Goal: Task Accomplishment & Management: Manage account settings

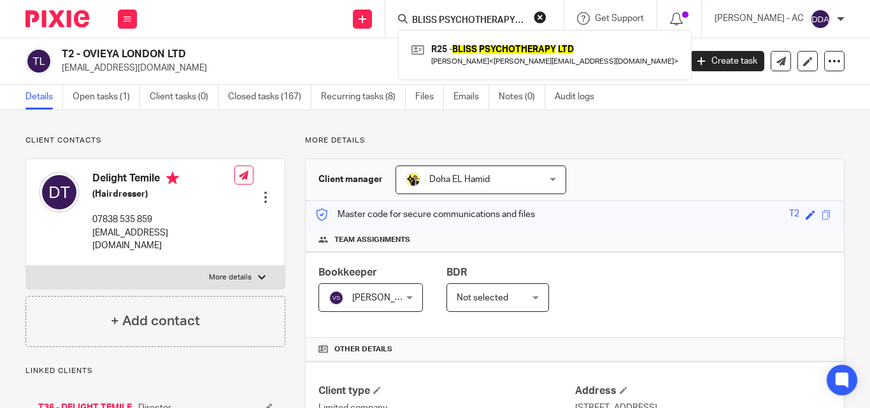
click at [546, 15] on button "reset" at bounding box center [540, 17] width 13 height 13
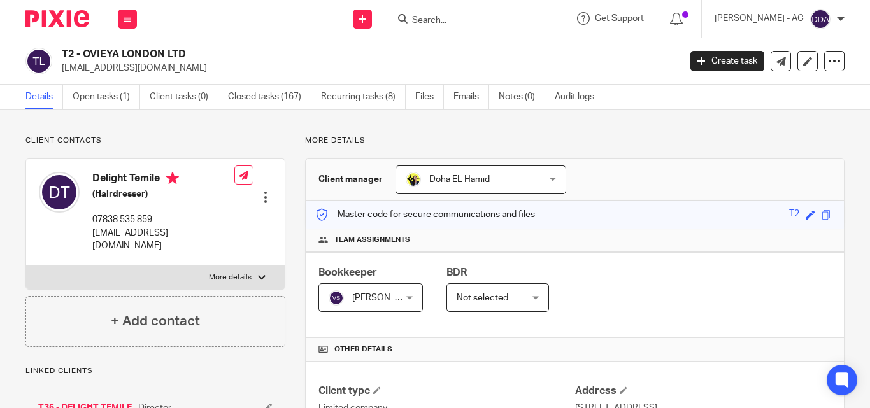
click at [508, 20] on input "Search" at bounding box center [468, 20] width 115 height 11
paste input "BLISS PSYCHOTHERAPY LTD"
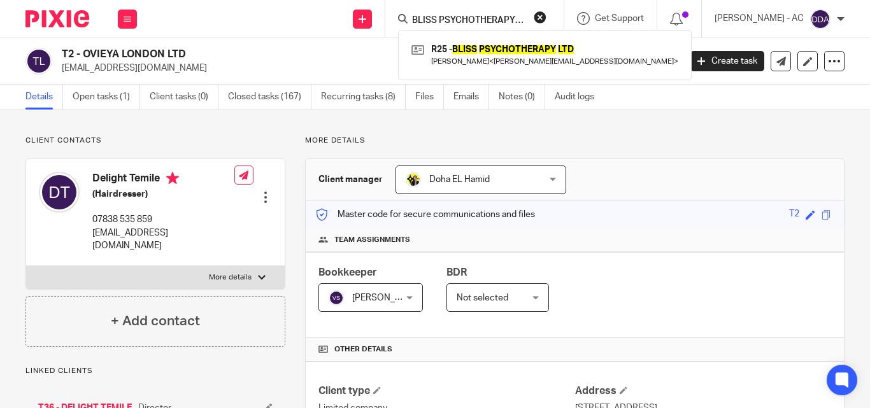
scroll to position [0, 8]
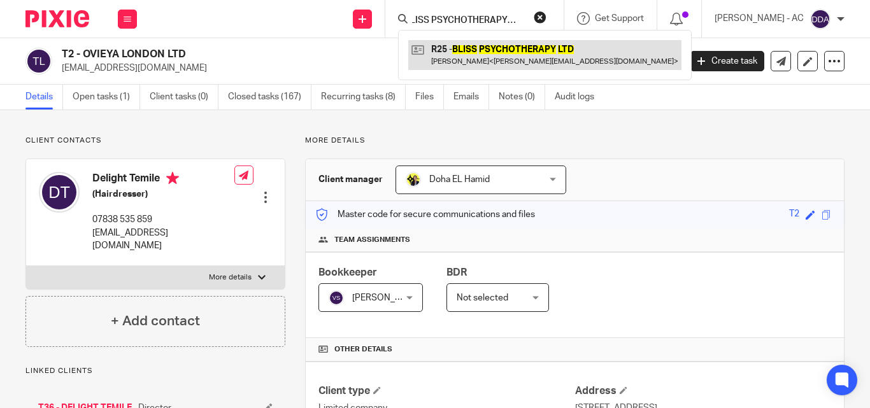
type input "BLISS PSYCHOTHERAPY LTD"
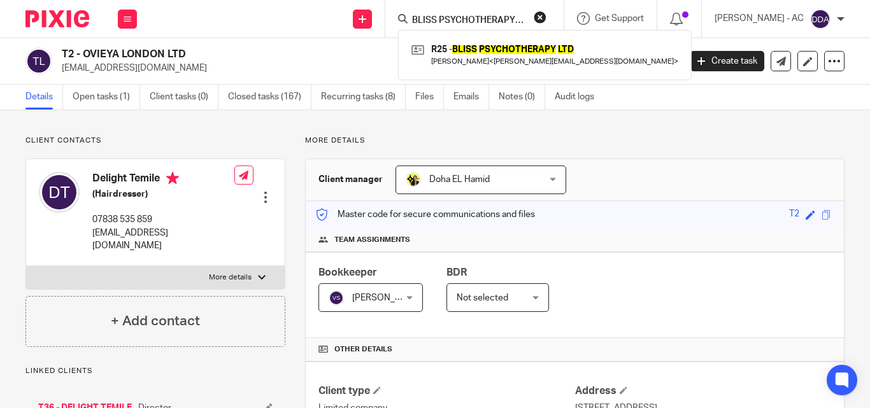
click at [546, 18] on button "reset" at bounding box center [540, 17] width 13 height 13
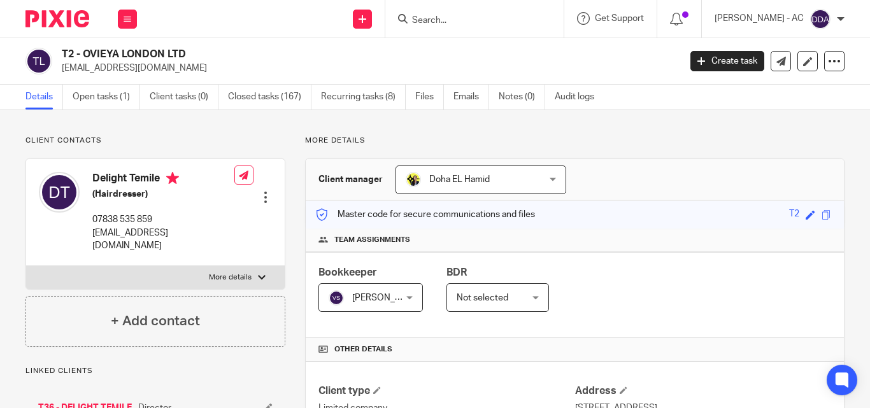
click at [500, 21] on input "Search" at bounding box center [468, 20] width 115 height 11
paste input "FRUITFUL CHILDCARE LIMITED"
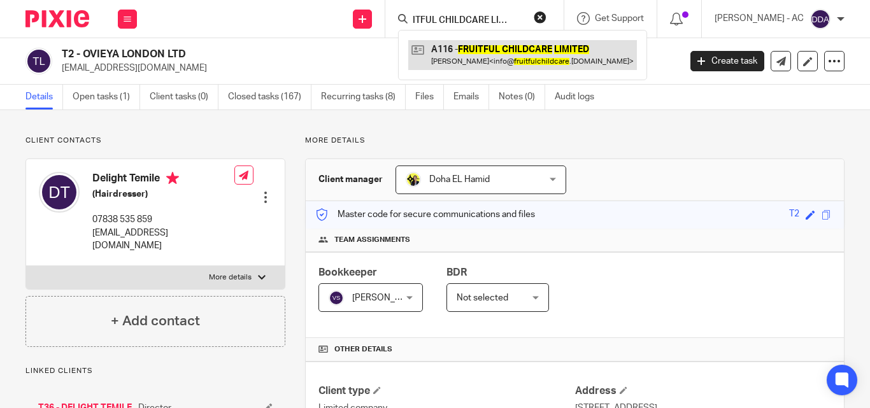
type input "FRUITFUL CHILDCARE LIMITED"
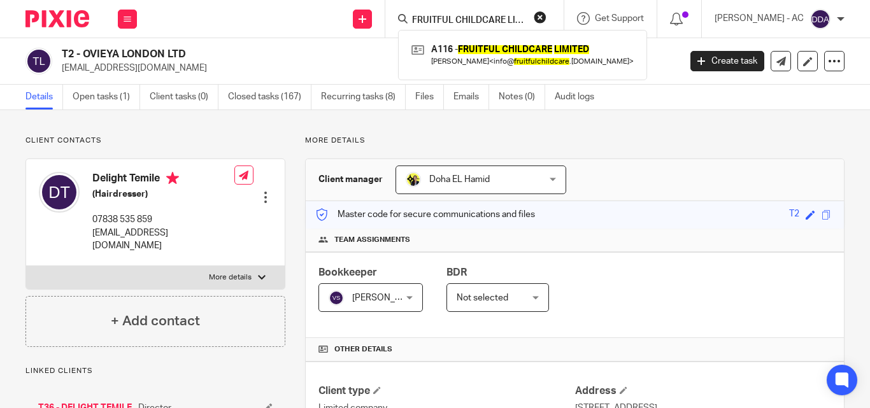
click at [546, 15] on button "reset" at bounding box center [540, 17] width 13 height 13
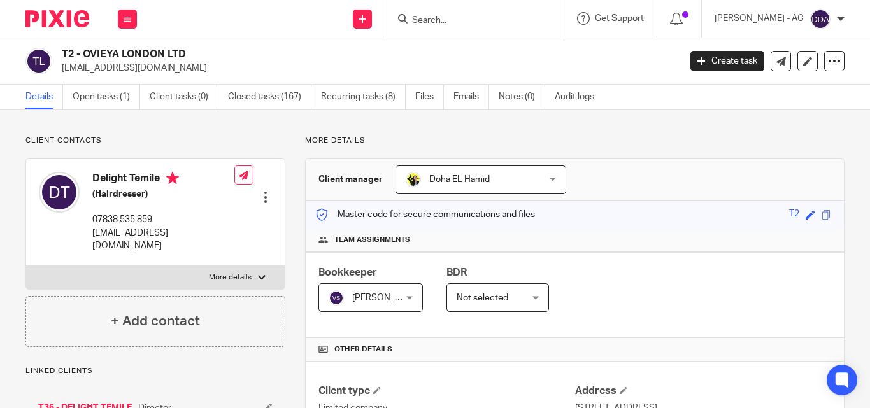
click at [481, 15] on input "Search" at bounding box center [468, 20] width 115 height 11
paste input "SHALLOW ROOTS CIC"
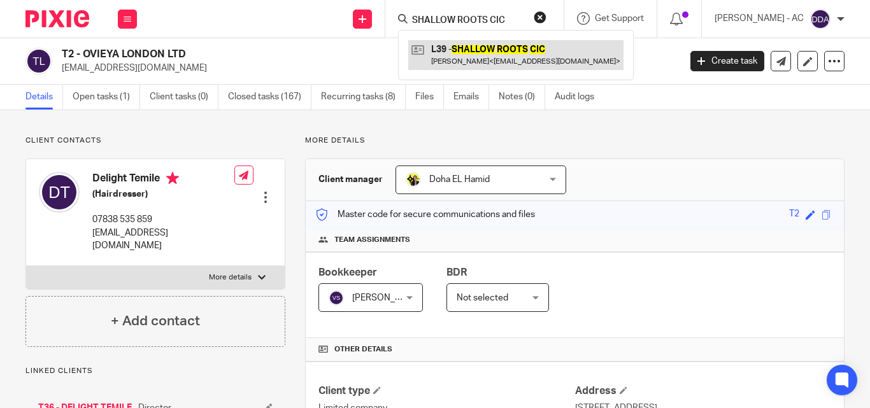
type input "SHALLOW ROOTS CIC"
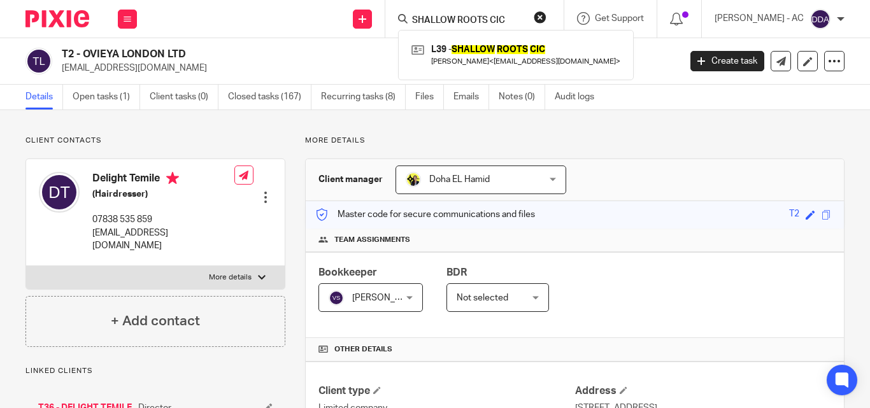
click at [546, 13] on button "reset" at bounding box center [540, 17] width 13 height 13
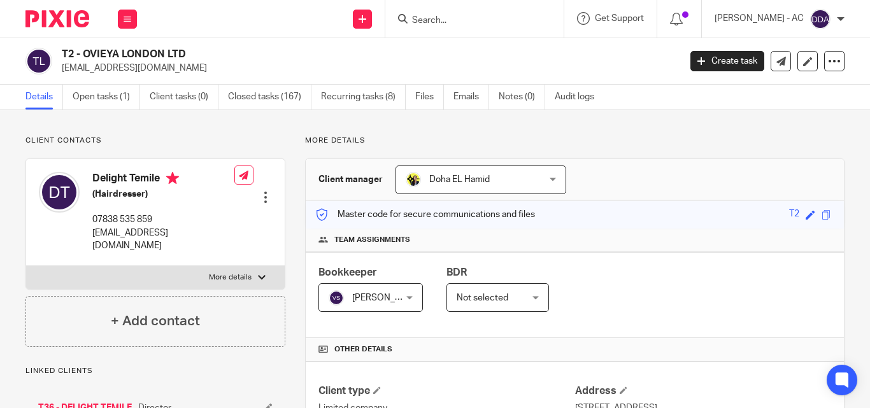
click at [487, 19] on input "Search" at bounding box center [468, 20] width 115 height 11
paste input "FBIS TECHNOLOGIES UK LTD"
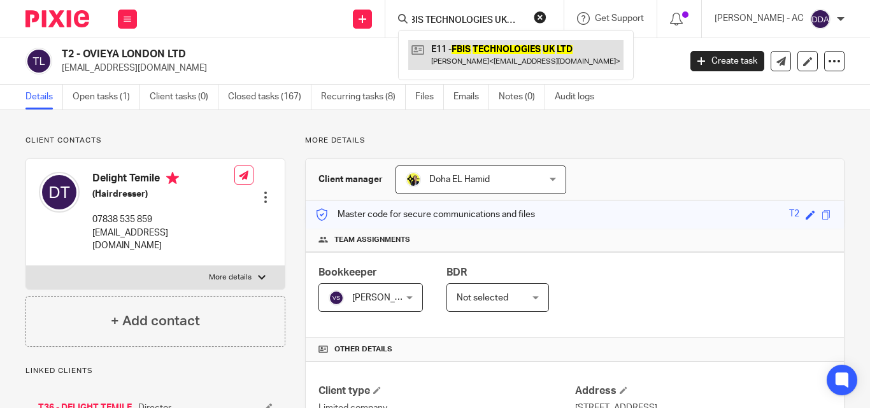
type input "FBIS TECHNOLOGIES UK LTD"
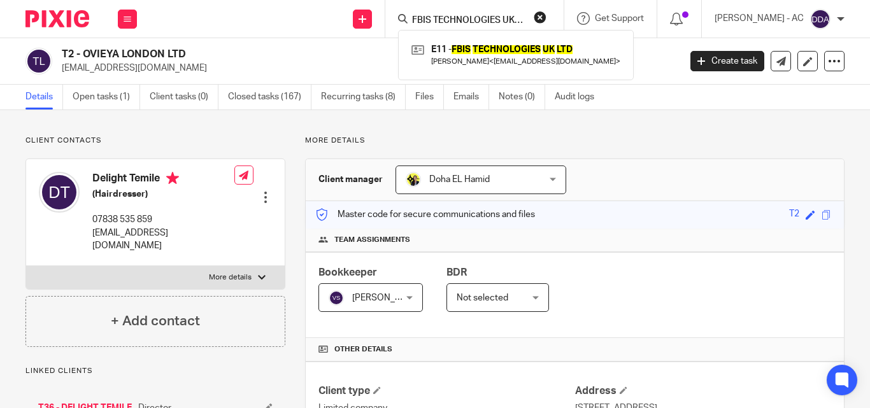
click at [546, 17] on button "reset" at bounding box center [540, 17] width 13 height 13
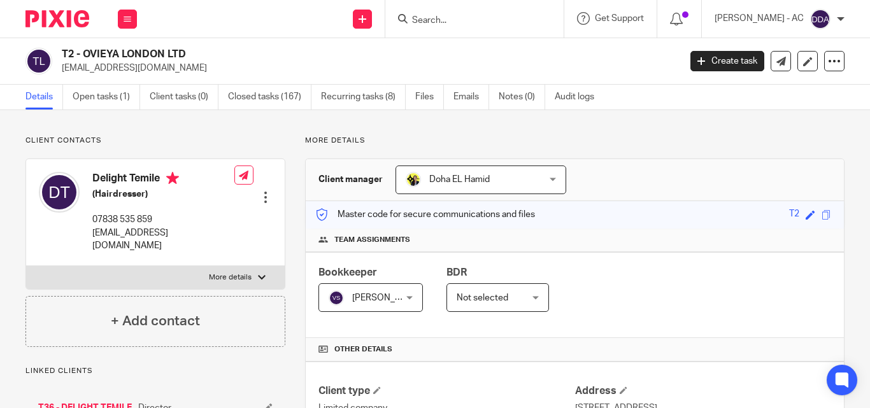
click at [468, 20] on input "Search" at bounding box center [468, 20] width 115 height 11
paste input "LARRYS GROUP LTD"
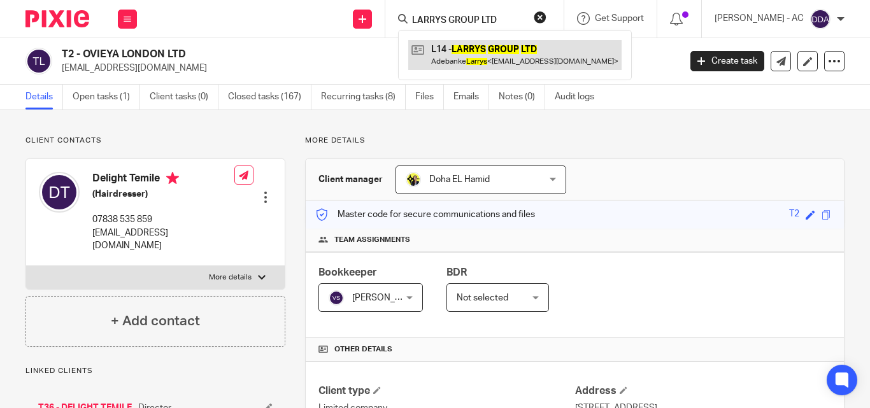
type input "LARRYS GROUP LTD"
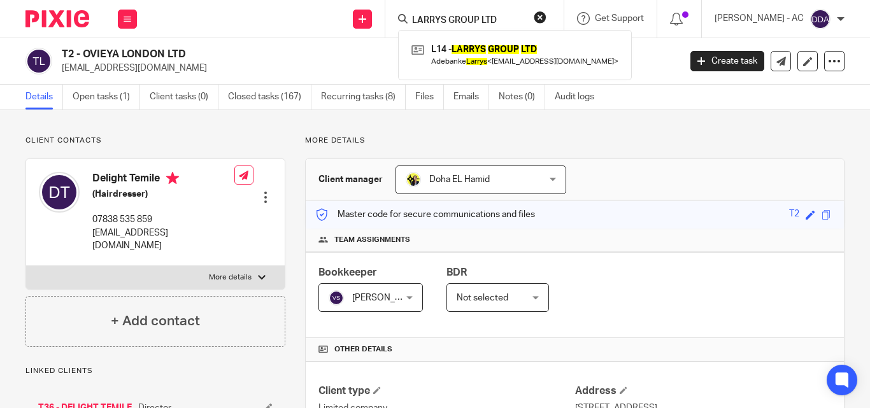
click at [546, 19] on button "reset" at bounding box center [540, 17] width 13 height 13
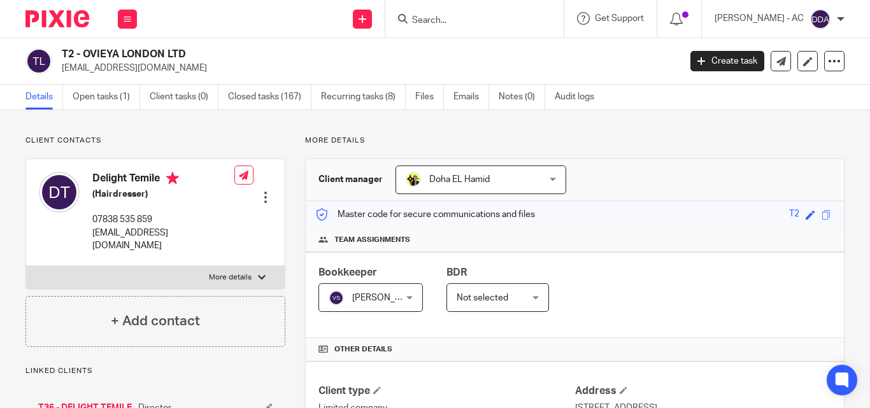
click at [493, 15] on input "Search" at bounding box center [468, 20] width 115 height 11
paste input "MALONE ENTERPRISE LTD"
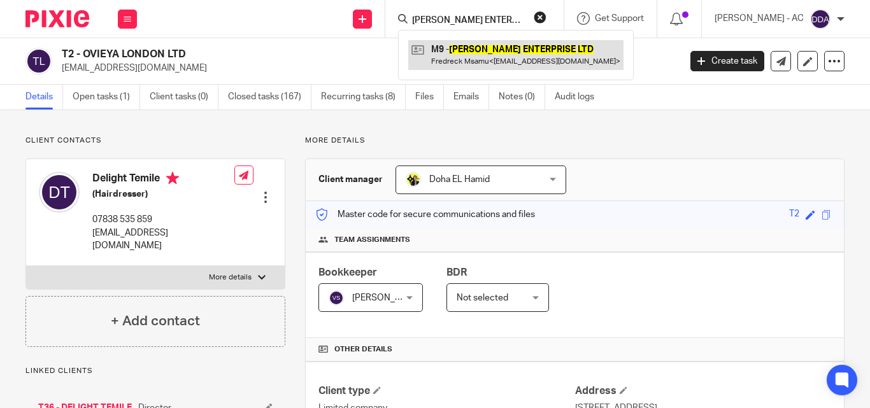
type input "MALONE ENTERPRISE LTD"
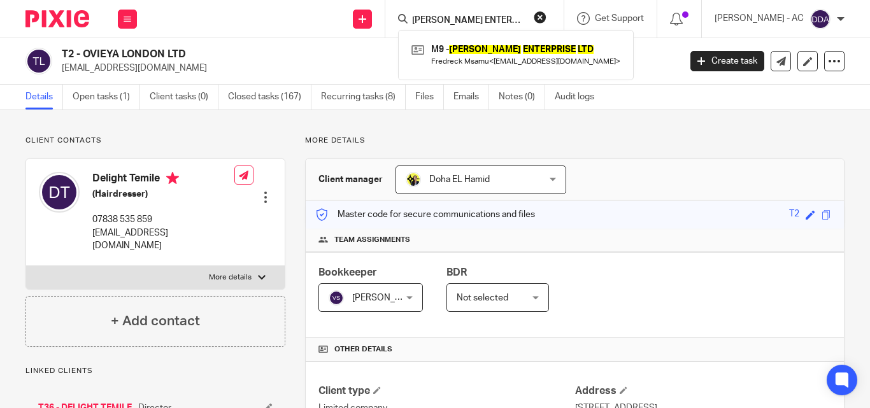
click at [546, 15] on button "reset" at bounding box center [540, 17] width 13 height 13
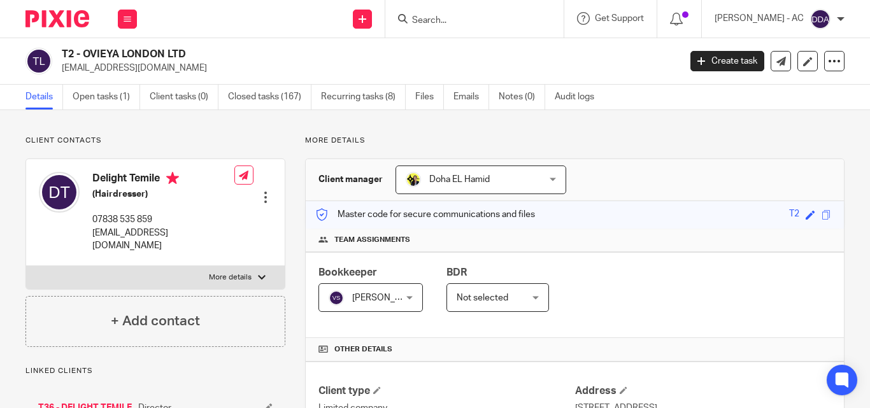
click at [474, 20] on input "Search" at bounding box center [468, 20] width 115 height 11
paste input "BRICK AND MORTAR ESTATES LIMITED"
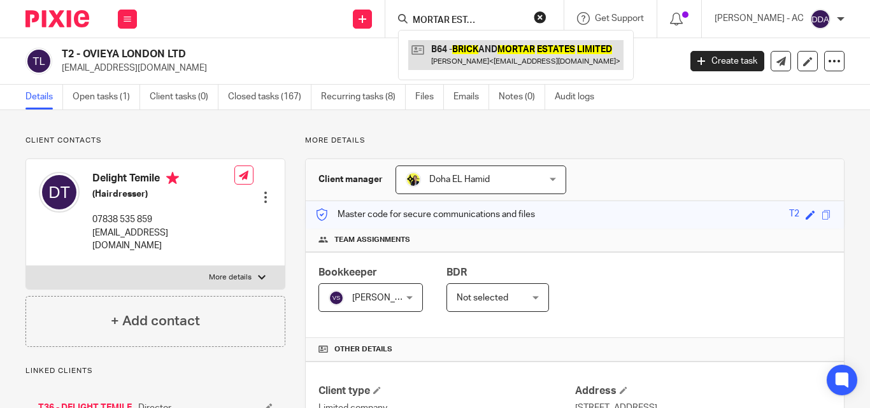
type input "BRICK AND MORTAR ESTATES LIMITED"
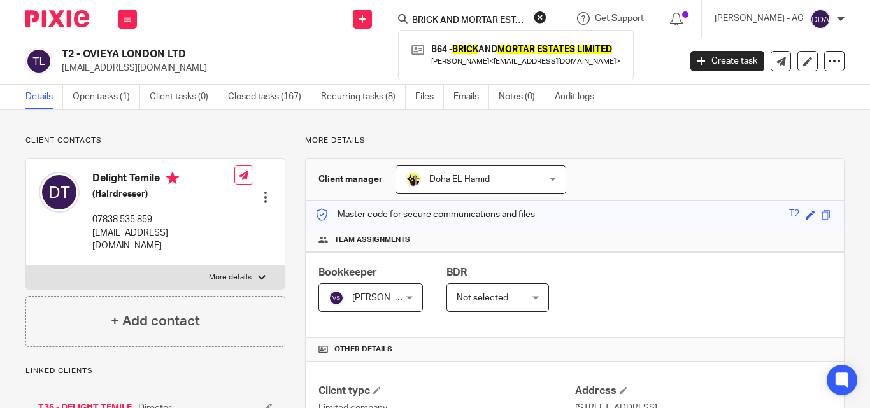
click at [546, 17] on button "reset" at bounding box center [540, 17] width 13 height 13
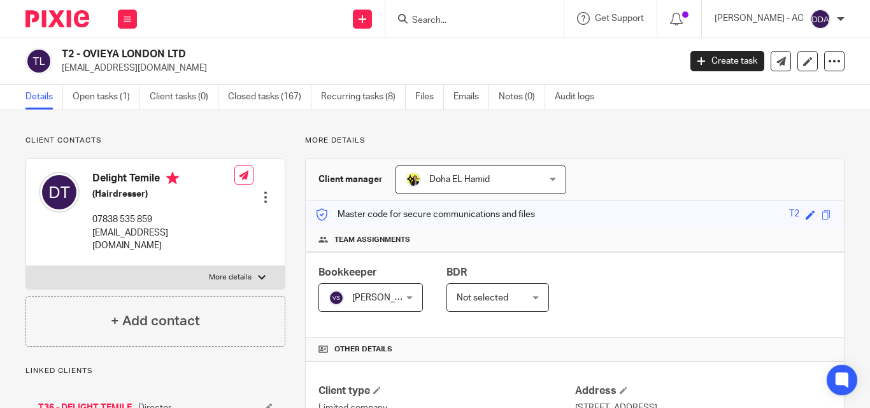
click at [478, 27] on div at bounding box center [474, 19] width 178 height 38
click at [471, 21] on input "Search" at bounding box center [468, 20] width 115 height 11
paste input "BRAINTECH LTD"
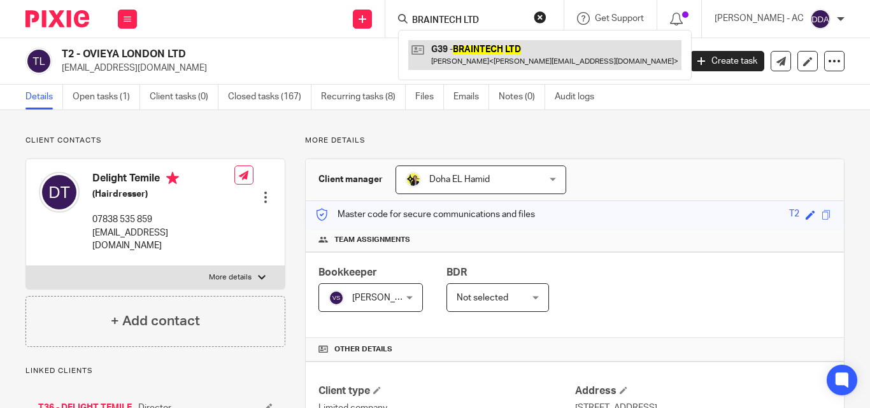
type input "BRAINTECH LTD"
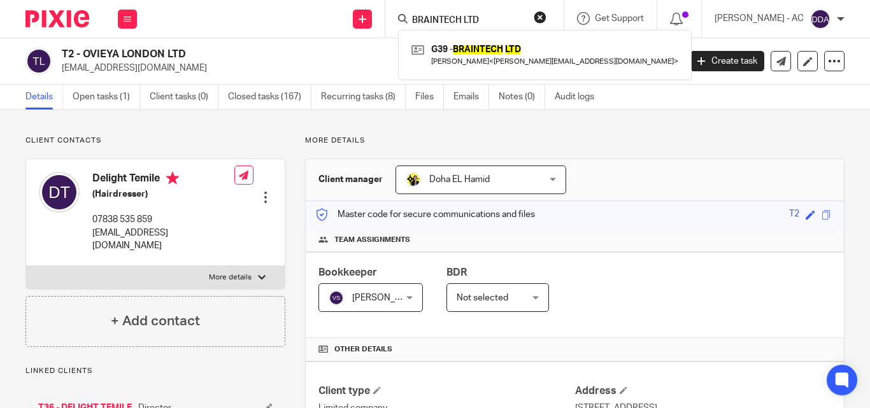
drag, startPoint x: 553, startPoint y: 18, endPoint x: 465, endPoint y: 18, distance: 87.2
click at [546, 18] on button "reset" at bounding box center [540, 17] width 13 height 13
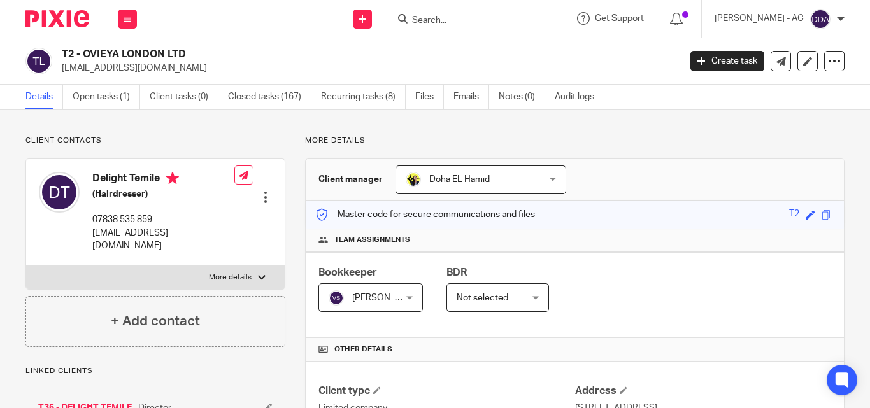
click at [465, 18] on input "Search" at bounding box center [468, 20] width 115 height 11
paste input "INTEGRATED CONSULTANTS LIMITED"
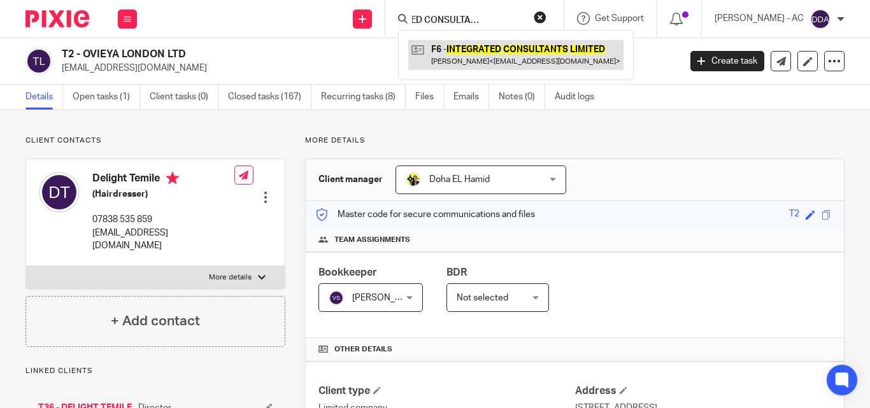
type input "INTEGRATED CONSULTANTS LIMITED"
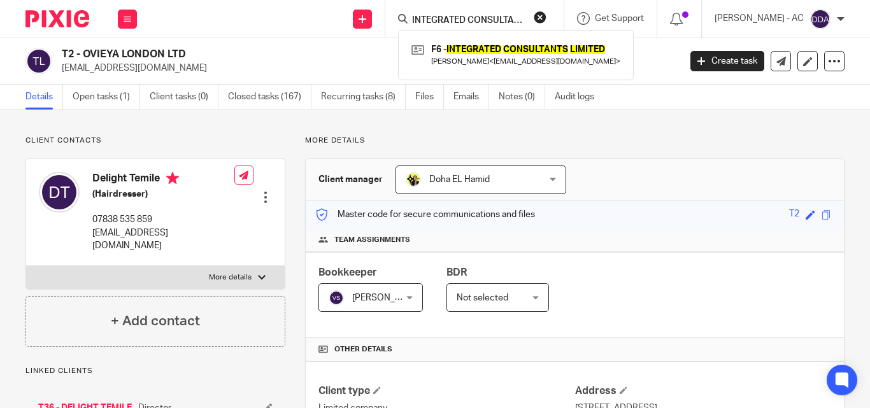
click at [546, 13] on button "reset" at bounding box center [540, 17] width 13 height 13
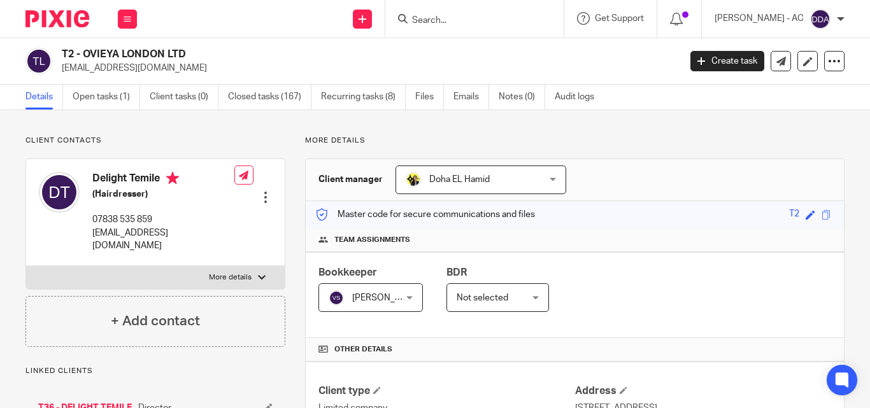
click at [452, 24] on input "Search" at bounding box center [468, 20] width 115 height 11
paste input "E WATKINSON ELECTRICAL LTD"
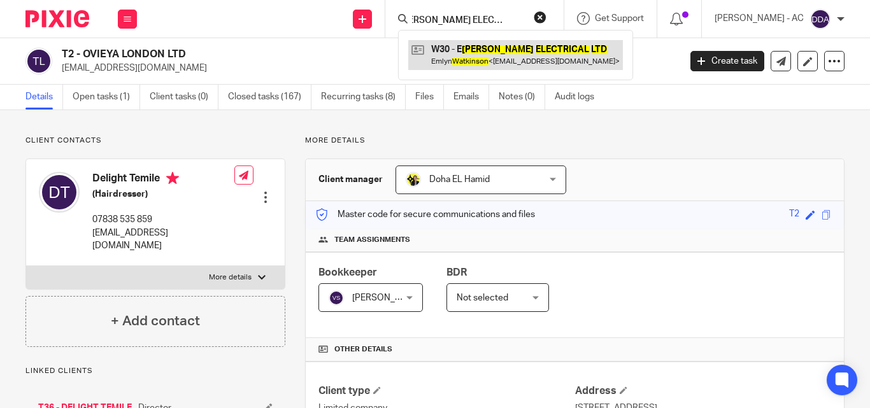
type input "E WATKINSON ELECTRICAL LTD"
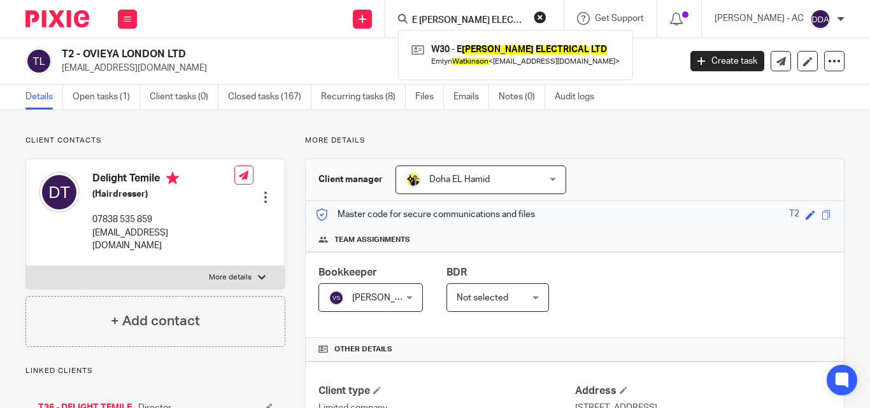
click at [546, 17] on button "reset" at bounding box center [540, 17] width 13 height 13
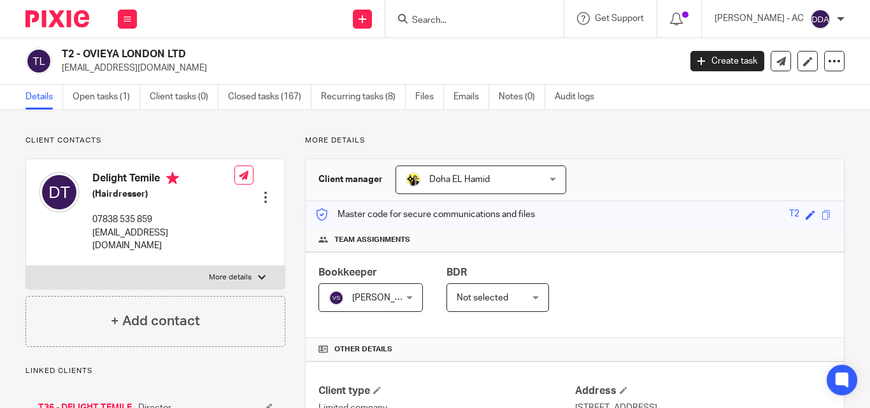
click at [510, 24] on input "Search" at bounding box center [468, 20] width 115 height 11
paste input "CROSSY PRODUCTIONS LTD"
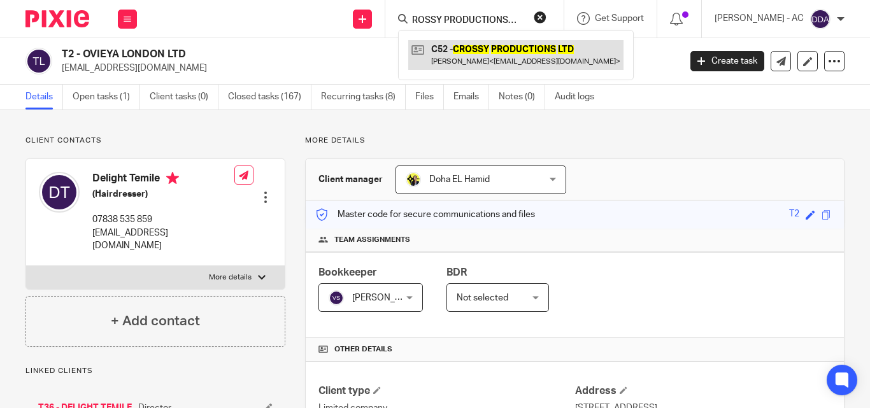
type input "CROSSY PRODUCTIONS LTD"
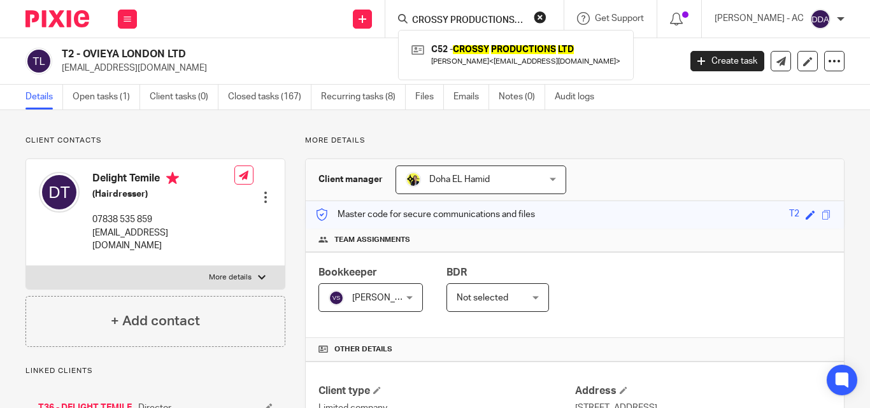
click at [546, 17] on button "reset" at bounding box center [540, 17] width 13 height 13
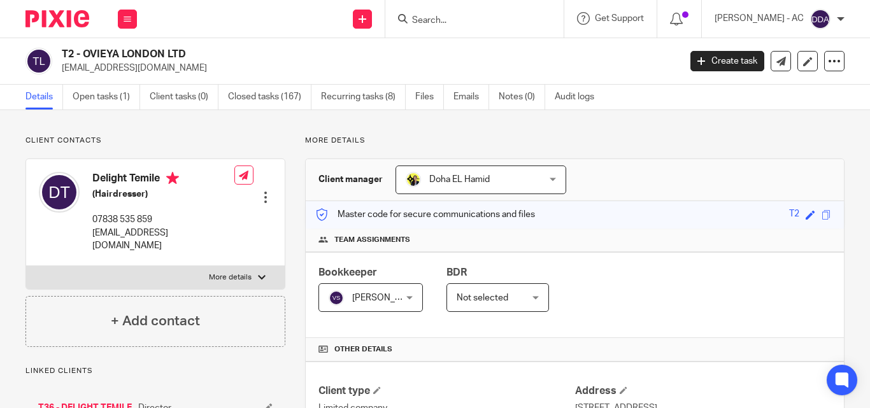
click at [479, 15] on input "Search" at bounding box center [468, 20] width 115 height 11
paste input "COMEDYMANIA PRODUCTIONS LTD"
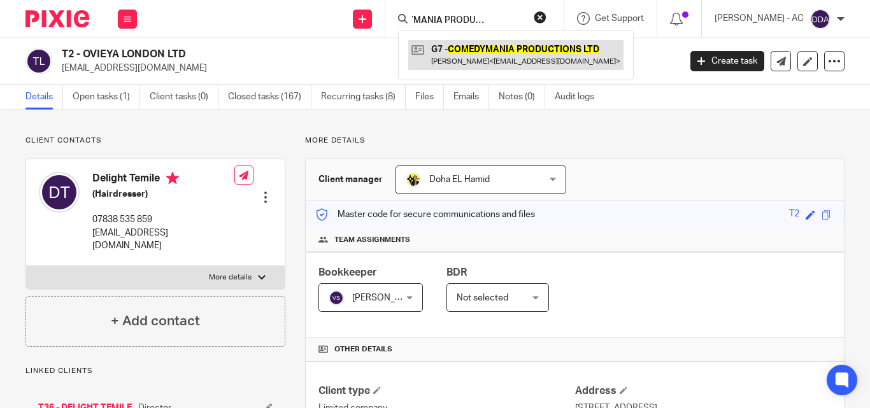
type input "COMEDYMANIA PRODUCTIONS LTD"
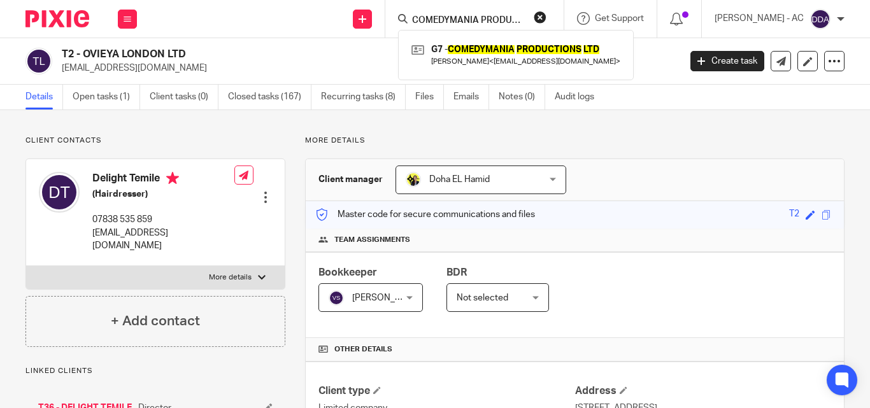
click at [546, 19] on button "reset" at bounding box center [540, 17] width 13 height 13
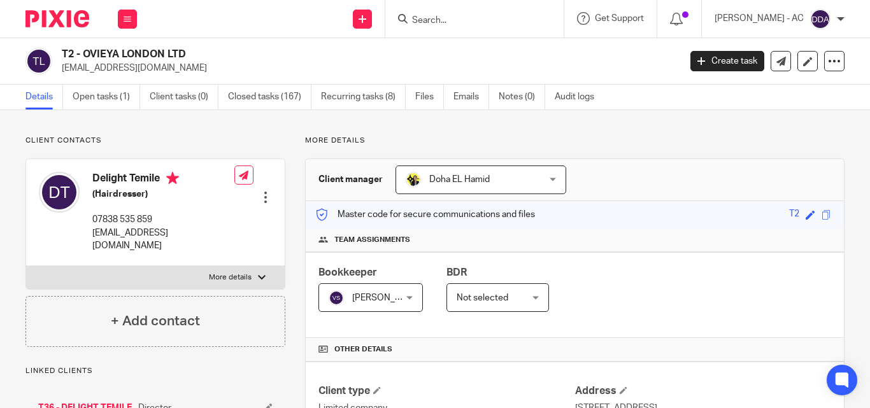
click at [502, 22] on input "Search" at bounding box center [468, 20] width 115 height 11
paste input "RESEARCH FIRST JS LTD"
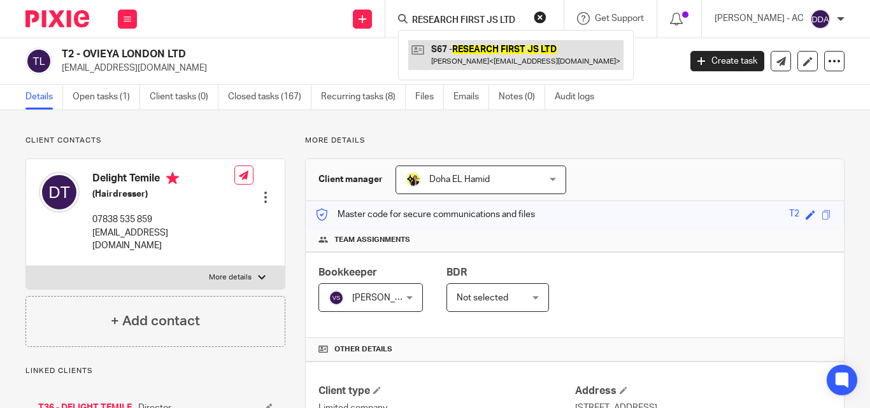
type input "RESEARCH FIRST JS LTD"
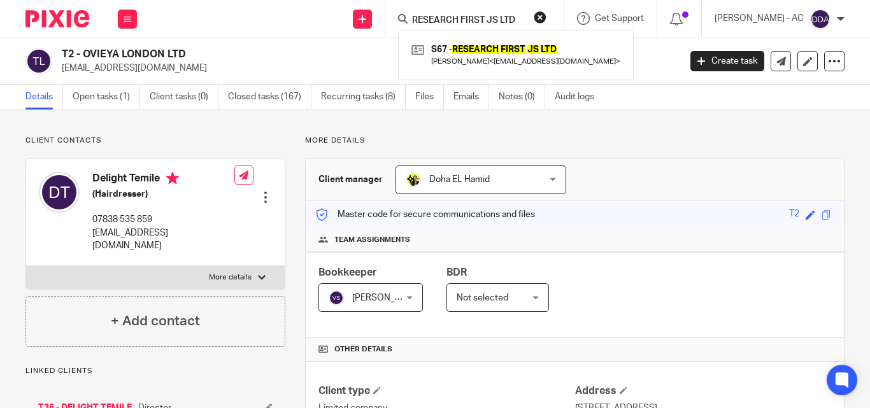
click at [546, 17] on button "reset" at bounding box center [540, 17] width 13 height 13
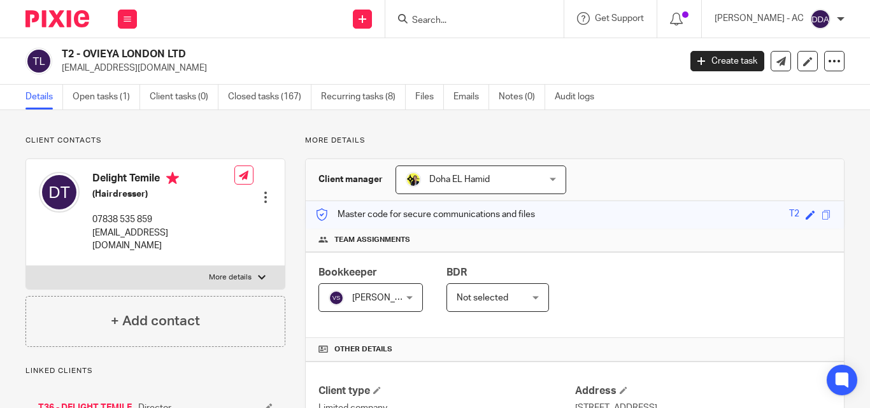
click at [504, 16] on input "Search" at bounding box center [468, 20] width 115 height 11
paste input "LGCP ELECTRICAL SERVICES LTD"
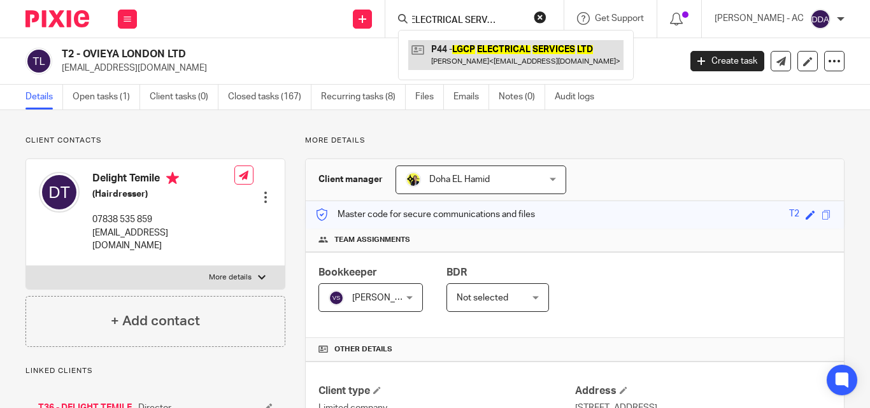
type input "LGCP ELECTRICAL SERVICES LTD"
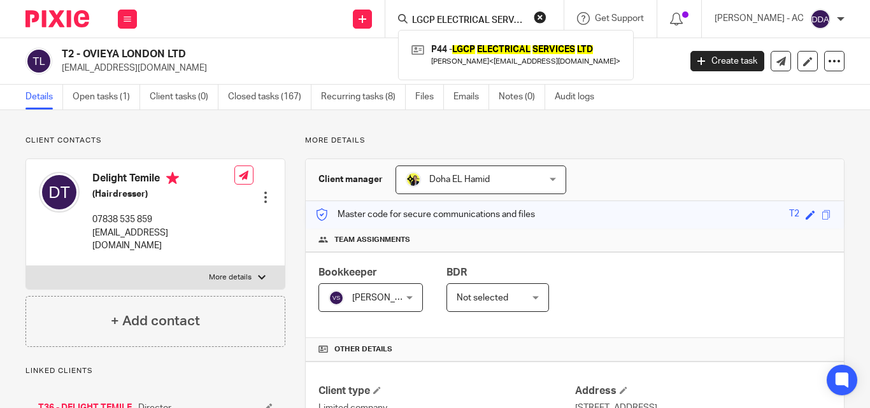
click at [546, 18] on button "reset" at bounding box center [540, 17] width 13 height 13
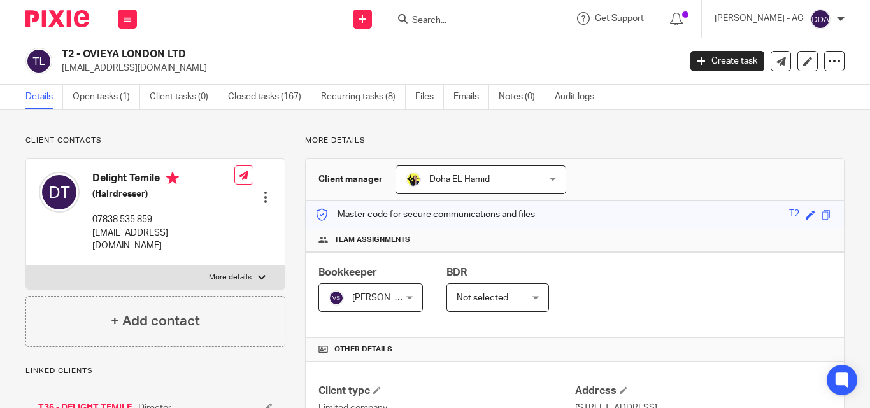
click at [495, 19] on input "Search" at bounding box center [468, 20] width 115 height 11
paste input "GILDED GLOBE LTD"
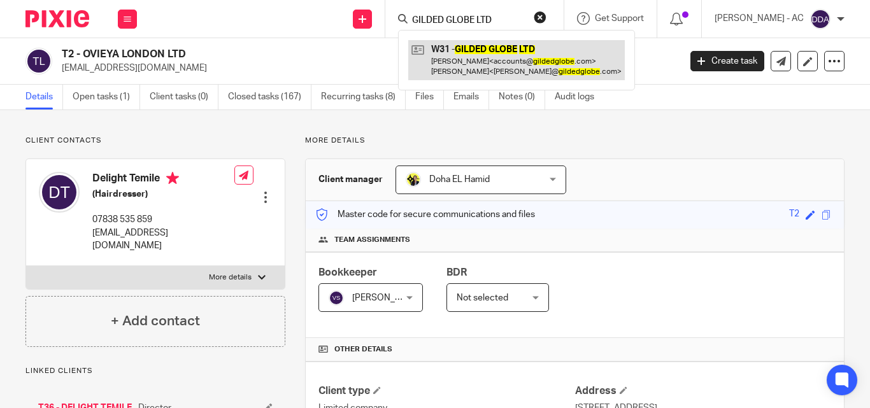
type input "GILDED GLOBE LTD"
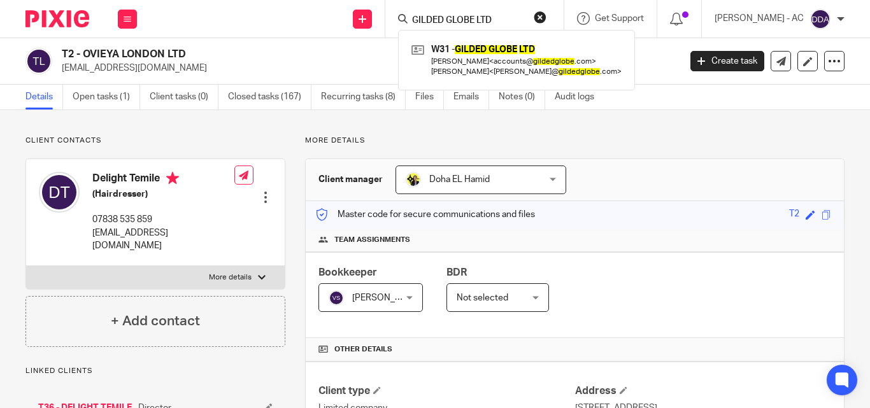
click at [546, 13] on button "reset" at bounding box center [540, 17] width 13 height 13
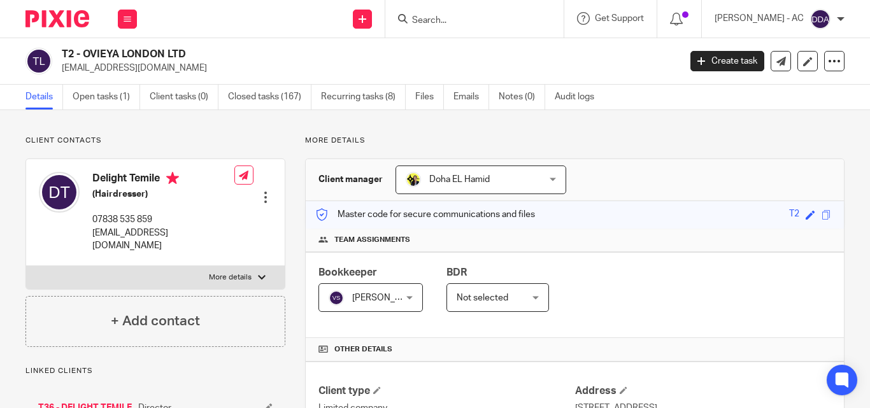
click at [460, 10] on div at bounding box center [474, 19] width 178 height 38
click at [453, 17] on input "Search" at bounding box center [468, 20] width 115 height 11
paste input "KID IN YOU LTD"
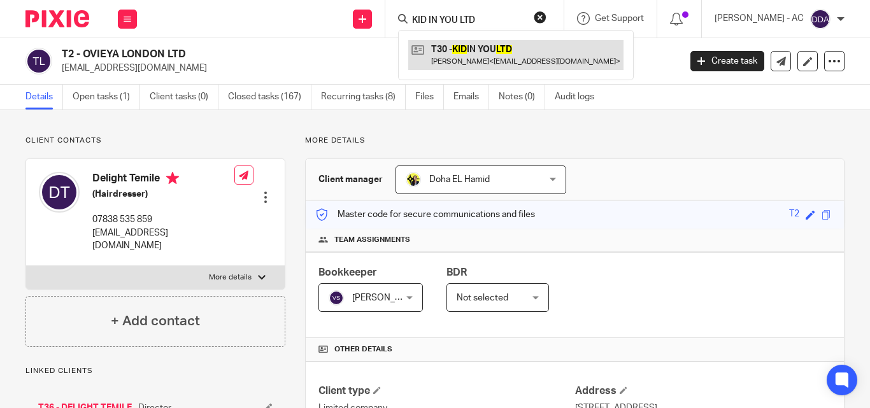
type input "KID IN YOU LTD"
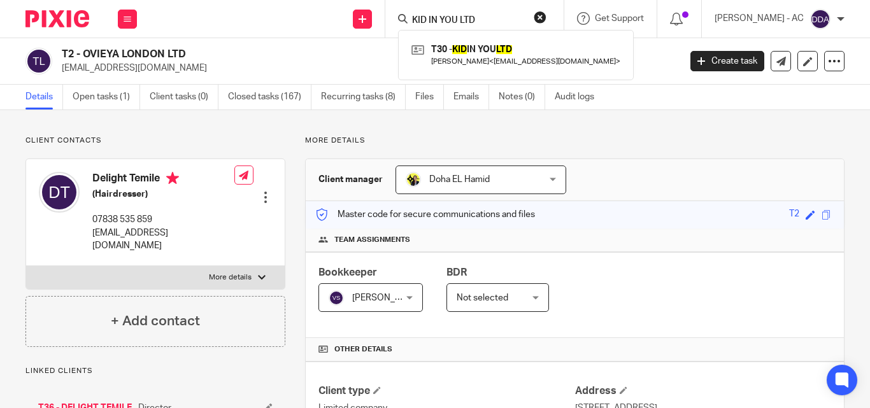
click at [546, 18] on button "reset" at bounding box center [540, 17] width 13 height 13
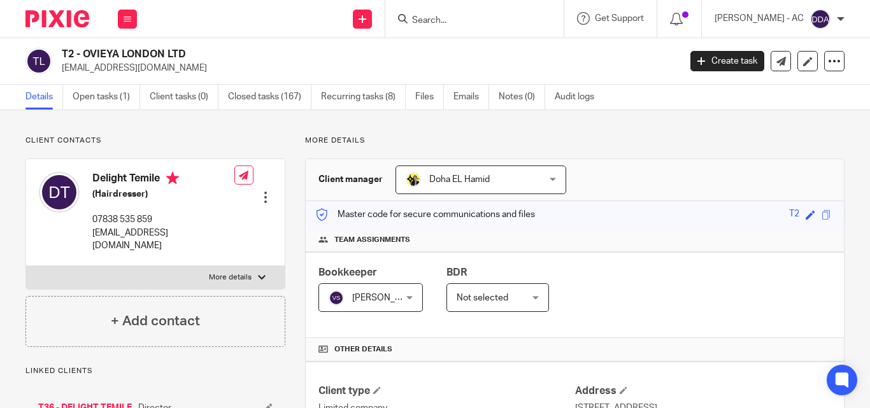
click at [482, 24] on input "Search" at bounding box center [468, 20] width 115 height 11
paste input "LJ SCRUBS LTD"
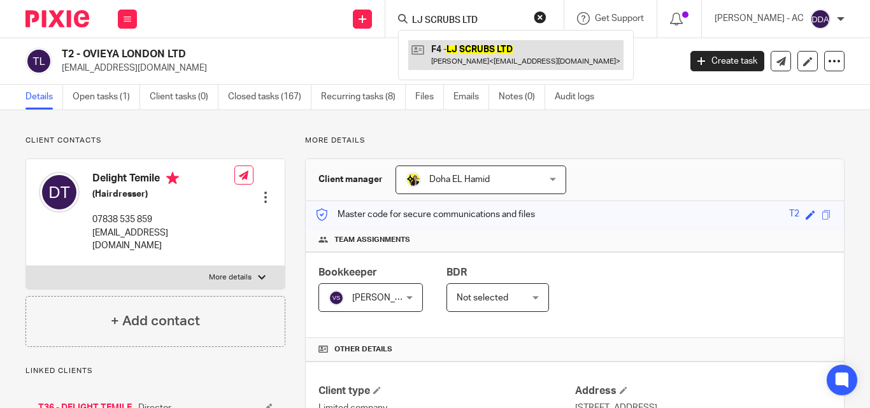
type input "LJ SCRUBS LTD"
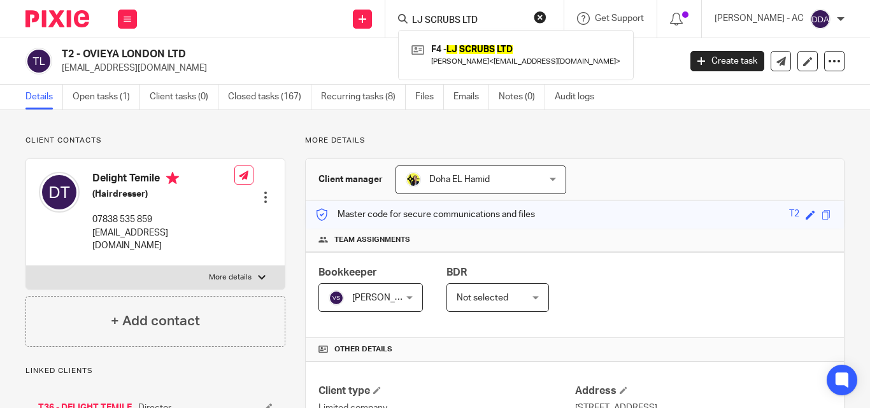
click at [546, 11] on button "reset" at bounding box center [540, 17] width 13 height 13
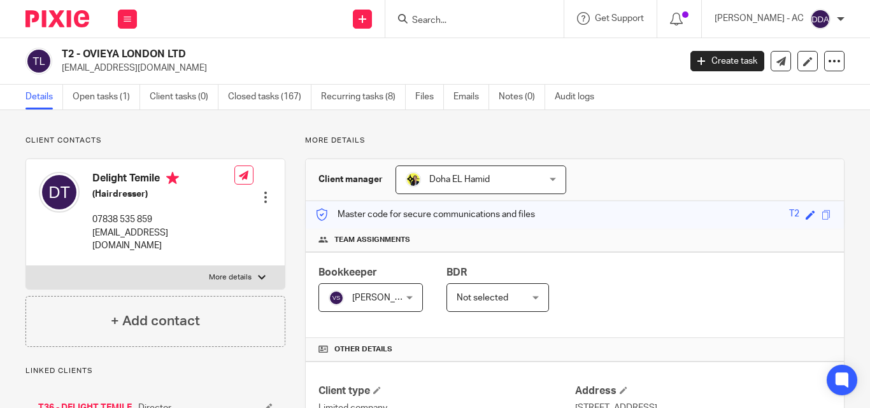
click at [504, 12] on form at bounding box center [479, 19] width 136 height 16
click at [464, 26] on input "Search" at bounding box center [468, 20] width 115 height 11
paste input "DO THE FANDANGO LIMITED"
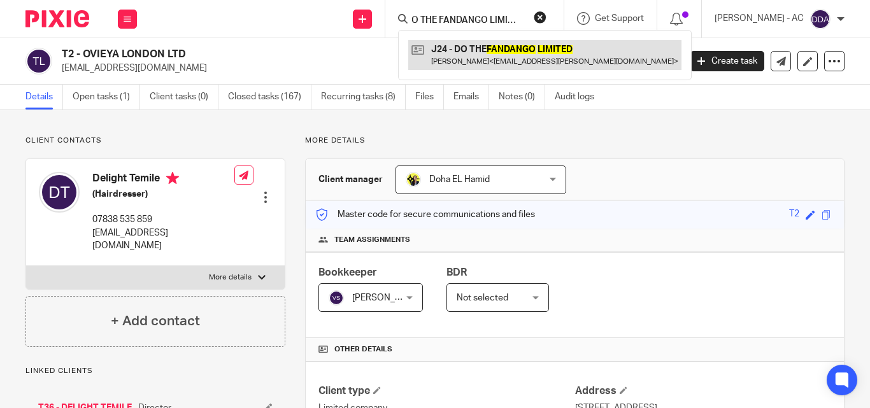
type input "DO THE FANDANGO LIMITED"
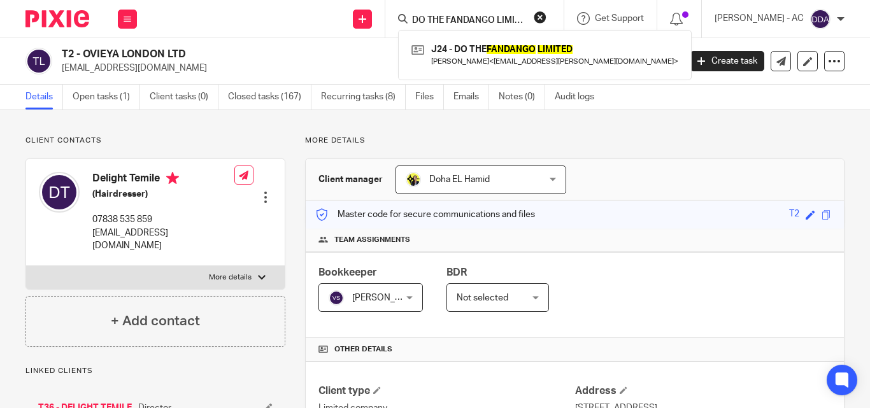
click at [546, 15] on button "reset" at bounding box center [540, 17] width 13 height 13
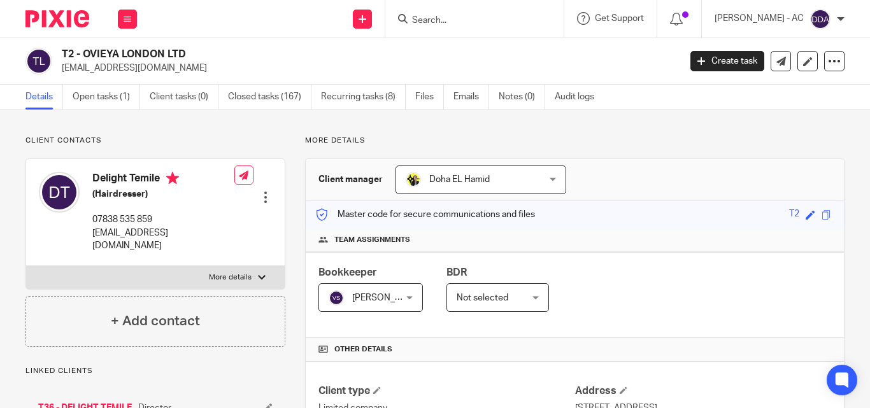
click at [499, 22] on input "Search" at bounding box center [468, 20] width 115 height 11
paste input "TATIK SERVICES LTD"
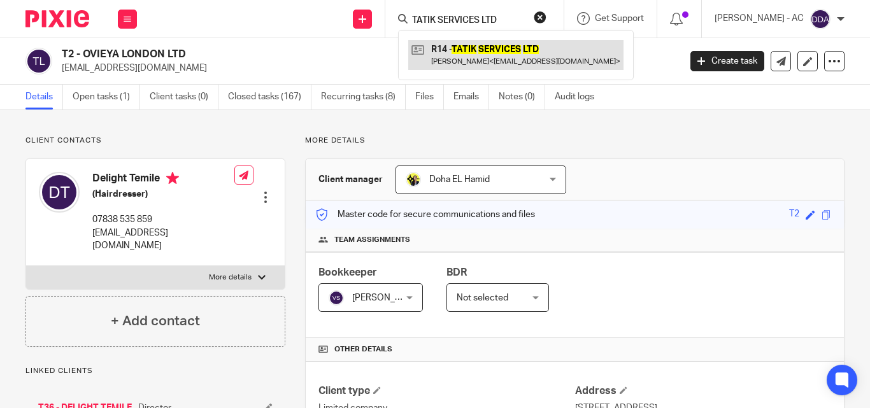
type input "TATIK SERVICES LTD"
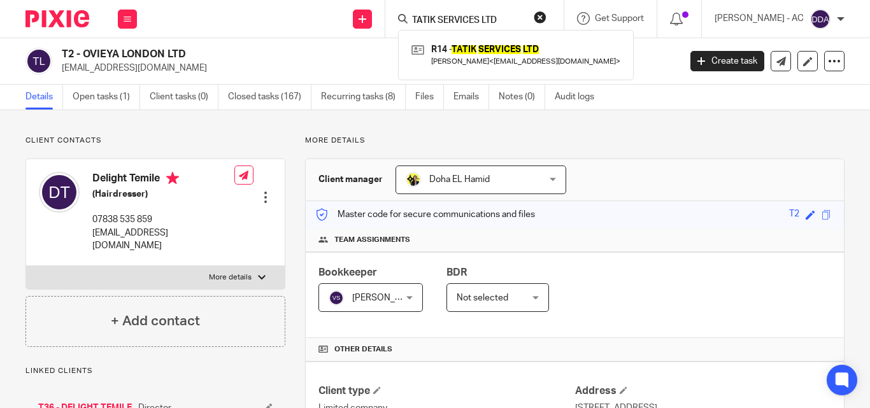
click at [560, 15] on div "TATIK SERVICES LTD R14 - TATIK SERVICES LTD Daniel Rumande < danieel.karani@gma…" at bounding box center [474, 19] width 178 height 38
click at [546, 17] on button "reset" at bounding box center [540, 17] width 13 height 13
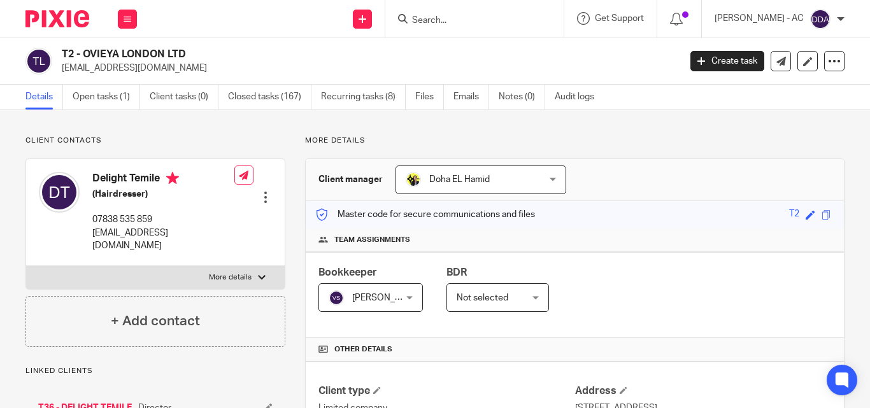
click at [446, 17] on input "Search" at bounding box center [468, 20] width 115 height 11
paste input "ANTHONY J ABRAHAM LTD"
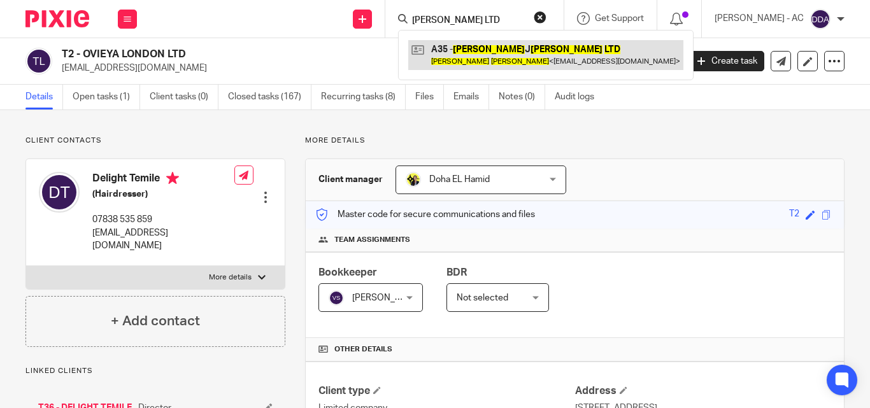
type input "ANTHONY J ABRAHAM LTD"
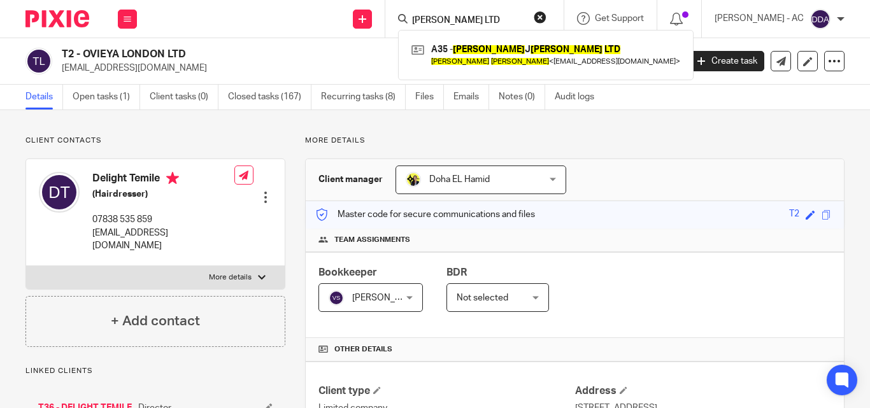
click at [546, 14] on button "reset" at bounding box center [540, 17] width 13 height 13
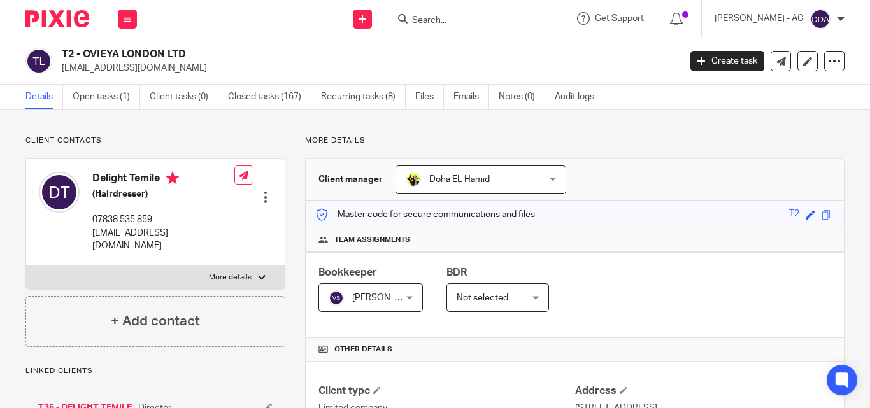
click at [486, 14] on form at bounding box center [479, 19] width 136 height 16
click at [477, 20] on input "Search" at bounding box center [468, 20] width 115 height 11
paste input "DL FLEMING LIMITED"
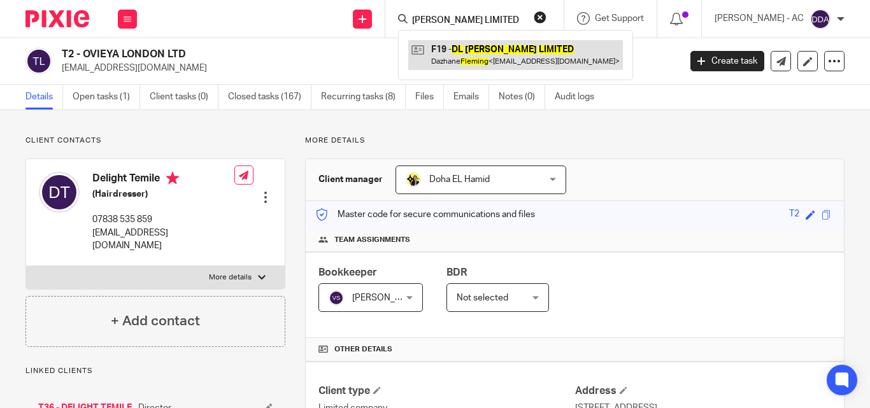
type input "DL FLEMING LIMITED"
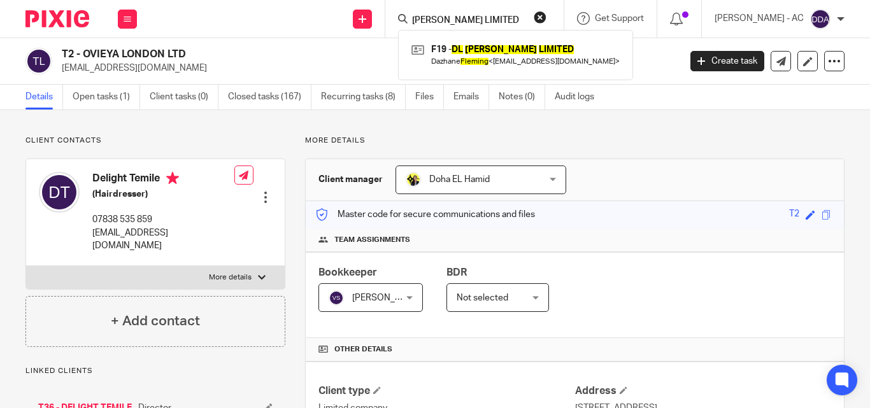
click at [546, 19] on button "reset" at bounding box center [540, 17] width 13 height 13
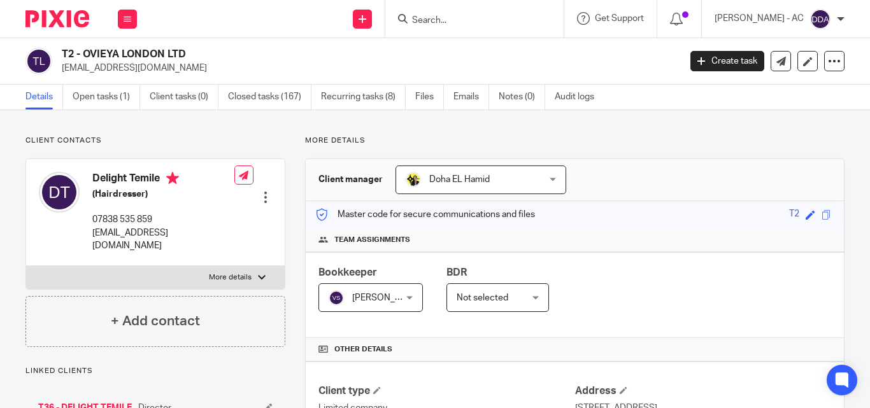
drag, startPoint x: 504, startPoint y: 15, endPoint x: 495, endPoint y: 23, distance: 11.3
click at [503, 15] on input "Search" at bounding box center [468, 20] width 115 height 11
paste input "THE INDUSTRIAL PHARMACIST LTD"
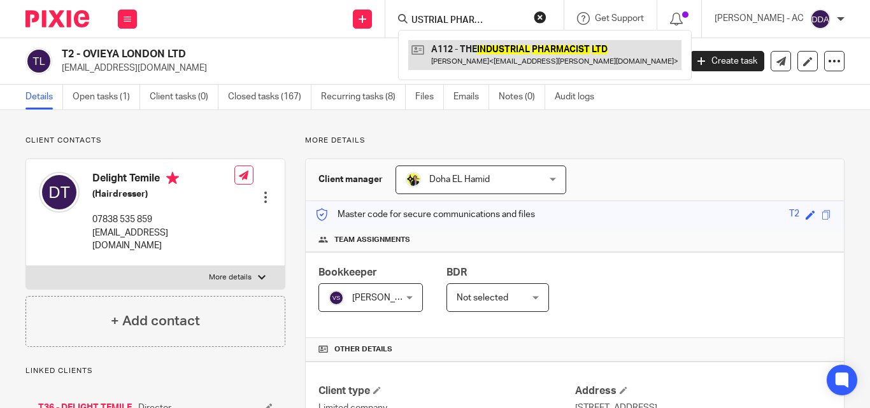
type input "THE INDUSTRIAL PHARMACIST LTD"
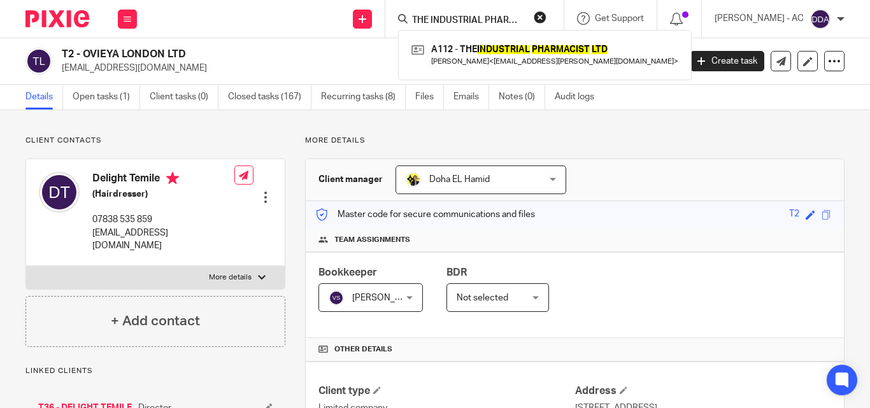
click at [546, 15] on button "reset" at bounding box center [540, 17] width 13 height 13
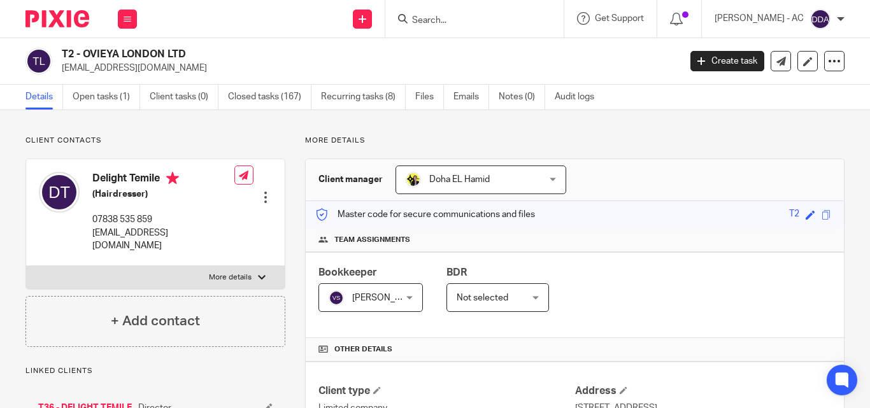
click at [544, 13] on form at bounding box center [479, 19] width 136 height 16
click at [513, 13] on form at bounding box center [479, 19] width 136 height 16
click at [510, 18] on form at bounding box center [479, 19] width 136 height 16
click at [483, 28] on div at bounding box center [474, 19] width 178 height 38
click at [479, 25] on input "Search" at bounding box center [468, 20] width 115 height 11
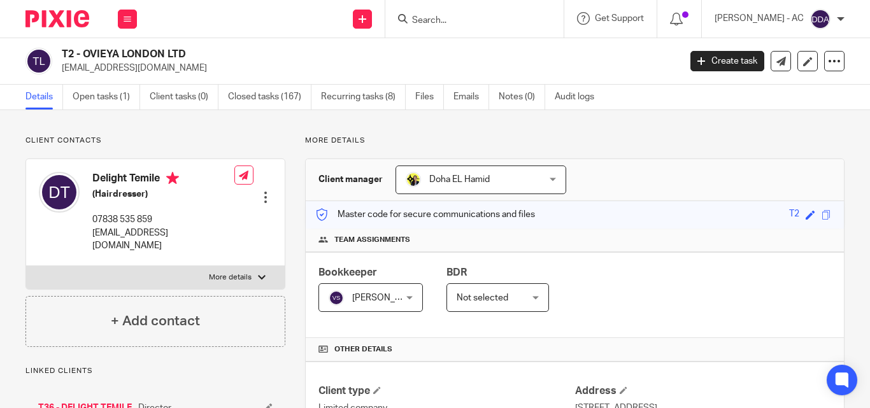
paste input "DTJ PR & BRAND MANAGEMENT LTD"
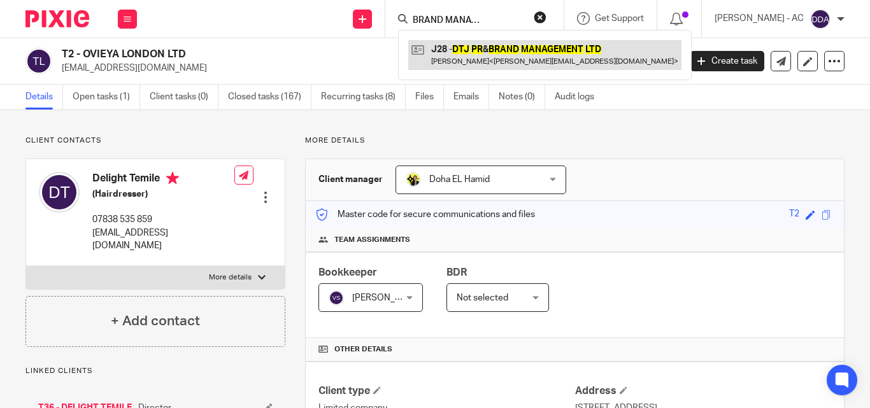
type input "DTJ PR & BRAND MANAGEMENT LTD"
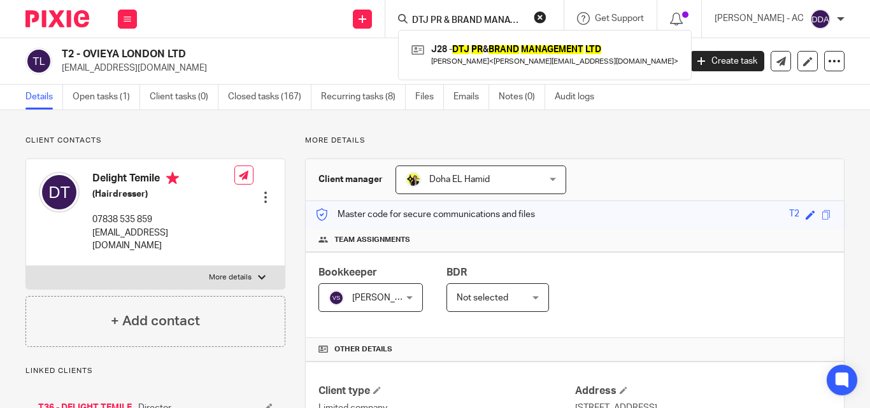
click at [546, 17] on button "reset" at bounding box center [540, 17] width 13 height 13
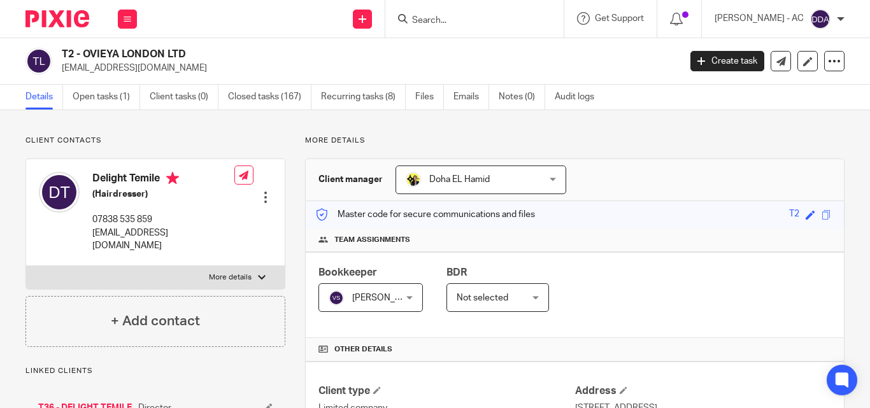
click at [483, 20] on input "Search" at bounding box center [468, 20] width 115 height 11
paste input "963 LTD"
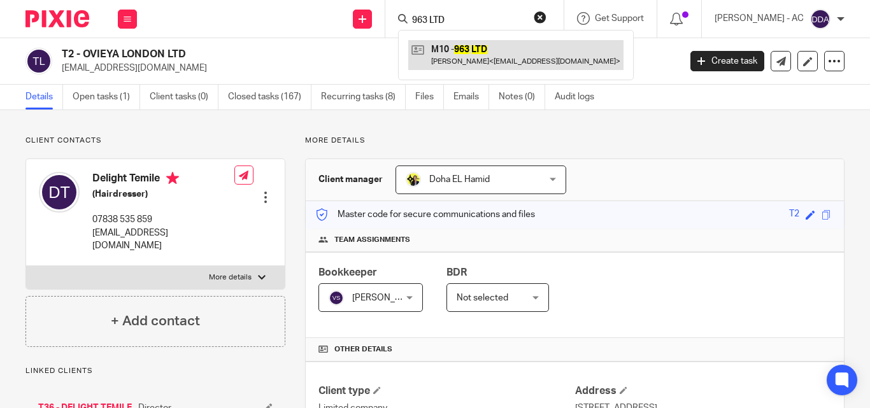
type input "963 LTD"
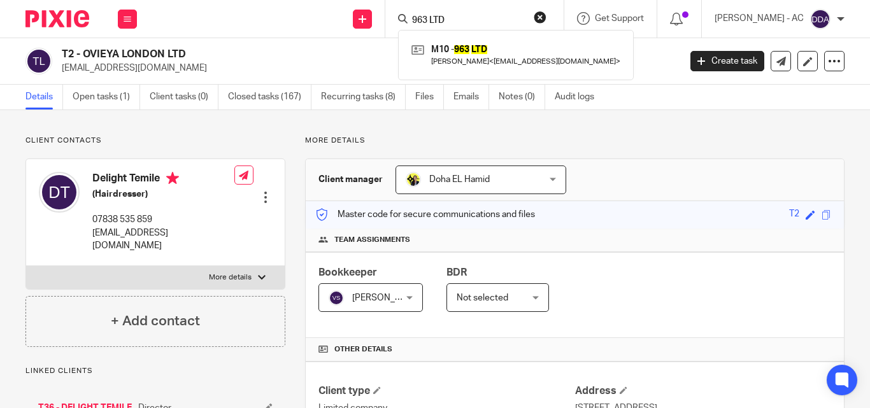
click at [546, 15] on button "reset" at bounding box center [540, 17] width 13 height 13
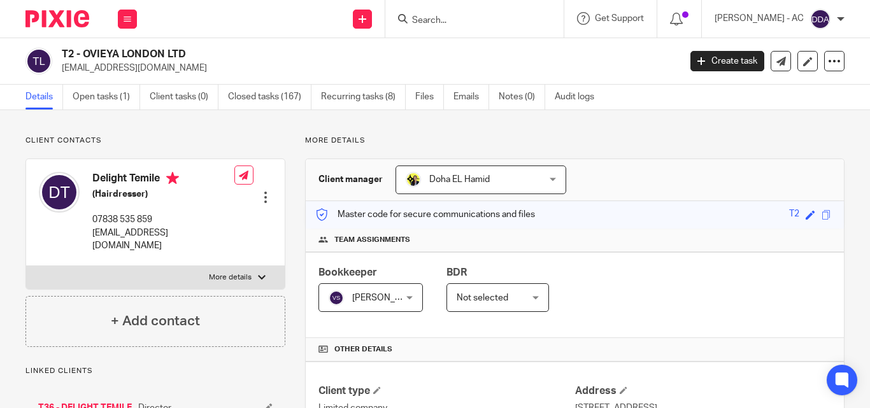
click at [485, 16] on input "Search" at bounding box center [468, 20] width 115 height 11
paste input "JENNIFER CYNTHIA HAIR LTD."
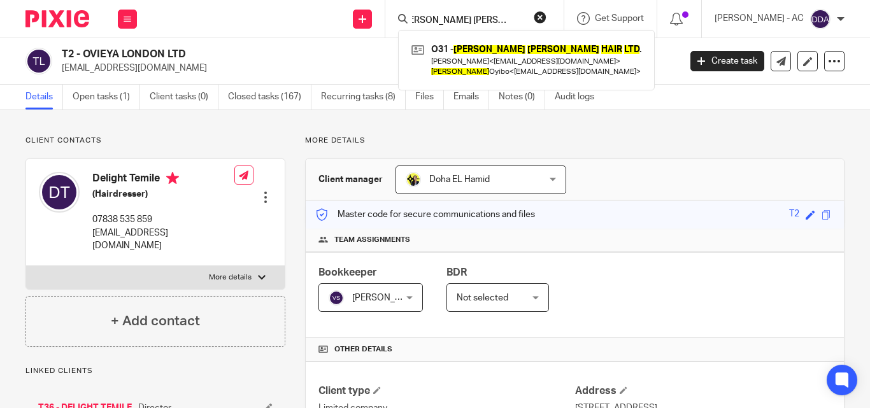
type input "JENNIFER CYNTHIA HAIR LTD."
click at [546, 17] on button "reset" at bounding box center [540, 17] width 13 height 13
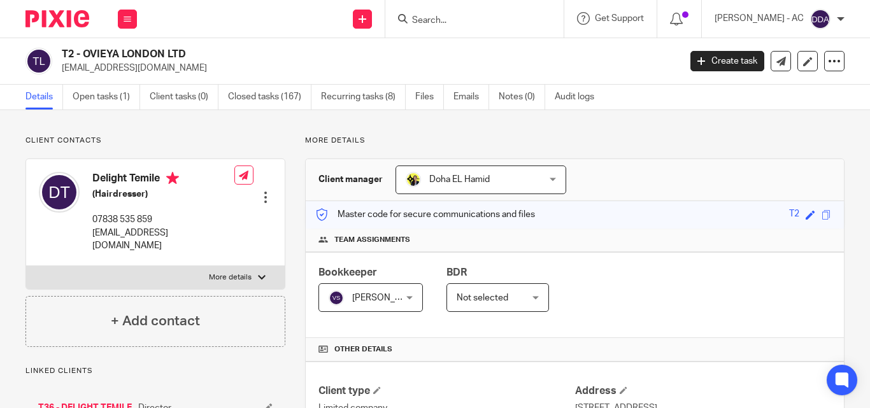
click at [484, 18] on input "Search" at bounding box center [468, 20] width 115 height 11
paste input "B. ORGANISED LTD"
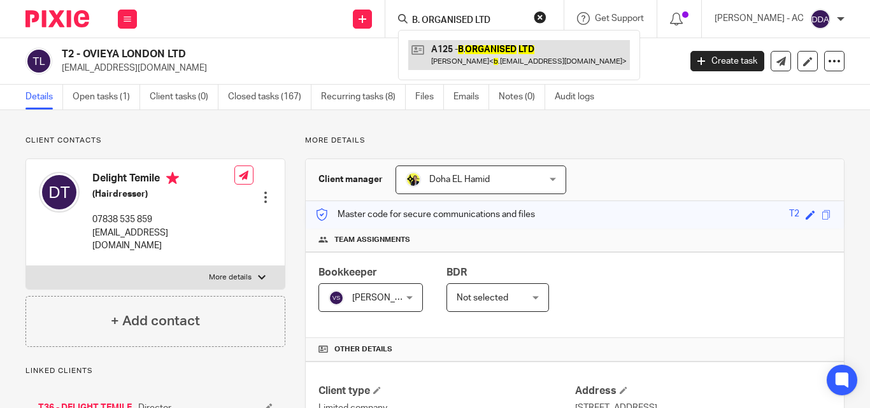
type input "B. ORGANISED LTD"
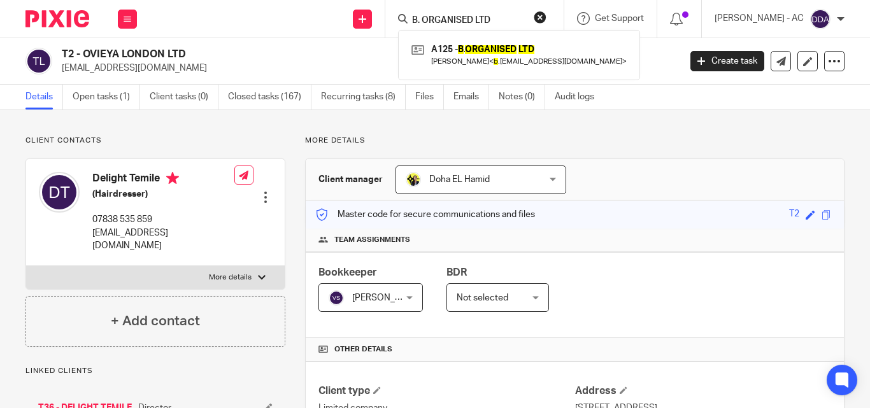
drag, startPoint x: 552, startPoint y: 13, endPoint x: 498, endPoint y: 19, distance: 54.5
click at [546, 13] on button "reset" at bounding box center [540, 17] width 13 height 13
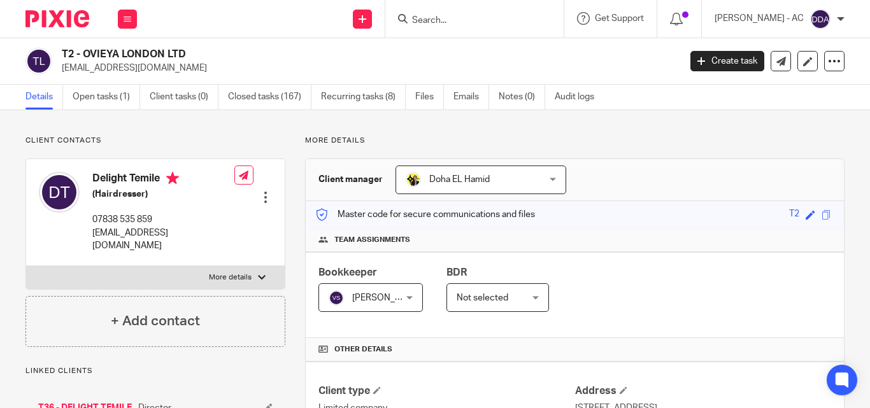
click at [495, 20] on input "Search" at bounding box center [468, 20] width 115 height 11
paste input "BNB HOMECARE LTD"
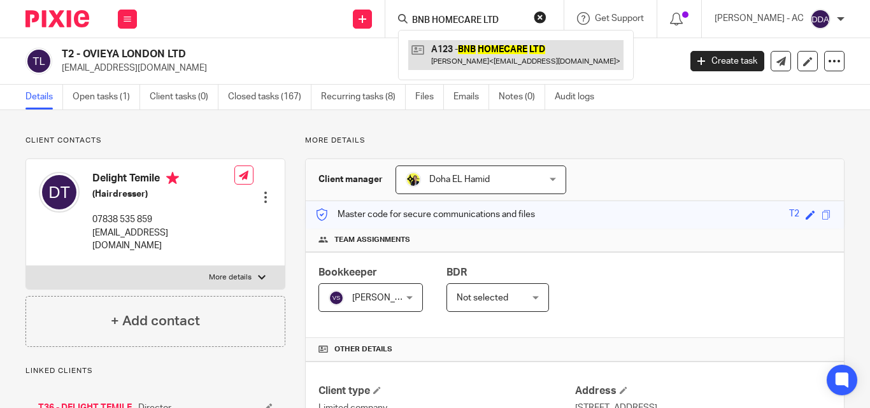
type input "BNB HOMECARE LTD"
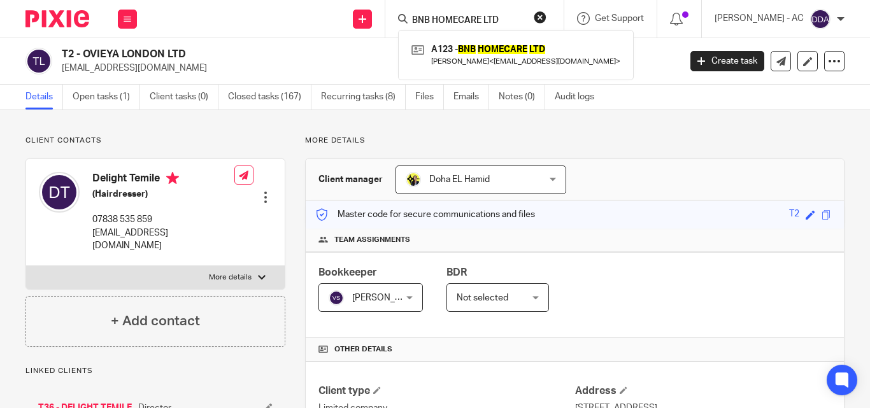
click at [546, 15] on button "reset" at bounding box center [540, 17] width 13 height 13
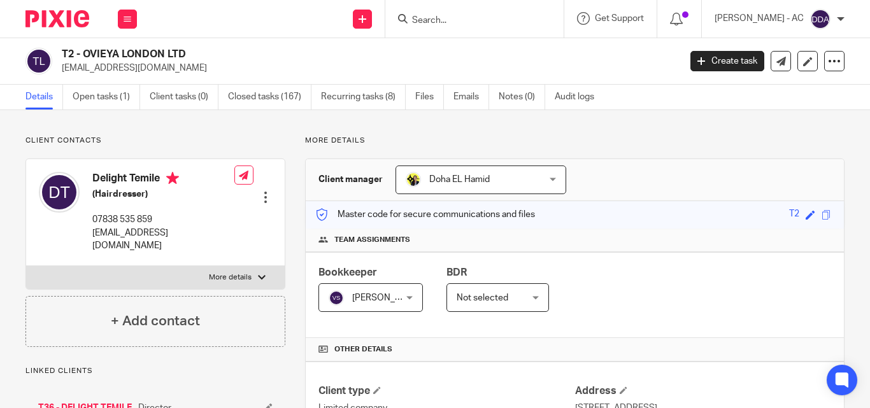
click at [471, 18] on input "Search" at bounding box center [468, 20] width 115 height 11
paste input "FRESH FACE (LONDON) LTD"
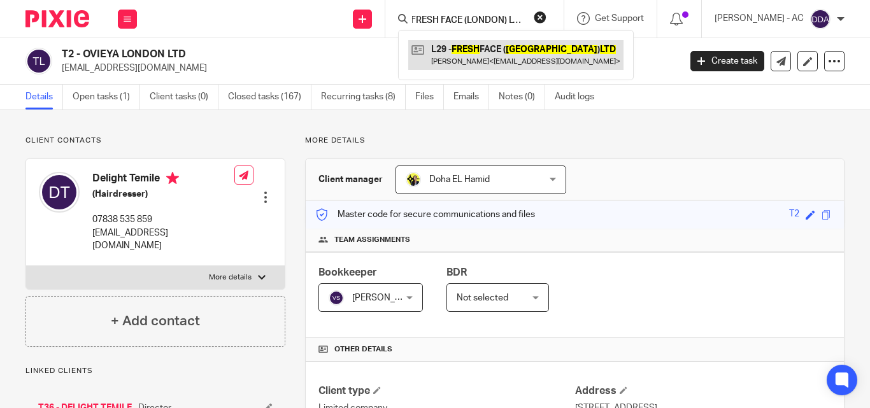
type input "FRESH FACE (LONDON) LTD"
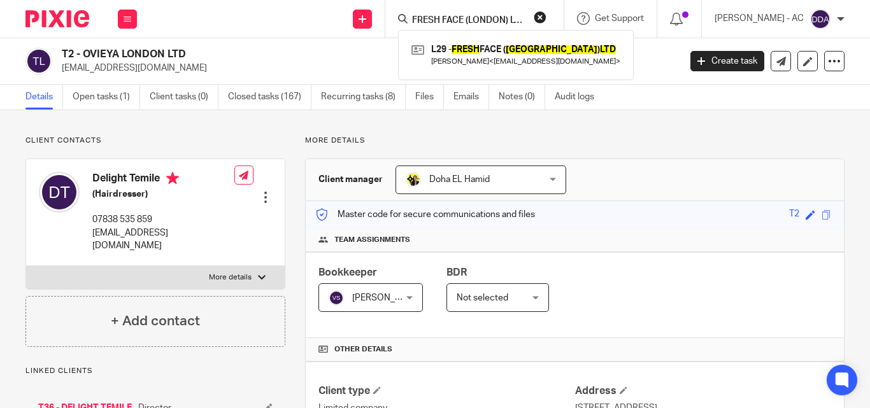
click at [546, 13] on button "reset" at bounding box center [540, 17] width 13 height 13
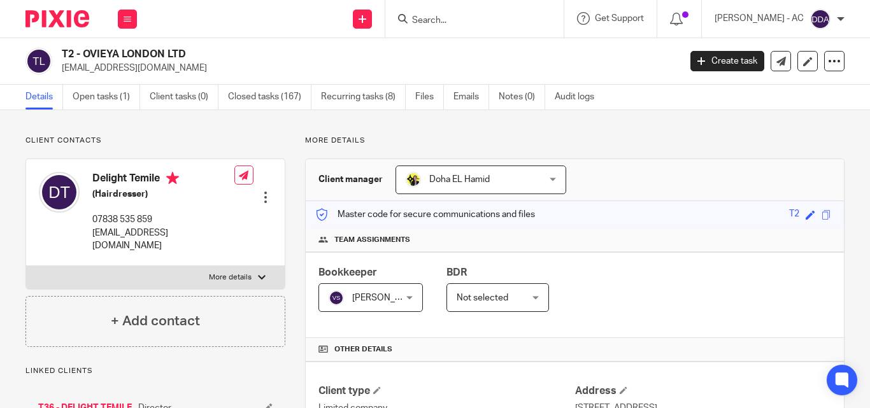
click at [484, 14] on form at bounding box center [479, 19] width 136 height 16
click at [467, 22] on input "Search" at bounding box center [468, 20] width 115 height 11
paste input "GALLAGHER ELECTRICS LTD"
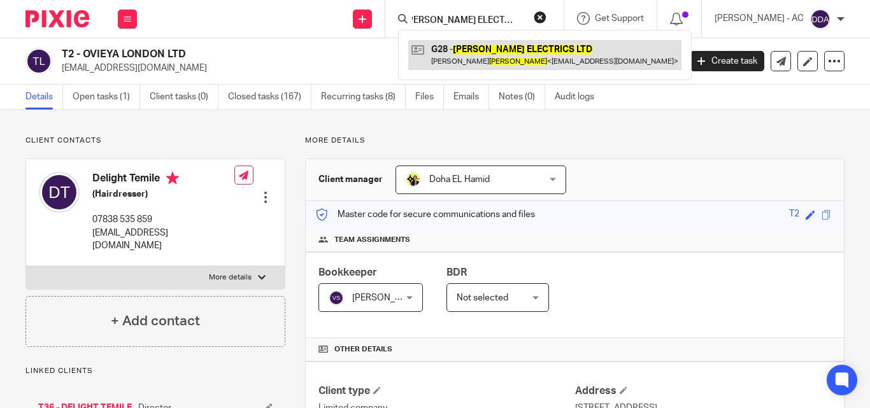
type input "GALLAGHER ELECTRICS LTD"
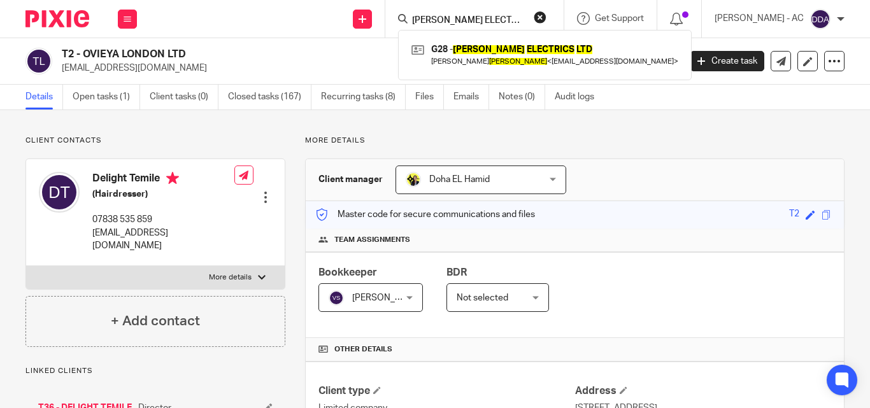
click at [562, 13] on div "GALLAGHER ELECTRICS LTD G28 - GALLAGHER ELECTRICS LTD David Gallagher < davegal…" at bounding box center [474, 19] width 178 height 38
click at [546, 18] on button "reset" at bounding box center [540, 17] width 13 height 13
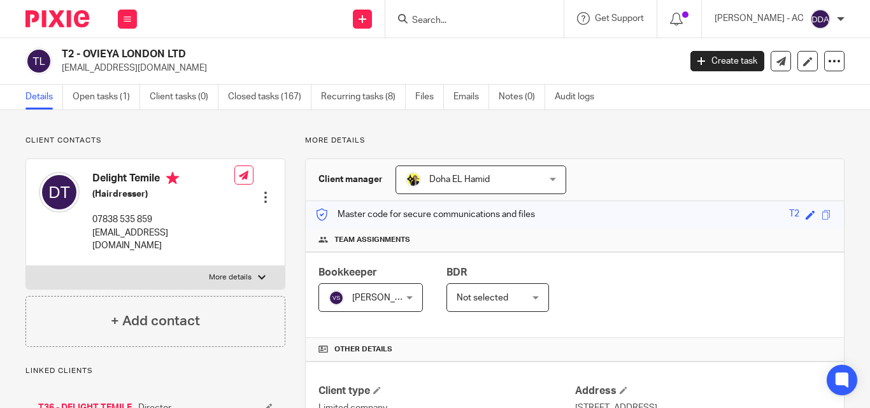
click at [485, 19] on input "Search" at bounding box center [468, 20] width 115 height 11
paste input "SCYDEX LTD"
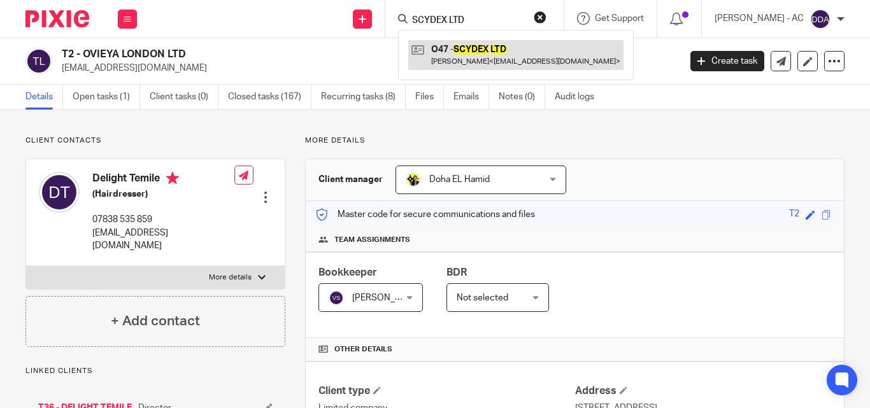
type input "SCYDEX LTD"
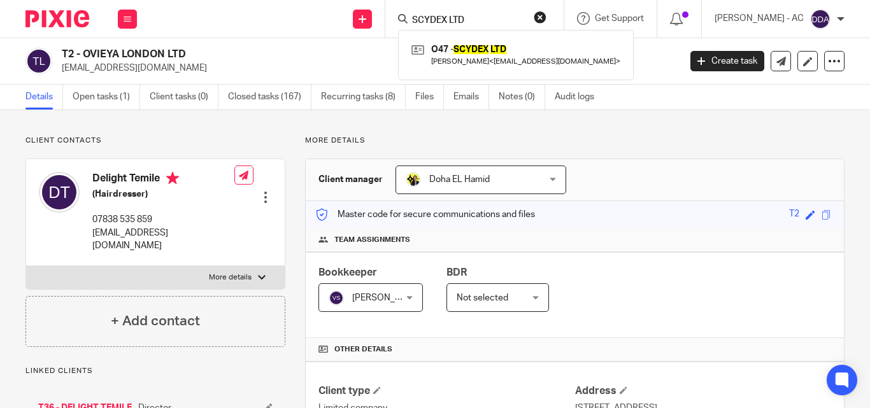
drag, startPoint x: 553, startPoint y: 9, endPoint x: 528, endPoint y: 10, distance: 25.5
click at [547, 8] on div "SCYDEX LTD O47 - SCYDEX LTD Olaoluwa Oluro < ollaollu@gmail.com >" at bounding box center [474, 19] width 178 height 38
click at [504, 12] on form "SCYDEX LTD" at bounding box center [479, 19] width 136 height 16
click at [546, 15] on button "reset" at bounding box center [540, 17] width 13 height 13
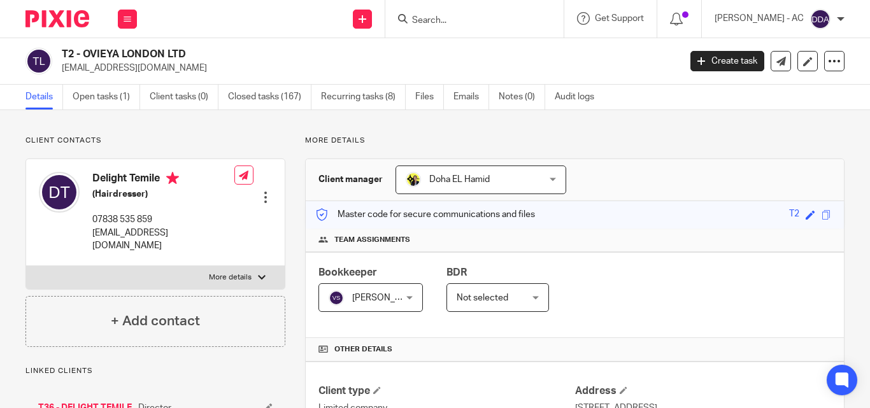
drag, startPoint x: 506, startPoint y: 15, endPoint x: 490, endPoint y: 18, distance: 16.2
click at [502, 16] on input "Search" at bounding box center [468, 20] width 115 height 11
paste input "RISSA.SA LTD"
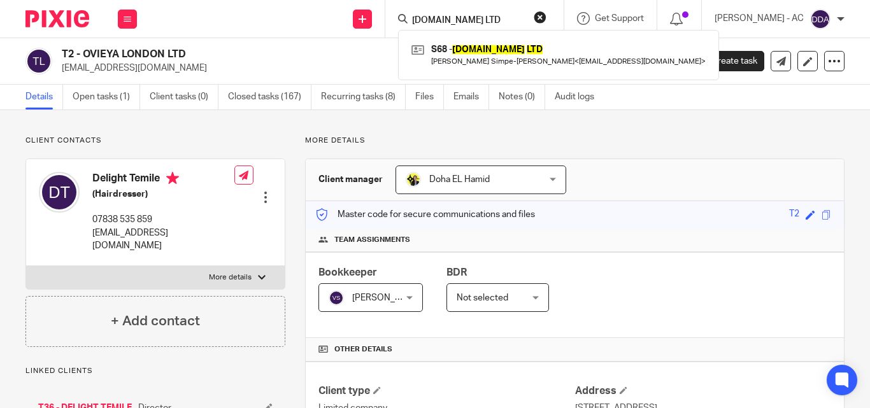
type input "RISSA.SA LTD"
click at [563, 11] on div "RISSA.SA LTD S68 - RISSA.SA LTD Carissa Simpe-Asante < csimpeasante@hotmail.co.…" at bounding box center [474, 19] width 178 height 38
click at [541, 17] on form "RISSA.SA LTD" at bounding box center [479, 19] width 136 height 16
click at [546, 17] on button "reset" at bounding box center [540, 17] width 13 height 13
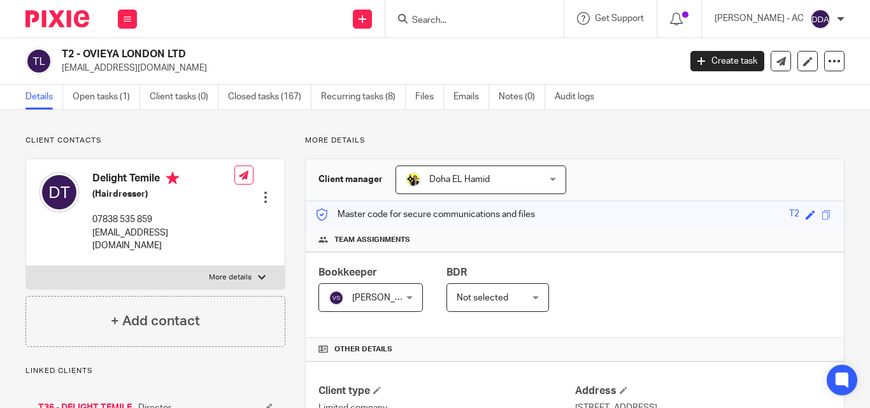
click at [490, 17] on input "Search" at bounding box center [468, 20] width 115 height 11
paste input "PAPS300 LTD"
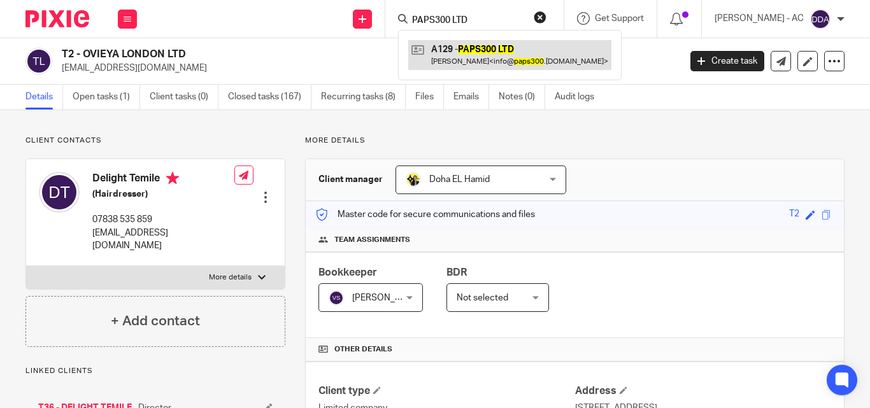
type input "PAPS300 LTD"
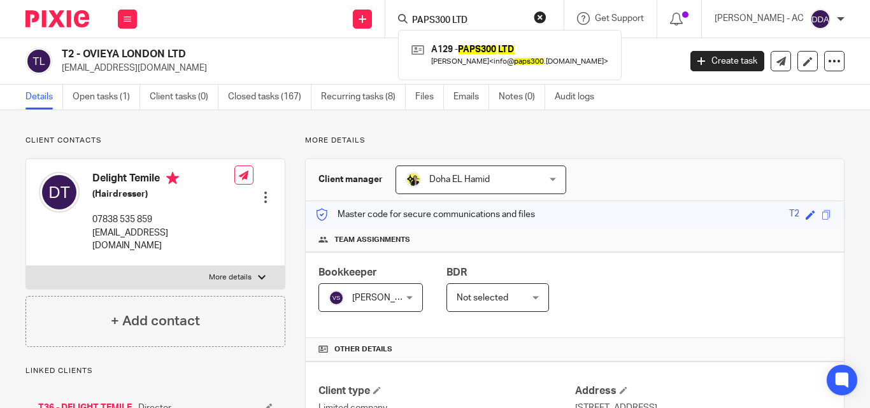
drag, startPoint x: 555, startPoint y: 20, endPoint x: 542, endPoint y: 20, distance: 12.1
click at [546, 20] on button "reset" at bounding box center [540, 17] width 13 height 13
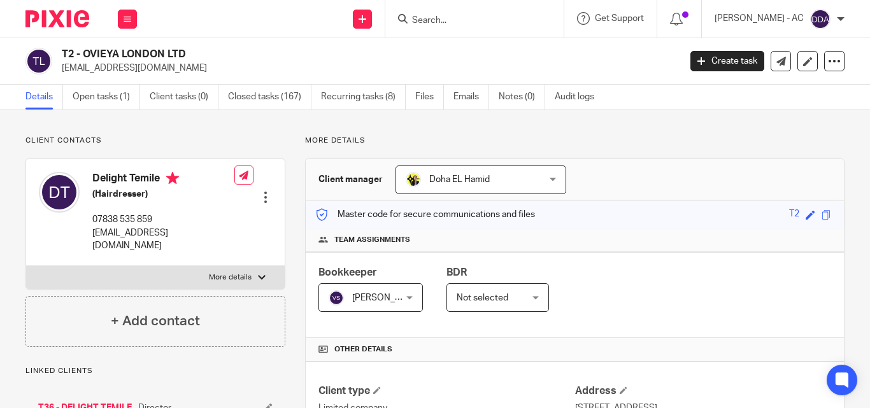
click at [494, 19] on input "Search" at bounding box center [468, 20] width 115 height 11
paste input "ACHERON ELECTRICAL LIMITED"
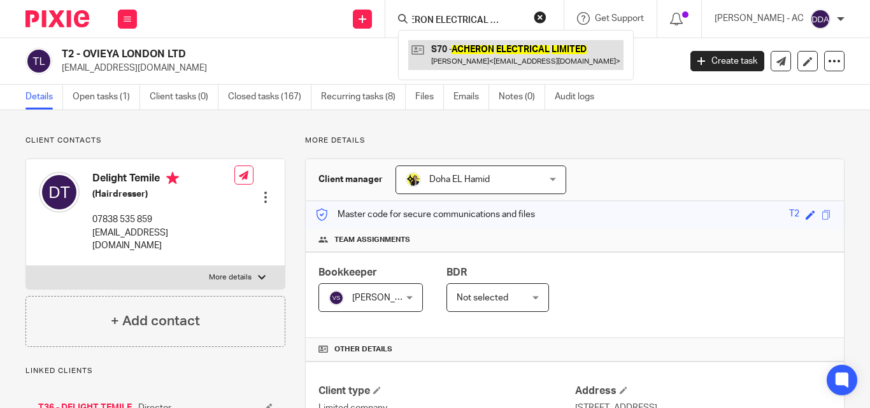
type input "ACHERON ELECTRICAL LIMITED"
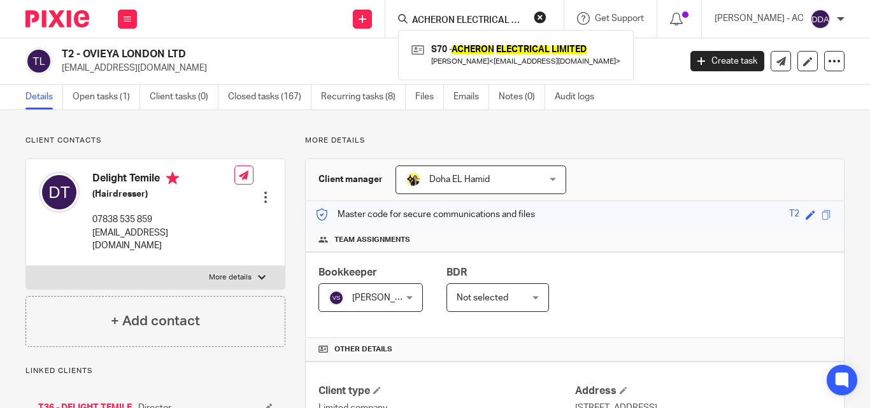
drag, startPoint x: 549, startPoint y: 15, endPoint x: 503, endPoint y: 15, distance: 46.5
click at [546, 15] on button "reset" at bounding box center [540, 17] width 13 height 13
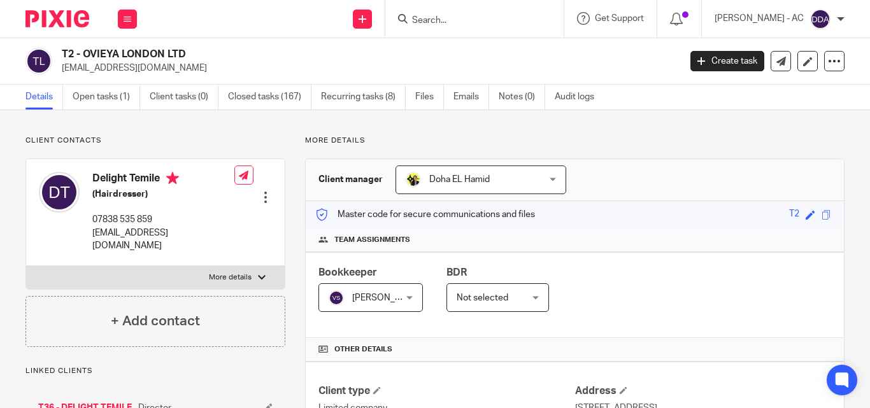
click at [491, 19] on input "Search" at bounding box center [468, 20] width 115 height 11
paste input "ALUKO CONSULTING LTD"
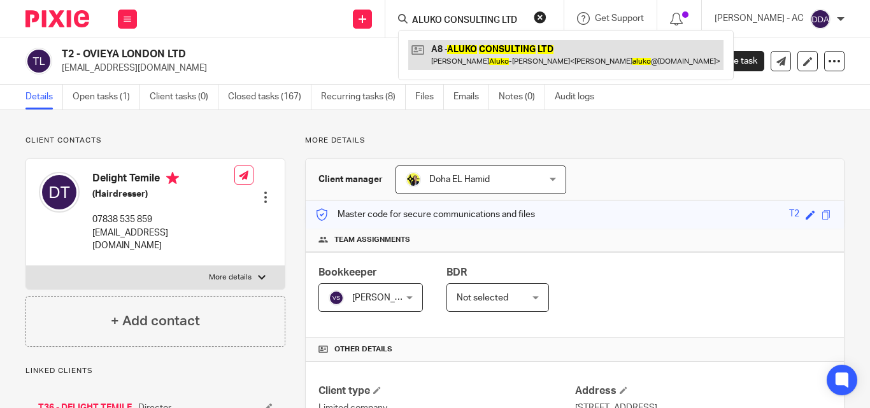
type input "ALUKO CONSULTING LTD"
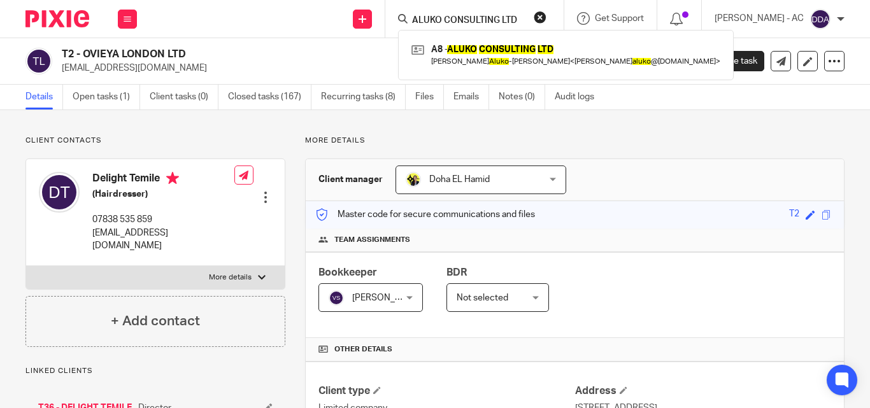
click at [546, 17] on button "reset" at bounding box center [540, 17] width 13 height 13
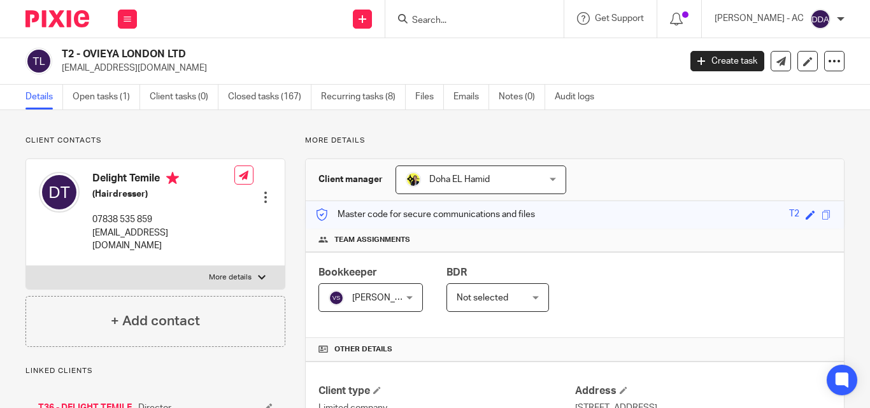
click at [498, 26] on input "Search" at bounding box center [468, 20] width 115 height 11
paste input "AMAXXON LTD"
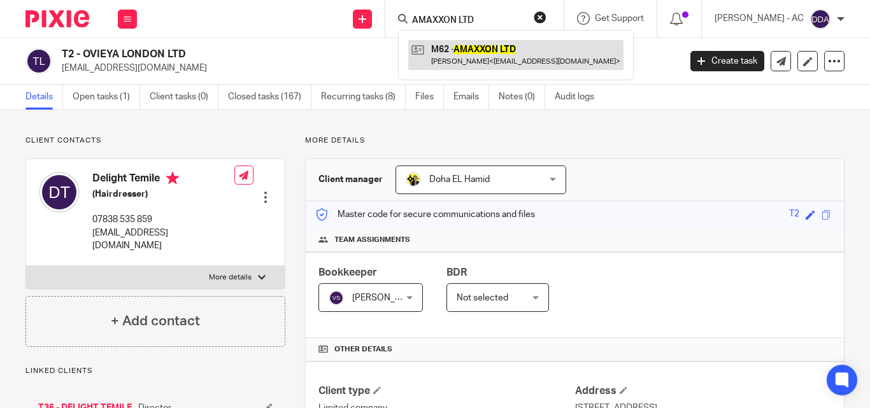
type input "AMAXXON LTD"
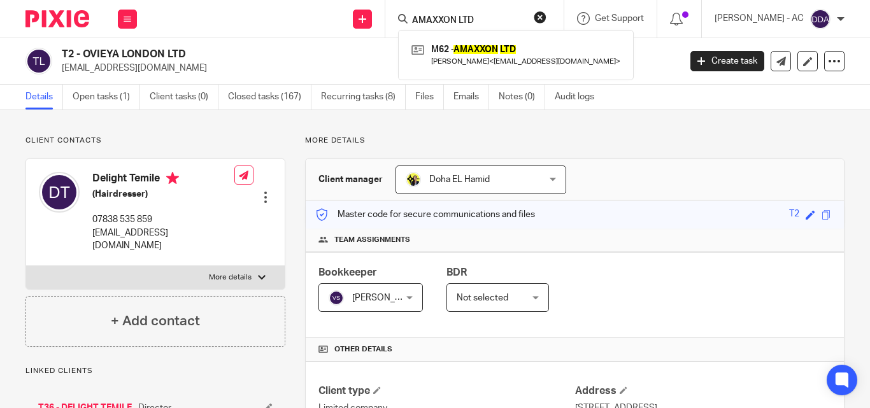
drag, startPoint x: 549, startPoint y: 13, endPoint x: 506, endPoint y: 22, distance: 44.8
click at [546, 13] on button "reset" at bounding box center [540, 17] width 13 height 13
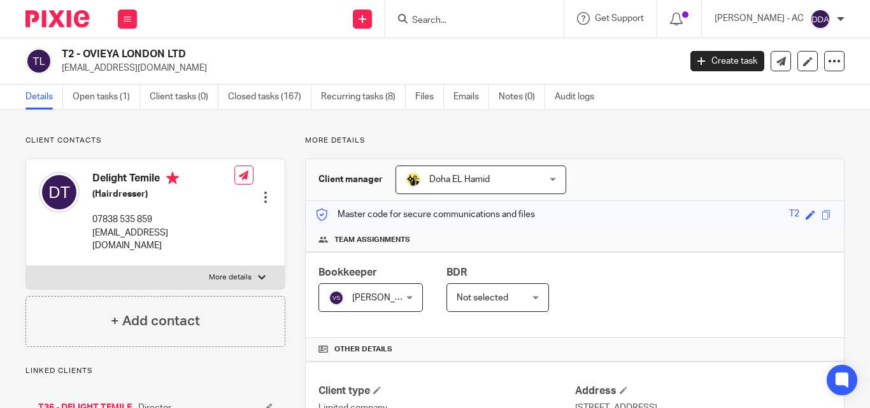
click at [500, 24] on input "Search" at bounding box center [468, 20] width 115 height 11
paste input "EMERGENT CAPITAL MANAGEMENT LTD"
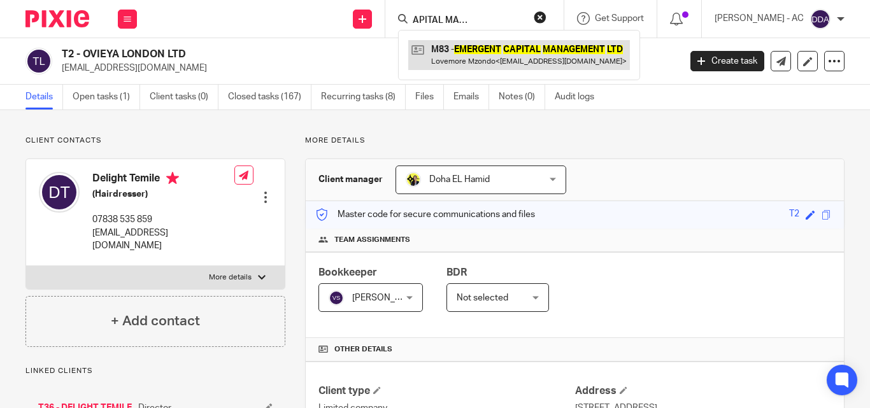
type input "EMERGENT CAPITAL MANAGEMENT LTD"
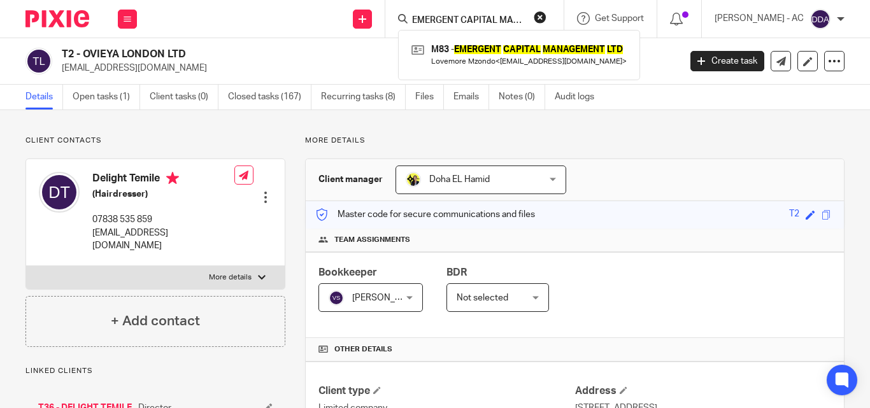
click at [546, 18] on button "reset" at bounding box center [540, 17] width 13 height 13
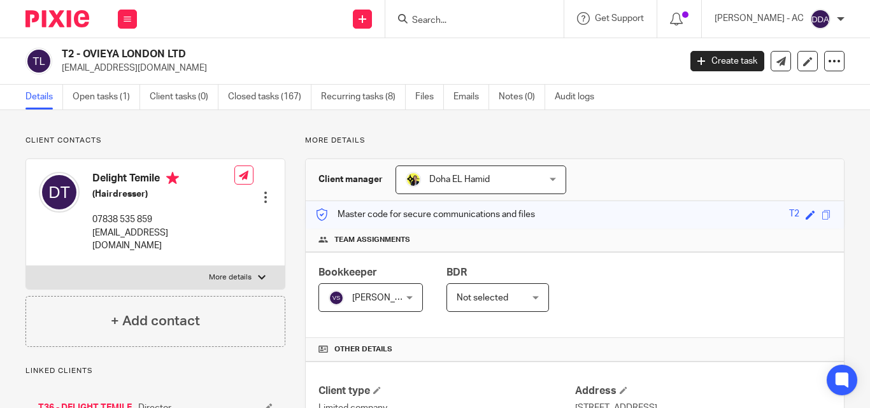
click at [506, 18] on input "Search" at bounding box center [468, 20] width 115 height 11
paste input "EME CONSULTING LIMITED"
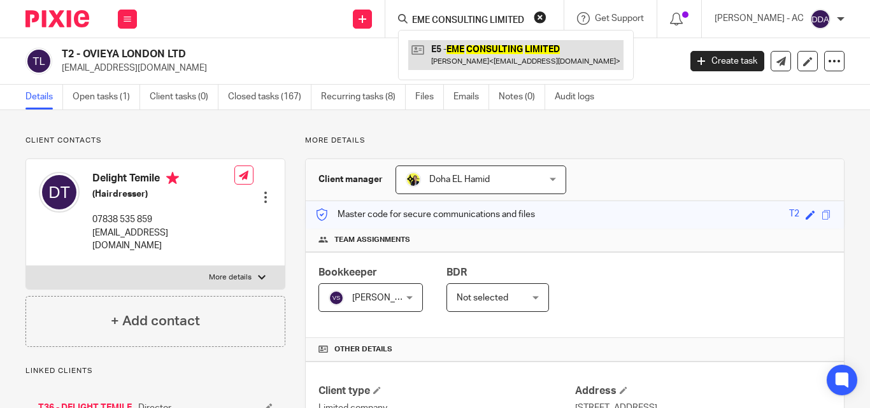
type input "EME CONSULTING LIMITED"
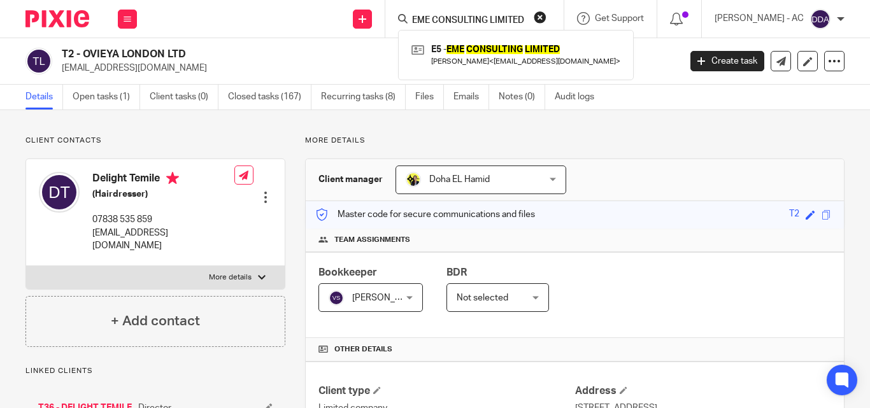
click at [546, 18] on button "reset" at bounding box center [540, 17] width 13 height 13
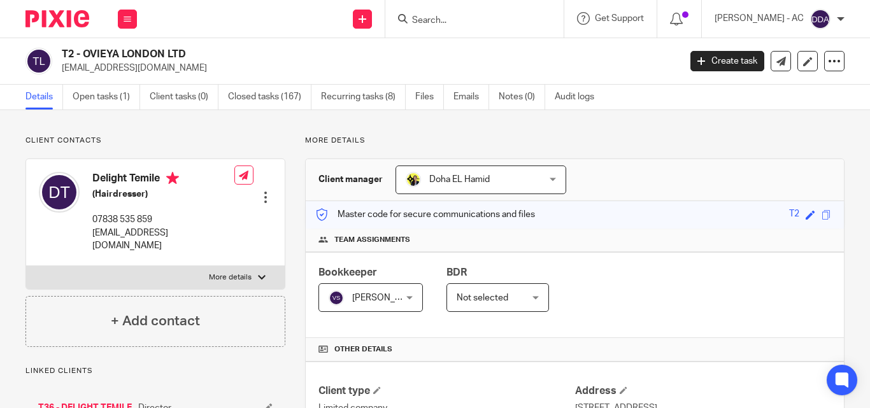
click at [469, 17] on input "Search" at bounding box center [468, 20] width 115 height 11
paste input "JUNEFOUR LTD"
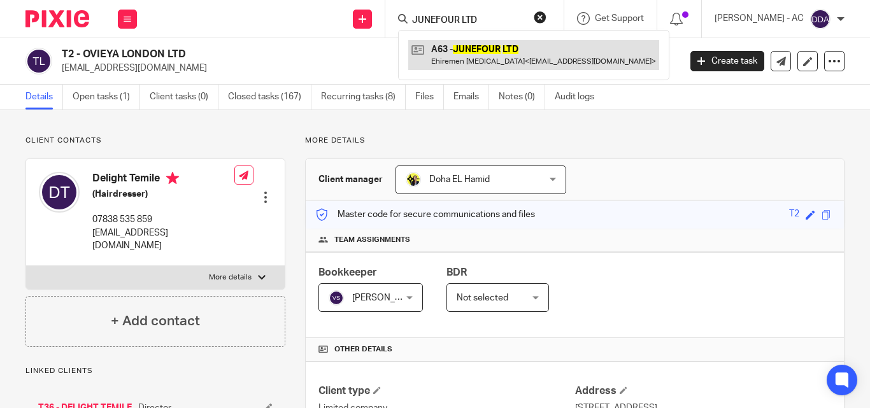
type input "JUNEFOUR LTD"
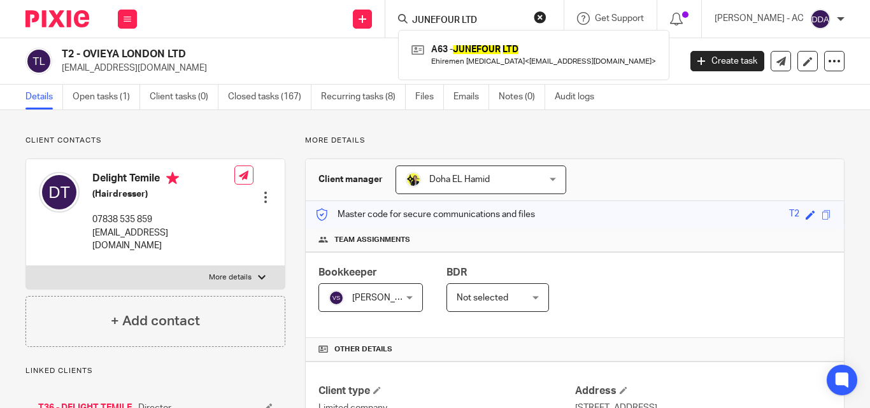
click at [546, 15] on button "reset" at bounding box center [540, 17] width 13 height 13
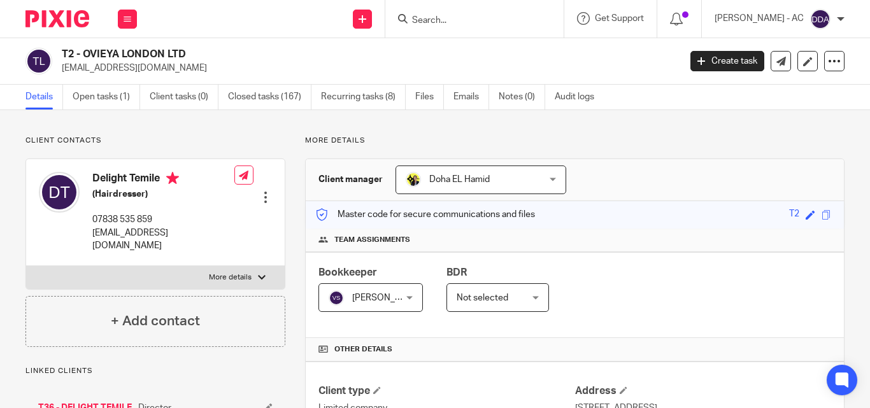
drag, startPoint x: 488, startPoint y: 12, endPoint x: 469, endPoint y: 18, distance: 20.6
click at [482, 13] on form at bounding box center [479, 19] width 136 height 16
click at [442, 28] on div at bounding box center [474, 19] width 178 height 38
click at [442, 25] on input "Search" at bounding box center [468, 20] width 115 height 11
paste input "ONYX ALPHA PARTNERS LTD"
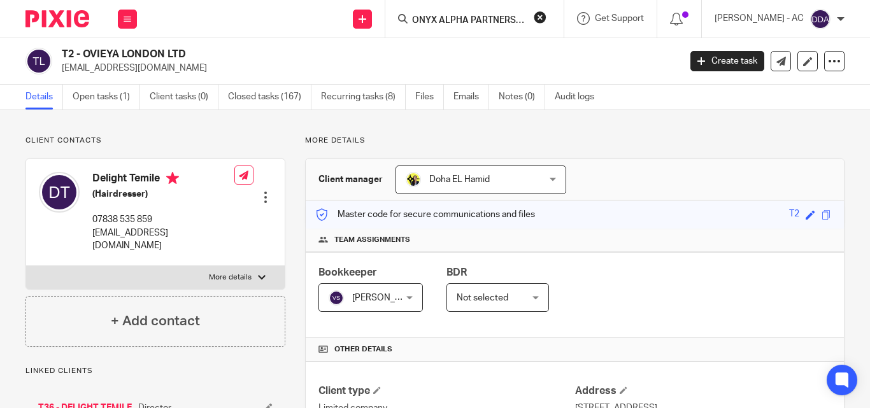
scroll to position [0, 8]
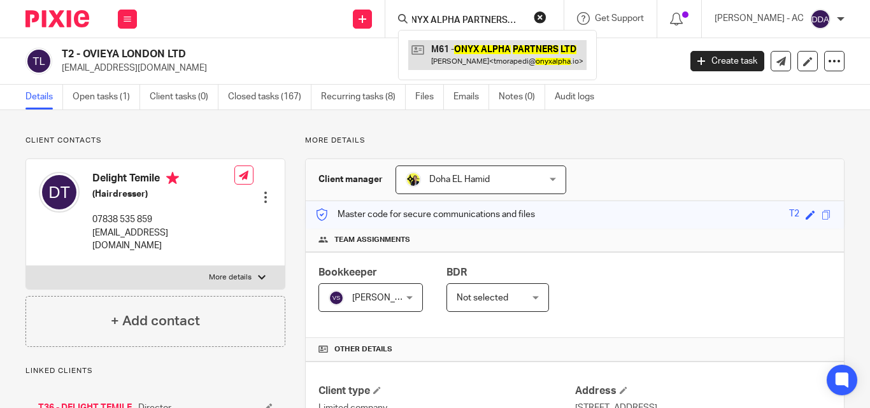
type input "ONYX ALPHA PARTNERS LTD"
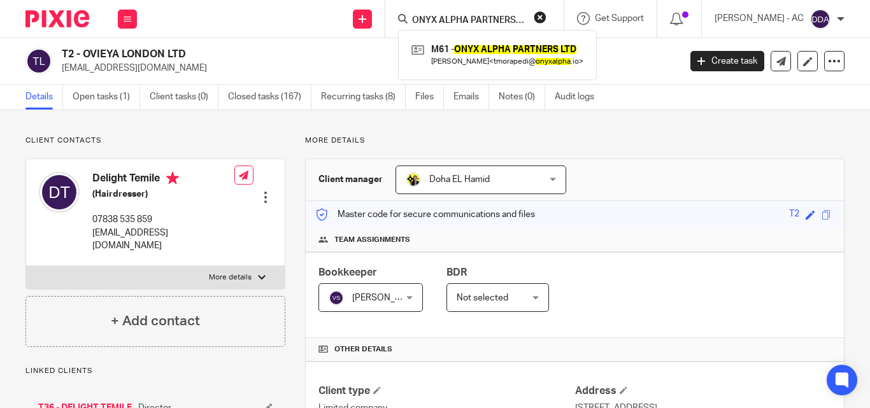
click at [546, 15] on button "reset" at bounding box center [540, 17] width 13 height 13
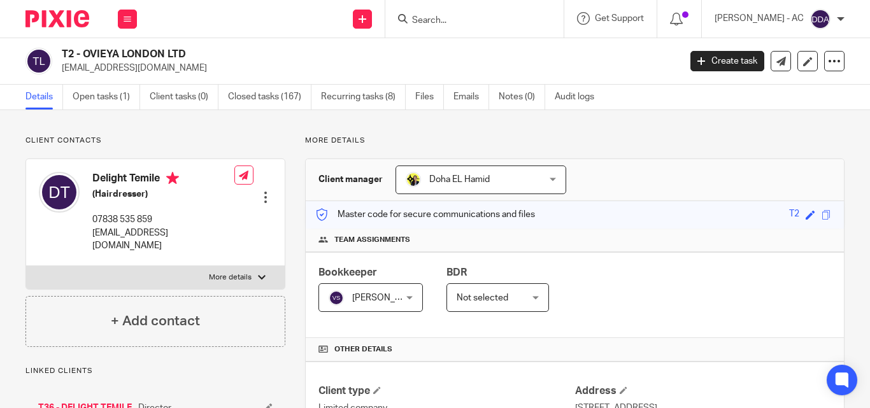
click at [467, 19] on input "Search" at bounding box center [468, 20] width 115 height 11
paste input "MYYKA LTD"
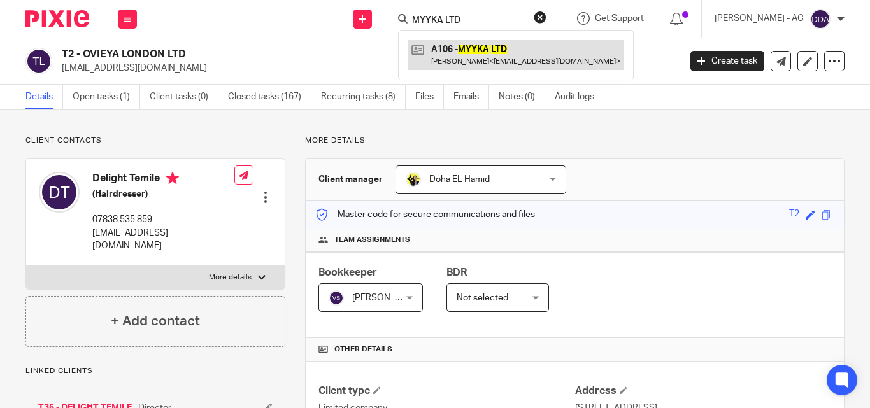
type input "MYYKA LTD"
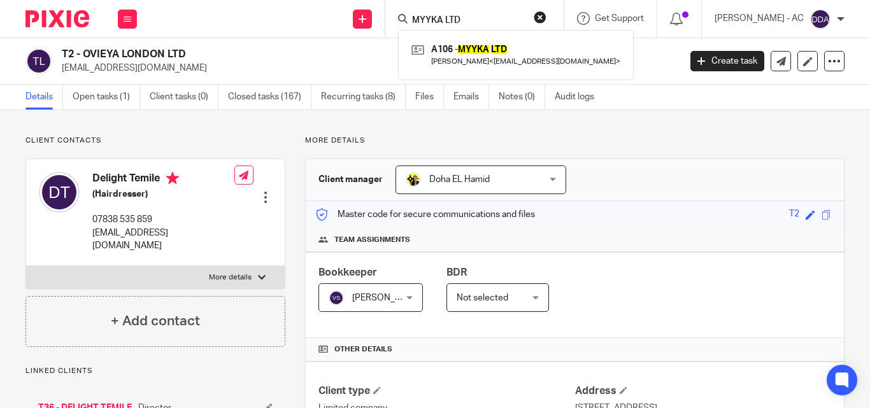
click at [546, 14] on button "reset" at bounding box center [540, 17] width 13 height 13
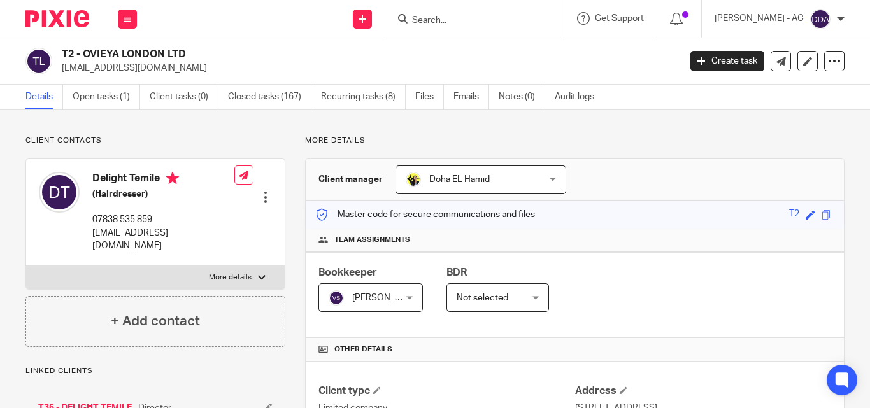
click at [507, 17] on input "Search" at bounding box center [468, 20] width 115 height 11
paste input "SECOND SKIN THERAPY LTD"
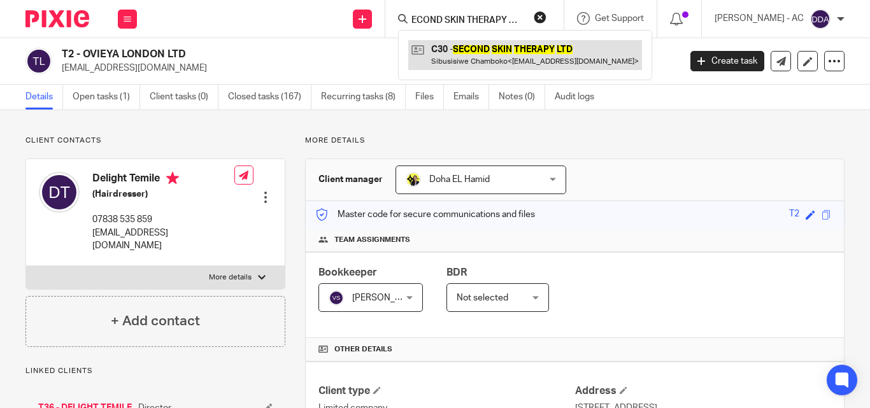
type input "SECOND SKIN THERAPY LTD"
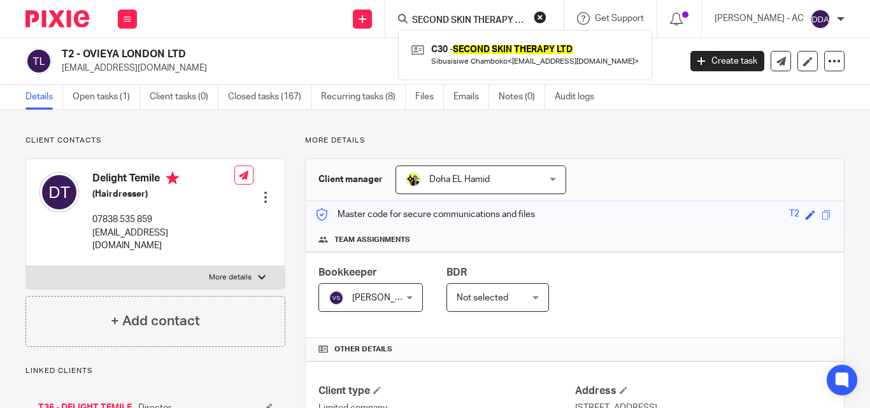
click at [546, 17] on button "reset" at bounding box center [540, 17] width 13 height 13
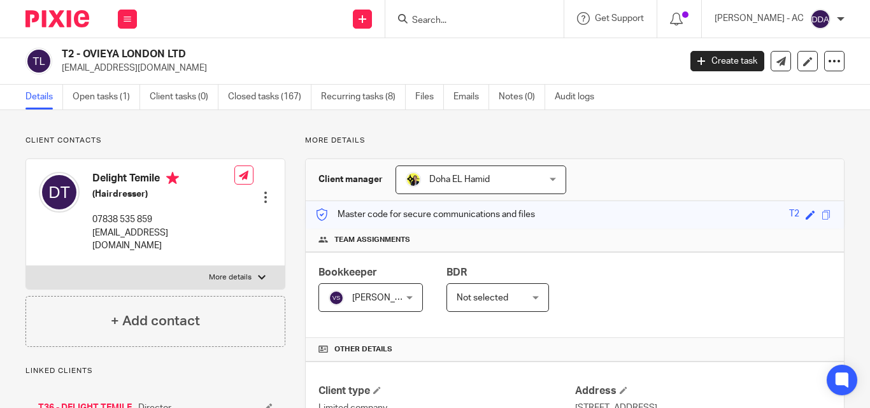
click at [422, 24] on div at bounding box center [472, 19] width 148 height 16
paste input "STUDIO SESAN LTD"
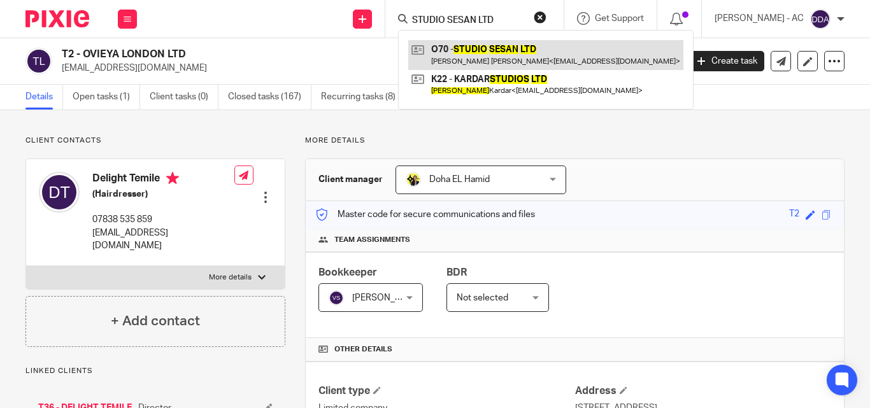
type input "STUDIO SESAN LTD"
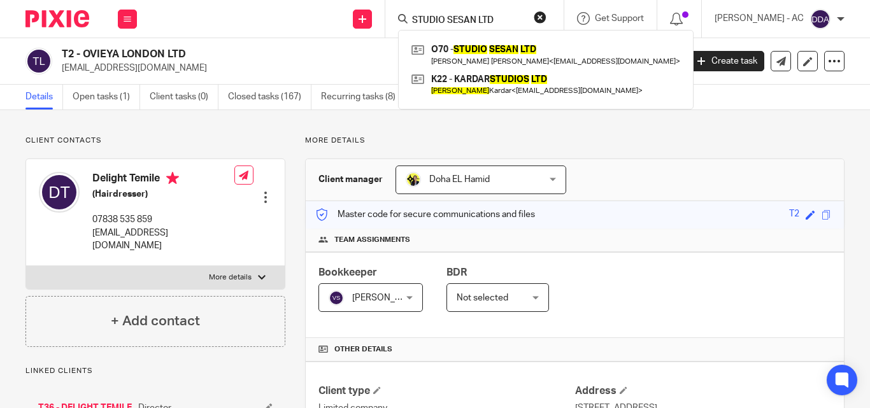
click at [546, 15] on button "reset" at bounding box center [540, 17] width 13 height 13
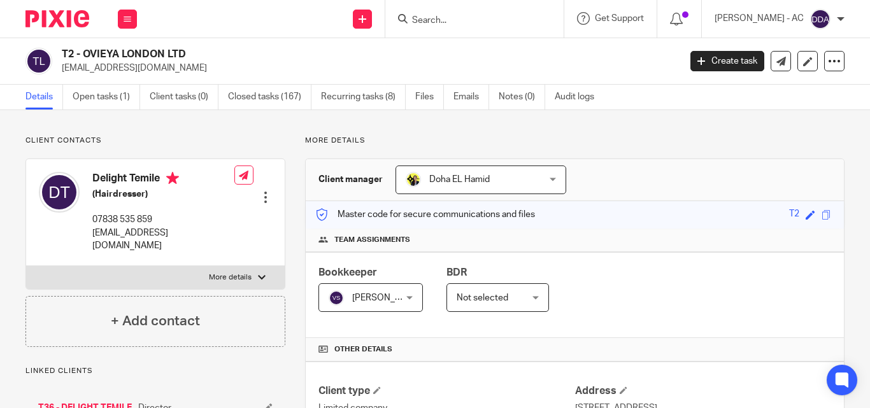
click at [511, 21] on input "Search" at bounding box center [468, 20] width 115 height 11
paste input "TAYLORMADE AGENCY LTD"
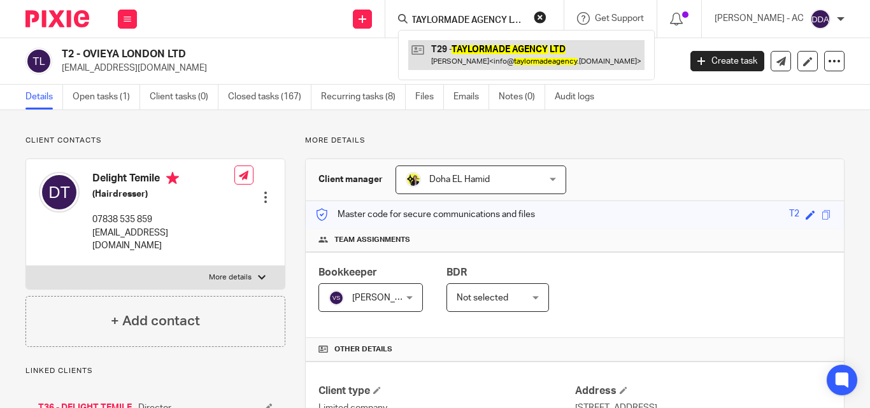
type input "TAYLORMADE AGENCY LTD"
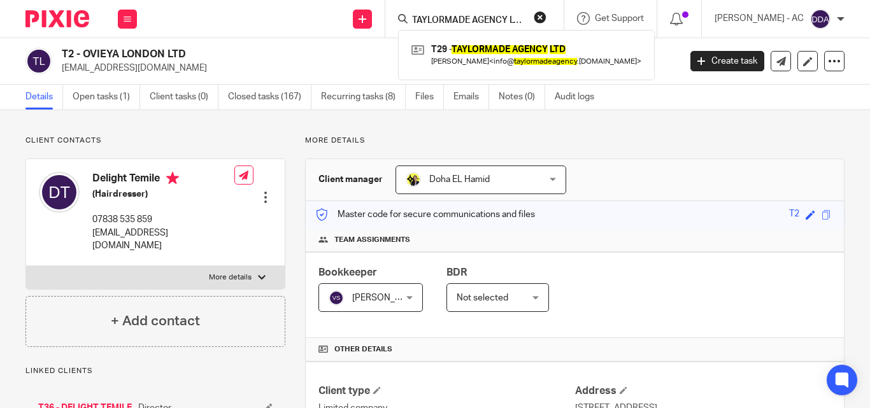
click at [546, 13] on button "reset" at bounding box center [540, 17] width 13 height 13
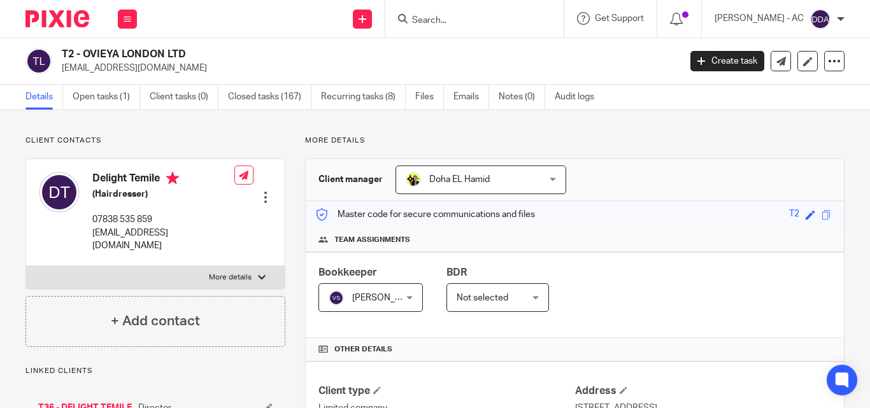
click at [485, 14] on form at bounding box center [479, 19] width 136 height 16
click at [477, 17] on input "Search" at bounding box center [468, 20] width 115 height 11
paste input "FLUX MIND LTD"
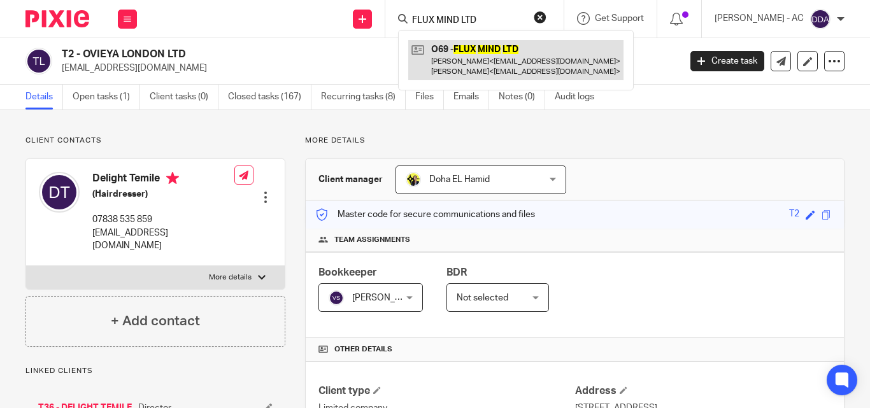
type input "FLUX MIND LTD"
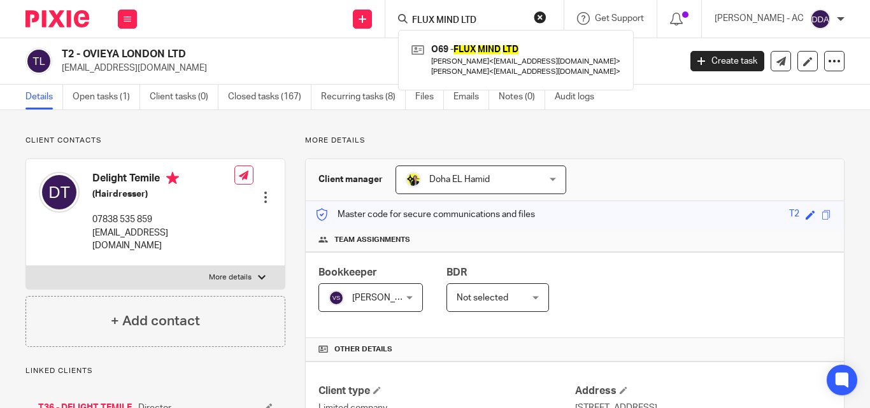
click at [546, 18] on button "reset" at bounding box center [540, 17] width 13 height 13
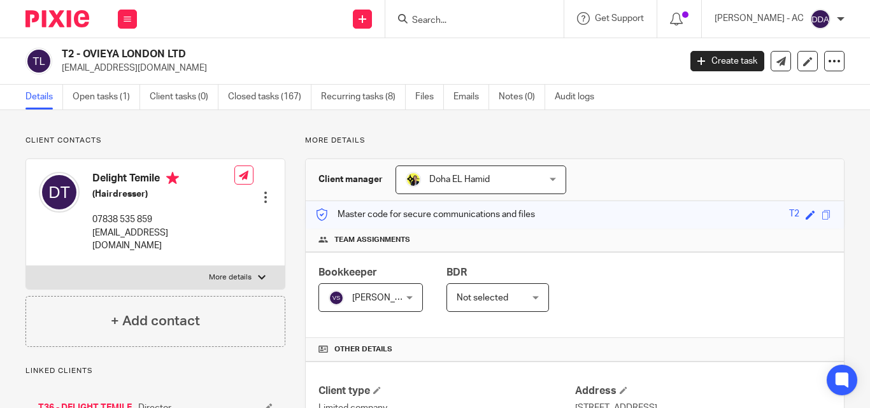
click at [472, 12] on form at bounding box center [479, 19] width 136 height 16
click at [451, 18] on input "Search" at bounding box center [468, 20] width 115 height 11
paste input "FEDKOT CONSULTING LIMITED"
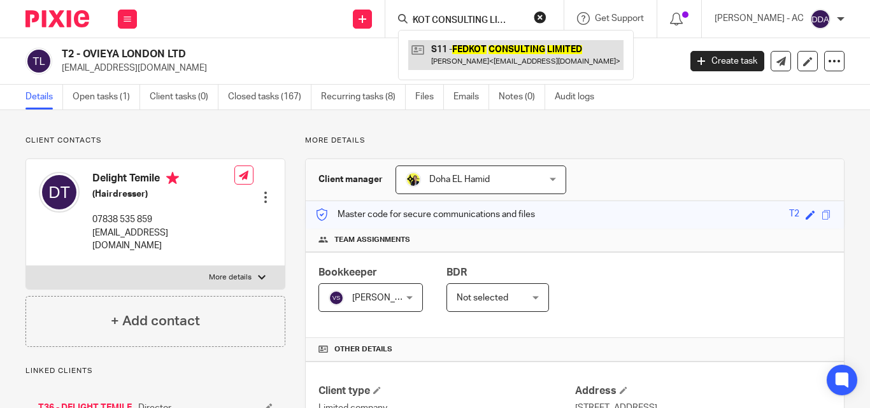
type input "FEDKOT CONSULTING LIMITED"
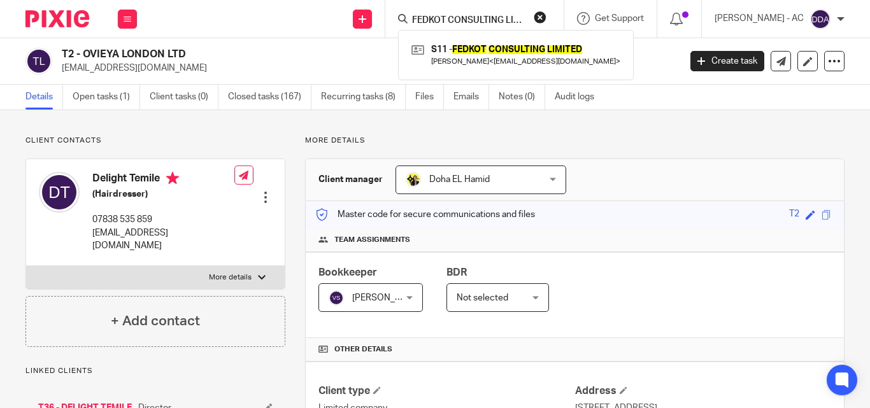
click at [546, 22] on button "reset" at bounding box center [540, 17] width 13 height 13
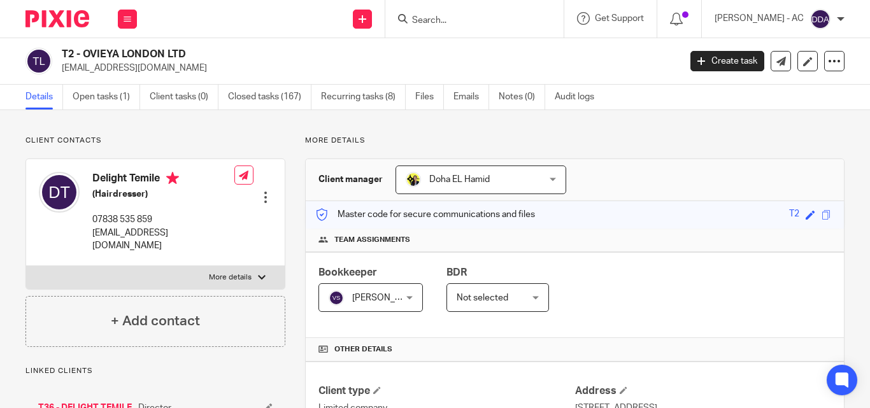
click at [507, 20] on input "Search" at bounding box center [468, 20] width 115 height 11
paste input "RIKRISH LTD"
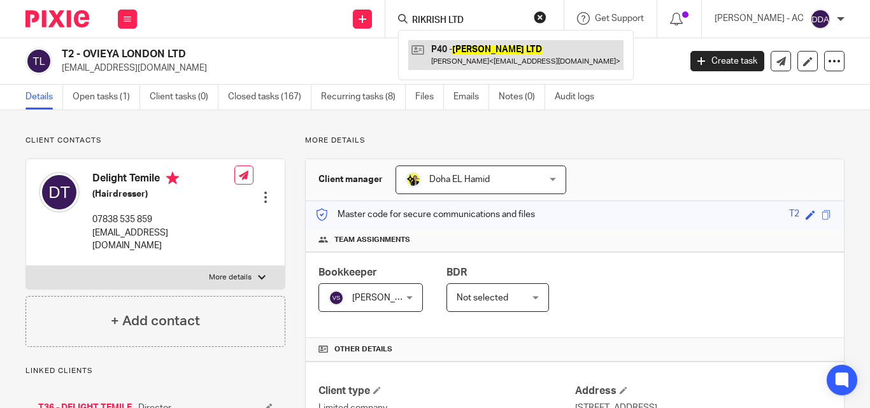
type input "RIKRISH LTD"
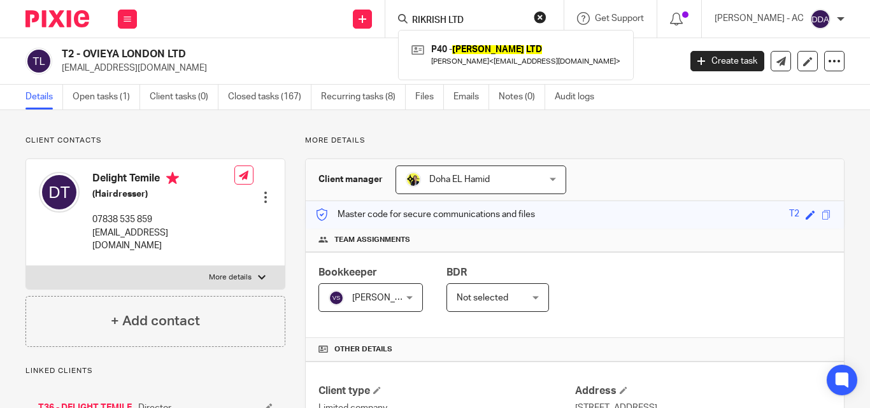
click at [546, 13] on button "reset" at bounding box center [540, 17] width 13 height 13
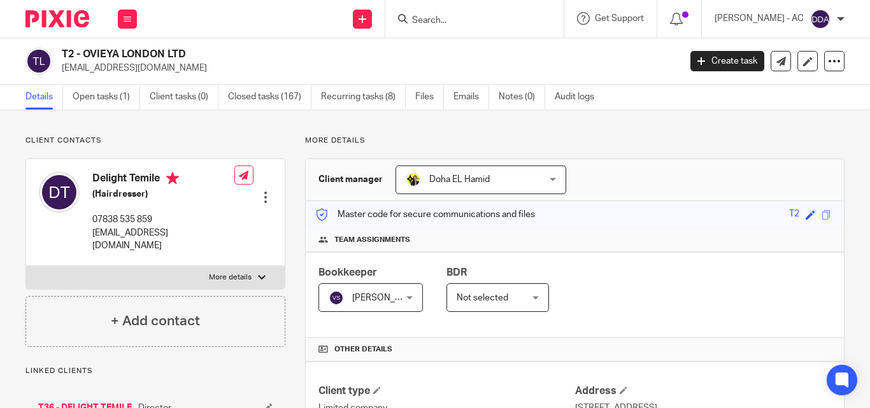
click at [481, 14] on form at bounding box center [479, 19] width 136 height 16
click at [474, 21] on input "Search" at bounding box center [468, 20] width 115 height 11
paste input "RYAN CALAIS CAMERON LTD"
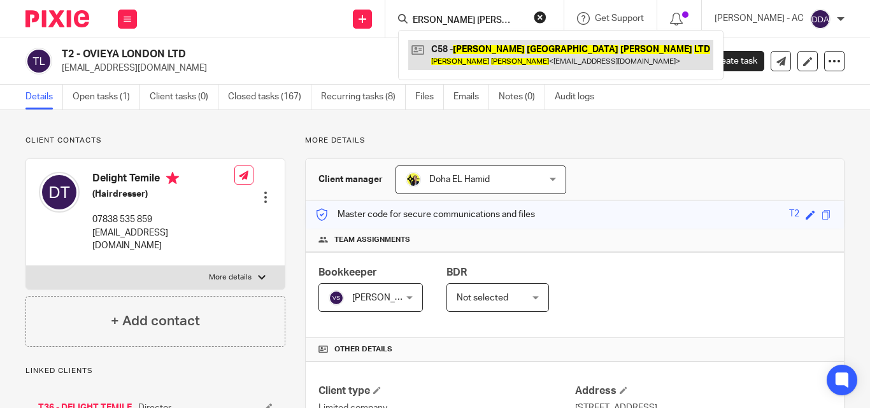
type input "RYAN CALAIS CAMERON LTD"
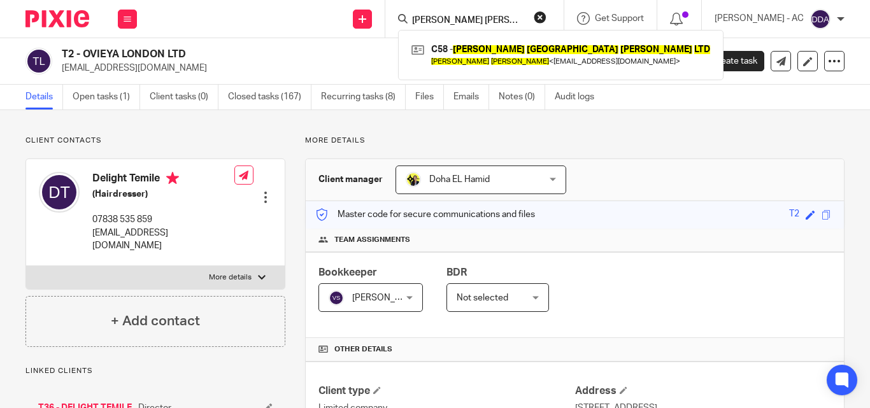
drag, startPoint x: 558, startPoint y: 17, endPoint x: 541, endPoint y: 13, distance: 17.6
click at [546, 17] on button "reset" at bounding box center [540, 17] width 13 height 13
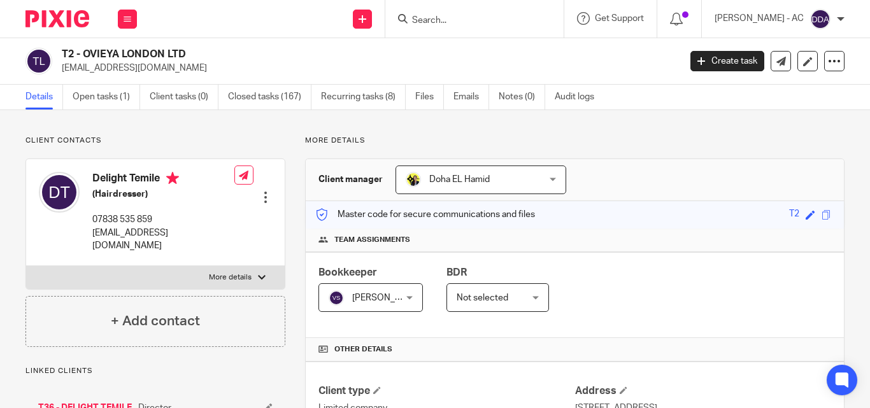
click at [478, 12] on form at bounding box center [479, 19] width 136 height 16
click at [477, 13] on form at bounding box center [479, 19] width 136 height 16
click at [466, 13] on form at bounding box center [479, 19] width 136 height 16
click at [439, 14] on form at bounding box center [479, 19] width 136 height 16
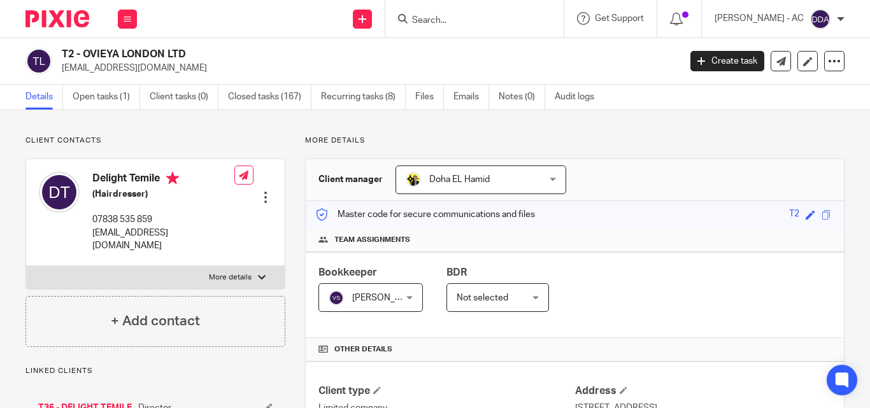
click at [434, 18] on input "Search" at bounding box center [468, 20] width 115 height 11
paste input "CANVAS COLLECTIVE STUDIO LTD"
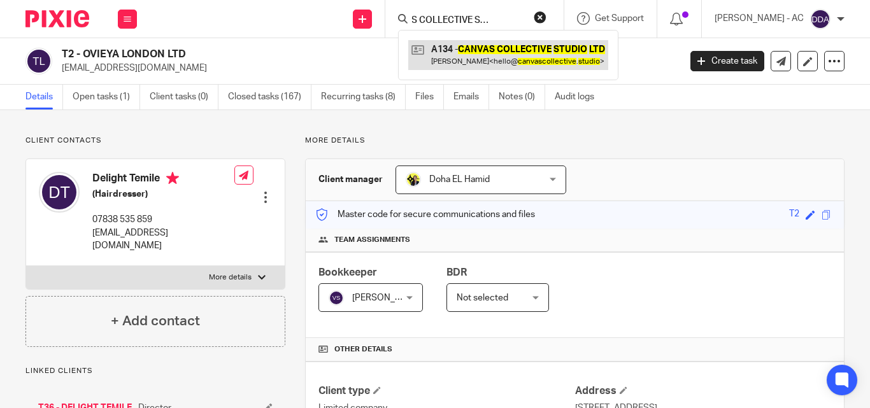
type input "CANVAS COLLECTIVE STUDIO LTD"
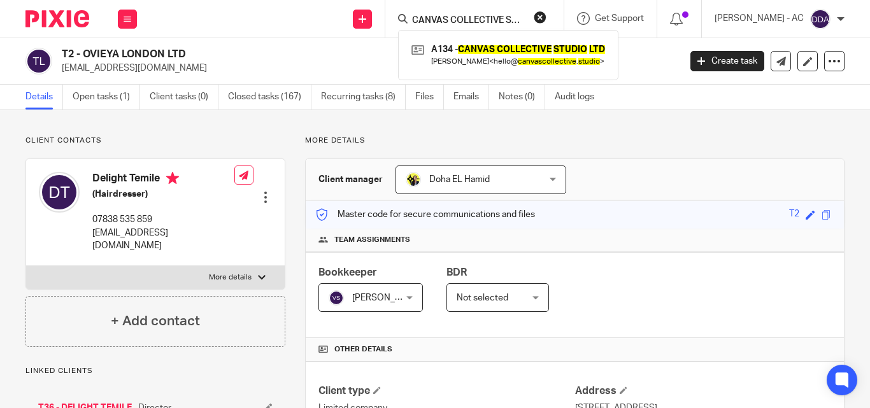
click at [546, 17] on button "reset" at bounding box center [540, 17] width 13 height 13
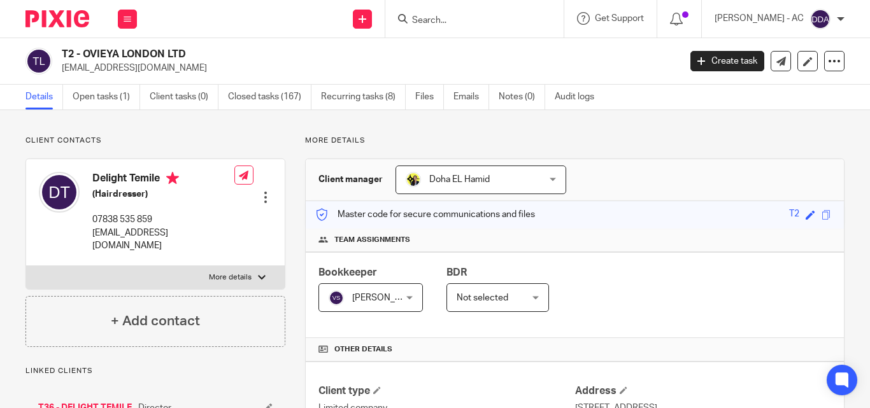
click at [462, 16] on input "Search" at bounding box center [468, 20] width 115 height 11
paste input "BABYCHILD MUSIC LTD"
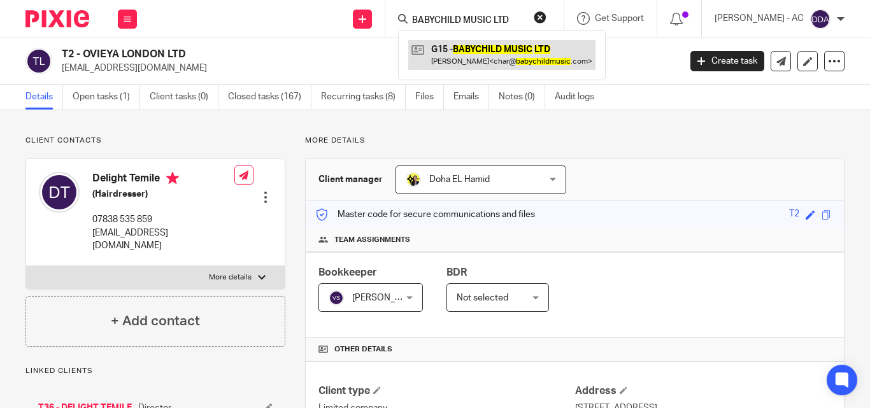
type input "BABYCHILD MUSIC LTD"
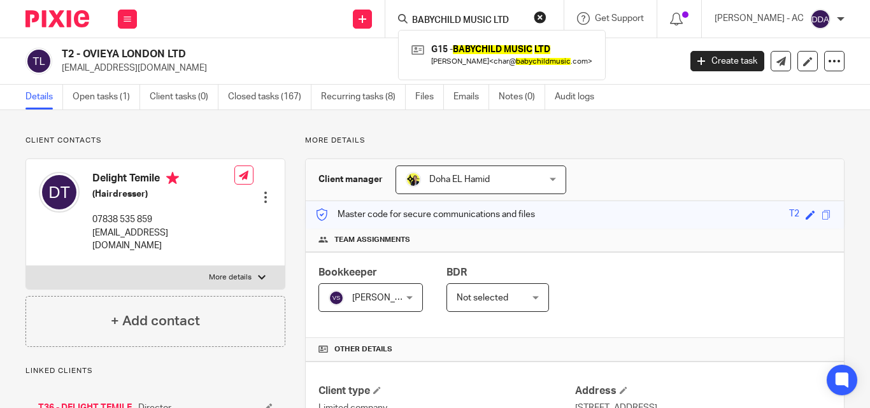
click at [546, 13] on button "reset" at bounding box center [540, 17] width 13 height 13
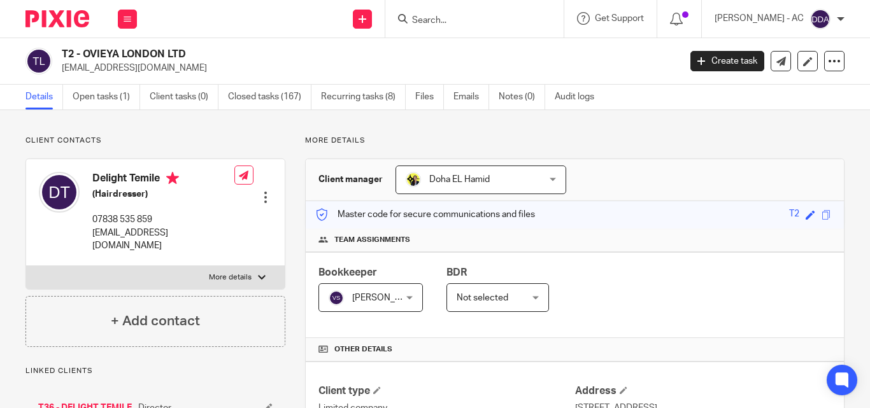
click at [486, 13] on form at bounding box center [479, 19] width 136 height 16
click at [481, 15] on input "Search" at bounding box center [468, 20] width 115 height 11
paste input "PREMIER WORKS LTD"
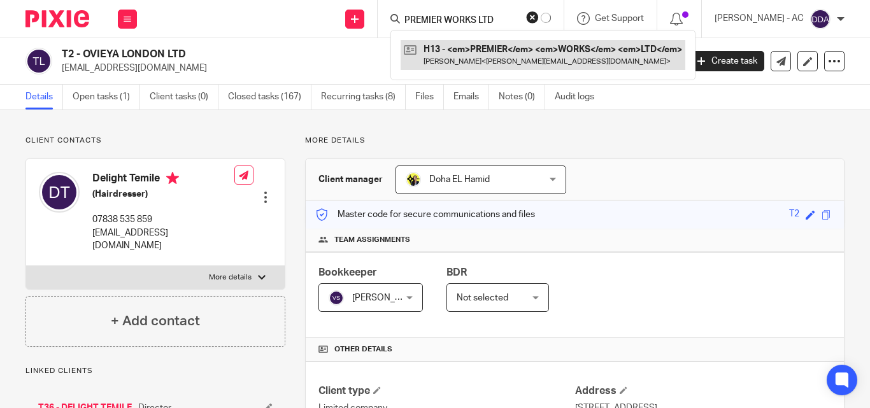
type input "PREMIER WORKS LTD"
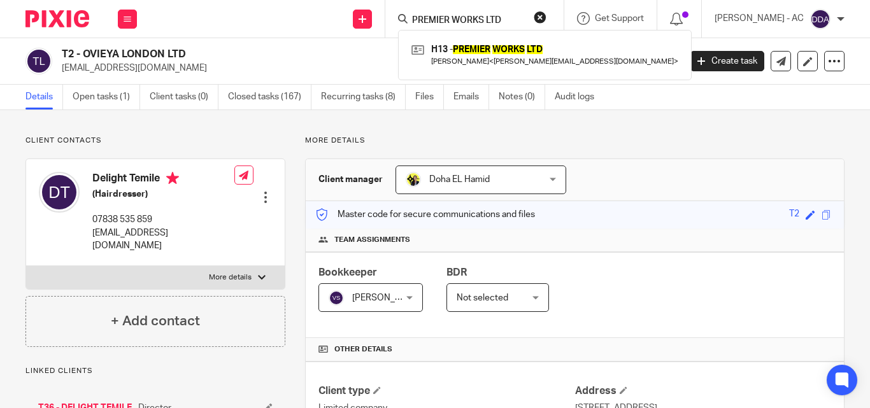
click at [546, 16] on button "reset" at bounding box center [540, 17] width 13 height 13
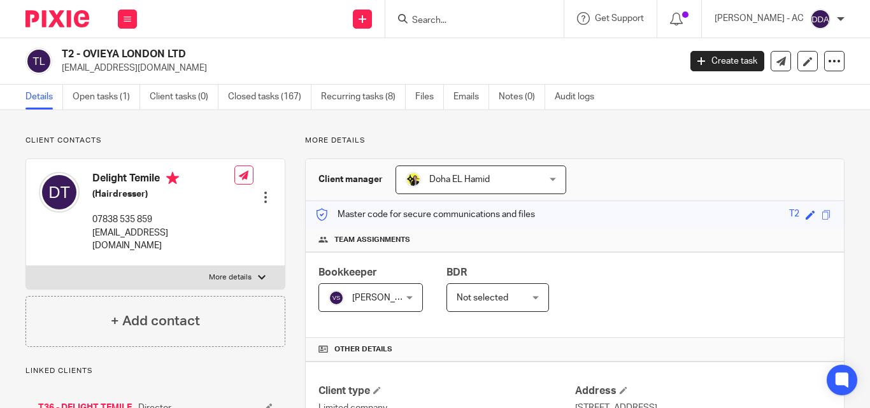
click at [497, 20] on input "Search" at bounding box center [468, 20] width 115 height 11
paste input "LITTLE ALICE LTD"
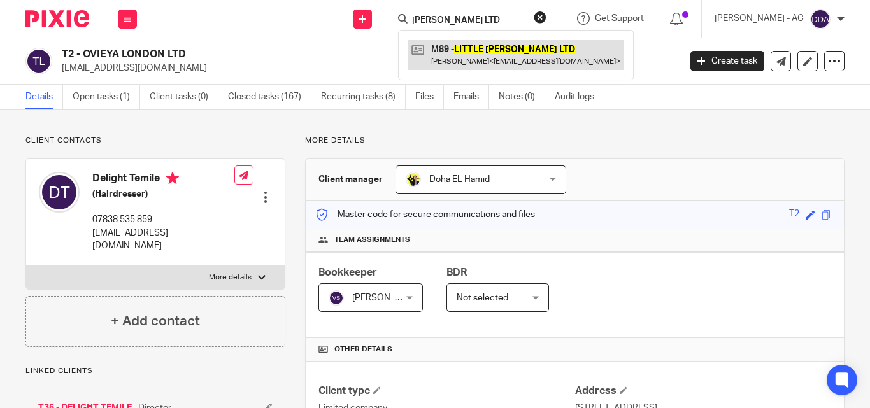
type input "LITTLE ALICE LTD"
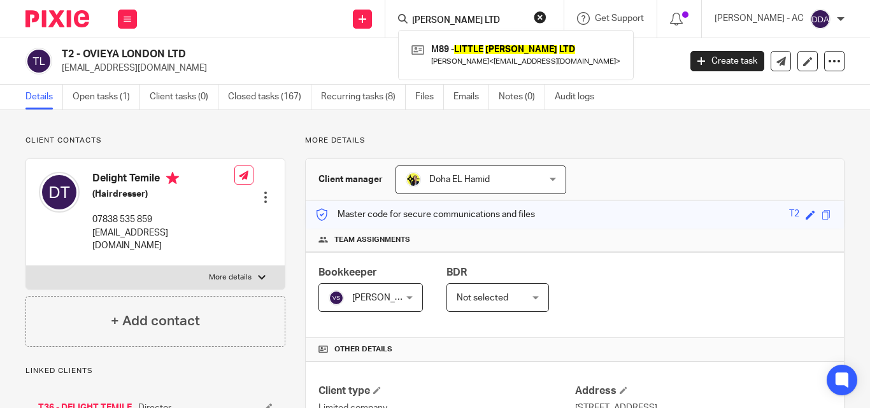
click at [546, 13] on button "reset" at bounding box center [540, 17] width 13 height 13
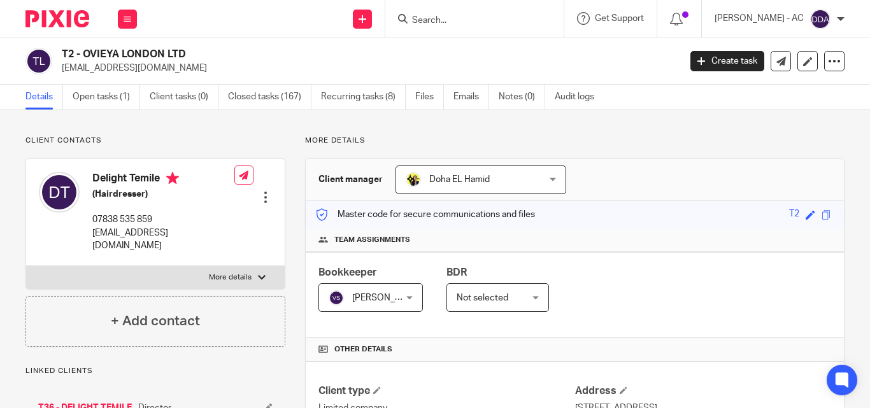
click at [469, 17] on input "Search" at bounding box center [468, 20] width 115 height 11
paste input "HAMMERSMITH SYSTEMS LIMITED"
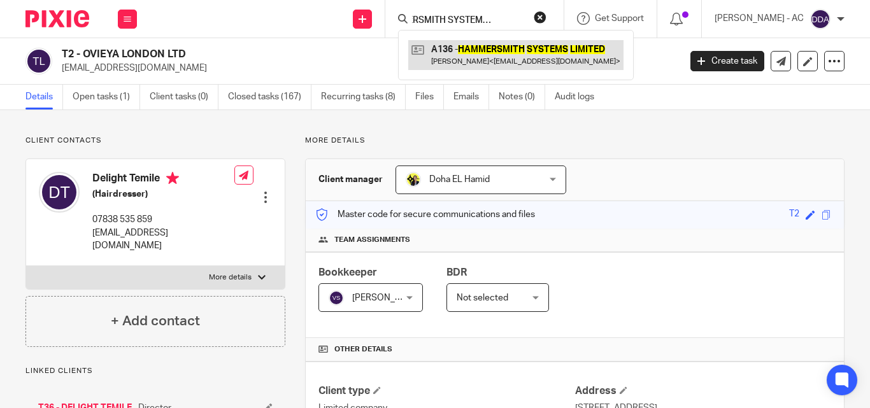
type input "HAMMERSMITH SYSTEMS LIMITED"
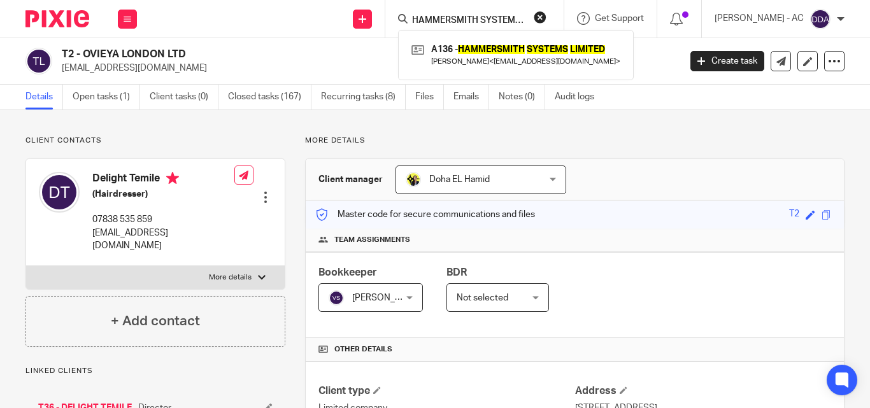
click at [546, 18] on button "reset" at bounding box center [540, 17] width 13 height 13
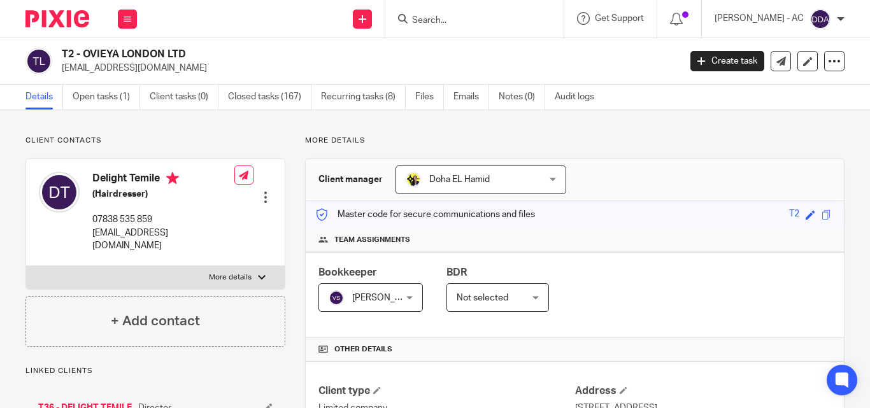
click at [497, 22] on input "Search" at bounding box center [468, 20] width 115 height 11
paste input "COULSON ENGINEERING LTD"
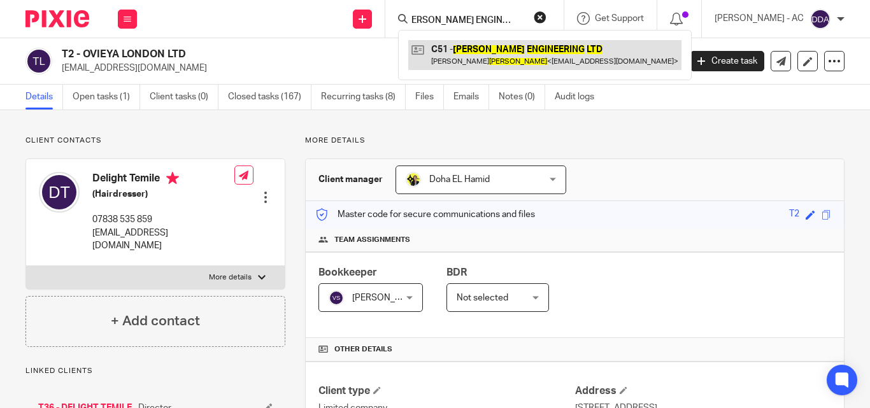
type input "COULSON ENGINEERING LTD"
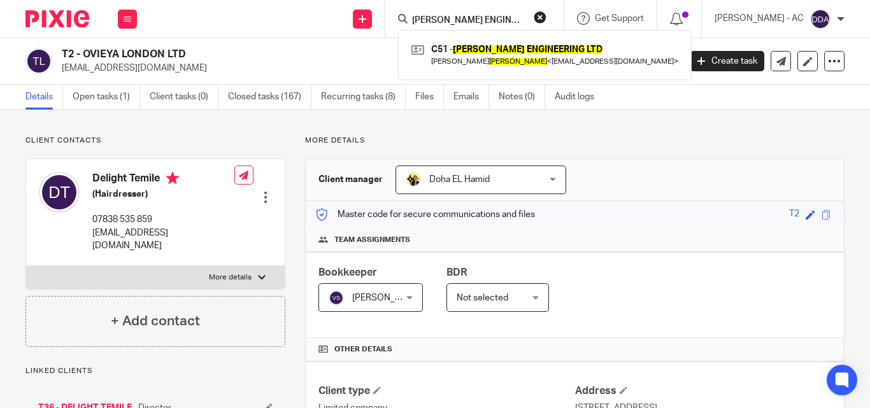
click at [546, 16] on button "reset" at bounding box center [540, 17] width 13 height 13
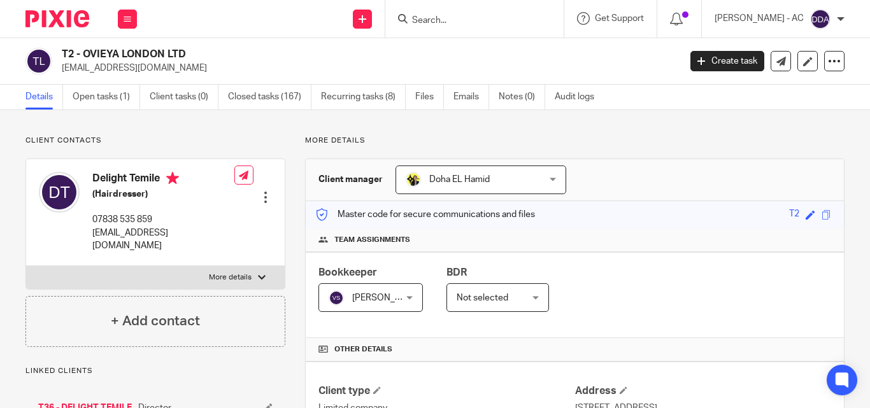
click at [502, 16] on input "Search" at bounding box center [468, 20] width 115 height 11
paste input "LITTLE PINK ORCHID LTD"
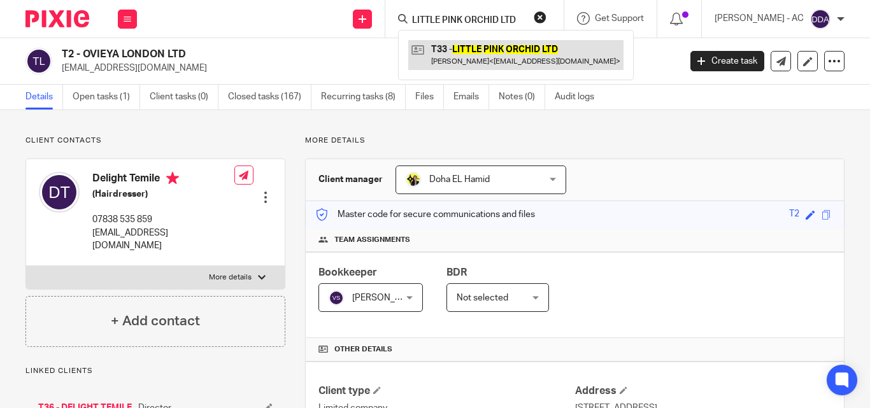
type input "LITTLE PINK ORCHID LTD"
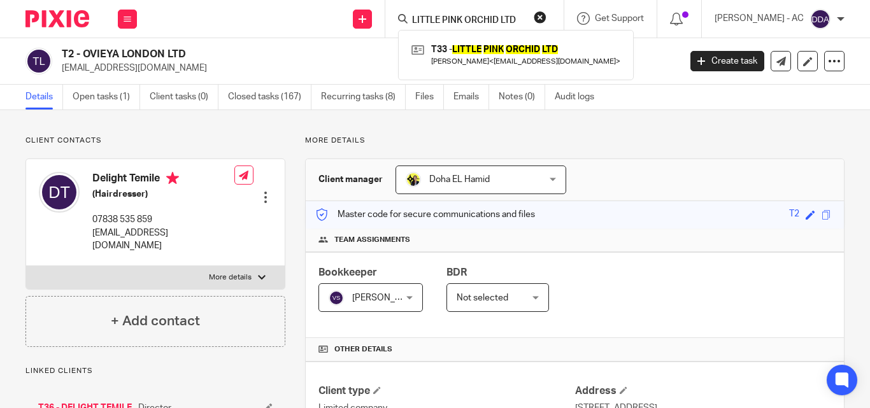
click at [546, 13] on button "reset" at bounding box center [540, 17] width 13 height 13
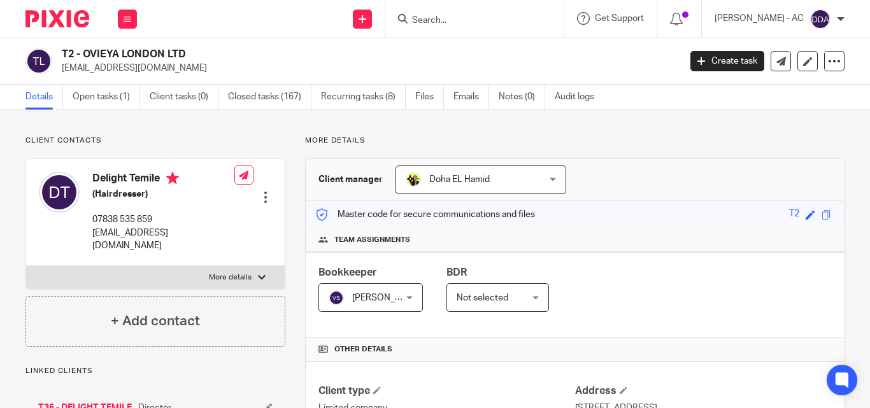
click at [453, 16] on input "Search" at bounding box center [468, 20] width 115 height 11
paste input "JAYWAY FITNESS LTD"
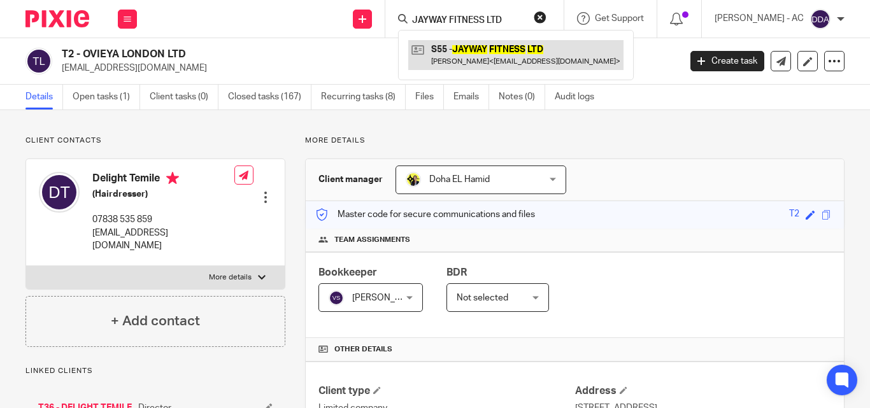
type input "JAYWAY FITNESS LTD"
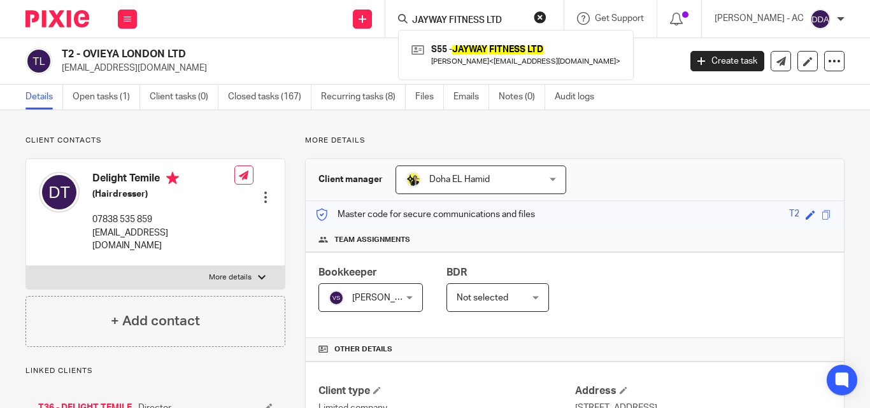
click at [546, 20] on button "reset" at bounding box center [540, 17] width 13 height 13
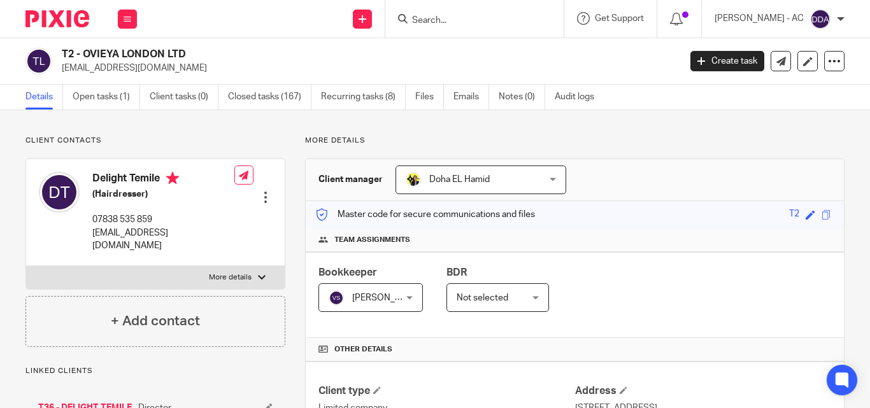
click at [487, 17] on input "Search" at bounding box center [468, 20] width 115 height 11
paste input "DIJA AYODELE AESTHETICS LTD"
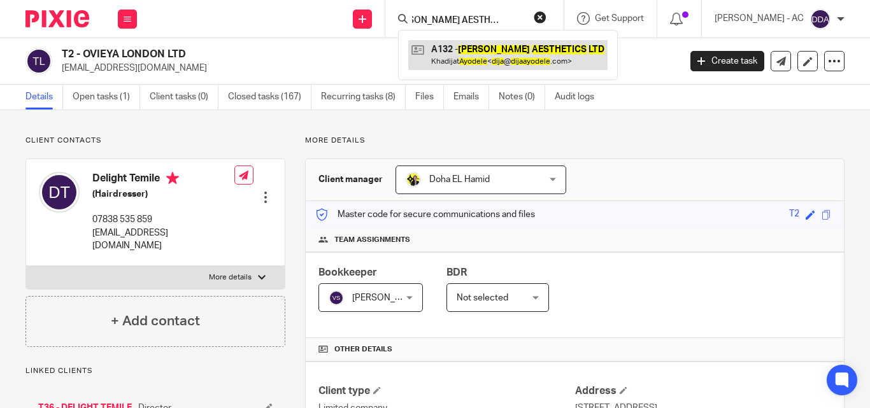
type input "DIJA AYODELE AESTHETICS LTD"
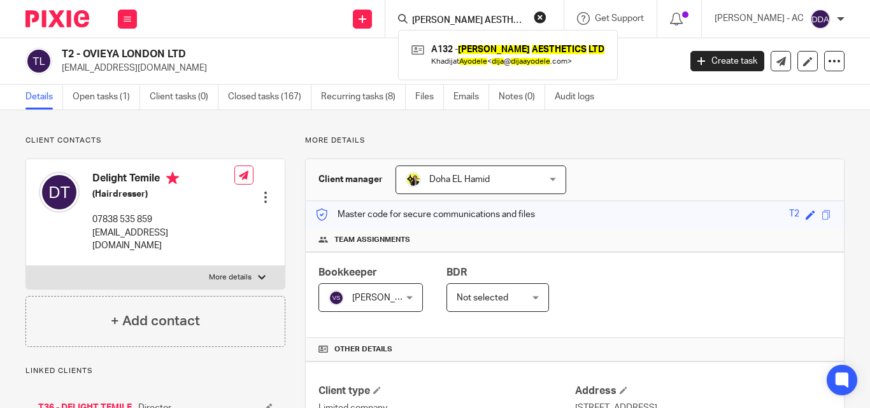
click at [546, 15] on button "reset" at bounding box center [540, 17] width 13 height 13
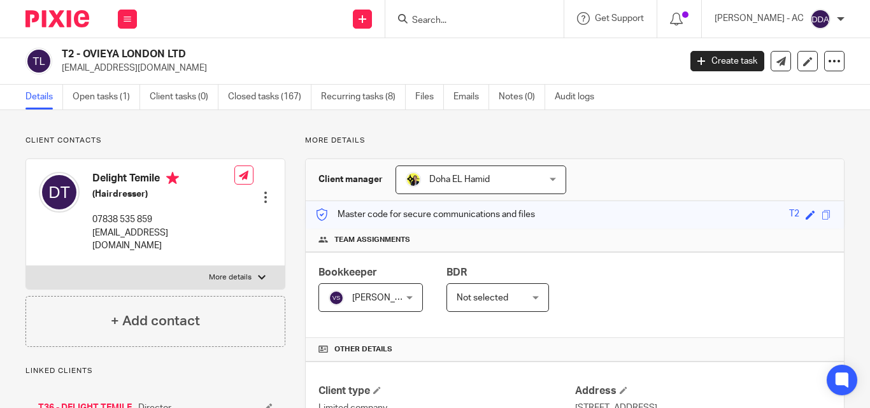
click at [497, 18] on input "Search" at bounding box center [468, 20] width 115 height 11
paste input "HL OCEANSIDE LTD"
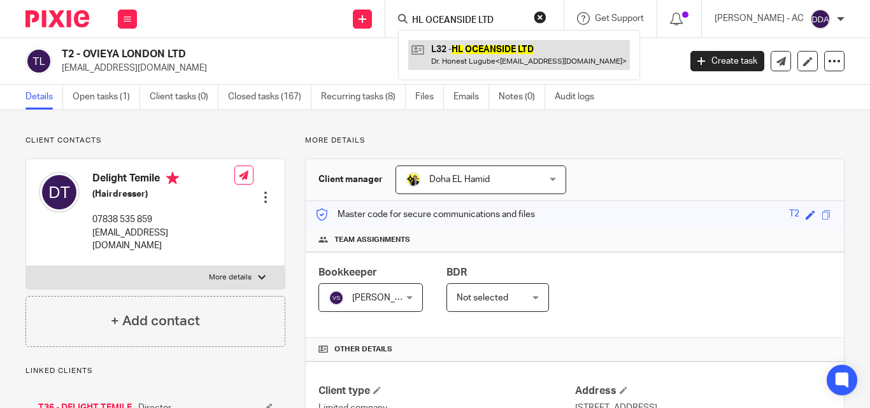
type input "HL OCEANSIDE LTD"
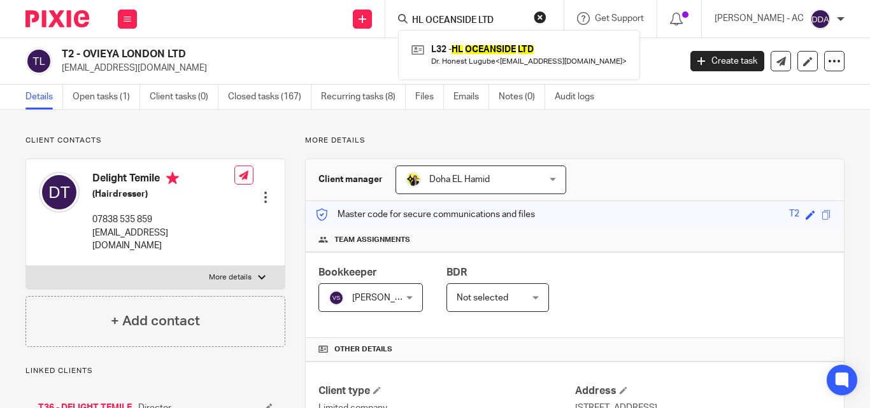
click at [546, 11] on button "reset" at bounding box center [540, 17] width 13 height 13
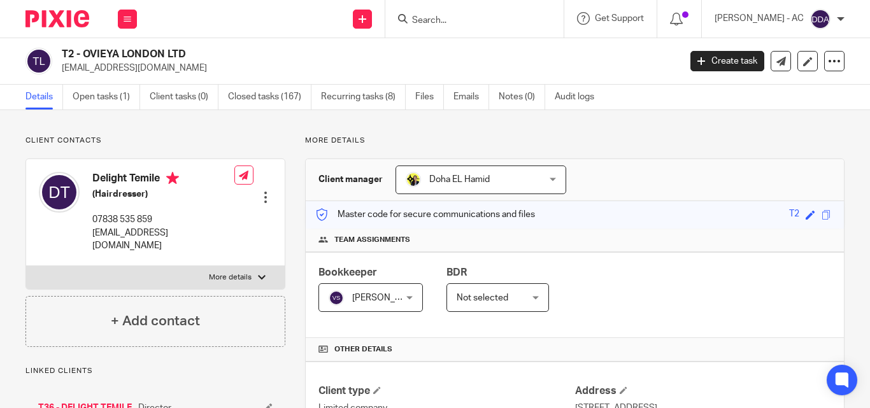
click at [459, 18] on input "Search" at bounding box center [468, 20] width 115 height 11
paste input "DESIGNED BY AN IMMIGRANT LTD"
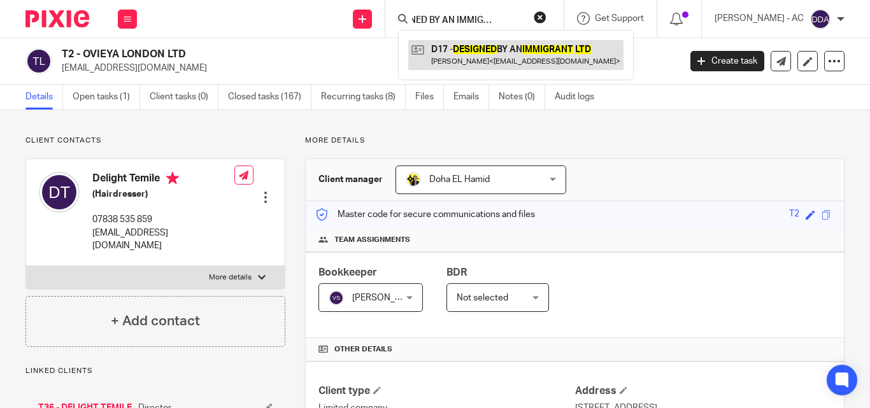
type input "DESIGNED BY AN IMMIGRANT LTD"
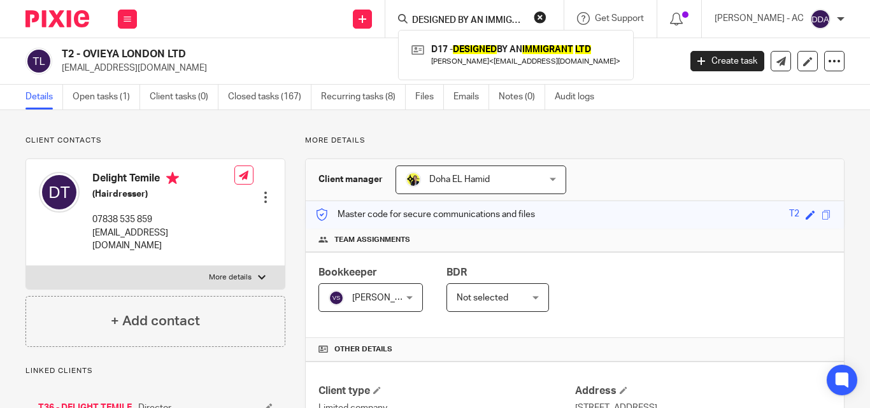
click at [546, 15] on button "reset" at bounding box center [540, 17] width 13 height 13
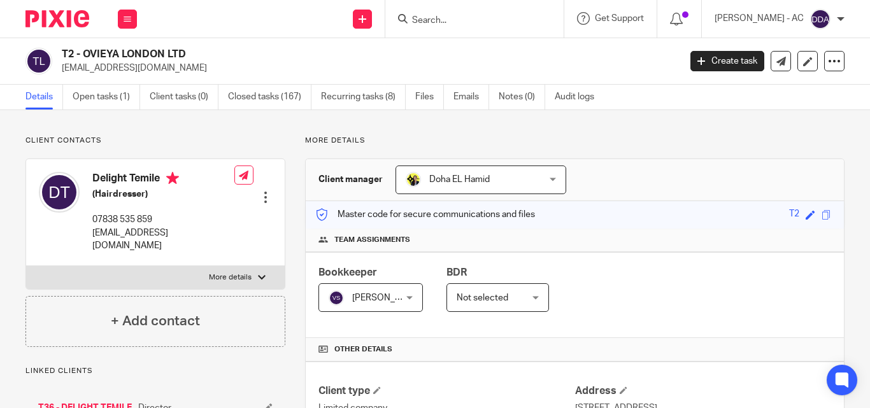
click at [474, 27] on div at bounding box center [474, 19] width 178 height 38
click at [468, 18] on input "Search" at bounding box center [468, 20] width 115 height 11
paste input "ZERO POINT NINE LIMITED"
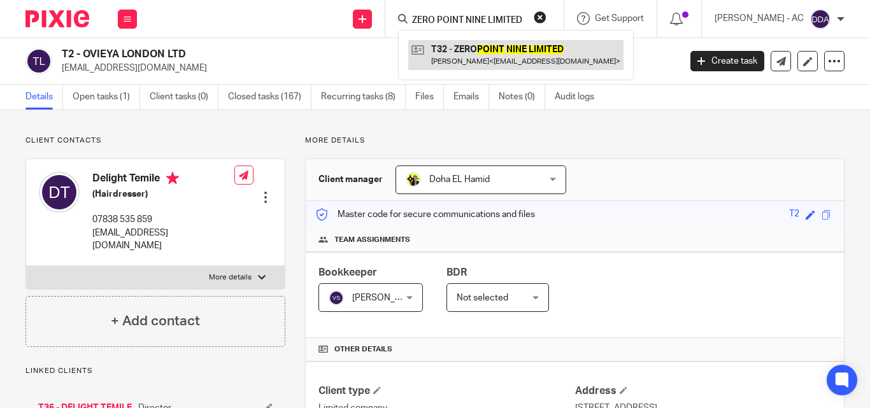
type input "ZERO POINT NINE LIMITED"
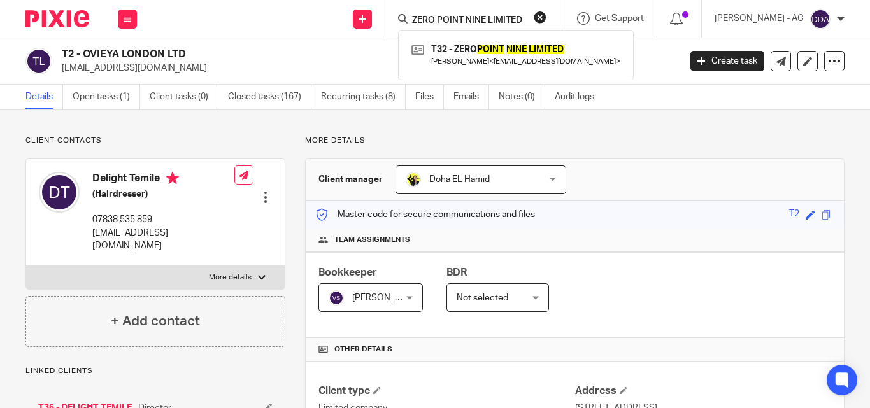
click at [546, 15] on button "reset" at bounding box center [540, 17] width 13 height 13
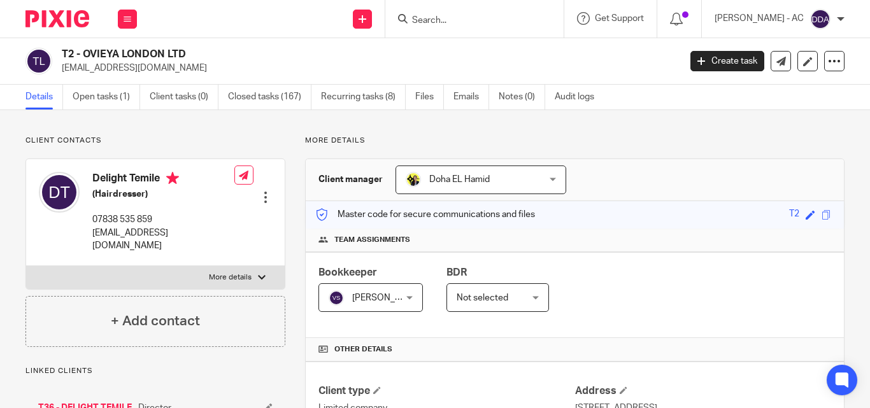
click at [486, 25] on input "Search" at bounding box center [468, 20] width 115 height 11
paste input "BOOLISHI LTD"
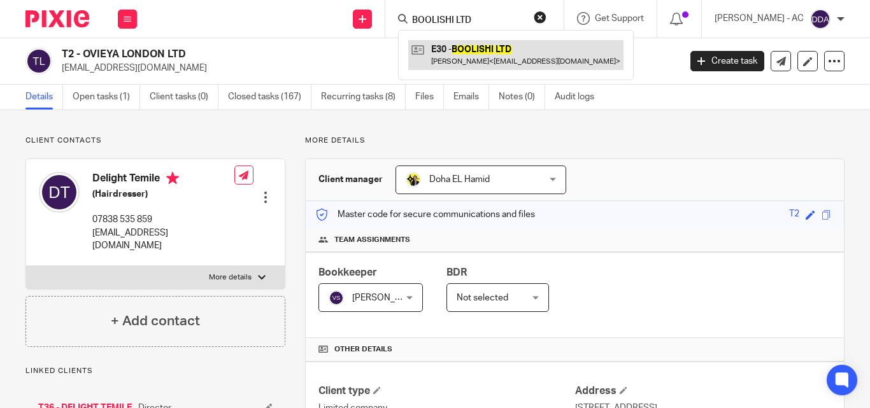
type input "BOOLISHI LTD"
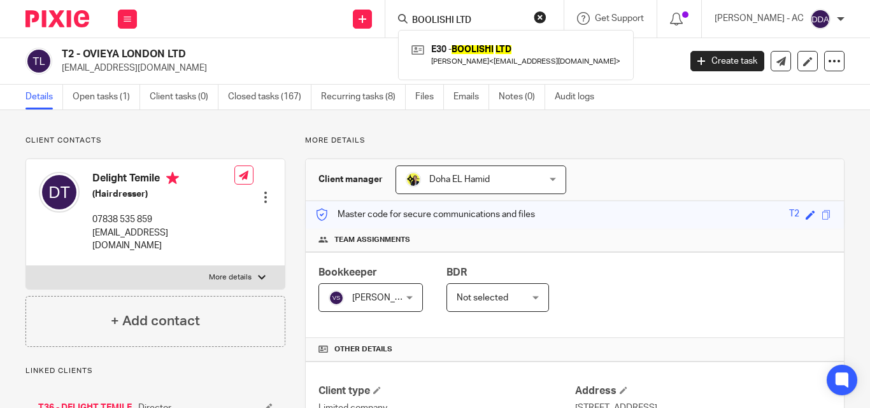
drag, startPoint x: 551, startPoint y: 22, endPoint x: 443, endPoint y: 11, distance: 108.2
click at [546, 20] on button "reset" at bounding box center [540, 17] width 13 height 13
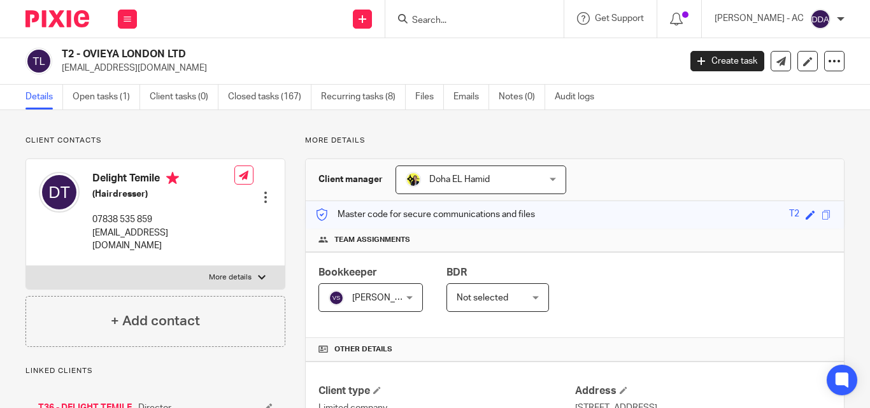
click at [431, 14] on form at bounding box center [479, 19] width 136 height 16
click at [433, 18] on input "Search" at bounding box center [468, 20] width 115 height 11
paste input "NICK GORDON WRITES LTD"
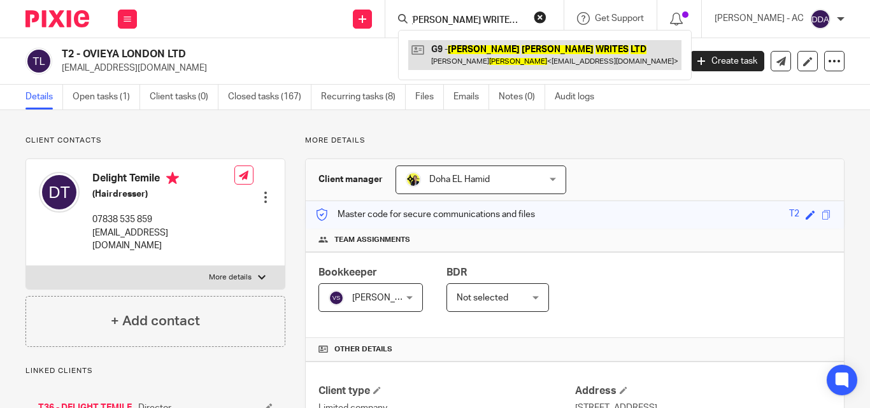
type input "NICK GORDON WRITES LTD"
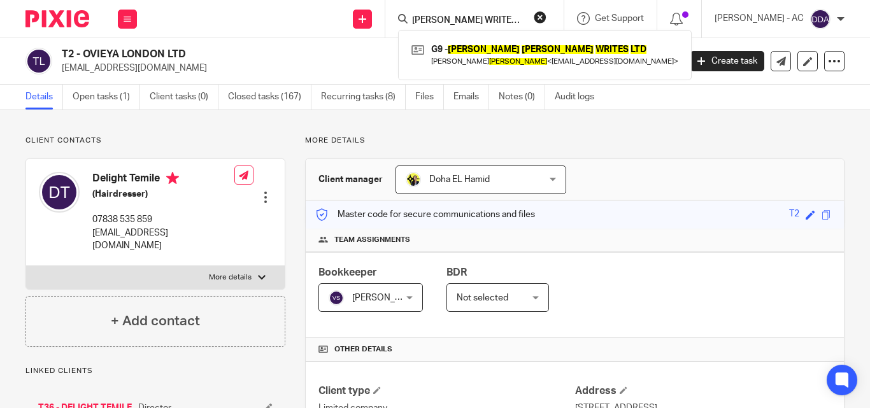
click at [546, 13] on button "reset" at bounding box center [540, 17] width 13 height 13
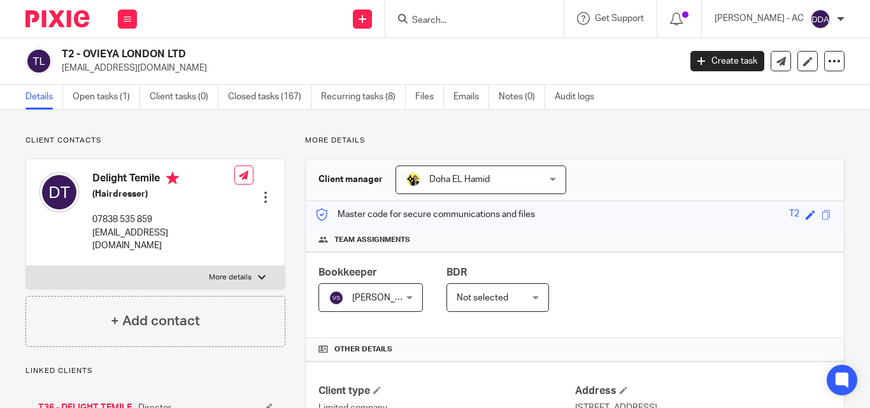
click at [509, 13] on form at bounding box center [479, 19] width 136 height 16
click at [500, 24] on input "Search" at bounding box center [468, 20] width 115 height 11
paste input "ADWO GROUP LTD"
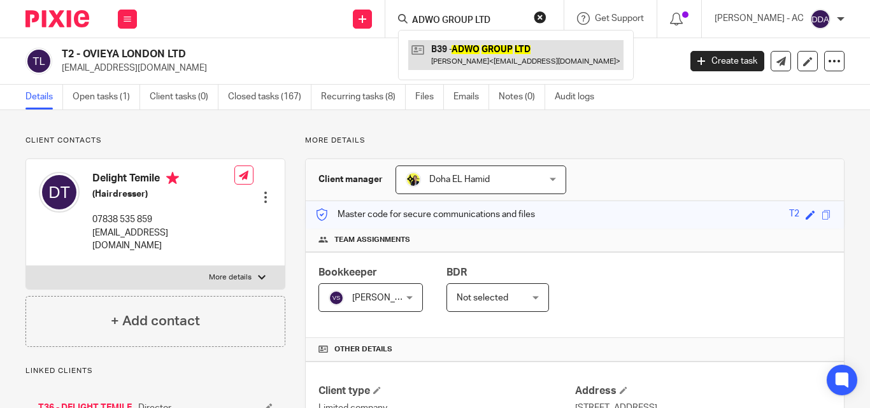
type input "ADWO GROUP LTD"
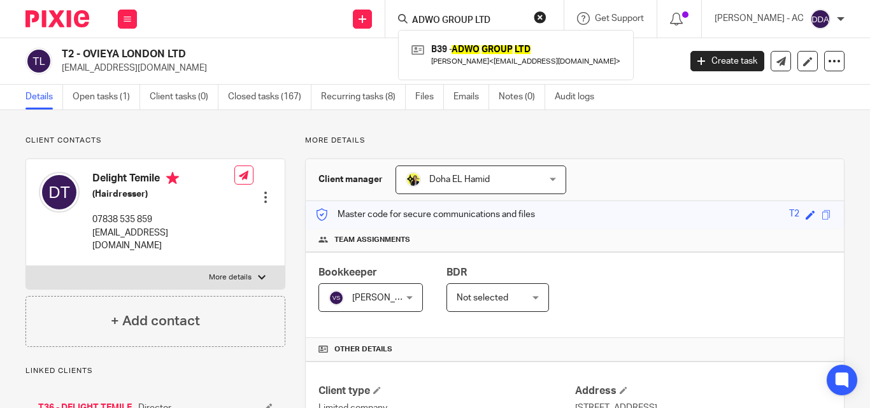
click at [560, 17] on div "ADWO GROUP LTD B39 - ADWO GROUP LTD Dr. Julie Baah < drjuliebaah@gmail.com >" at bounding box center [474, 19] width 178 height 38
click at [562, 15] on div "ADWO GROUP LTD B39 - ADWO GROUP LTD Dr. Julie Baah < drjuliebaah@gmail.com >" at bounding box center [474, 19] width 178 height 38
click at [546, 15] on button "reset" at bounding box center [540, 17] width 13 height 13
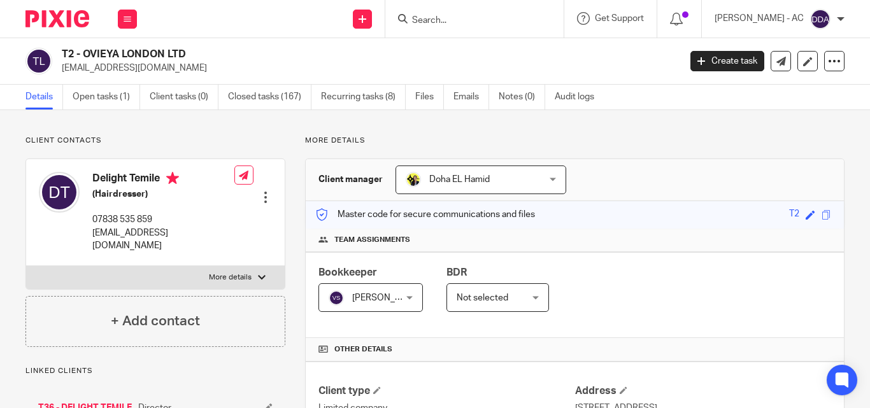
click at [486, 20] on input "Search" at bounding box center [468, 20] width 115 height 11
paste input "BLACK SKIN DIRECTORY LIMITED"
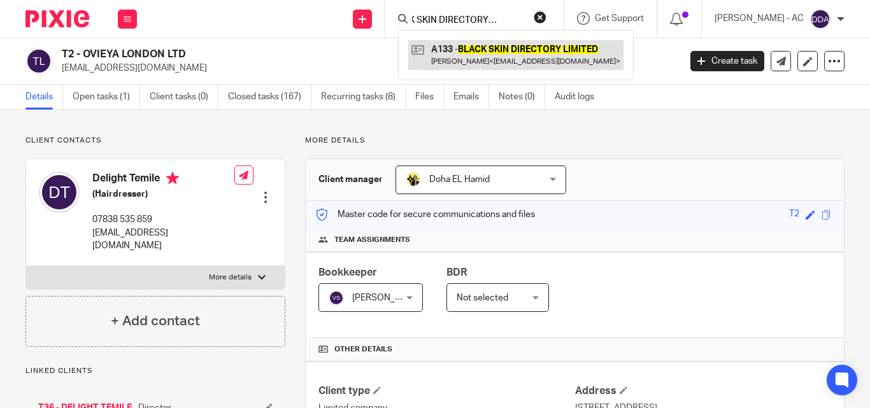
type input "BLACK SKIN DIRECTORY LIMITED"
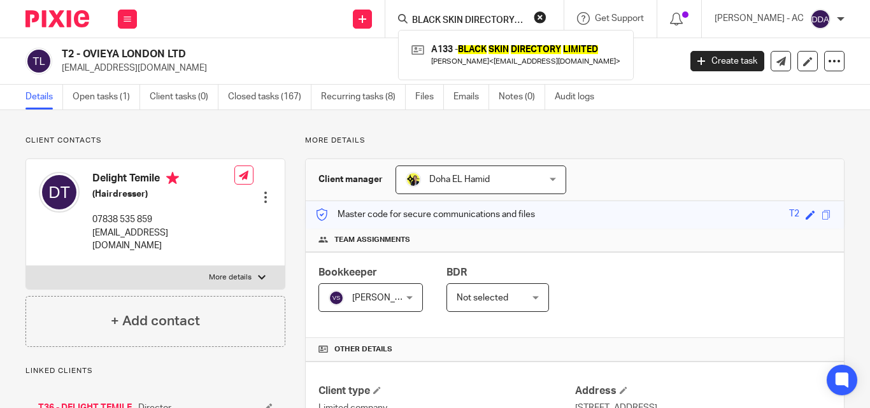
click at [546, 18] on button "reset" at bounding box center [540, 17] width 13 height 13
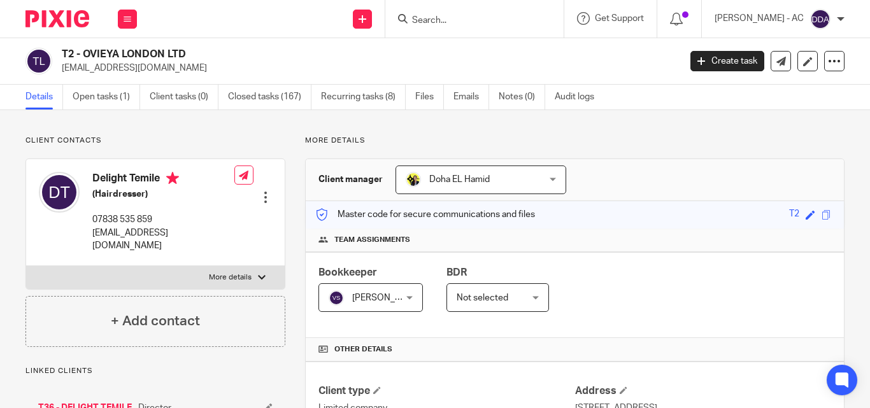
click at [525, 18] on input "Search" at bounding box center [468, 20] width 115 height 11
paste input "LA LUNE LIMITED"
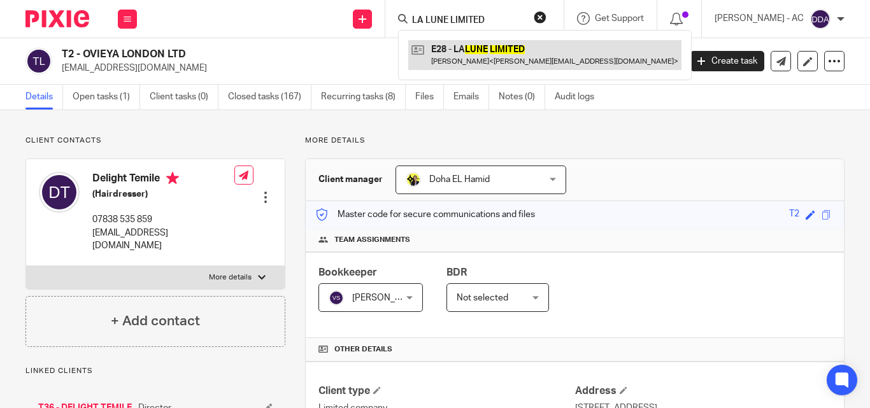
type input "LA LUNE LIMITED"
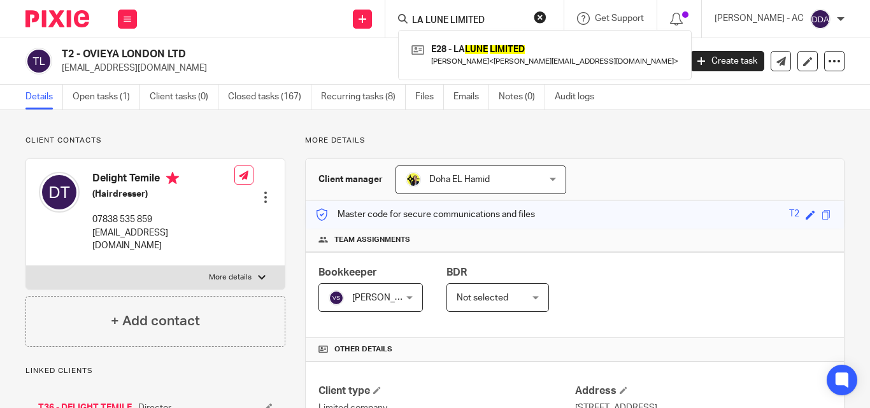
drag, startPoint x: 554, startPoint y: 15, endPoint x: 534, endPoint y: 15, distance: 20.4
click at [546, 15] on button "reset" at bounding box center [540, 17] width 13 height 13
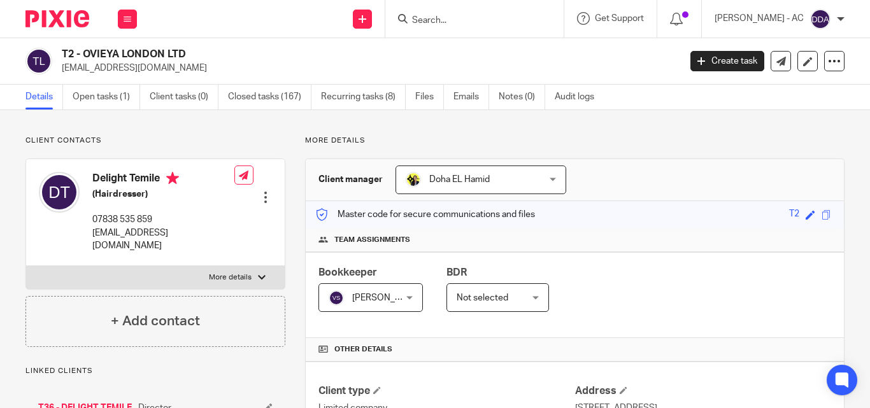
click at [481, 24] on input "Search" at bounding box center [468, 20] width 115 height 11
paste input "KELIKO PROPERTIES LTD"
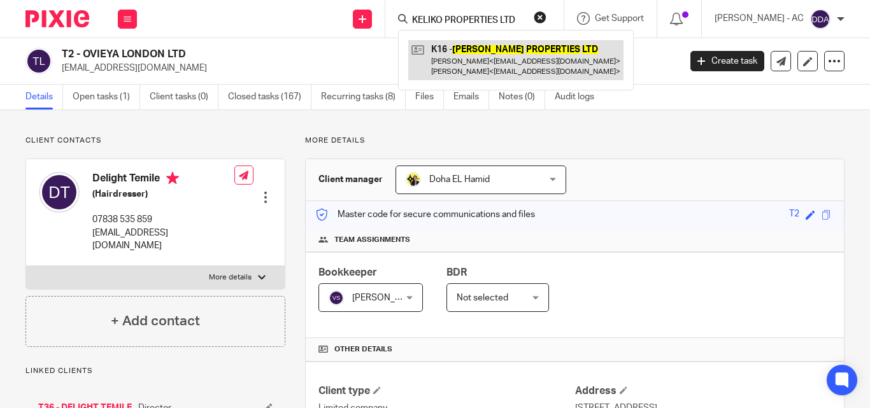
type input "KELIKO PROPERTIES LTD"
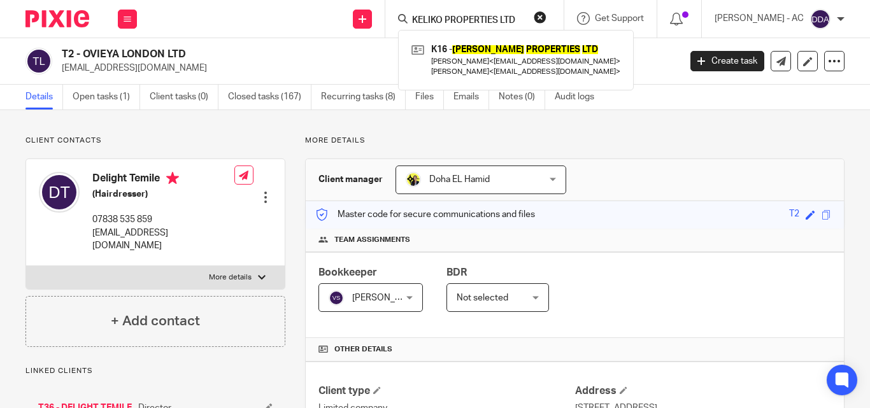
click at [546, 15] on button "reset" at bounding box center [540, 17] width 13 height 13
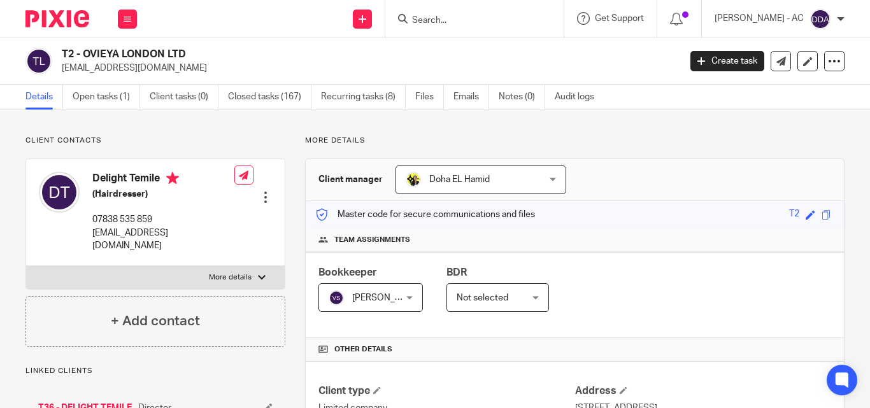
click at [482, 21] on input "Search" at bounding box center [468, 20] width 115 height 11
paste input "ESTAMOS ASSOCIATES LIMITED"
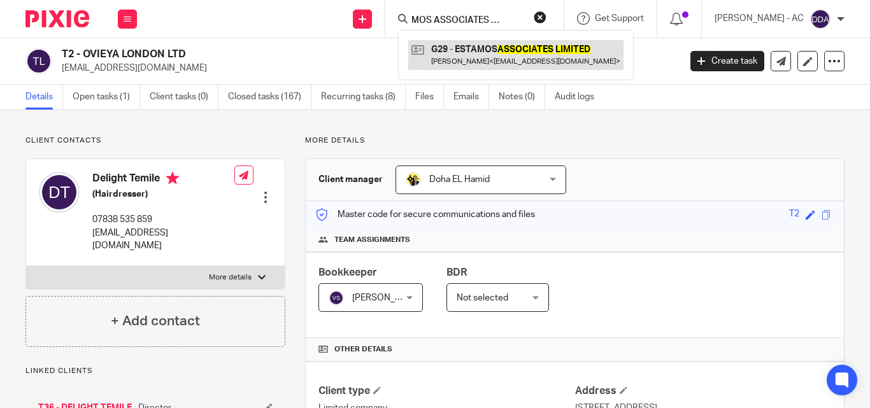
type input "ESTAMOS ASSOCIATES LIMITED"
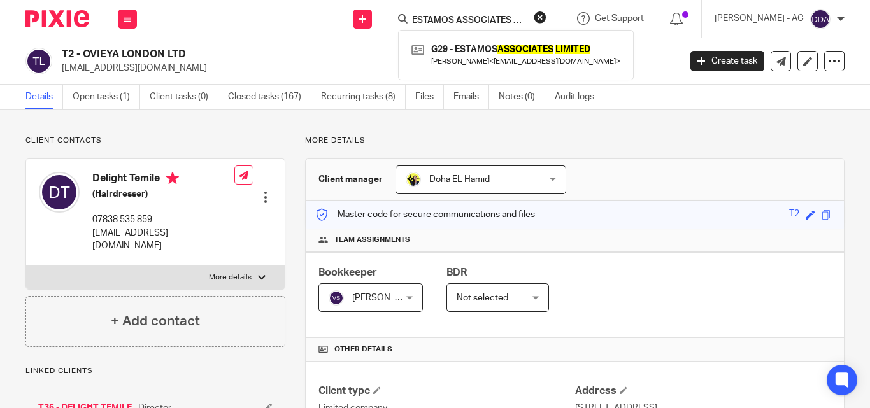
drag, startPoint x: 551, startPoint y: 18, endPoint x: 469, endPoint y: 14, distance: 82.9
click at [546, 18] on button "reset" at bounding box center [540, 17] width 13 height 13
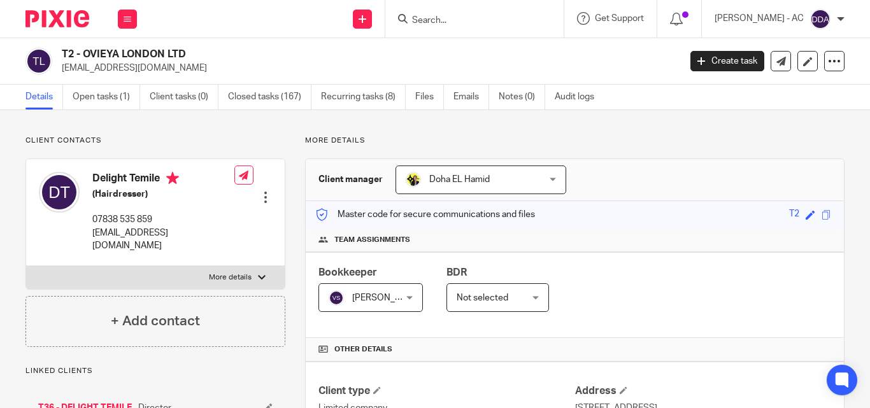
drag, startPoint x: 465, startPoint y: 14, endPoint x: 456, endPoint y: 18, distance: 10.5
click at [464, 15] on form at bounding box center [479, 19] width 136 height 16
click at [452, 19] on input "Search" at bounding box center [468, 20] width 115 height 11
paste input "KHOSI PRACTITIONER CONSULTANCY LTD"
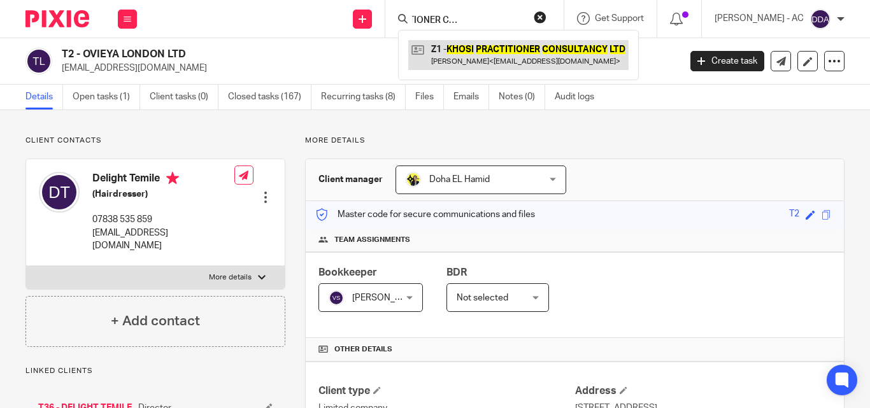
type input "KHOSI PRACTITIONER CONSULTANCY LTD"
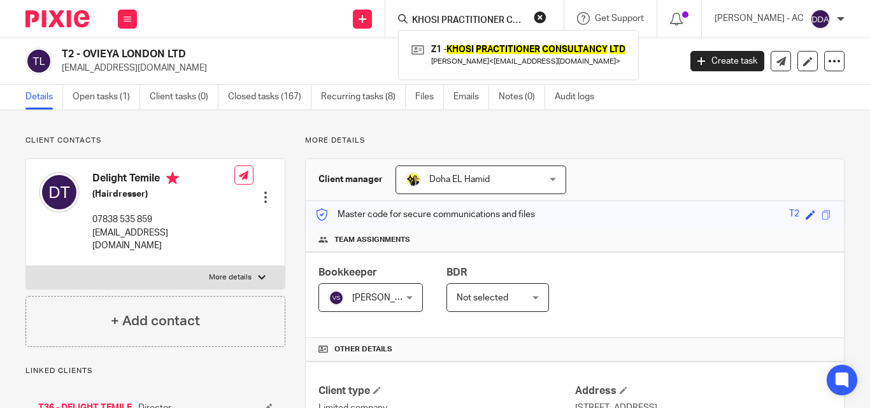
click at [546, 19] on button "reset" at bounding box center [540, 17] width 13 height 13
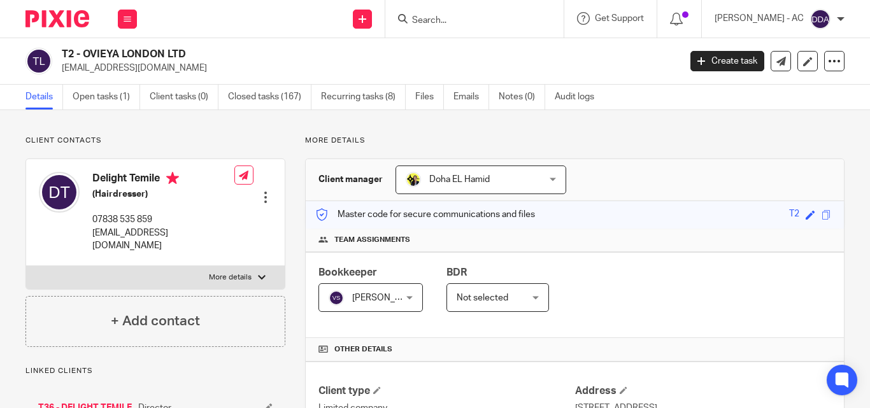
click at [513, 18] on input "Search" at bounding box center [468, 20] width 115 height 11
paste input "STILLY VISION PRODUCTIONS LTD"
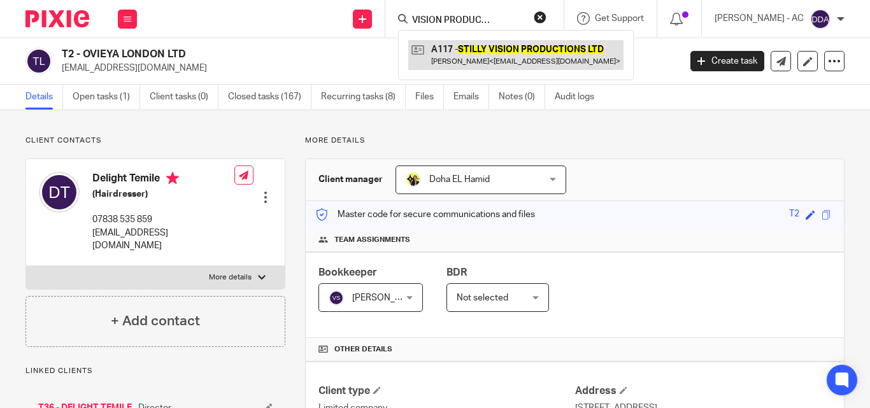
type input "STILLY VISION PRODUCTIONS LTD"
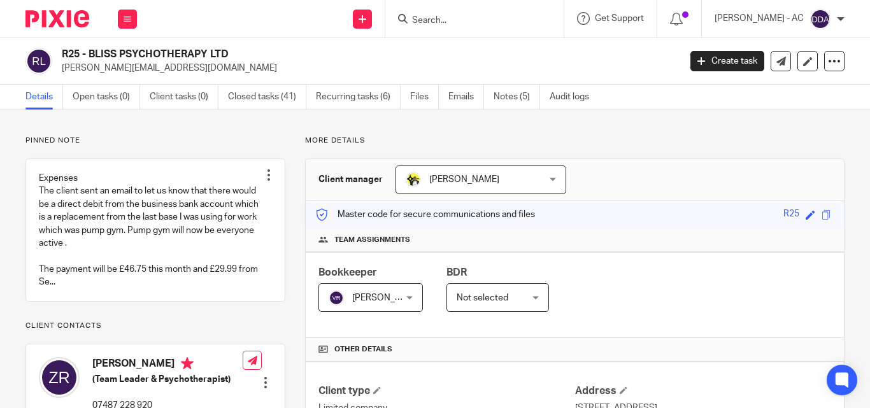
click at [600, 241] on h4 "Team assignments" at bounding box center [574, 240] width 513 height 10
click at [607, 204] on div "Master code for secure communications and files R25 Save R25" at bounding box center [575, 214] width 538 height 27
drag, startPoint x: 570, startPoint y: 347, endPoint x: 582, endPoint y: 339, distance: 14.3
click at [575, 344] on div "Other details" at bounding box center [575, 350] width 538 height 24
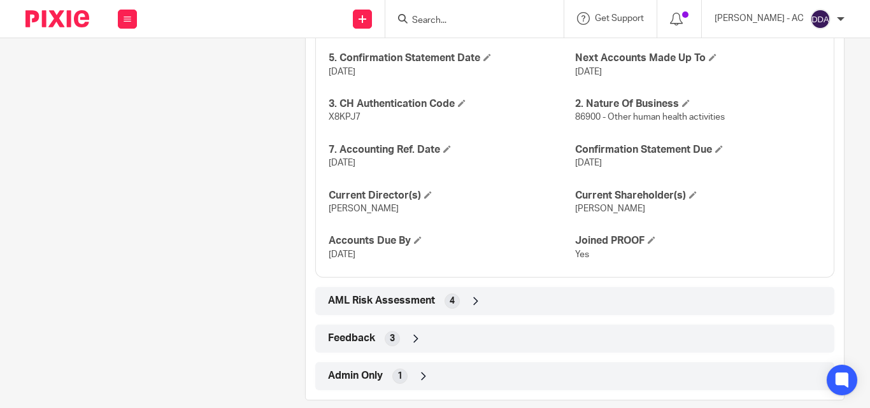
scroll to position [1139, 0]
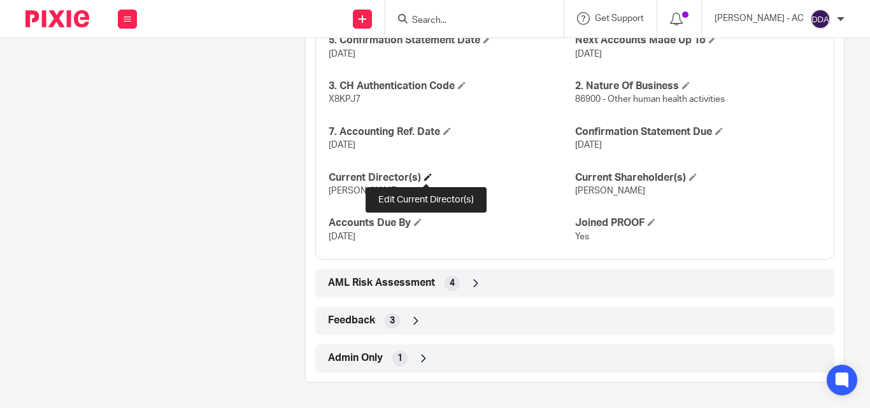
click at [425, 175] on span at bounding box center [428, 177] width 8 height 8
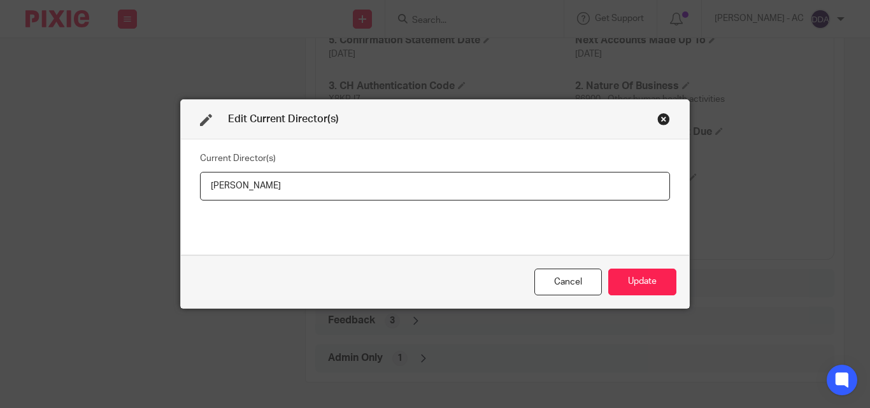
drag, startPoint x: 274, startPoint y: 195, endPoint x: 179, endPoint y: 195, distance: 95.5
click at [181, 195] on div "Current Director(s) Zoe Renner" at bounding box center [435, 196] width 508 height 115
type input "Miss Zoe RENNER"
click at [638, 286] on button "Update" at bounding box center [642, 282] width 68 height 27
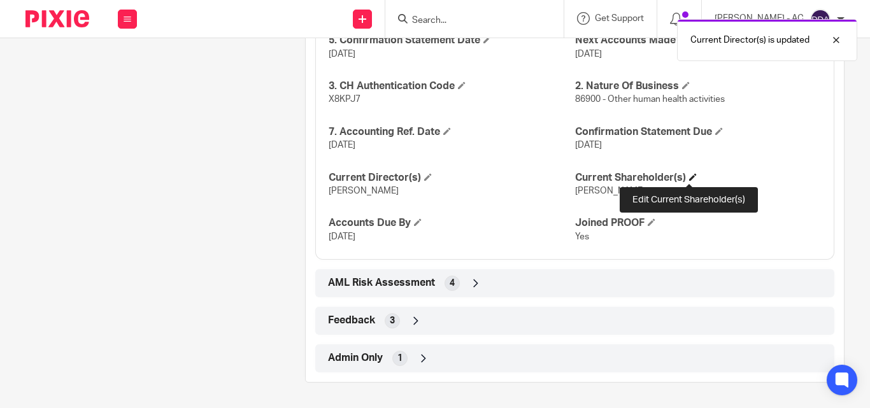
click at [689, 176] on span at bounding box center [693, 177] width 8 height 8
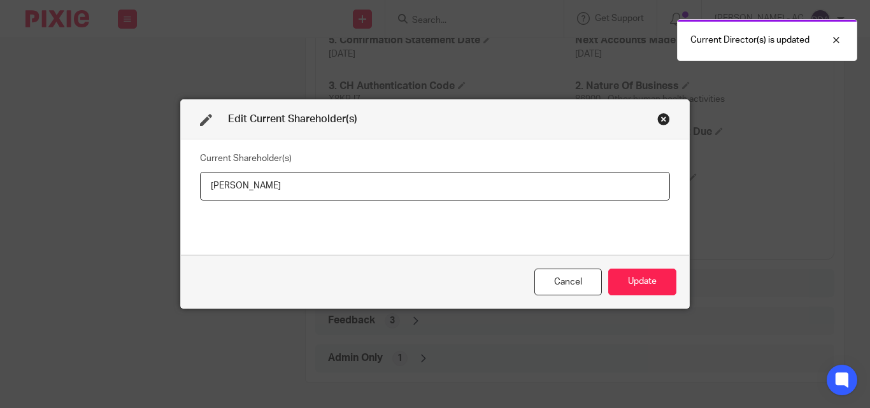
drag, startPoint x: 273, startPoint y: 181, endPoint x: 192, endPoint y: 191, distance: 81.5
click at [192, 191] on div "Current Shareholder(s) Zoe Renner" at bounding box center [435, 196] width 508 height 115
type input "Zoe RENNER"
click at [636, 277] on button "Update" at bounding box center [642, 282] width 68 height 27
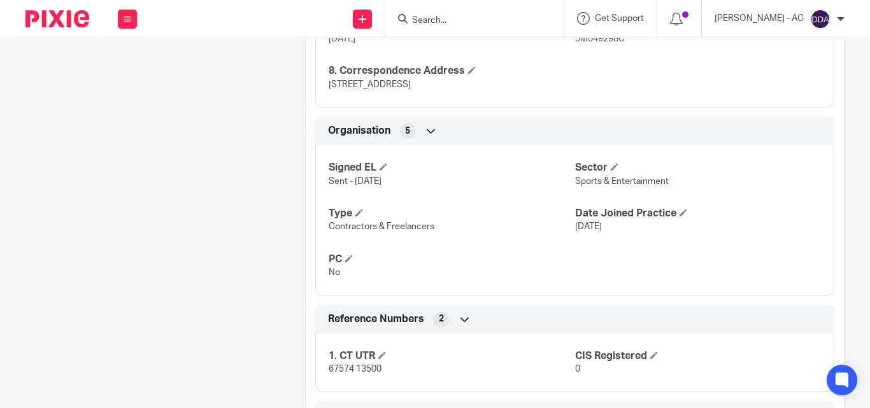
scroll to position [502, 0]
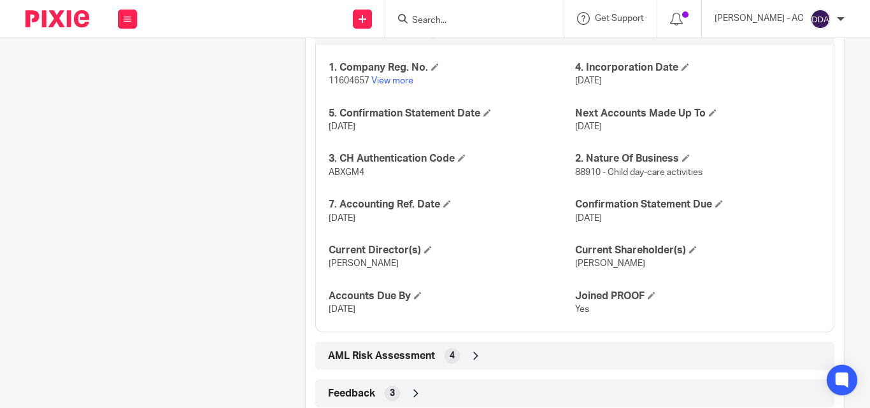
scroll to position [1276, 0]
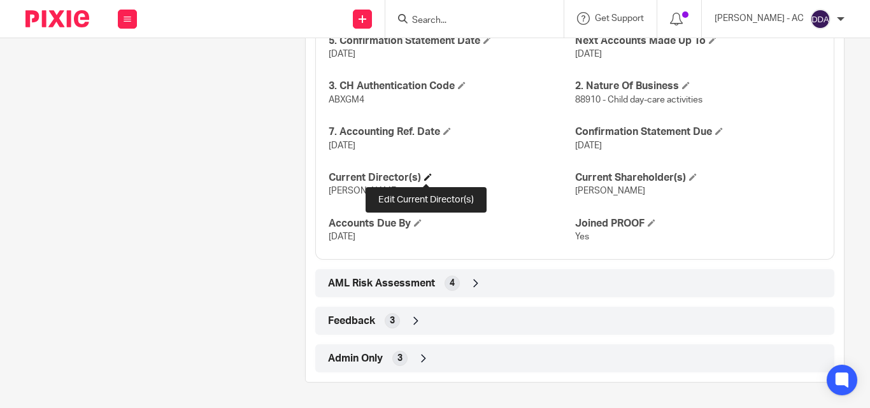
click at [424, 174] on span at bounding box center [428, 177] width 8 height 8
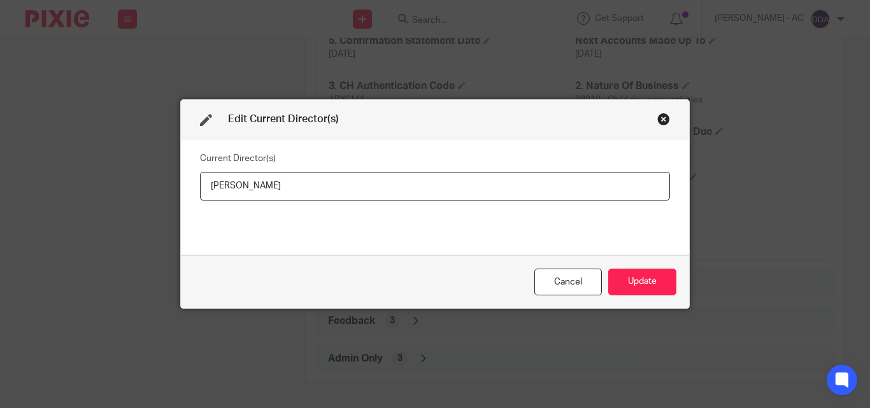
click at [285, 192] on input "Nicole Gloria Afolabi" at bounding box center [435, 186] width 470 height 29
drag, startPoint x: 302, startPoint y: 188, endPoint x: 194, endPoint y: 189, distance: 108.2
click at [194, 189] on div "Current Director(s) Nicole Gloria Afolabi" at bounding box center [435, 196] width 508 height 115
type input "Mrs Nicole Gloria AFOLABI"
click at [658, 279] on button "Update" at bounding box center [642, 282] width 68 height 27
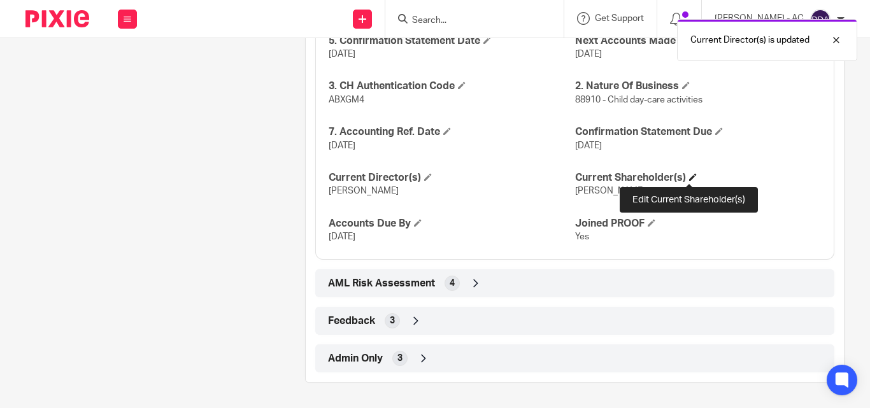
click at [689, 179] on span at bounding box center [693, 177] width 8 height 8
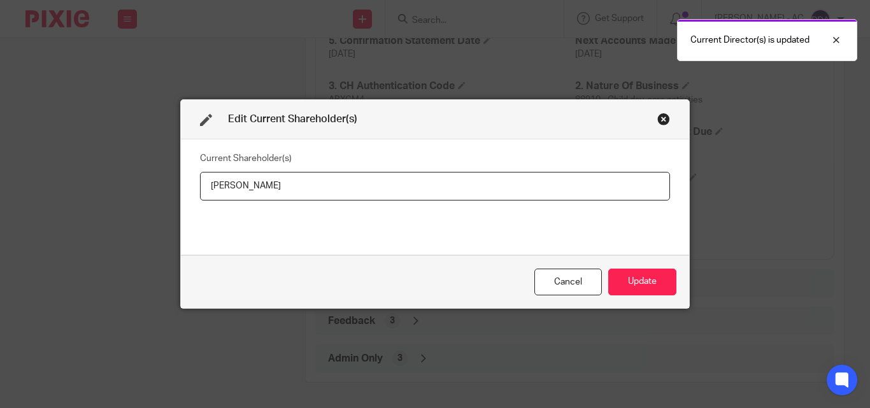
drag, startPoint x: 306, startPoint y: 184, endPoint x: 171, endPoint y: 201, distance: 135.4
click at [171, 201] on div "Edit Current Shareholder(s) Current Shareholder(s) Nicole AFOLABI Cancel Update" at bounding box center [435, 204] width 870 height 408
click at [625, 279] on button "Update" at bounding box center [642, 282] width 68 height 27
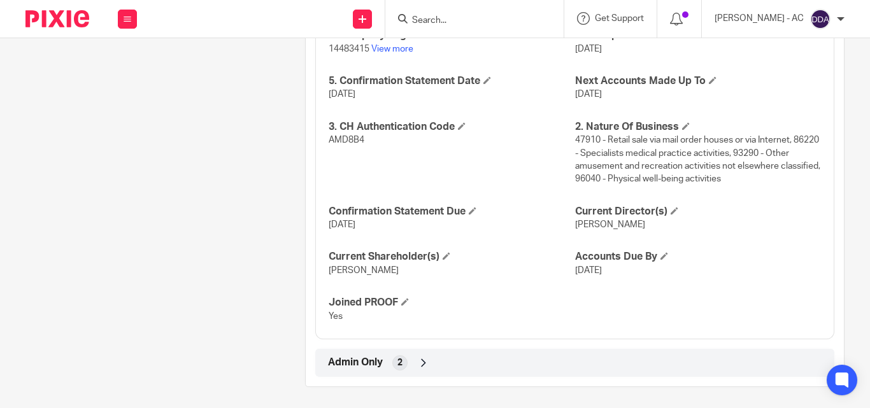
scroll to position [1149, 0]
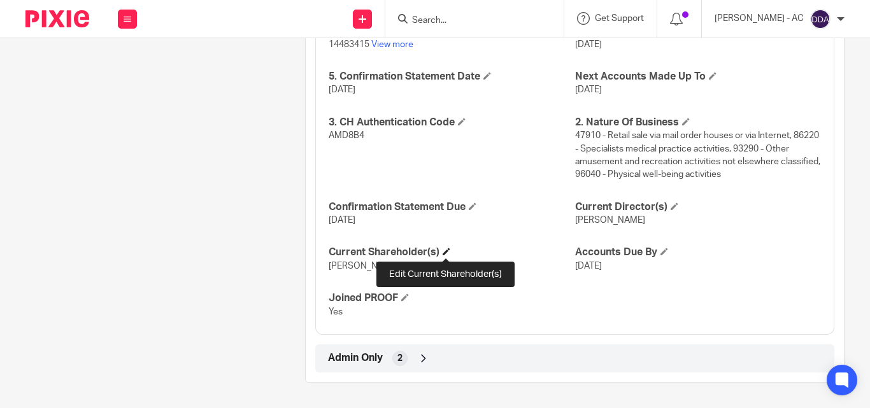
click at [442, 252] on span at bounding box center [446, 252] width 8 height 8
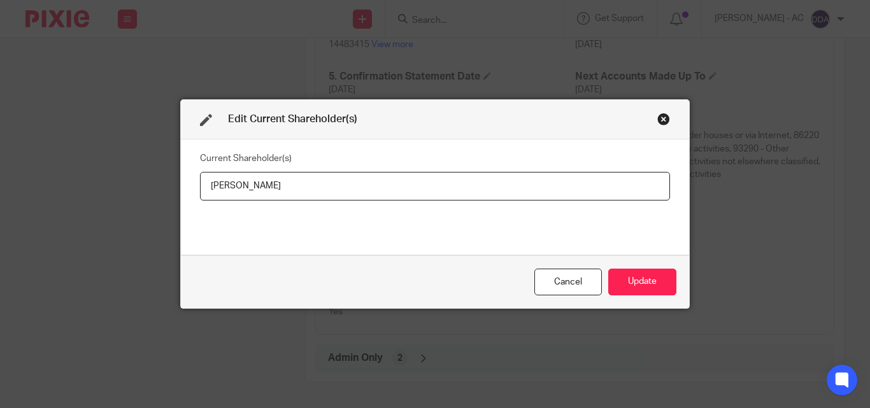
drag, startPoint x: 323, startPoint y: 187, endPoint x: 195, endPoint y: 195, distance: 128.2
click at [200, 195] on input "Gynelle Leon-Okolie" at bounding box center [435, 186] width 470 height 29
type input "Mrs Gynelle LEON-OKOLIE"
click at [628, 279] on button "Update" at bounding box center [642, 282] width 68 height 27
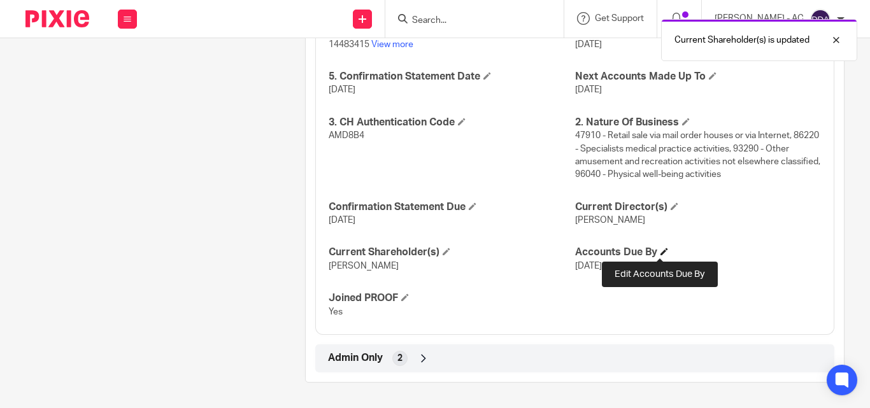
click at [662, 250] on span at bounding box center [664, 252] width 8 height 8
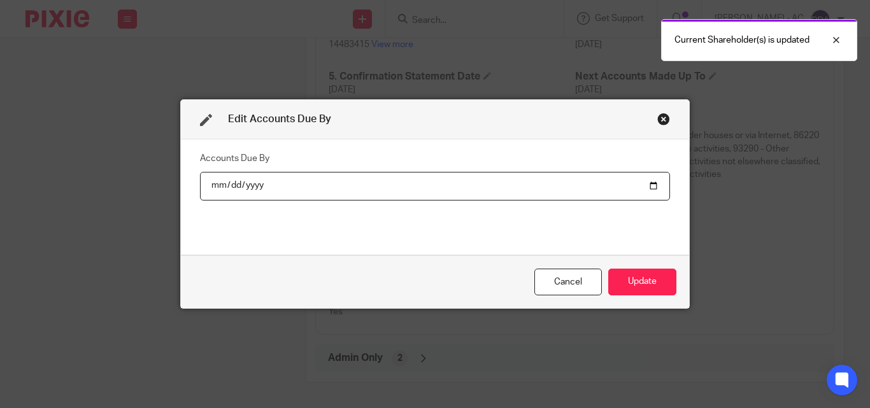
click at [661, 115] on div "Close this dialog window" at bounding box center [663, 119] width 13 height 13
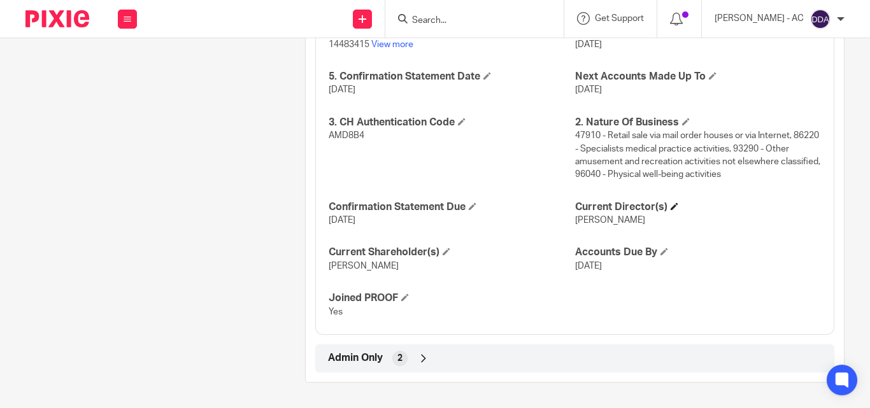
click at [674, 201] on h4 "Current Director(s)" at bounding box center [698, 207] width 246 height 13
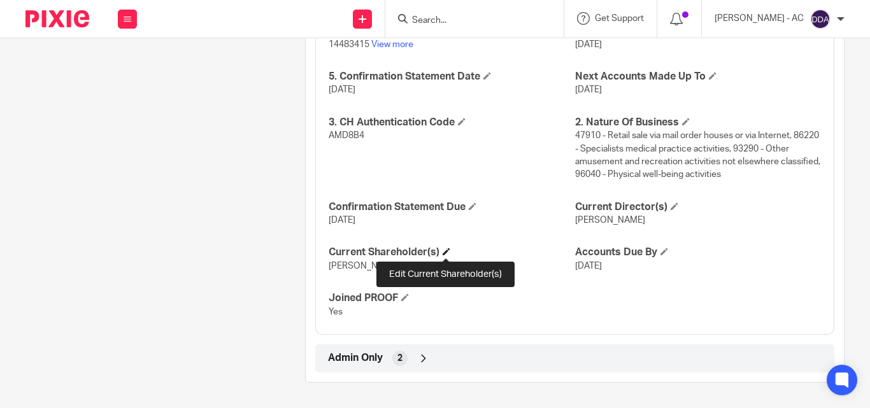
click at [443, 250] on span at bounding box center [446, 252] width 8 height 8
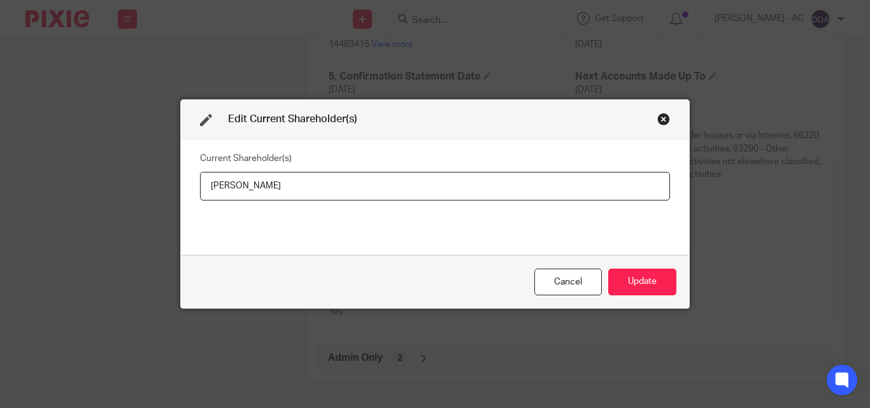
drag, startPoint x: 352, startPoint y: 182, endPoint x: 147, endPoint y: 193, distance: 205.3
click at [159, 190] on div "Edit Current Shareholder(s) Current Shareholder(s) Mrs Gynelle LEON-OKOLIE Canc…" at bounding box center [435, 204] width 870 height 408
type input "Gynelle LEON"
click at [649, 278] on button "Update" at bounding box center [642, 282] width 68 height 27
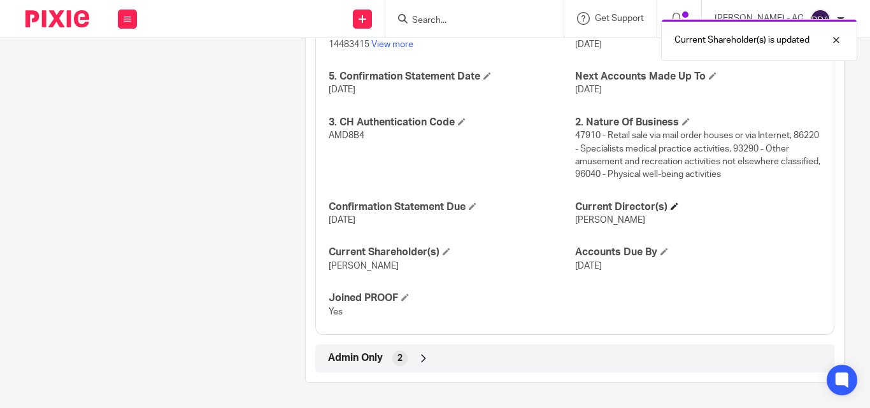
click at [667, 201] on h4 "Current Director(s)" at bounding box center [698, 207] width 246 height 13
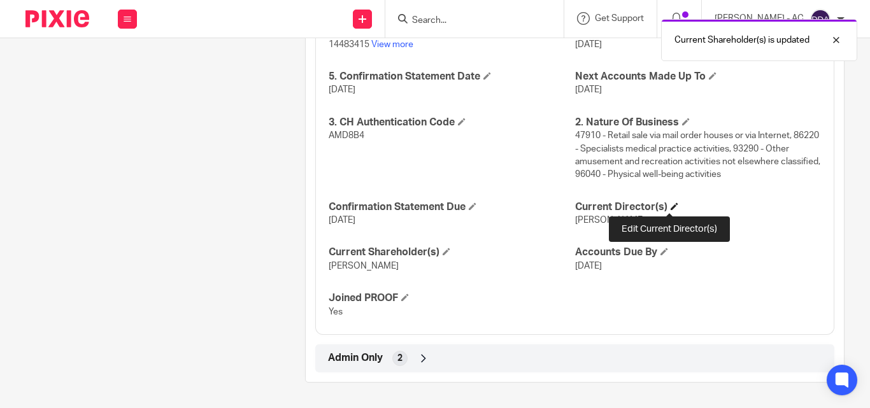
click at [670, 207] on span at bounding box center [674, 206] width 8 height 8
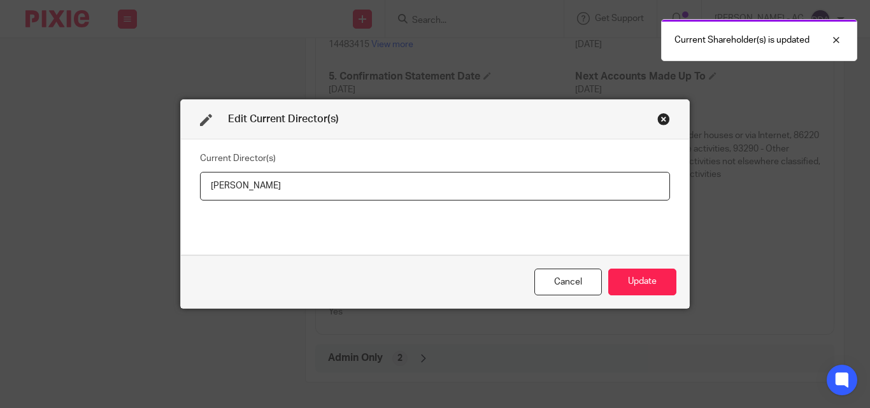
drag, startPoint x: 350, startPoint y: 186, endPoint x: 187, endPoint y: 188, distance: 163.0
click at [187, 188] on div "Current Director(s) Mrs Gynelle Leon-Okolie" at bounding box center [435, 196] width 508 height 115
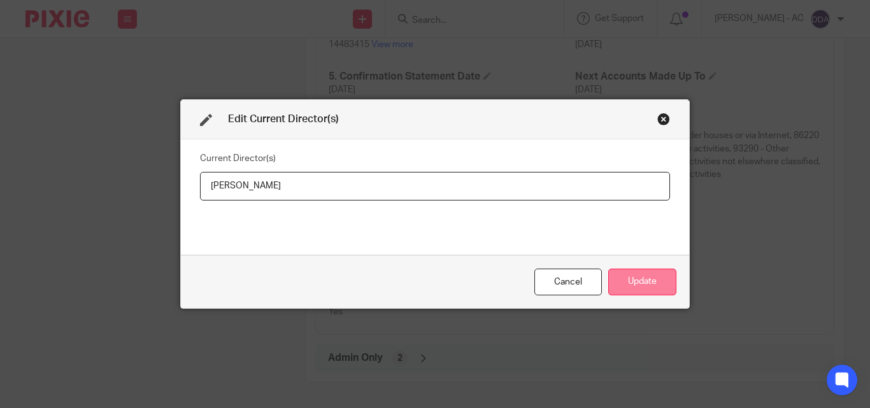
type input "Mrs Gynelle LEON-OKOLIE"
click at [665, 279] on button "Update" at bounding box center [642, 282] width 68 height 27
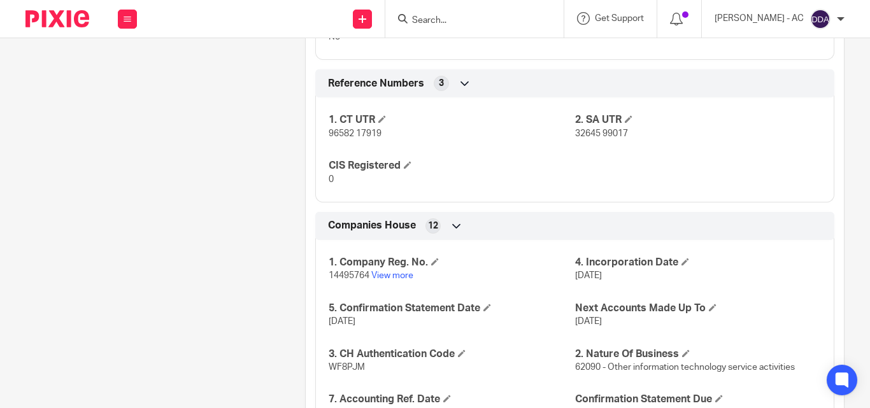
scroll to position [1193, 0]
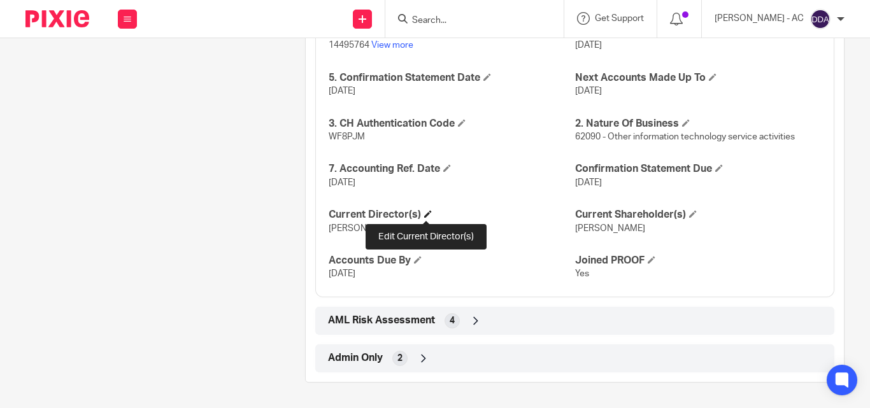
click at [428, 213] on span at bounding box center [428, 214] width 8 height 8
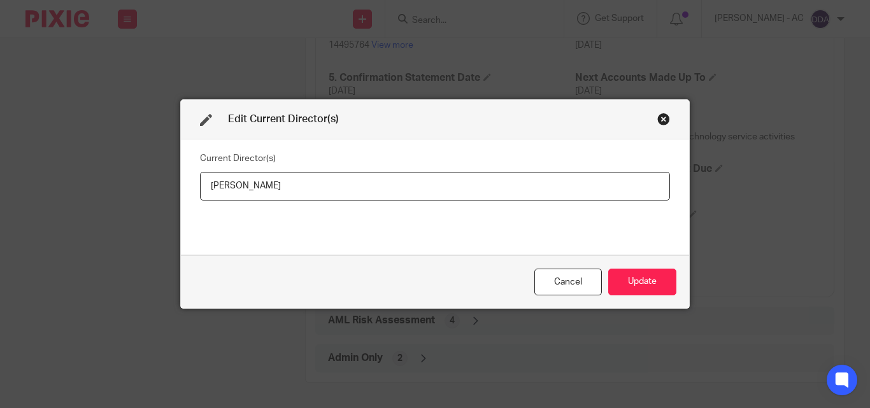
drag, startPoint x: 312, startPoint y: 185, endPoint x: 150, endPoint y: 171, distance: 163.0
click at [150, 171] on div "Edit Current Director(s) Current Director(s) [PERSON_NAME] Update" at bounding box center [435, 204] width 870 height 408
type input "[PERSON_NAME]"
click at [625, 263] on div "Cancel Update" at bounding box center [435, 281] width 508 height 53
click at [628, 281] on button "Update" at bounding box center [642, 282] width 68 height 27
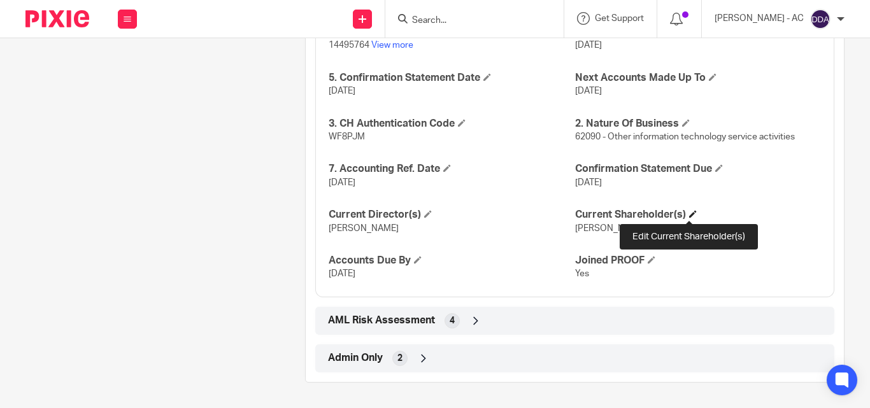
click at [689, 210] on span at bounding box center [693, 214] width 8 height 8
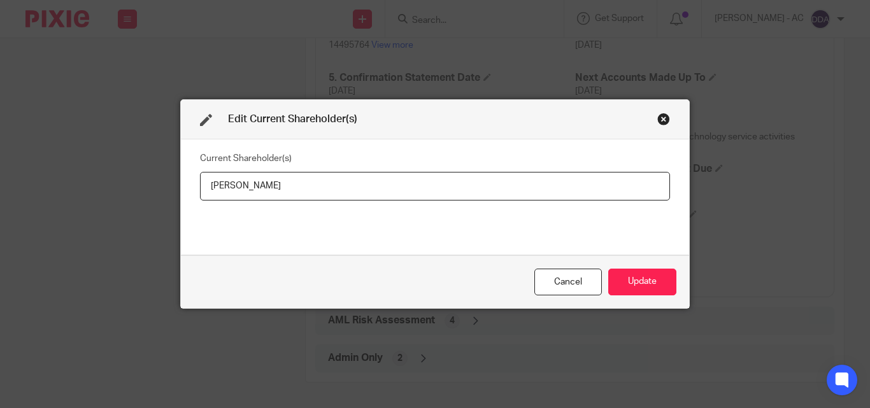
drag, startPoint x: 335, startPoint y: 183, endPoint x: 192, endPoint y: 186, distance: 143.3
click at [192, 186] on div "Current Shareholder(s) [PERSON_NAME]" at bounding box center [435, 196] width 508 height 115
type input "Felicia EZIKE"
click at [637, 264] on div "Cancel Update" at bounding box center [435, 281] width 508 height 53
click at [646, 281] on button "Update" at bounding box center [642, 282] width 68 height 27
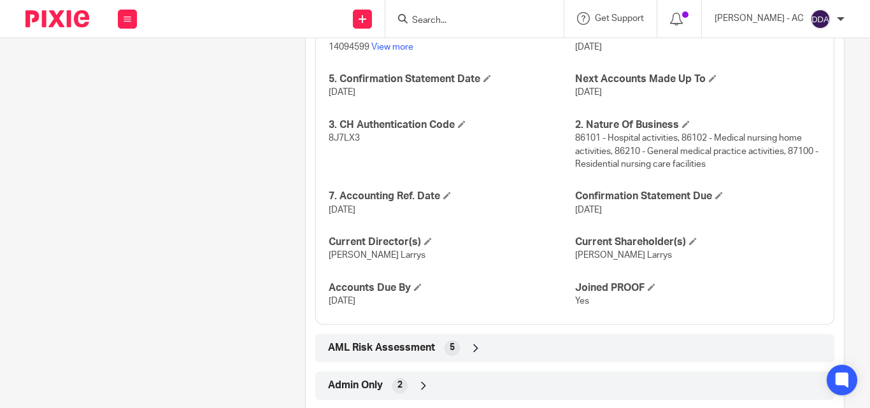
scroll to position [1186, 0]
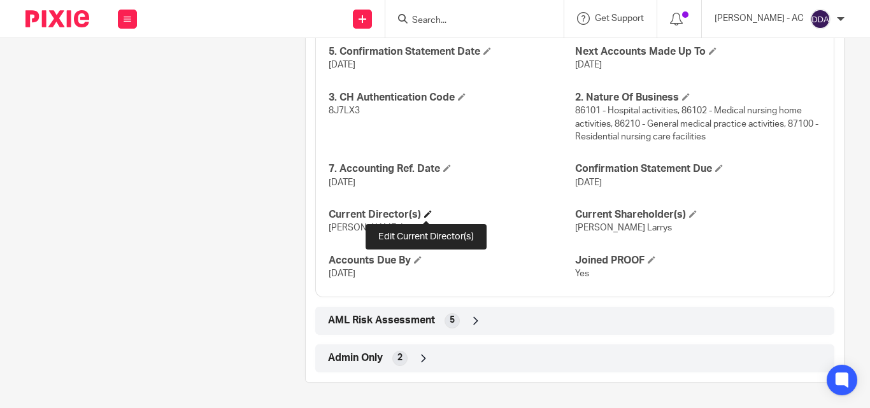
click at [427, 211] on span at bounding box center [428, 214] width 8 height 8
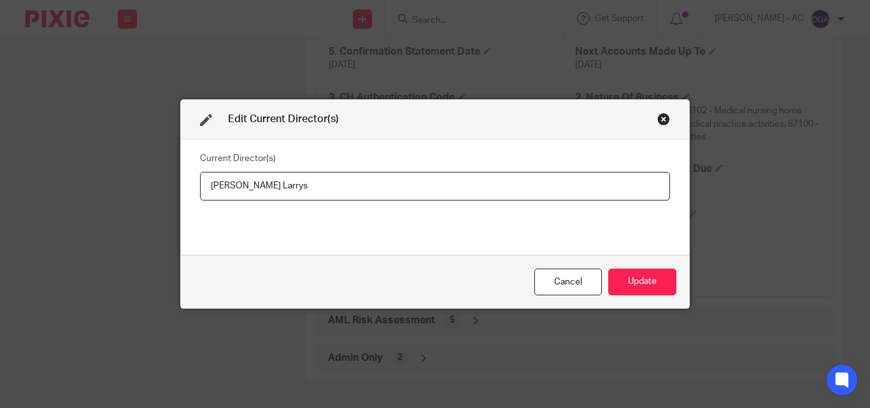
drag, startPoint x: 334, startPoint y: 191, endPoint x: 166, endPoint y: 183, distance: 168.3
click at [166, 183] on div "Edit Current Director(s) Current Director(s) Adebanke Adewunmi Larrys Cancel Up…" at bounding box center [435, 204] width 870 height 408
type input "Miss Adebanke Adewunmi LARRYS"
drag, startPoint x: 646, startPoint y: 281, endPoint x: 612, endPoint y: 223, distance: 66.5
click at [645, 275] on button "Update" at bounding box center [642, 282] width 68 height 27
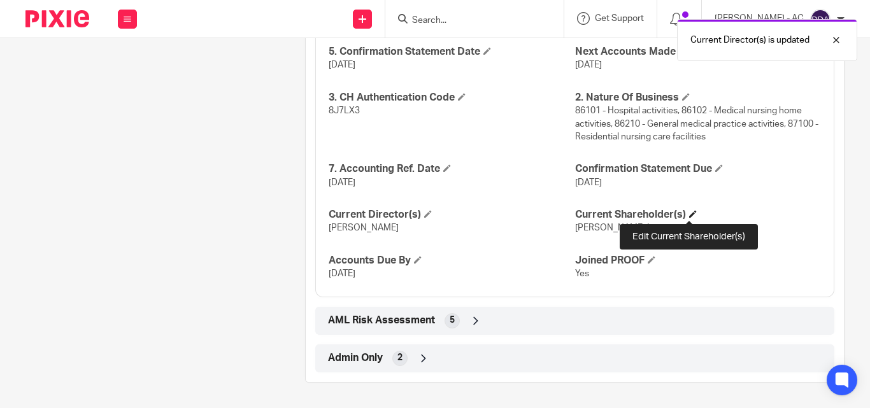
click at [691, 215] on span at bounding box center [693, 214] width 8 height 8
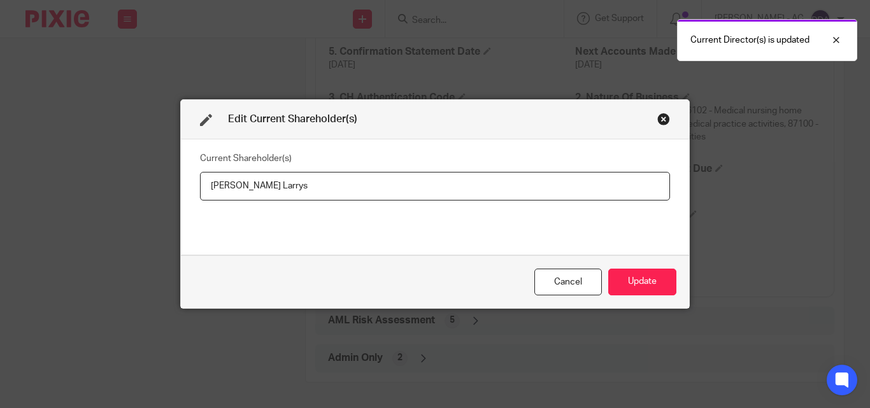
drag, startPoint x: 341, startPoint y: 189, endPoint x: 172, endPoint y: 190, distance: 169.4
click at [174, 190] on div "Edit Current Shareholder(s) Current Shareholder(s) Adebanke Adewunmi Larrys Can…" at bounding box center [435, 204] width 870 height 408
type input "Adebanke Adewunmi LARRYS"
click at [623, 281] on button "Update" at bounding box center [642, 282] width 68 height 27
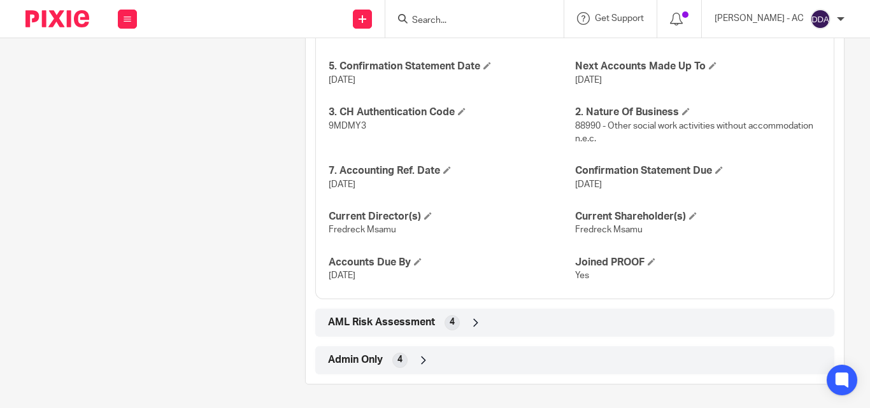
scroll to position [1298, 0]
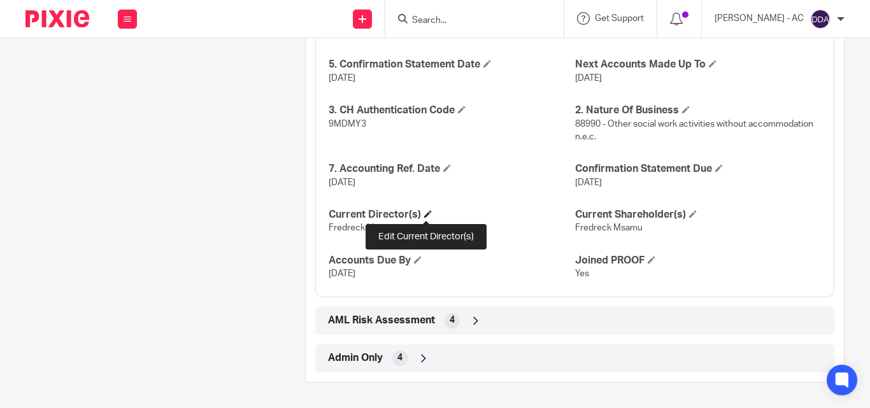
click at [422, 213] on h4 "Current Director(s)" at bounding box center [452, 214] width 246 height 13
click at [424, 213] on span at bounding box center [428, 214] width 8 height 8
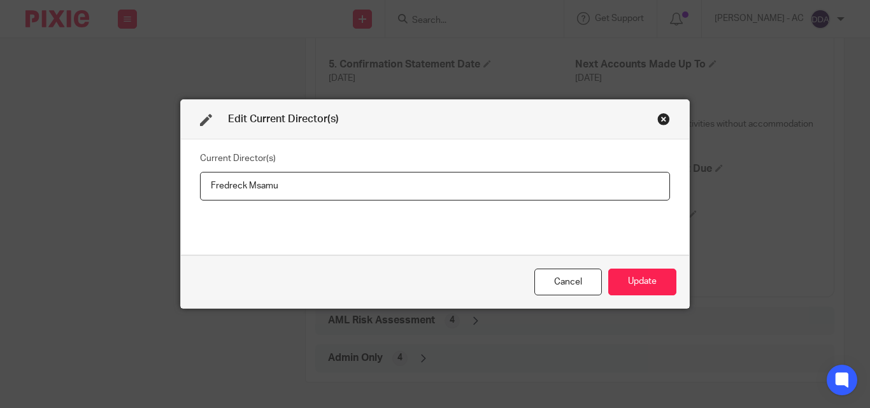
drag, startPoint x: 313, startPoint y: 187, endPoint x: 166, endPoint y: 171, distance: 148.6
click at [167, 171] on div "Edit Current Director(s) Current Director(s) [PERSON_NAME] Update" at bounding box center [435, 204] width 870 height 408
type input "[PERSON_NAME] MSAMU"
click at [630, 272] on button "Update" at bounding box center [642, 282] width 68 height 27
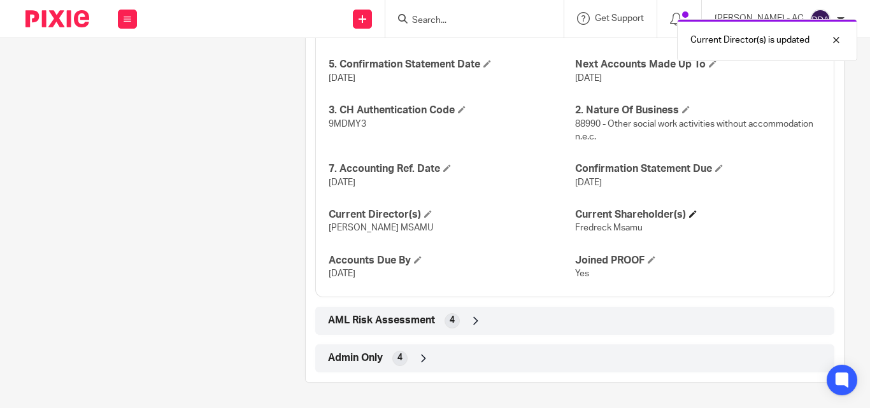
click at [695, 214] on h4 "Current Shareholder(s)" at bounding box center [698, 214] width 246 height 13
click at [689, 211] on span at bounding box center [693, 214] width 8 height 8
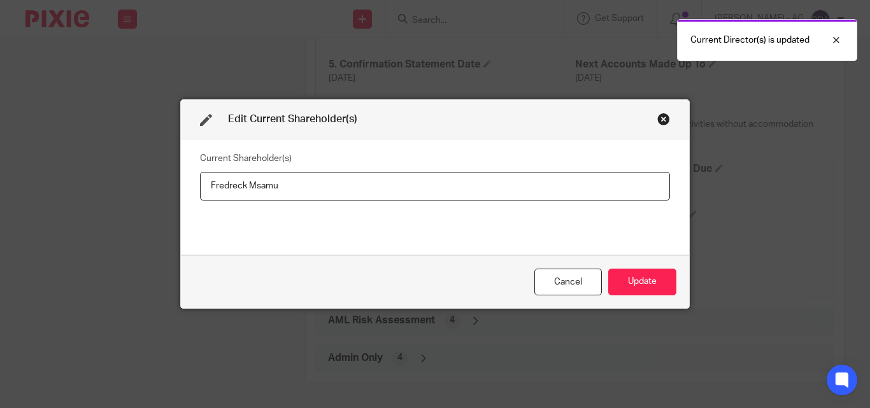
drag, startPoint x: 306, startPoint y: 188, endPoint x: 196, endPoint y: 180, distance: 110.4
click at [200, 180] on input "Fredreck Msamu" at bounding box center [435, 186] width 470 height 29
type input "Fredreck MSAMU"
click at [620, 282] on button "Update" at bounding box center [642, 282] width 68 height 27
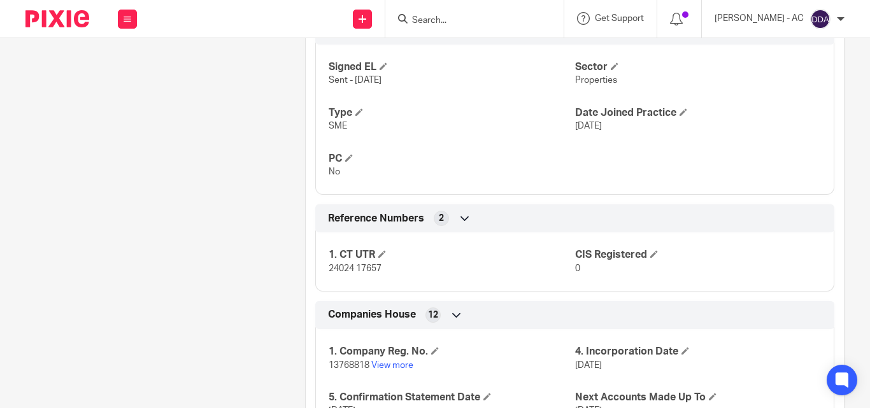
scroll to position [1147, 0]
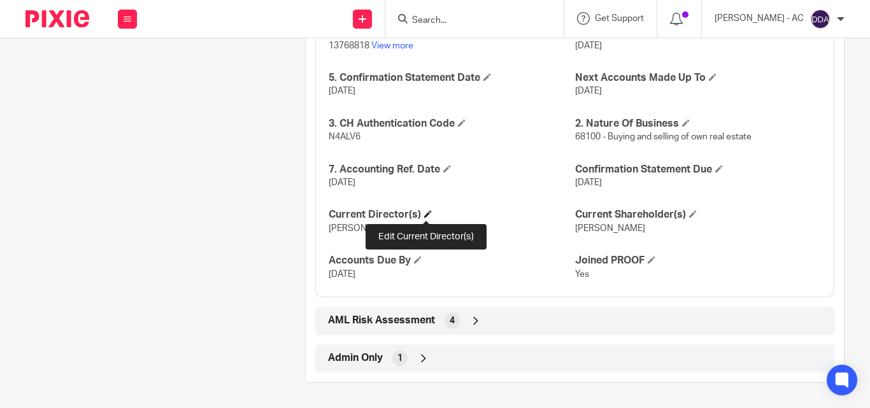
click at [427, 216] on span at bounding box center [428, 214] width 8 height 8
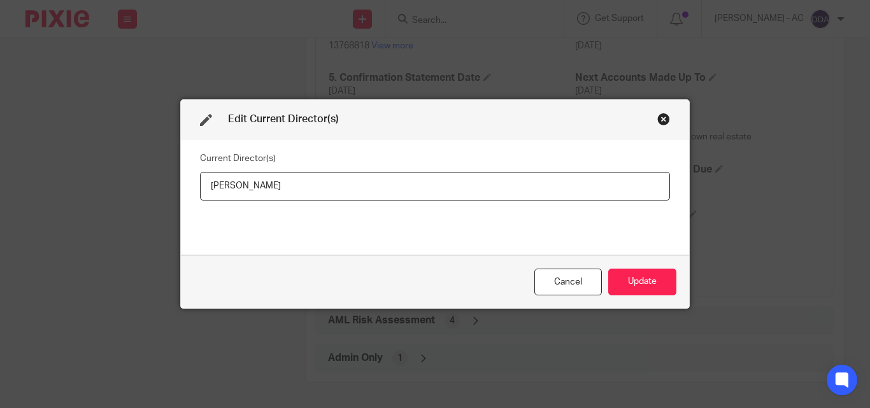
drag, startPoint x: 354, startPoint y: 190, endPoint x: 172, endPoint y: 174, distance: 182.8
click at [173, 174] on div "Edit Current Director(s) Current Director(s) [PERSON_NAME] Cancel Update" at bounding box center [435, 204] width 870 height 408
click at [644, 285] on button "Update" at bounding box center [642, 282] width 68 height 27
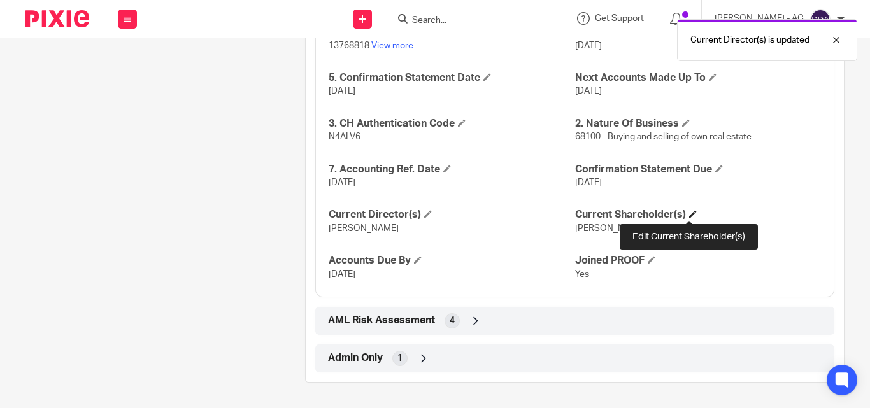
click at [689, 217] on span at bounding box center [693, 214] width 8 height 8
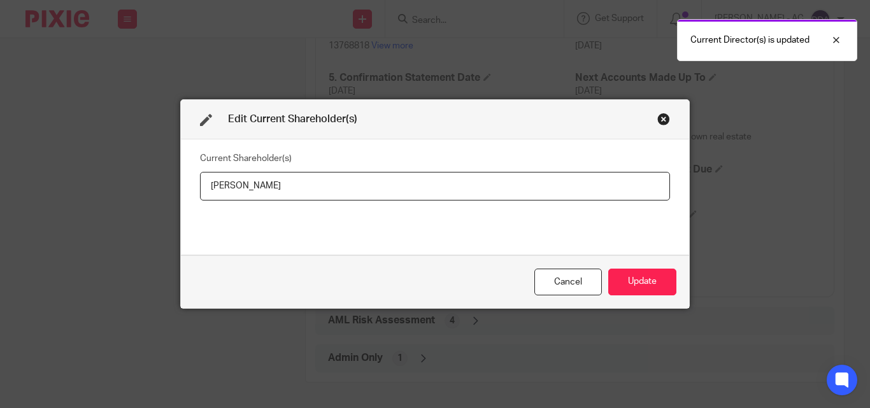
drag, startPoint x: 309, startPoint y: 182, endPoint x: 180, endPoint y: 177, distance: 129.3
click at [181, 177] on div "Current Shareholder(s) Temitope BALOGUN" at bounding box center [435, 196] width 508 height 115
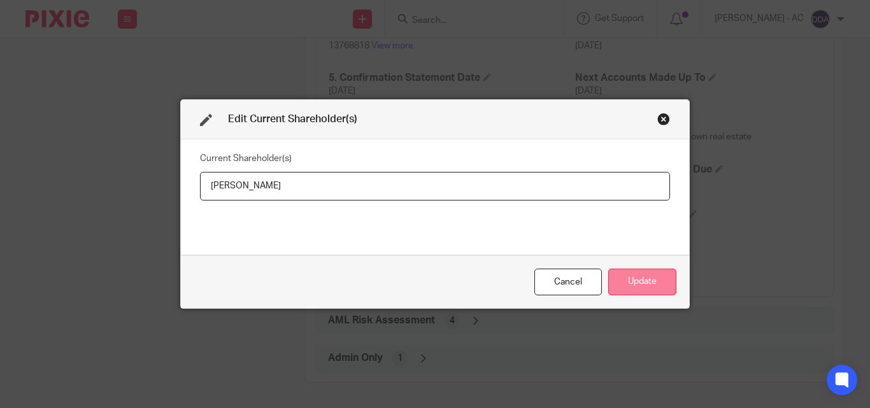
click at [656, 282] on button "Update" at bounding box center [642, 282] width 68 height 27
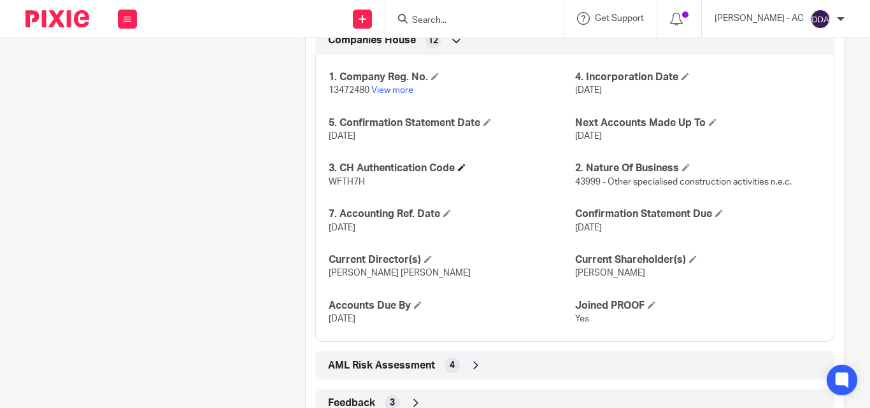
scroll to position [1276, 0]
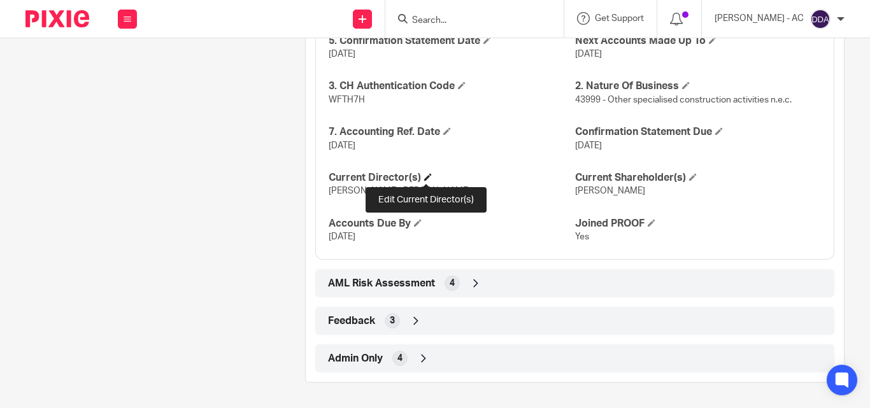
click at [428, 178] on span at bounding box center [428, 177] width 8 height 8
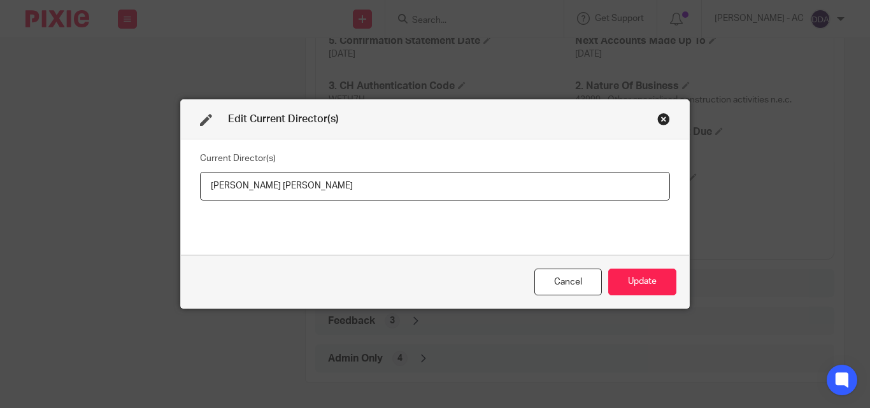
drag, startPoint x: 330, startPoint y: 188, endPoint x: 195, endPoint y: 190, distance: 135.6
click at [200, 190] on input "[PERSON_NAME] [PERSON_NAME]" at bounding box center [435, 186] width 470 height 29
type input "Mr [PERSON_NAME] [PERSON_NAME]"
click at [629, 271] on button "Update" at bounding box center [642, 282] width 68 height 27
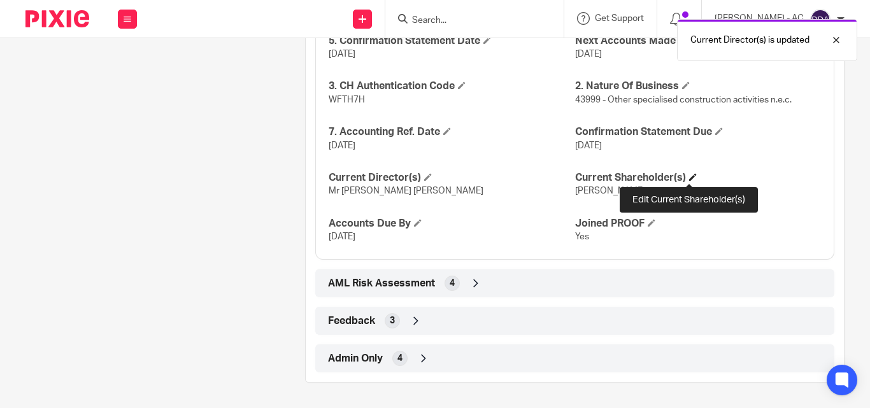
click at [689, 175] on span at bounding box center [693, 177] width 8 height 8
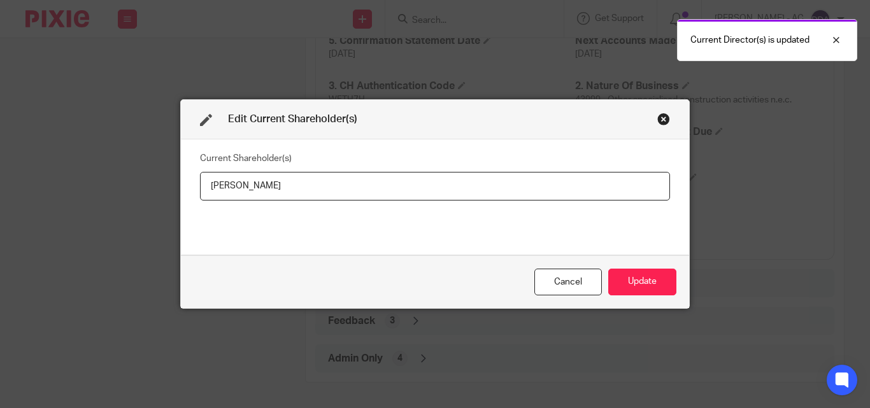
drag, startPoint x: 312, startPoint y: 192, endPoint x: 187, endPoint y: 183, distance: 125.1
click at [191, 186] on div "Current Shareholder(s) Kevin Griffin" at bounding box center [435, 196] width 508 height 115
type input "Kevin GRIFFIN"
click at [653, 271] on button "Update" at bounding box center [642, 282] width 68 height 27
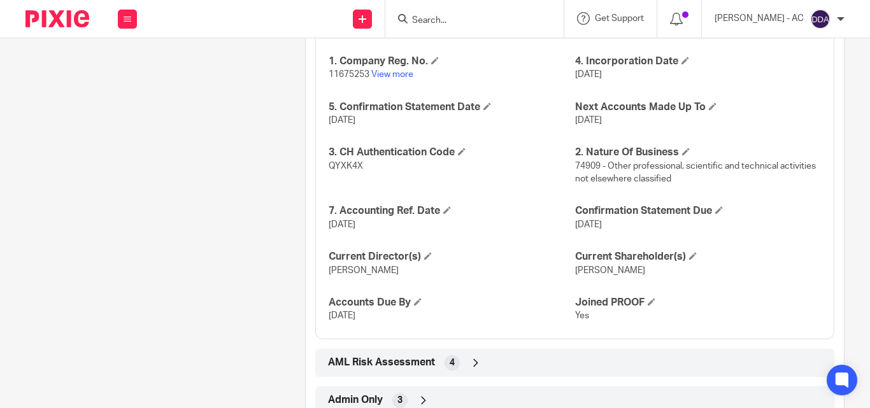
scroll to position [1252, 0]
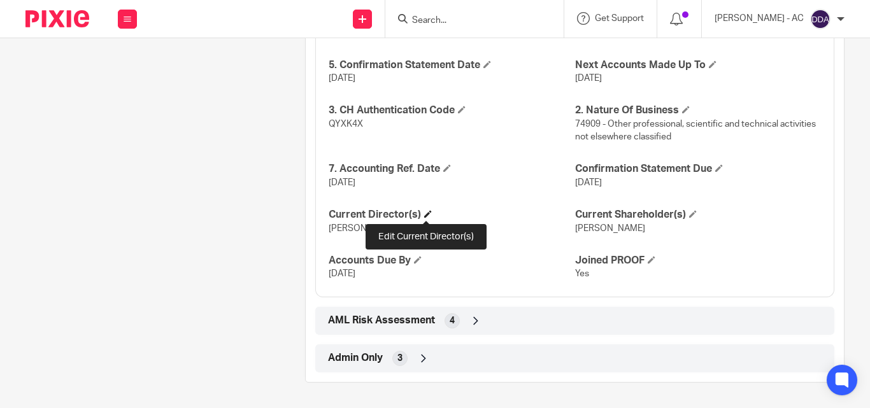
click at [428, 218] on span at bounding box center [428, 214] width 8 height 8
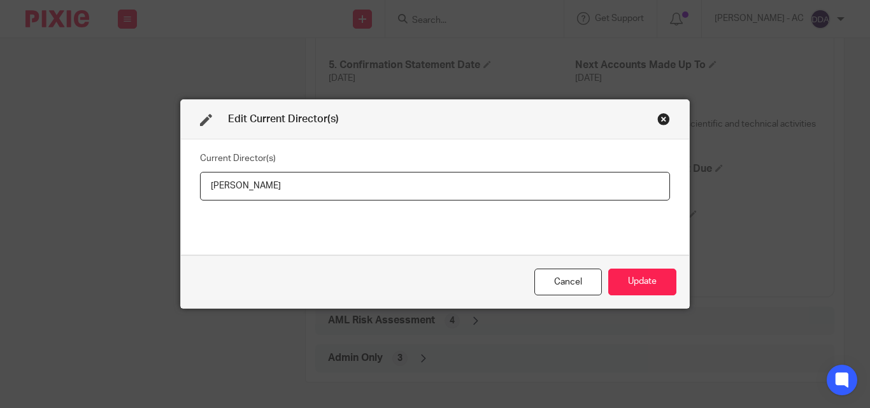
drag, startPoint x: 332, startPoint y: 194, endPoint x: 192, endPoint y: 193, distance: 139.4
click at [192, 193] on div "Current Director(s) James Boluwaji Folorunso" at bounding box center [435, 196] width 508 height 115
type input "Mr James Boluwaji FOLORUNSO"
click at [633, 280] on button "Update" at bounding box center [642, 282] width 68 height 27
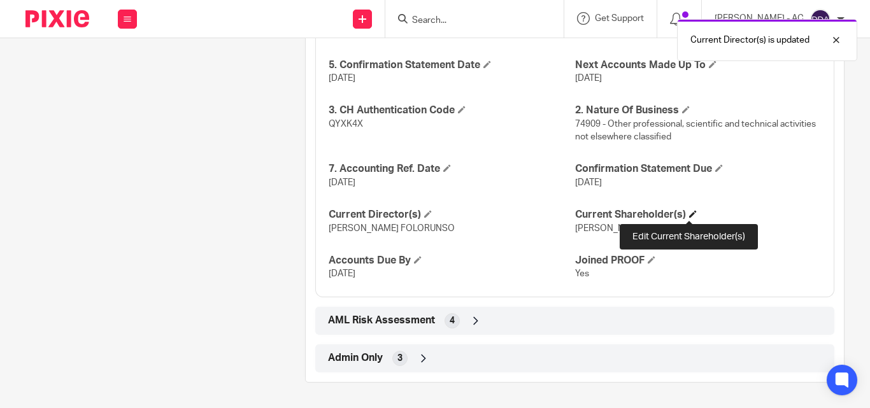
click at [689, 215] on span at bounding box center [693, 214] width 8 height 8
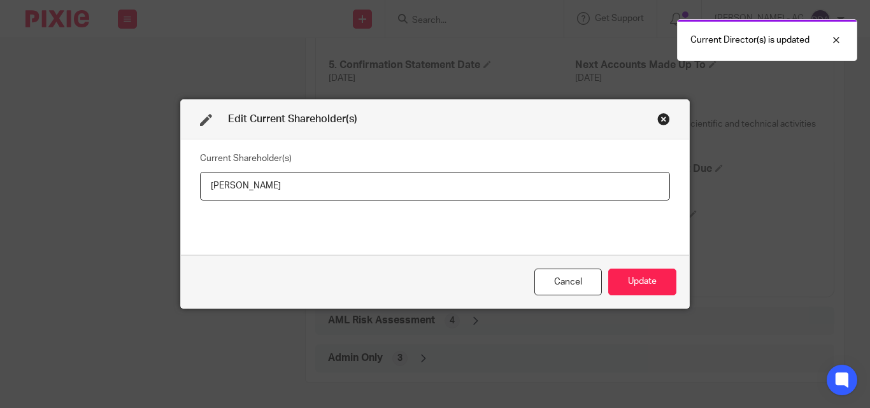
drag, startPoint x: 344, startPoint y: 187, endPoint x: 148, endPoint y: 193, distance: 195.5
click at [148, 193] on div "Edit Current Shareholder(s) Current Shareholder(s) James FOLORUNSO Cancel Update" at bounding box center [435, 204] width 870 height 408
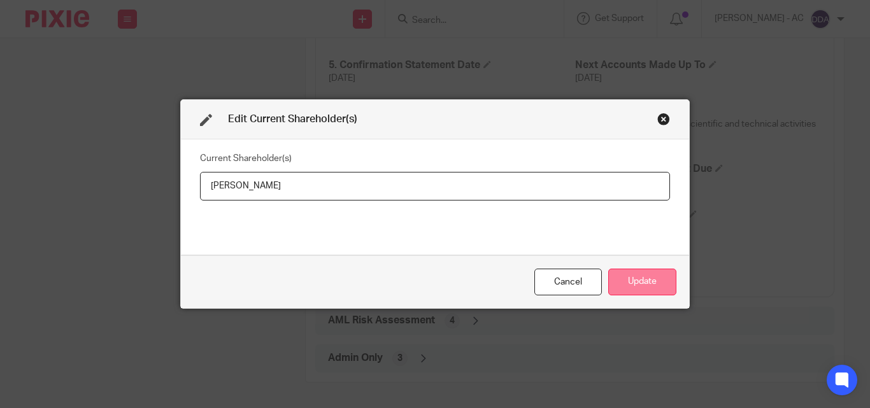
click at [646, 281] on button "Update" at bounding box center [642, 282] width 68 height 27
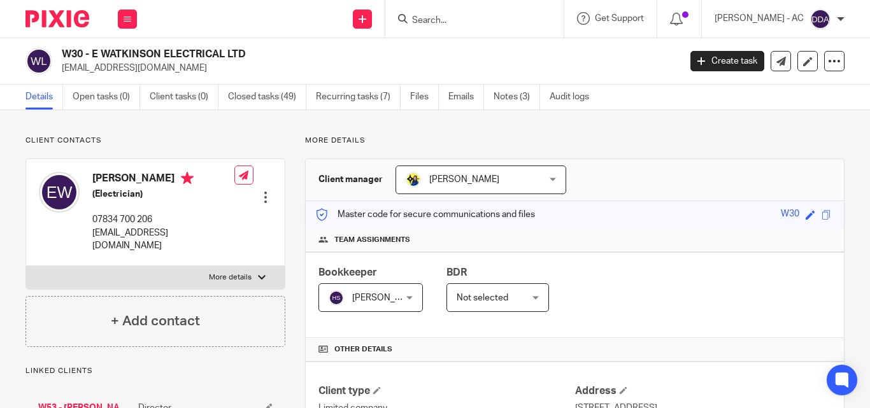
click at [664, 259] on div "Bookkeeper [PERSON_NAME] [PERSON_NAME] Not selected [PERSON_NAME] [PERSON_NAME]…" at bounding box center [575, 295] width 538 height 86
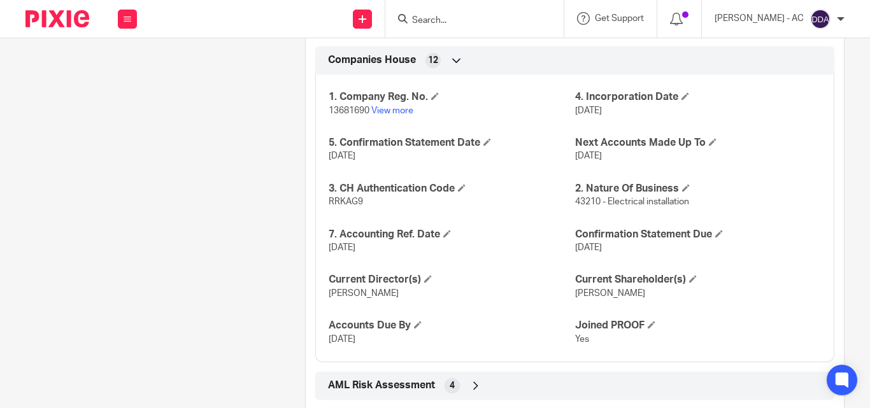
scroll to position [1147, 0]
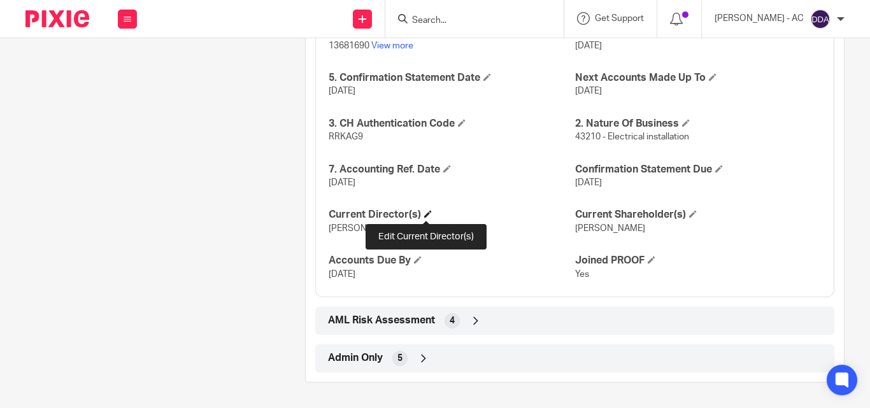
click at [427, 211] on span at bounding box center [428, 214] width 8 height 8
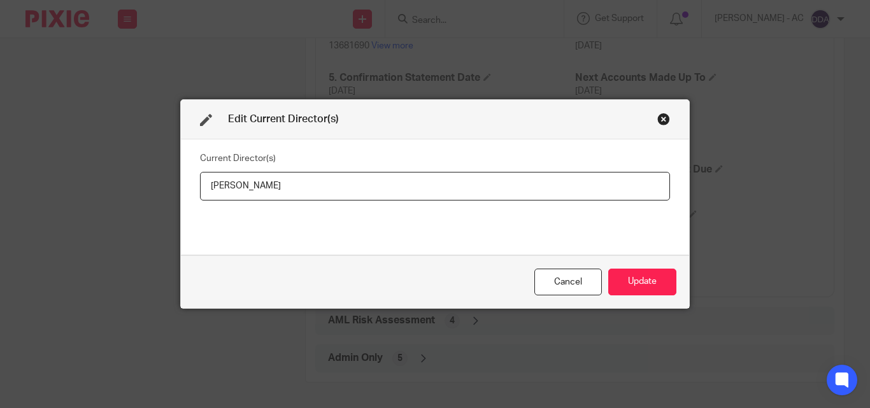
drag, startPoint x: 318, startPoint y: 185, endPoint x: 183, endPoint y: 189, distance: 135.0
click at [183, 189] on div "Current Director(s) Emlyn Watkinson" at bounding box center [435, 196] width 508 height 115
type input "Mr Emlyn WATKINSON"
click at [622, 281] on button "Update" at bounding box center [642, 282] width 68 height 27
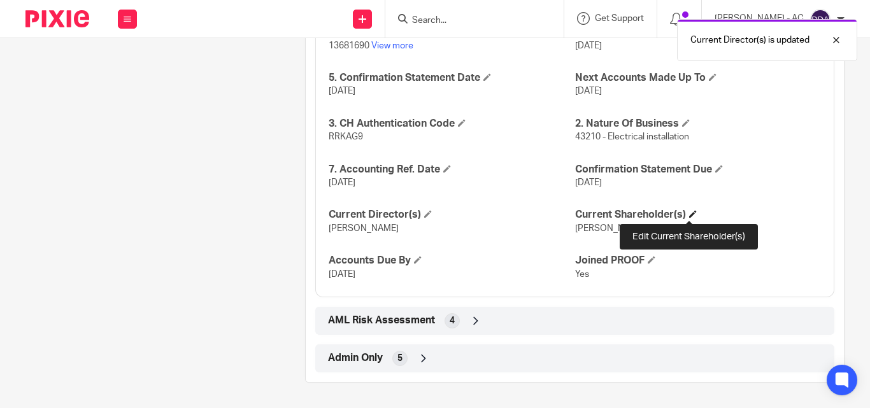
click at [689, 213] on span at bounding box center [693, 214] width 8 height 8
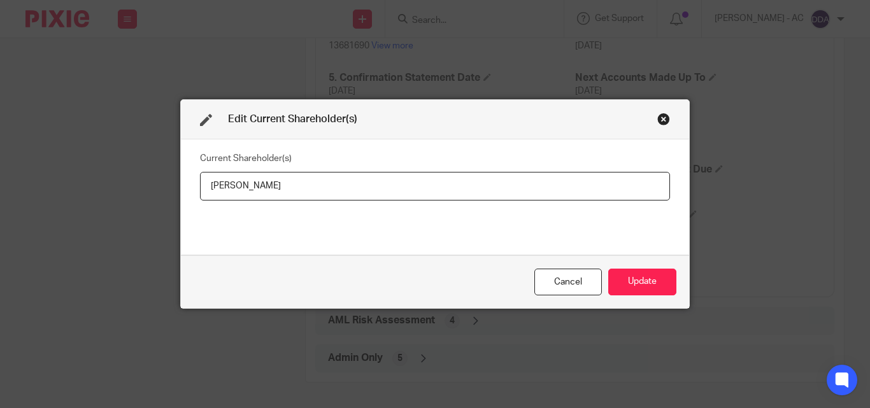
drag, startPoint x: 288, startPoint y: 192, endPoint x: 187, endPoint y: 184, distance: 101.5
click at [187, 184] on div "Current Shareholder(s) Emlyn Watkinson" at bounding box center [435, 196] width 508 height 115
type input "Emlyn WATKINSON"
click at [652, 285] on button "Update" at bounding box center [642, 282] width 68 height 27
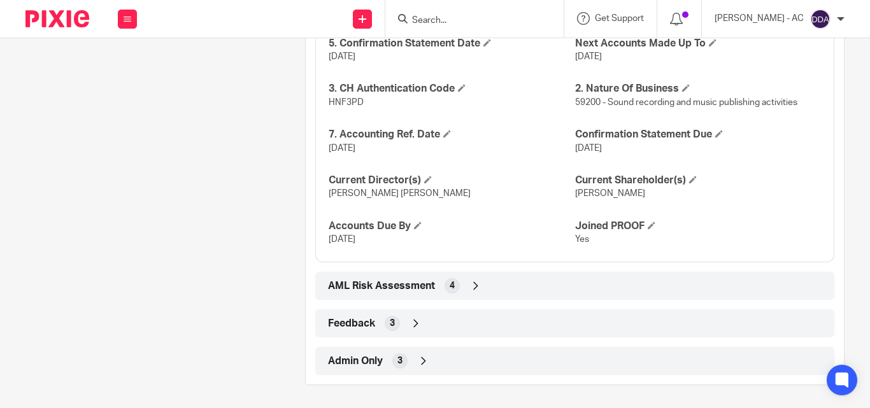
scroll to position [1276, 0]
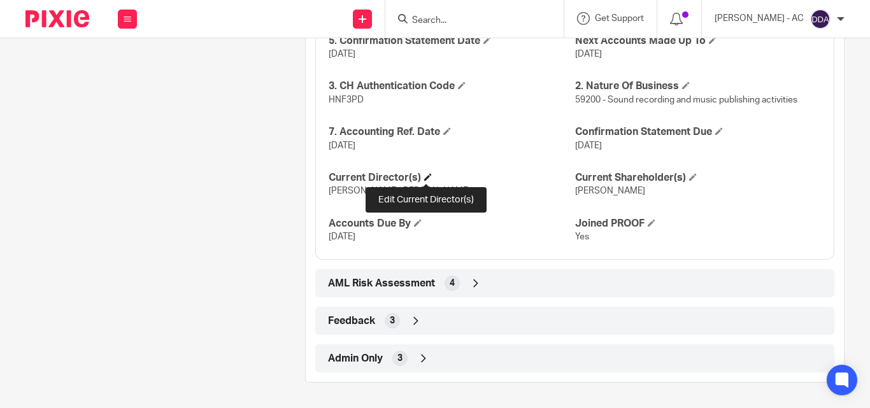
click at [428, 174] on span at bounding box center [428, 177] width 8 height 8
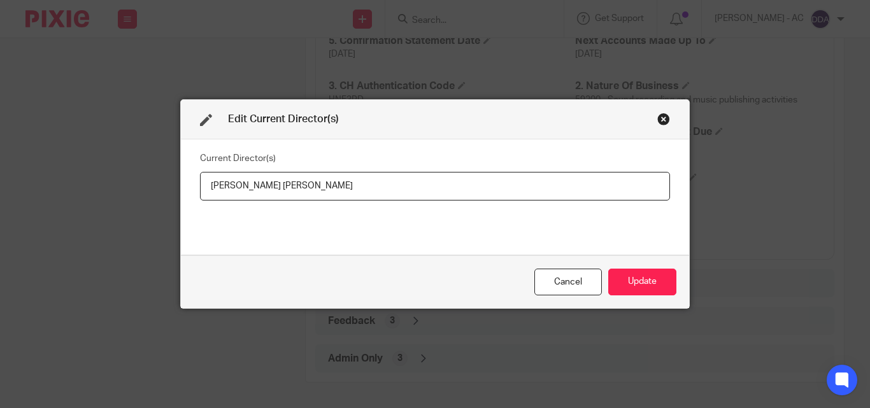
drag, startPoint x: 376, startPoint y: 181, endPoint x: 170, endPoint y: 181, distance: 206.3
click at [170, 181] on div "Edit Current Director(s) Current Director(s) [PERSON_NAME] [PERSON_NAME] Cancel…" at bounding box center [435, 204] width 870 height 408
type input "Mr [PERSON_NAME] [PERSON_NAME]"
click at [621, 276] on button "Update" at bounding box center [642, 282] width 68 height 27
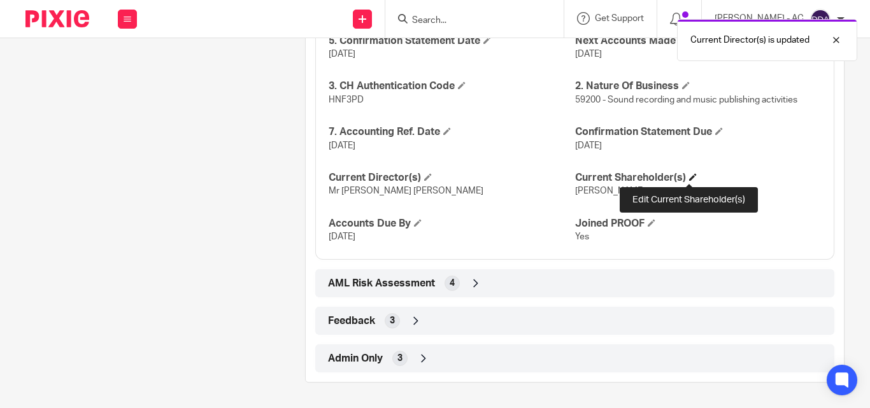
click at [689, 173] on span at bounding box center [693, 177] width 8 height 8
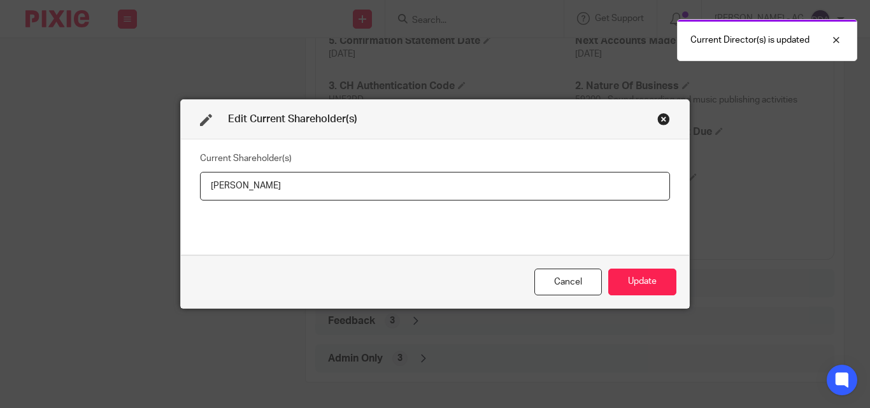
drag, startPoint x: 285, startPoint y: 187, endPoint x: 162, endPoint y: 191, distance: 122.3
click at [162, 191] on div "Edit Current Shareholder(s) Current Shareholder(s) [PERSON_NAME] Cancel Update" at bounding box center [435, 204] width 870 height 408
click at [630, 282] on button "Update" at bounding box center [642, 282] width 68 height 27
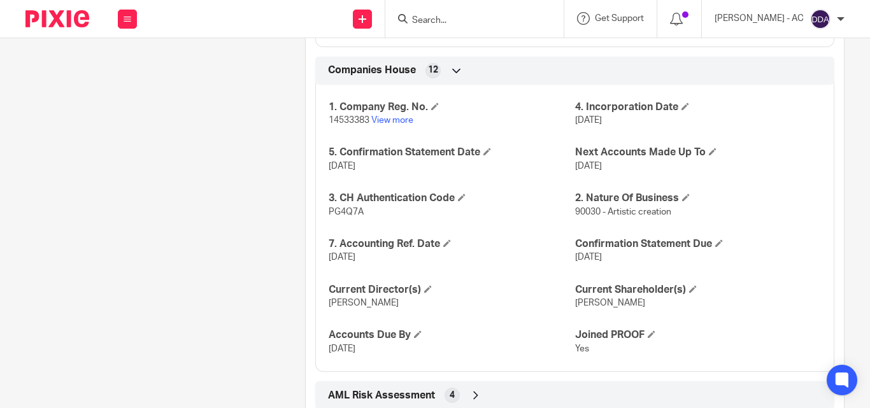
scroll to position [1322, 0]
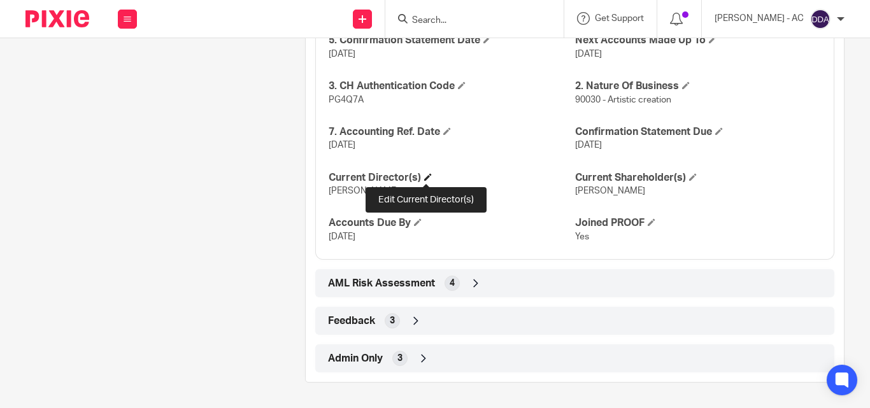
click at [427, 173] on span at bounding box center [428, 177] width 8 height 8
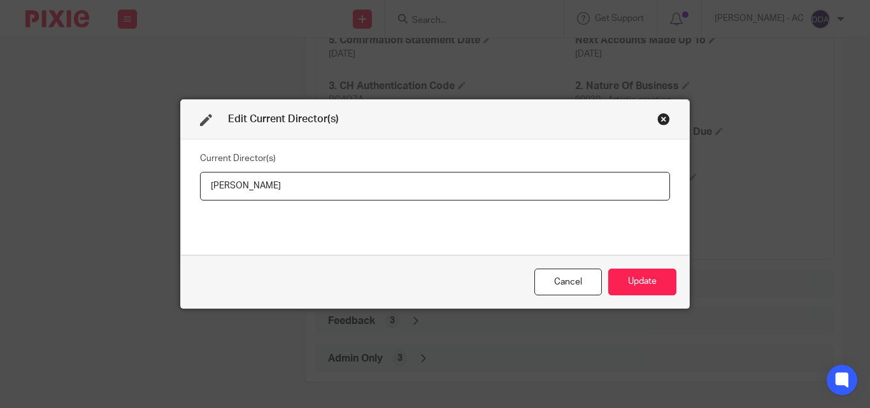
drag, startPoint x: 328, startPoint y: 194, endPoint x: 165, endPoint y: 180, distance: 163.5
click at [165, 180] on div "Edit Current Director(s) Current Director(s) Aurie Green Cancel Update" at bounding box center [435, 204] width 870 height 408
type input "Mr Aurie GREEN"
click at [611, 279] on button "Update" at bounding box center [642, 282] width 68 height 27
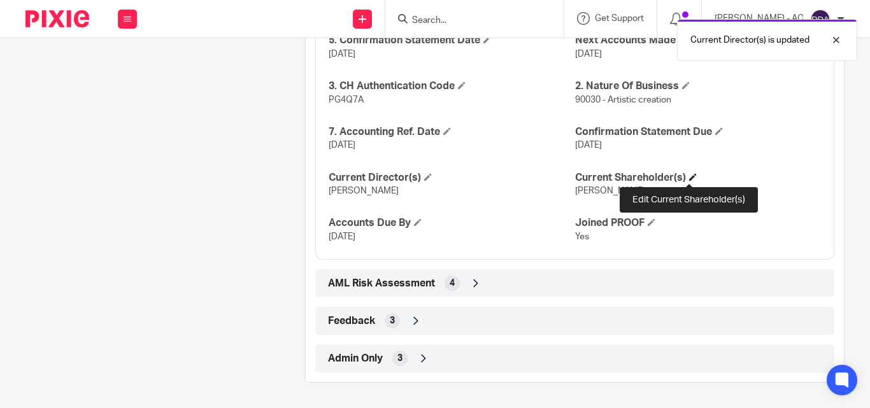
click at [691, 176] on span at bounding box center [693, 177] width 8 height 8
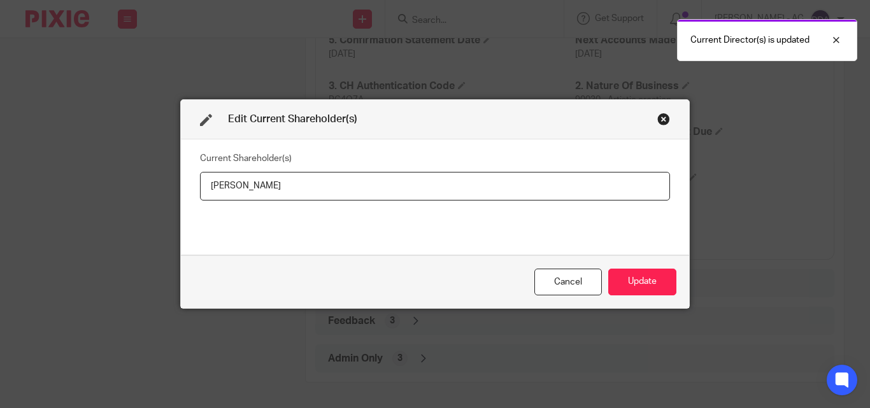
drag, startPoint x: 383, startPoint y: 187, endPoint x: 197, endPoint y: 186, distance: 186.5
click at [200, 186] on input "Aurie Green" at bounding box center [435, 186] width 470 height 29
type input "Aurie GREEN"
click at [632, 283] on button "Update" at bounding box center [642, 282] width 68 height 27
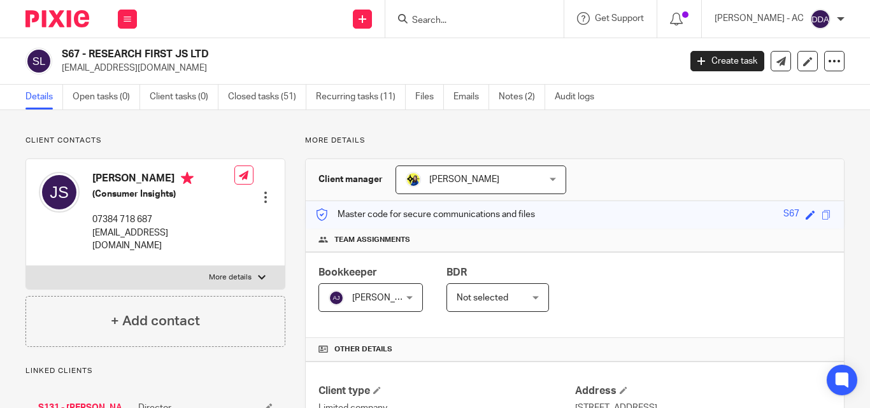
drag, startPoint x: 667, startPoint y: 290, endPoint x: 663, endPoint y: 277, distance: 13.3
click at [667, 290] on div "Bookkeeper [PERSON_NAME] [PERSON_NAME] Not selected [PERSON_NAME] [PERSON_NAME]…" at bounding box center [575, 295] width 538 height 86
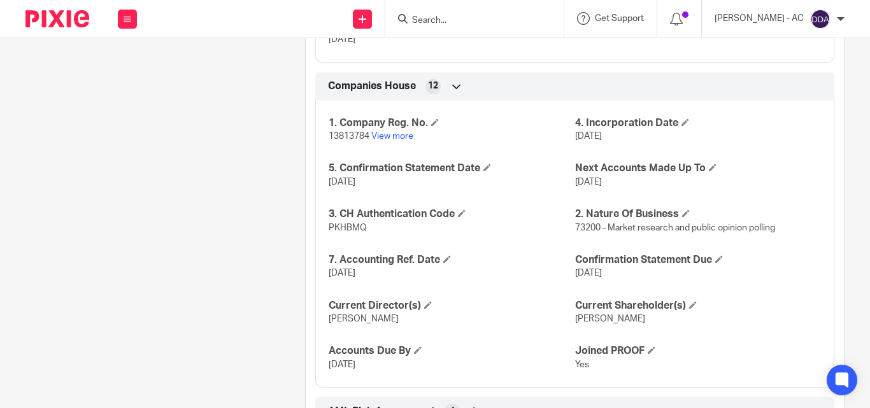
scroll to position [1284, 0]
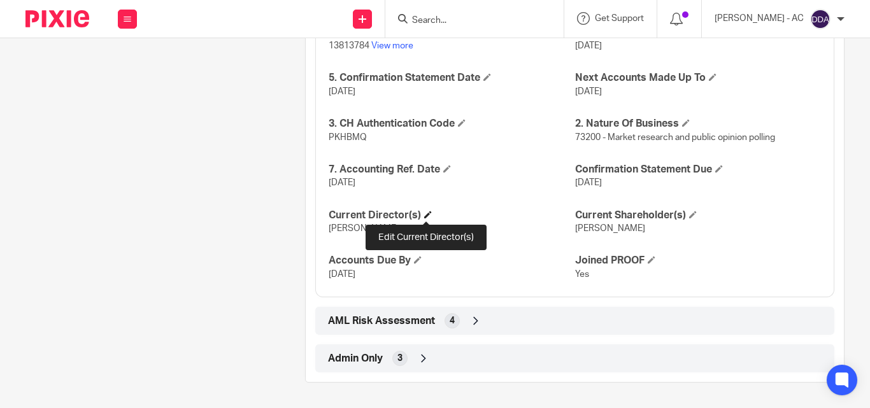
click at [428, 216] on span at bounding box center [428, 215] width 8 height 8
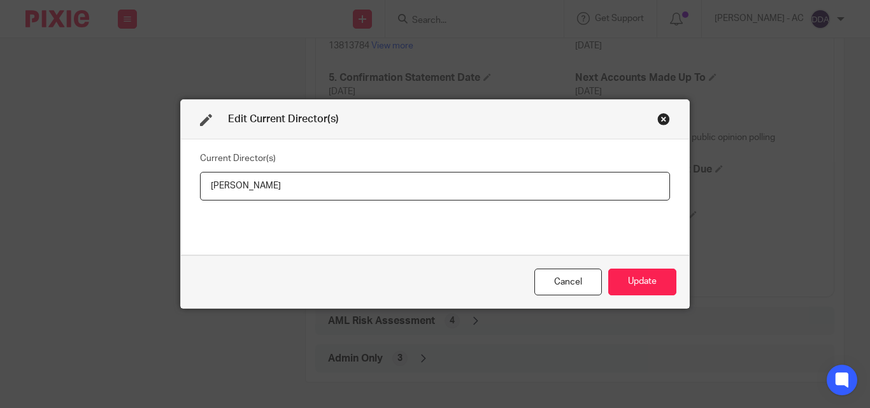
drag, startPoint x: 306, startPoint y: 185, endPoint x: 182, endPoint y: 181, distance: 124.2
click at [182, 181] on div "Current Director(s) [PERSON_NAME]" at bounding box center [435, 196] width 508 height 115
type input "[PERSON_NAME]"
click at [658, 281] on button "Update" at bounding box center [642, 282] width 68 height 27
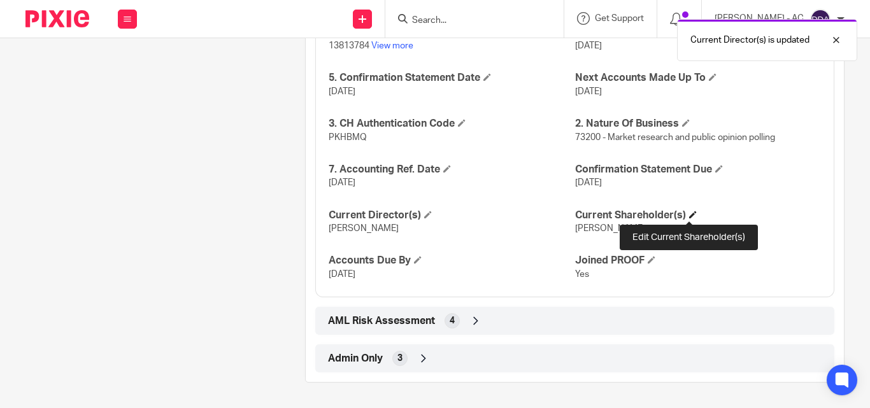
click at [689, 215] on span at bounding box center [693, 215] width 8 height 8
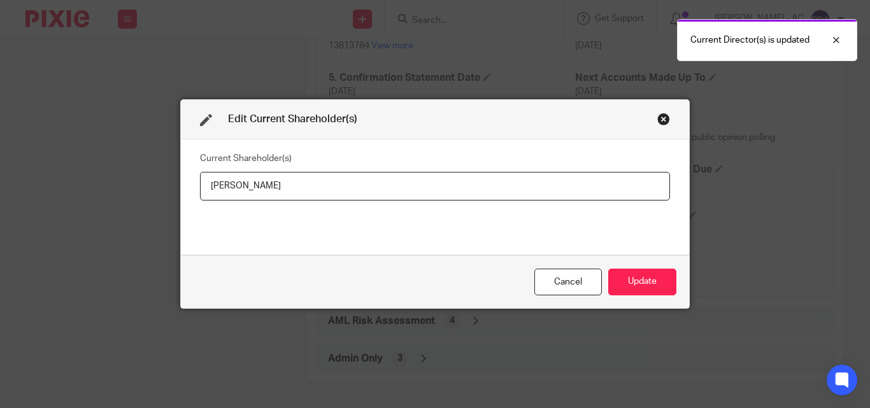
drag, startPoint x: 381, startPoint y: 187, endPoint x: 185, endPoint y: 181, distance: 196.2
click at [185, 181] on div "Current Shareholder(s) Javier Schiaffino" at bounding box center [435, 196] width 508 height 115
type input "Javier SCHIAFFINO"
click at [629, 270] on button "Update" at bounding box center [642, 282] width 68 height 27
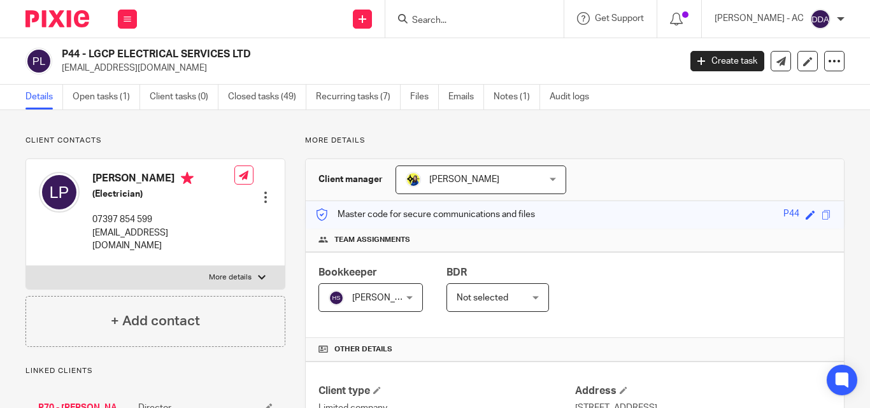
click at [574, 252] on div "Bookkeeper [PERSON_NAME] [PERSON_NAME] Not selected [PERSON_NAME] [PERSON_NAME]…" at bounding box center [575, 295] width 538 height 86
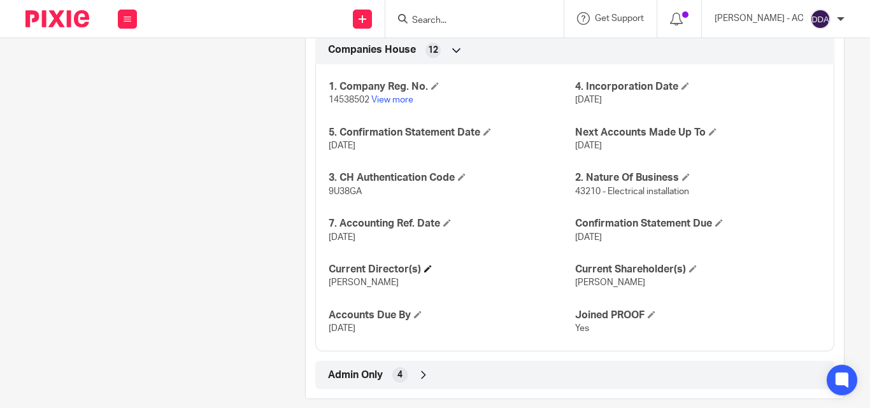
scroll to position [1201, 0]
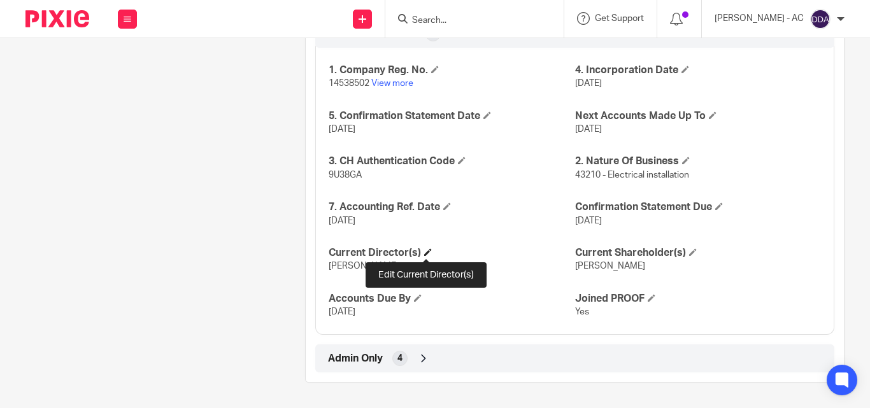
click at [427, 251] on span at bounding box center [428, 252] width 8 height 8
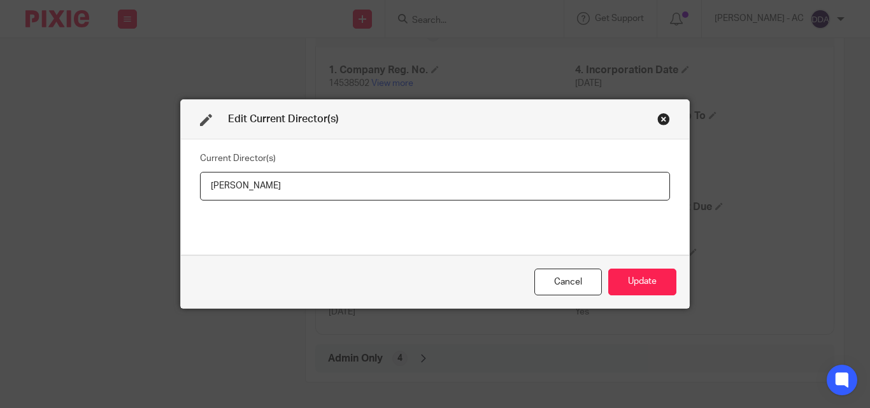
drag, startPoint x: 281, startPoint y: 178, endPoint x: 199, endPoint y: 185, distance: 83.1
click at [200, 185] on input "[PERSON_NAME]" at bounding box center [435, 186] width 470 height 29
type input "Mr Liam PENNY"
click at [625, 279] on button "Update" at bounding box center [642, 282] width 68 height 27
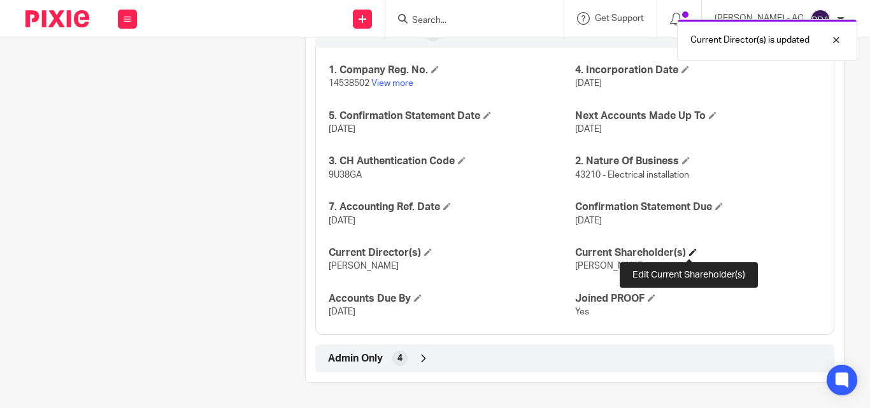
click at [689, 250] on span at bounding box center [693, 252] width 8 height 8
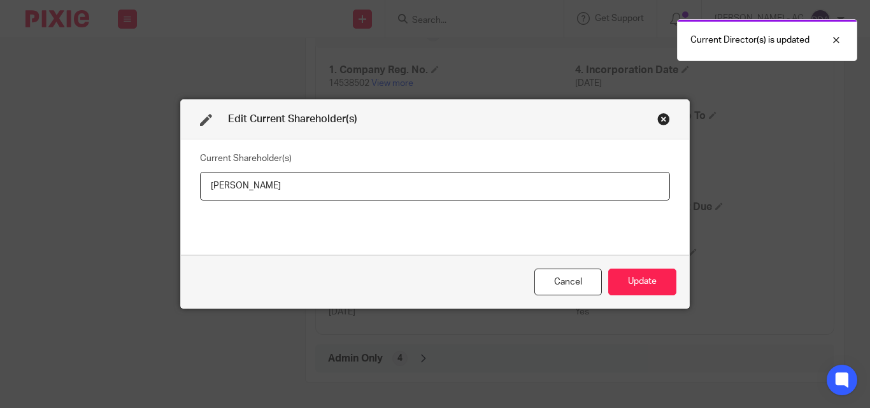
drag, startPoint x: 288, startPoint y: 189, endPoint x: 186, endPoint y: 200, distance: 102.4
click at [186, 200] on div "Current Shareholder(s) Liam Penny" at bounding box center [435, 196] width 508 height 115
type input "Liam PENNY"
click at [632, 279] on button "Update" at bounding box center [642, 282] width 68 height 27
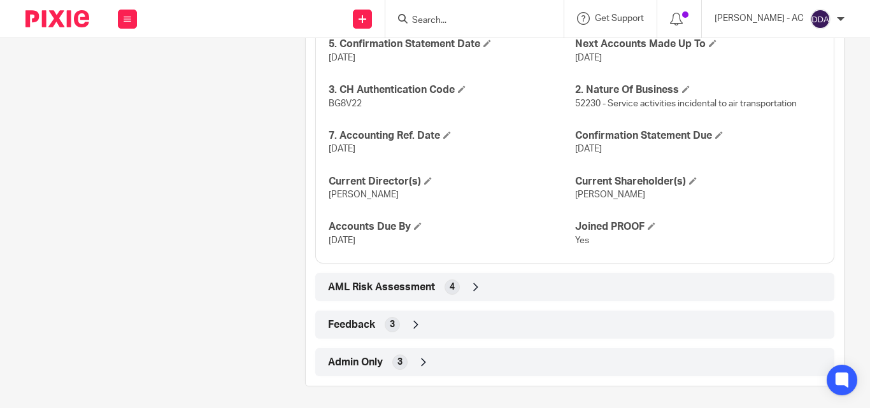
scroll to position [1322, 0]
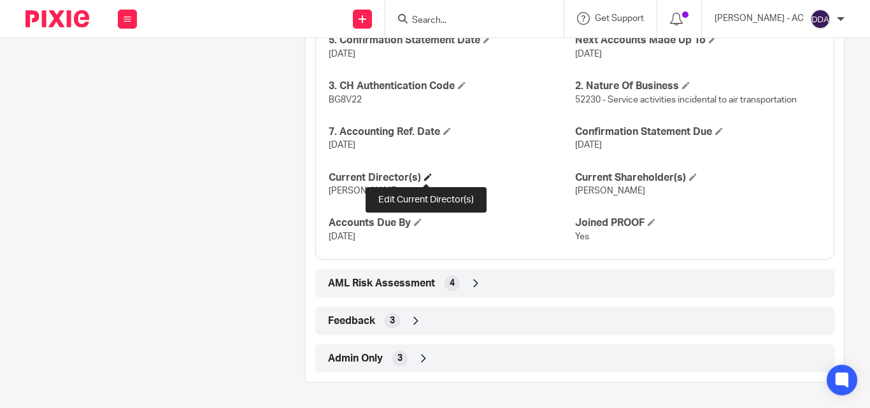
click at [427, 178] on span at bounding box center [428, 177] width 8 height 8
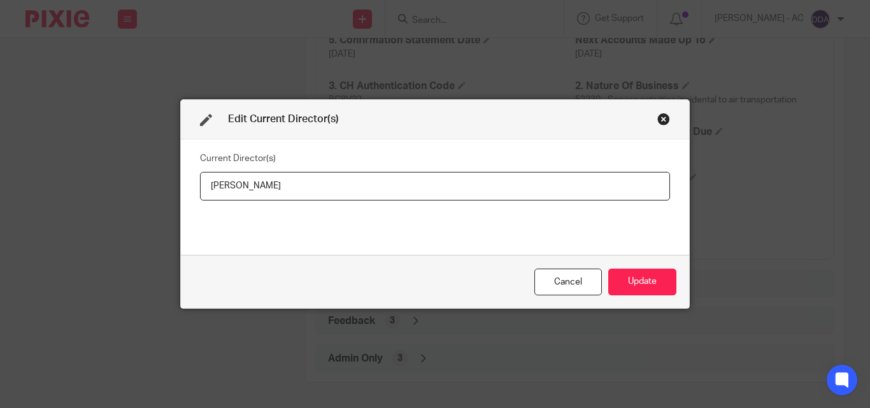
drag, startPoint x: 266, startPoint y: 191, endPoint x: 187, endPoint y: 194, distance: 79.0
click at [187, 194] on div "Current Director(s) [PERSON_NAME]" at bounding box center [435, 196] width 508 height 115
type input "[PERSON_NAME]"
click at [653, 279] on button "Update" at bounding box center [642, 282] width 68 height 27
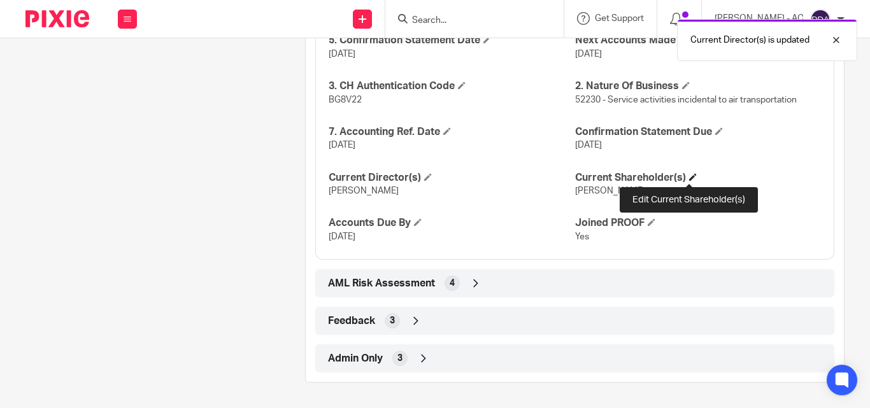
click at [689, 174] on span at bounding box center [693, 177] width 8 height 8
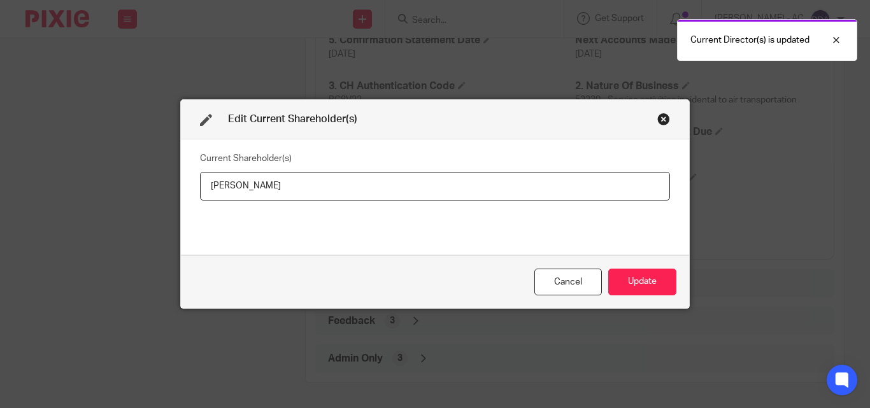
drag, startPoint x: 285, startPoint y: 178, endPoint x: 177, endPoint y: 190, distance: 108.3
click at [181, 190] on div "Current Shareholder(s) [PERSON_NAME]" at bounding box center [435, 196] width 508 height 115
type input "[PERSON_NAME]"
click at [645, 285] on button "Update" at bounding box center [642, 282] width 68 height 27
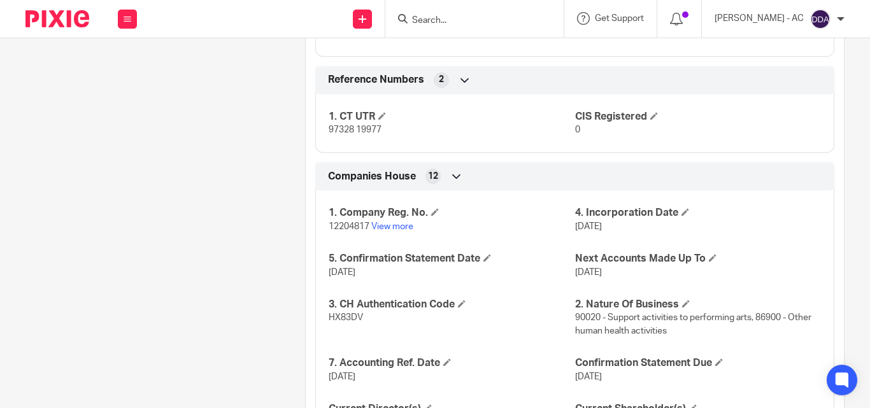
scroll to position [1114, 0]
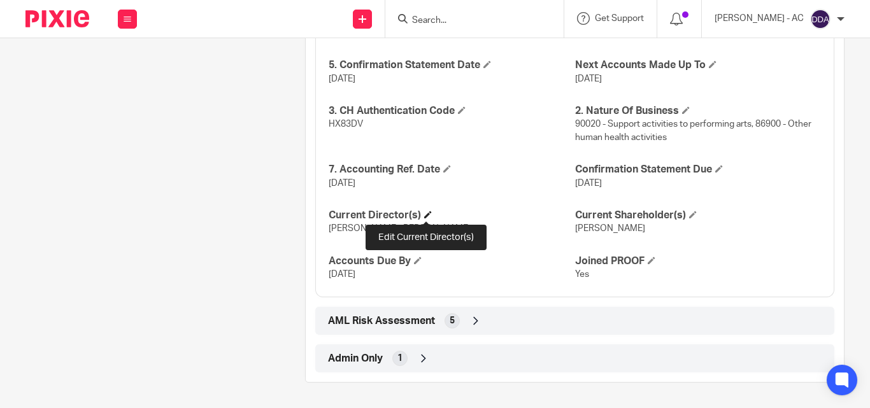
click at [427, 215] on span at bounding box center [428, 215] width 8 height 8
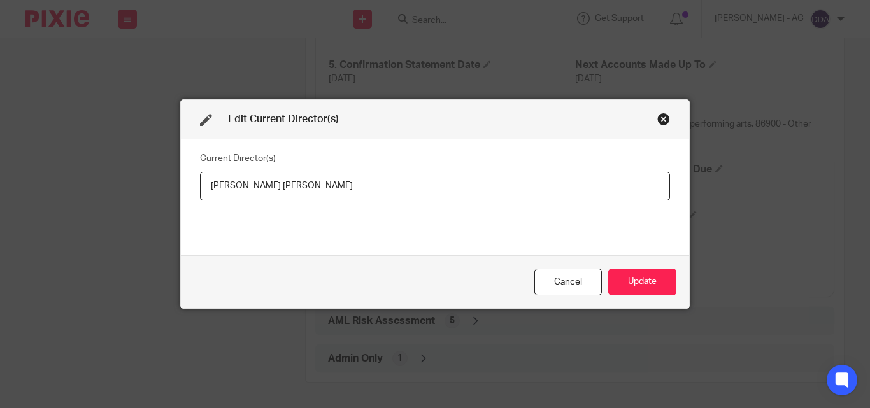
drag, startPoint x: 334, startPoint y: 190, endPoint x: 180, endPoint y: 186, distance: 154.1
click at [181, 186] on div "Current Director(s) [PERSON_NAME] [PERSON_NAME]" at bounding box center [435, 196] width 508 height 115
type input "[PERSON_NAME] [PERSON_NAME]"
click at [639, 279] on button "Update" at bounding box center [642, 282] width 68 height 27
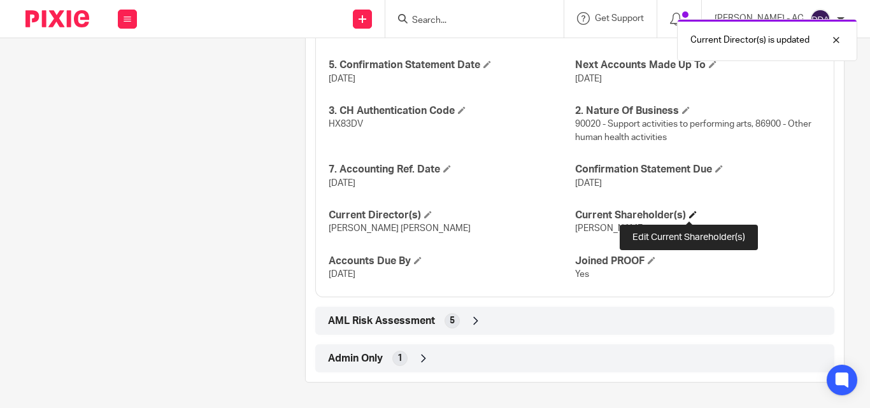
click at [689, 216] on span at bounding box center [693, 215] width 8 height 8
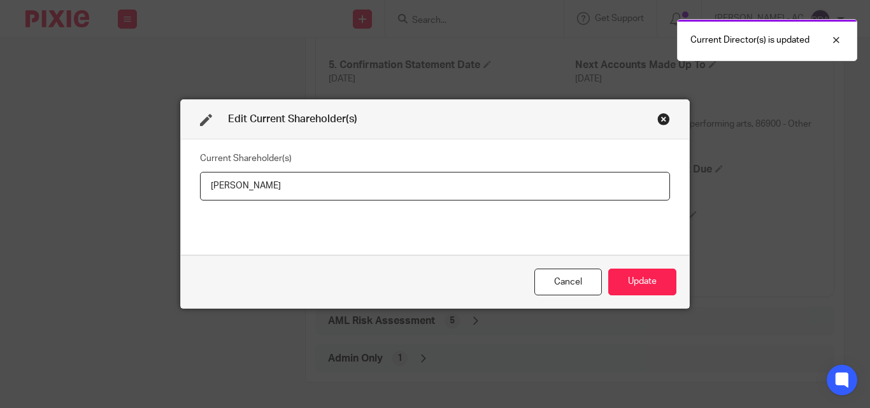
drag, startPoint x: 285, startPoint y: 192, endPoint x: 226, endPoint y: 193, distance: 59.2
click at [190, 190] on div "Current Shareholder(s) Dionne REID" at bounding box center [435, 196] width 508 height 115
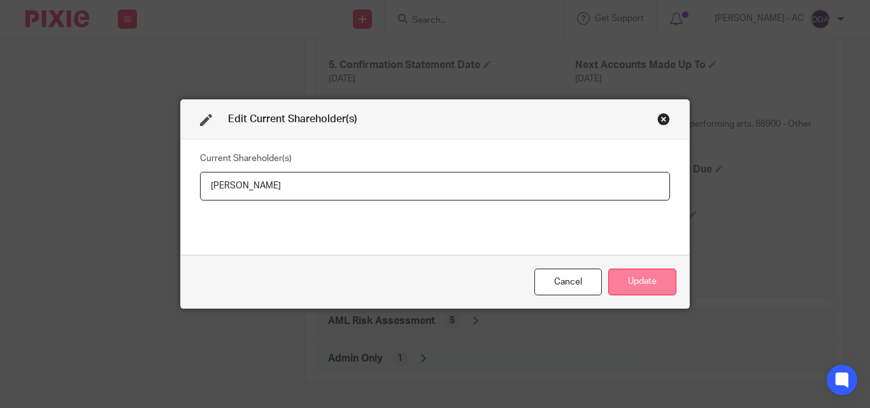
click at [649, 281] on button "Update" at bounding box center [642, 282] width 68 height 27
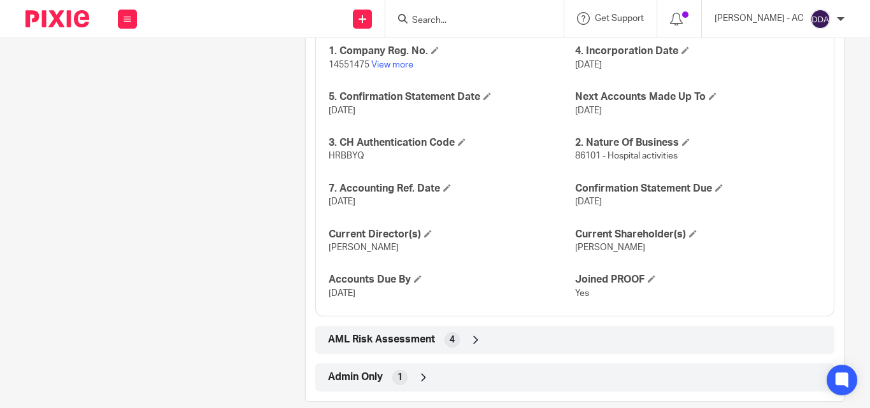
scroll to position [1101, 0]
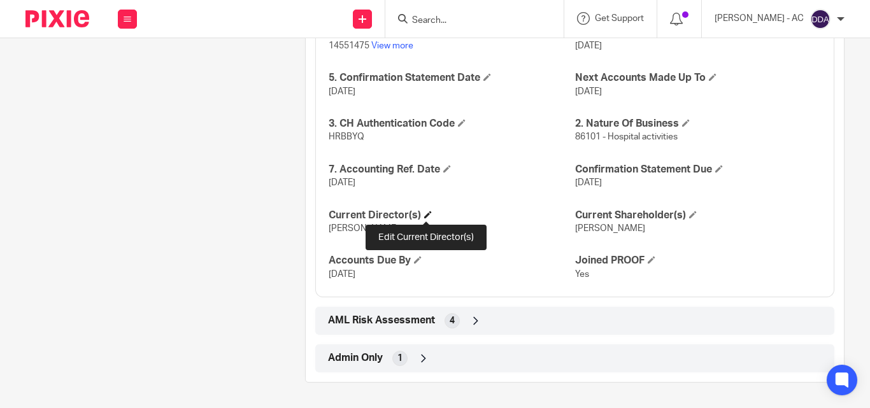
click at [426, 216] on span at bounding box center [428, 215] width 8 height 8
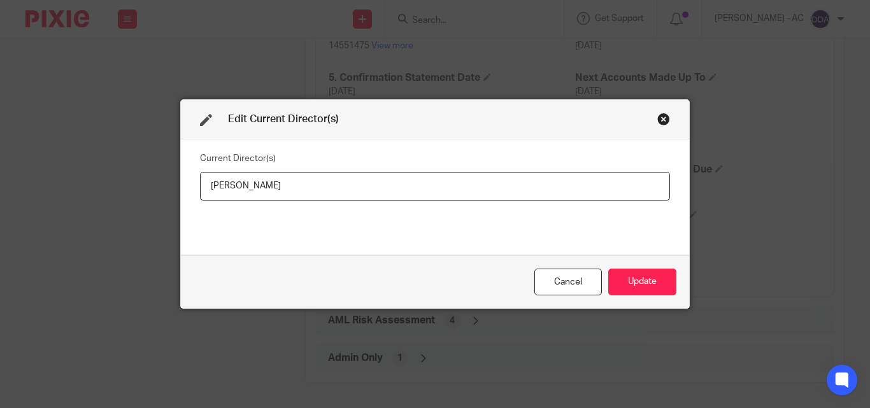
drag, startPoint x: 294, startPoint y: 188, endPoint x: 183, endPoint y: 188, distance: 111.4
click at [183, 188] on div "Current Director(s) Arnold Fontanilla" at bounding box center [435, 196] width 508 height 115
type input "Mr Arnold FONTANILLA"
click at [629, 279] on button "Update" at bounding box center [642, 282] width 68 height 27
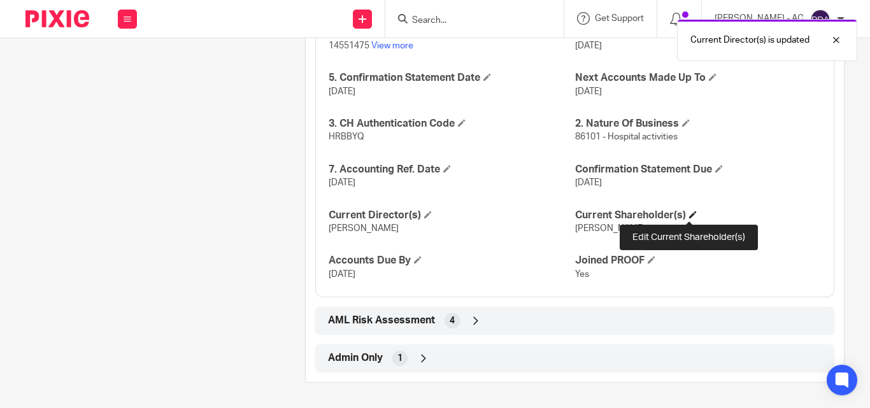
click at [689, 215] on span at bounding box center [693, 215] width 8 height 8
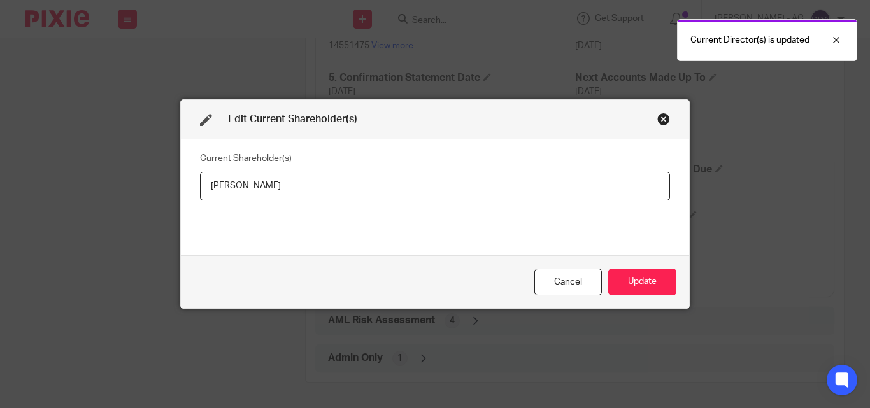
drag, startPoint x: 286, startPoint y: 183, endPoint x: 189, endPoint y: 197, distance: 97.7
click at [189, 197] on div "Current Shareholder(s) Arnold Fontanilla" at bounding box center [435, 196] width 508 height 115
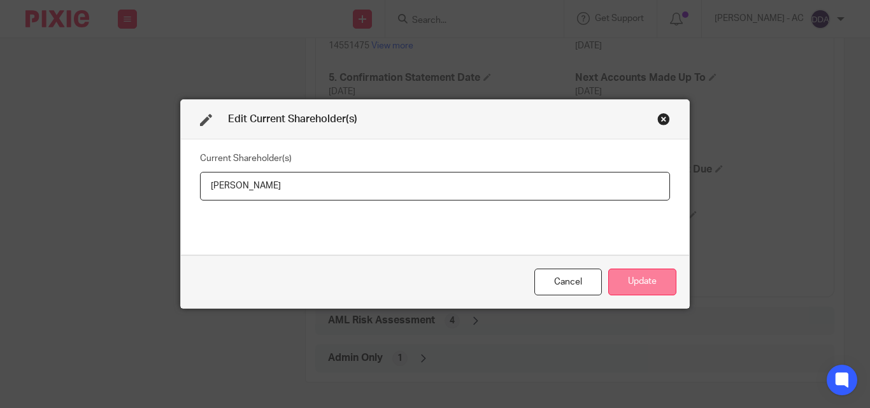
type input "Arnold FONTANILLA"
click at [650, 276] on button "Update" at bounding box center [642, 282] width 68 height 27
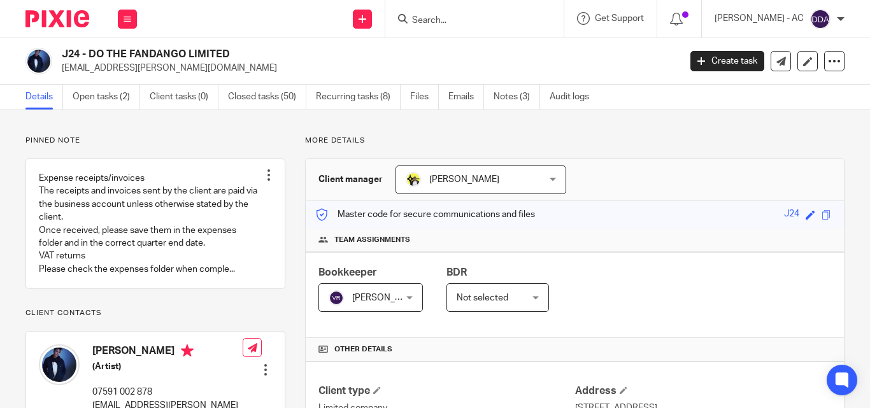
click at [531, 292] on div "Not selected Not selected" at bounding box center [497, 297] width 103 height 29
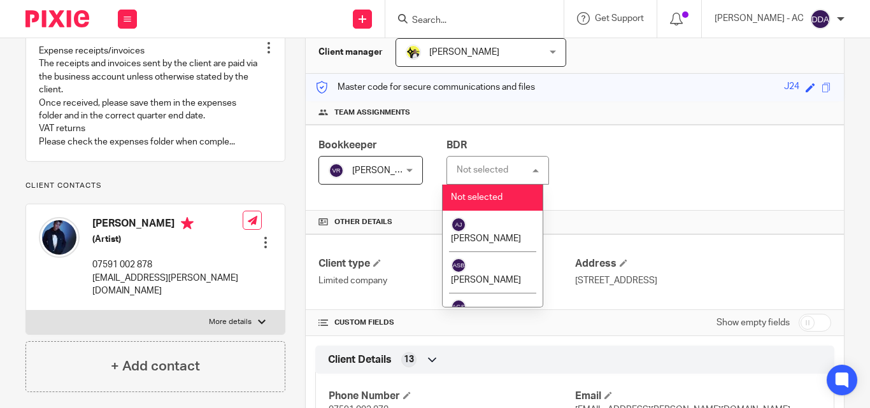
click at [653, 194] on div "Bookkeeper Vipul Rawal Vipul Rawal Not selected Abhay Jayswal Akhil Siby - Bill…" at bounding box center [575, 168] width 538 height 86
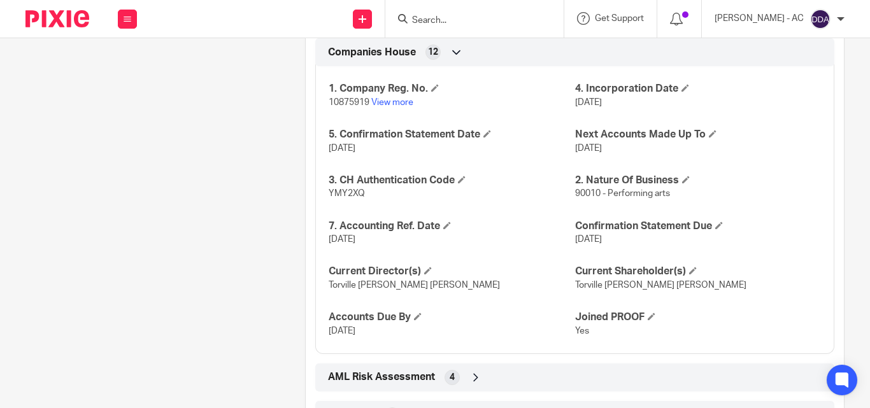
scroll to position [1380, 0]
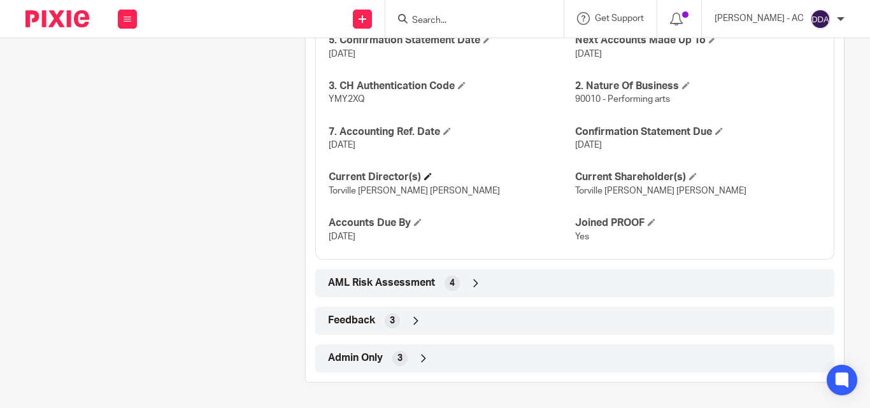
click at [418, 178] on h4 "Current Director(s)" at bounding box center [452, 177] width 246 height 13
click at [424, 176] on span at bounding box center [428, 177] width 8 height 8
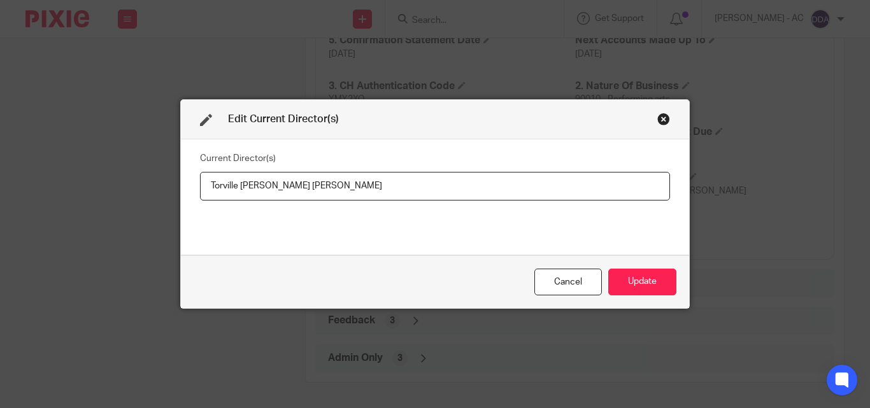
drag, startPoint x: 332, startPoint y: 187, endPoint x: 135, endPoint y: 200, distance: 197.2
click at [136, 200] on div "Edit Current Director(s) Current Director(s) Torville Ashburn Jones Cancel Upda…" at bounding box center [435, 204] width 870 height 408
type input "Mr Torville Ashburn JONES"
click at [621, 278] on button "Update" at bounding box center [642, 282] width 68 height 27
click at [643, 271] on button "Update" at bounding box center [642, 282] width 68 height 27
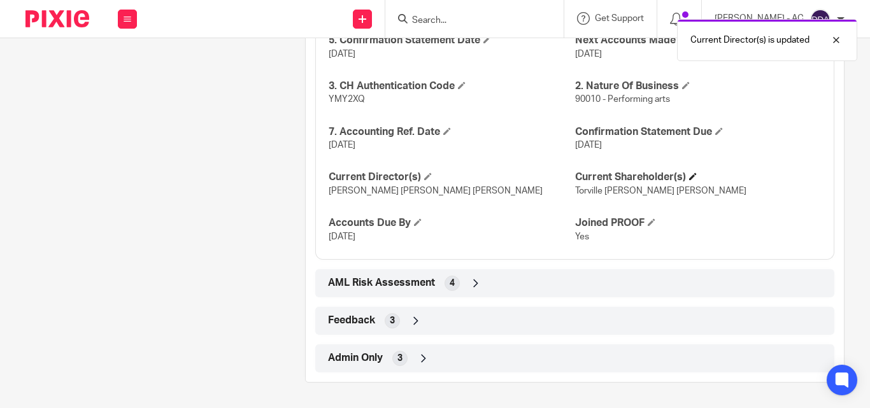
click at [693, 171] on h4 "Current Shareholder(s)" at bounding box center [698, 177] width 246 height 13
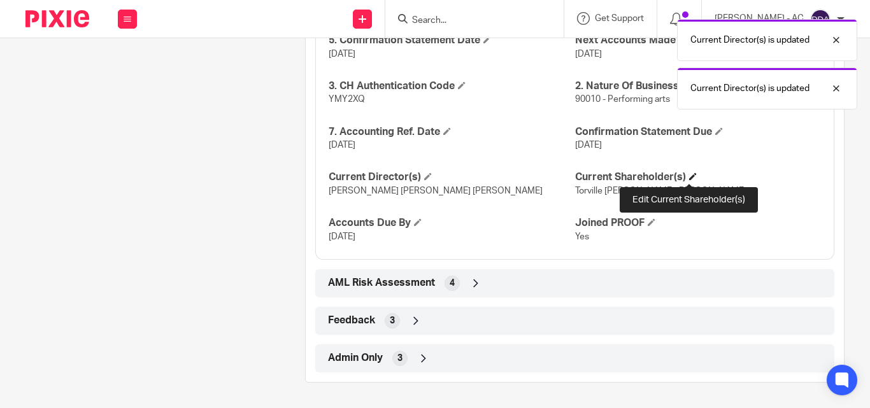
click at [689, 175] on span at bounding box center [693, 177] width 8 height 8
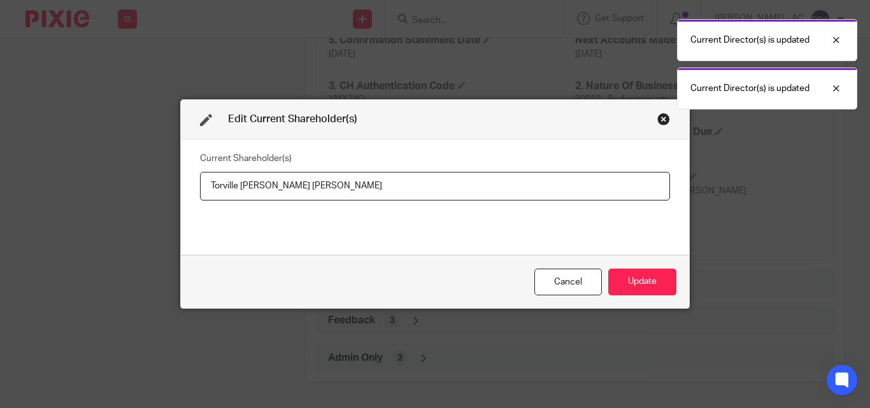
drag, startPoint x: 330, startPoint y: 187, endPoint x: 167, endPoint y: 187, distance: 163.0
click at [167, 187] on div "Edit Current Shareholder(s) Current Shareholder(s) Torville Ashburn Jones Cance…" at bounding box center [435, 204] width 870 height 408
type input "Torville JONES"
click at [626, 276] on button "Update" at bounding box center [642, 282] width 68 height 27
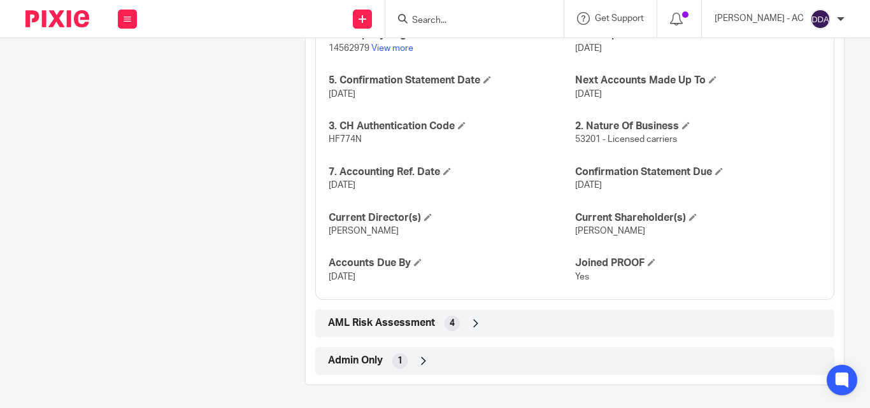
scroll to position [1101, 0]
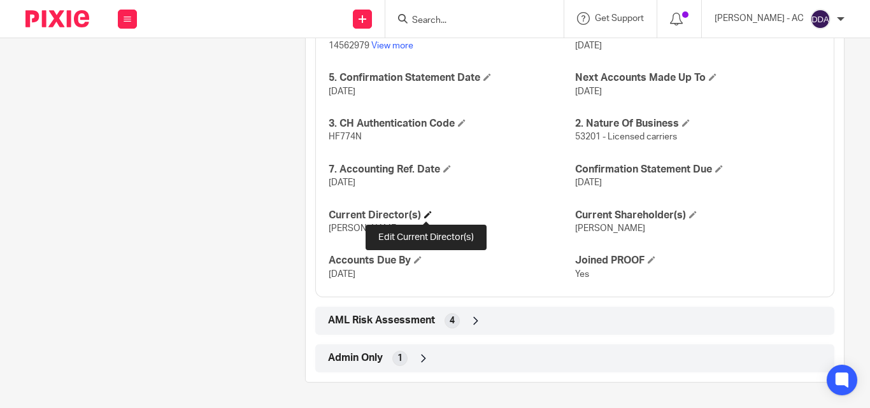
click at [425, 215] on span at bounding box center [428, 215] width 8 height 8
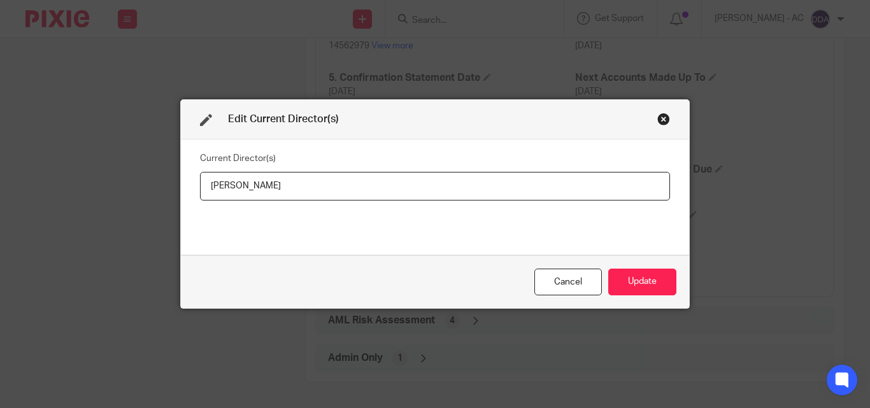
drag, startPoint x: 293, startPoint y: 192, endPoint x: 187, endPoint y: 187, distance: 106.4
click at [187, 187] on div "Current Director(s) [PERSON_NAME]" at bounding box center [435, 196] width 508 height 115
type input "[PERSON_NAME]"
click at [623, 277] on button "Update" at bounding box center [642, 282] width 68 height 27
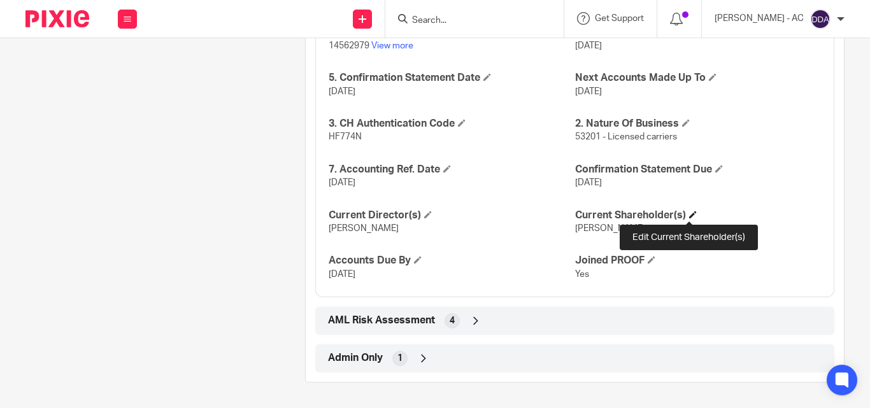
click at [689, 212] on span at bounding box center [693, 215] width 8 height 8
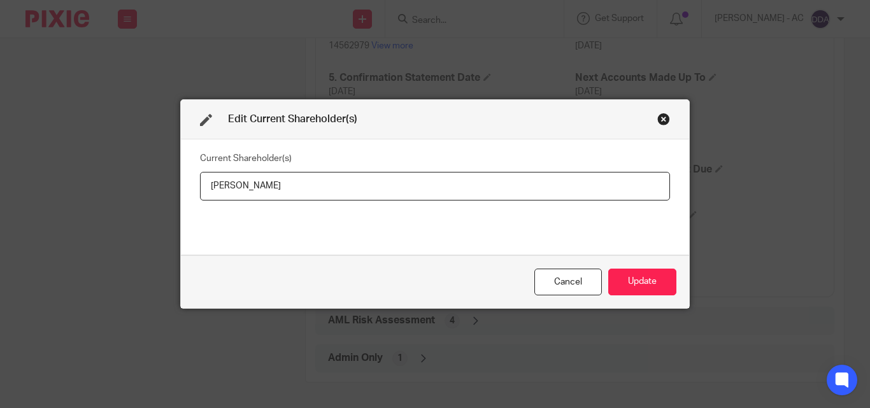
drag, startPoint x: 381, startPoint y: 188, endPoint x: 192, endPoint y: 185, distance: 188.5
click at [192, 185] on div "Current Shareholder(s) [PERSON_NAME]" at bounding box center [435, 196] width 508 height 115
type input "[PERSON_NAME]"
drag, startPoint x: 640, startPoint y: 277, endPoint x: 619, endPoint y: 264, distance: 24.6
click at [641, 277] on button "Update" at bounding box center [642, 282] width 68 height 27
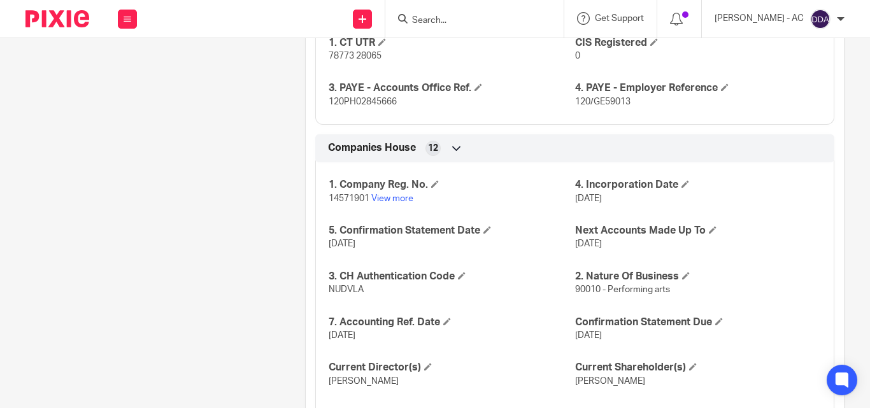
scroll to position [1147, 0]
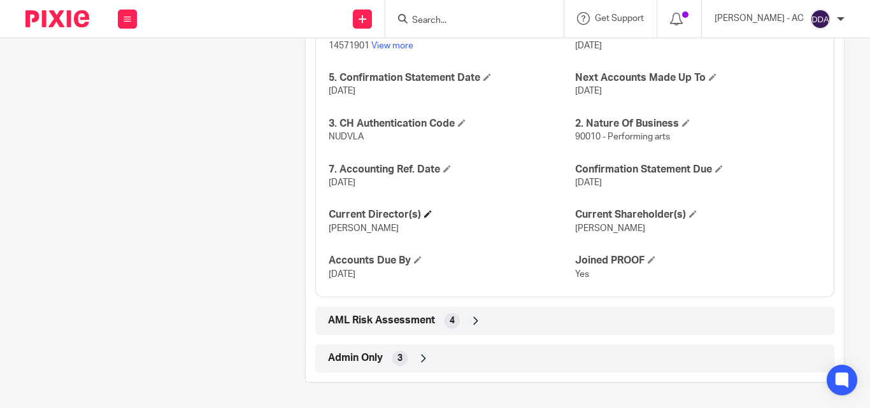
click at [420, 215] on h4 "Current Director(s)" at bounding box center [452, 214] width 246 height 13
click at [424, 213] on span at bounding box center [428, 214] width 8 height 8
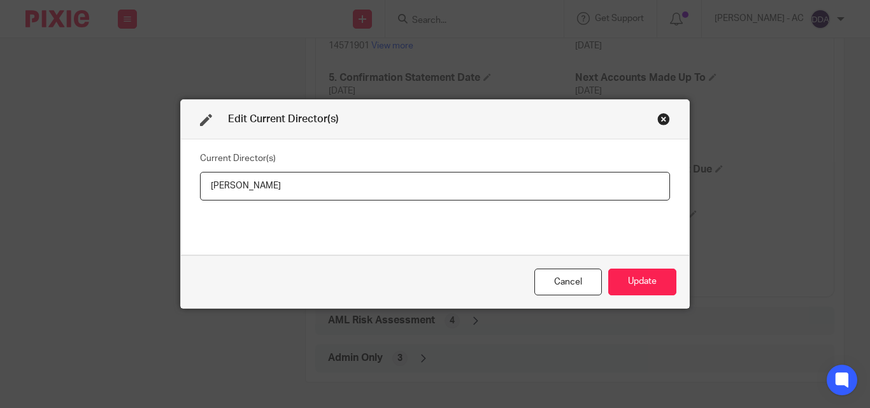
drag, startPoint x: 300, startPoint y: 184, endPoint x: 160, endPoint y: 188, distance: 140.1
click at [160, 188] on div "Edit Current Director(s) Current Director(s) [PERSON_NAME] Update" at bounding box center [435, 204] width 870 height 408
type input "[PERSON_NAME]"
click at [633, 282] on button "Update" at bounding box center [642, 282] width 68 height 27
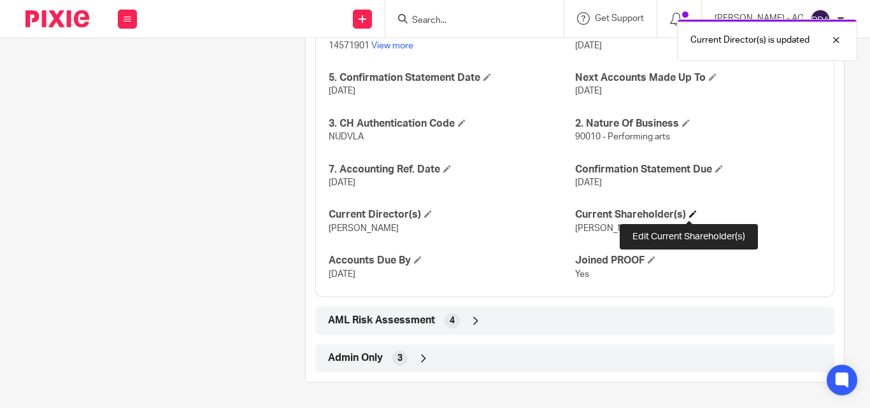
click at [689, 214] on span at bounding box center [693, 214] width 8 height 8
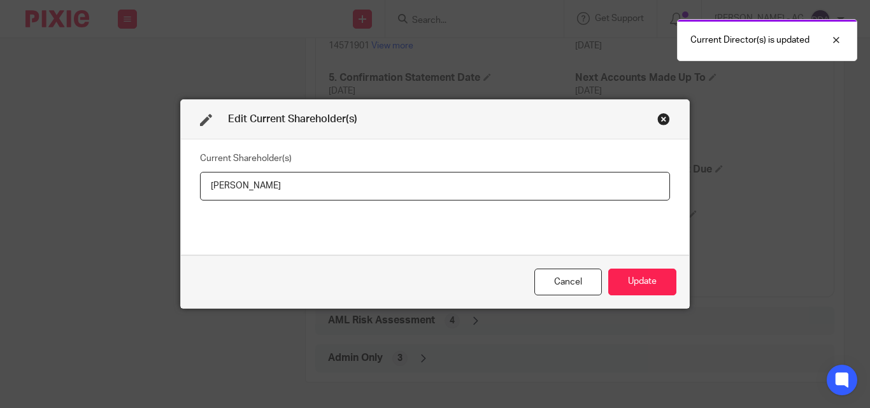
drag, startPoint x: 304, startPoint y: 189, endPoint x: 195, endPoint y: 187, distance: 108.3
click at [200, 187] on input "[PERSON_NAME]" at bounding box center [435, 186] width 470 height 29
click at [615, 285] on button "Update" at bounding box center [642, 282] width 68 height 27
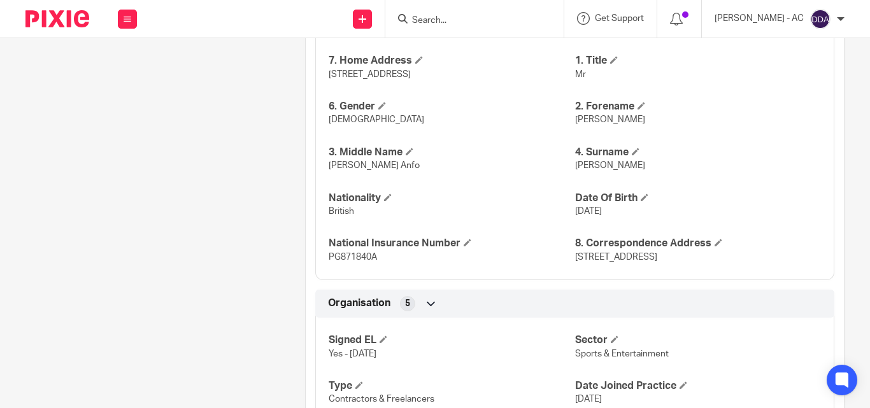
scroll to position [509, 0]
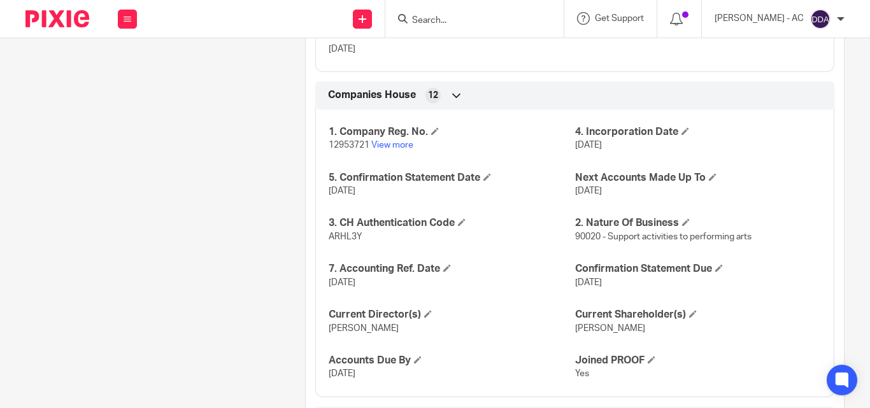
scroll to position [1669, 0]
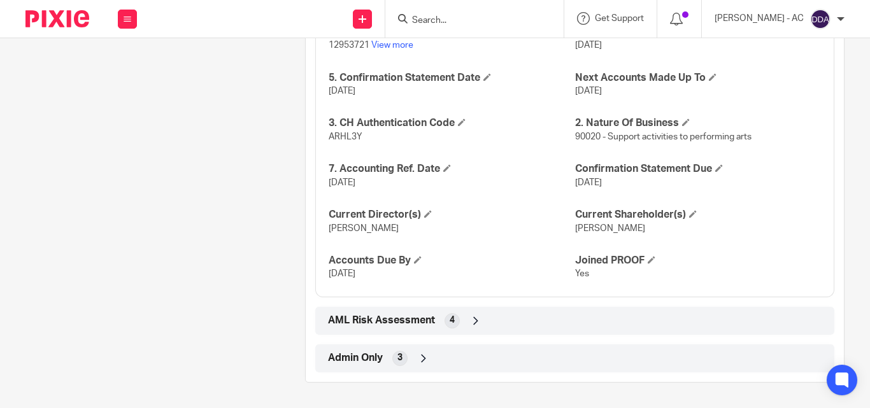
click at [427, 208] on div "1. Company Reg. No. 12953721 View more 4. Incorporation Date [DATE] 5. Confirma…" at bounding box center [574, 148] width 519 height 297
click at [425, 208] on h4 "Current Director(s)" at bounding box center [452, 214] width 246 height 13
click at [427, 215] on span at bounding box center [428, 214] width 8 height 8
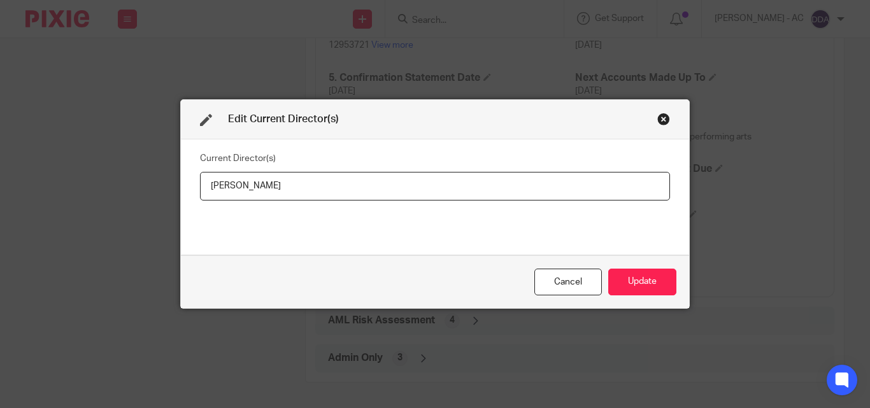
drag, startPoint x: 331, startPoint y: 181, endPoint x: 175, endPoint y: 185, distance: 156.0
click at [181, 185] on div "Current Director(s) [PERSON_NAME]" at bounding box center [435, 196] width 508 height 115
type input "Miss [PERSON_NAME]"
click at [649, 276] on button "Update" at bounding box center [642, 282] width 68 height 27
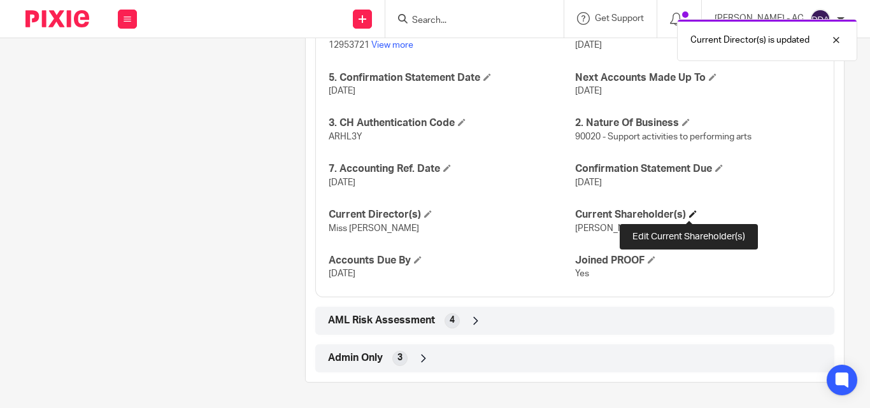
click at [692, 213] on span at bounding box center [693, 214] width 8 height 8
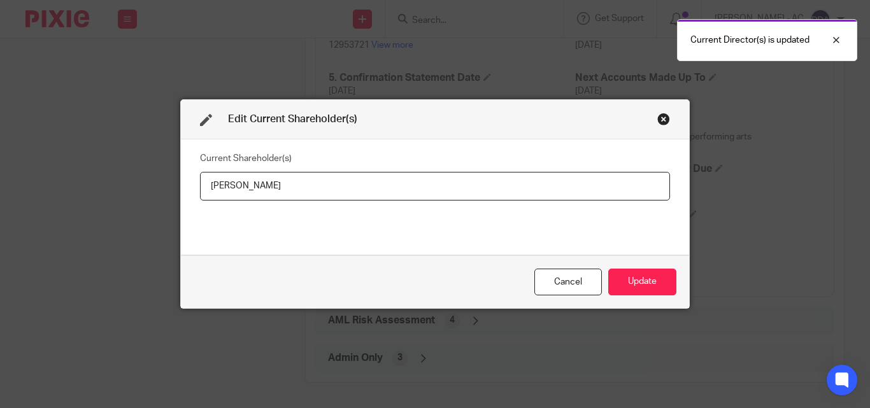
drag, startPoint x: 309, startPoint y: 181, endPoint x: 195, endPoint y: 190, distance: 115.0
click at [200, 190] on input "[PERSON_NAME]" at bounding box center [435, 186] width 470 height 29
click at [613, 281] on button "Update" at bounding box center [642, 282] width 68 height 27
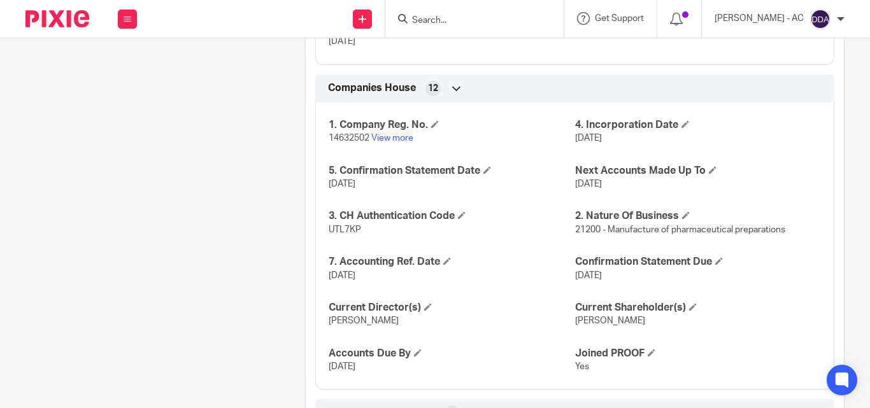
scroll to position [1276, 0]
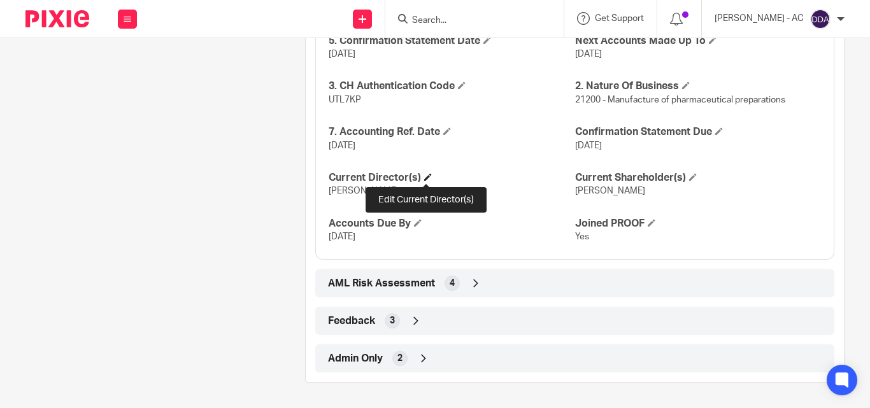
click at [428, 176] on span at bounding box center [428, 177] width 8 height 8
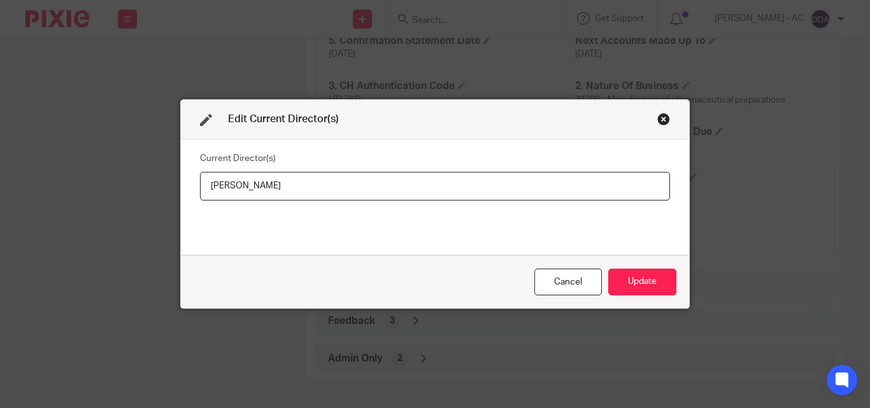
drag, startPoint x: 313, startPoint y: 187, endPoint x: 153, endPoint y: 183, distance: 159.2
click at [153, 183] on div "Edit Current Director(s) Current Director(s) [PERSON_NAME] Update" at bounding box center [435, 204] width 870 height 408
type input "[PERSON_NAME]"
click at [619, 272] on button "Update" at bounding box center [642, 282] width 68 height 27
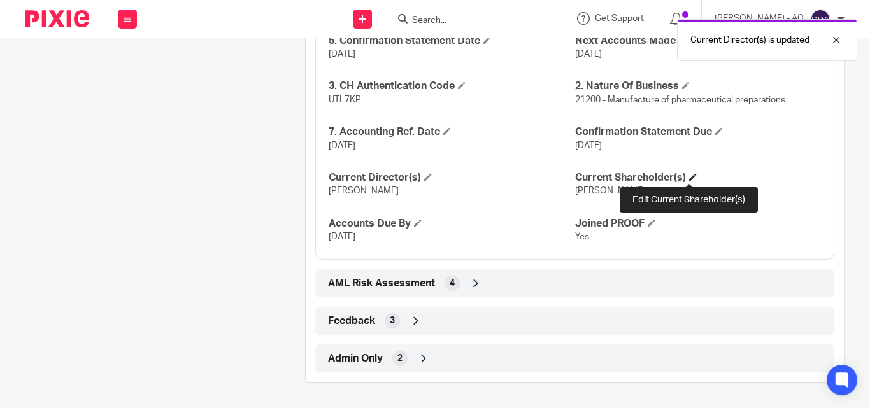
click at [689, 174] on span at bounding box center [693, 177] width 8 height 8
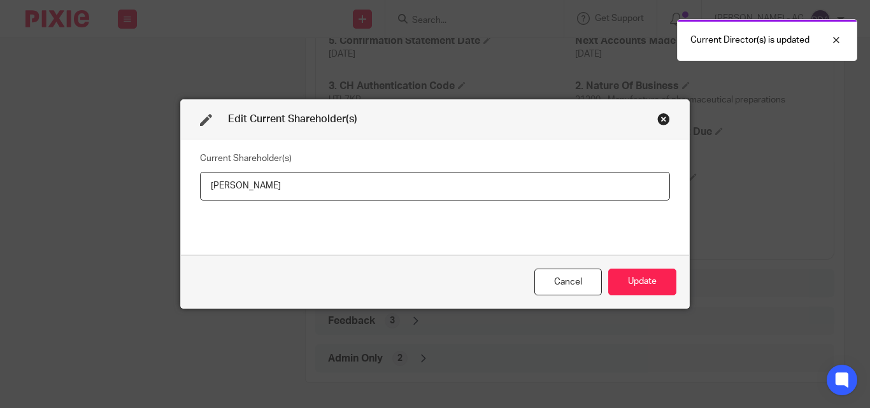
drag, startPoint x: 348, startPoint y: 190, endPoint x: 155, endPoint y: 189, distance: 192.3
click at [155, 189] on div "Edit Current Shareholder(s) Current Shareholder(s) Moriam Ajala Cancel Update" at bounding box center [435, 204] width 870 height 408
type input "Moriam AJALA"
click at [671, 266] on div "Cancel Update" at bounding box center [435, 281] width 508 height 53
click at [646, 273] on button "Update" at bounding box center [642, 282] width 68 height 27
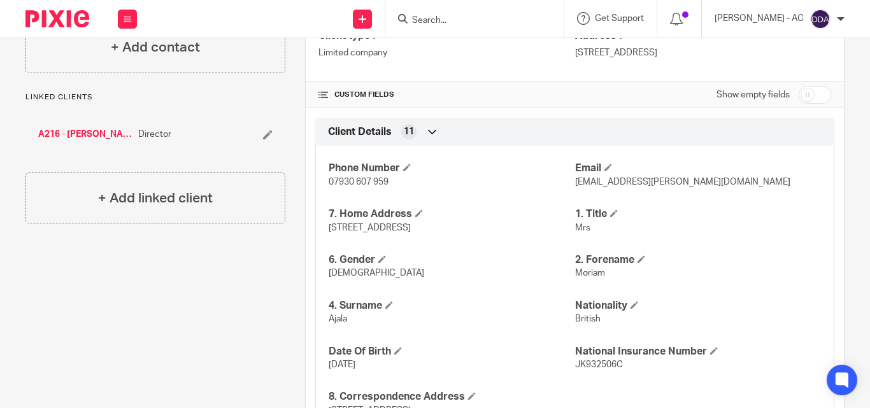
scroll to position [382, 0]
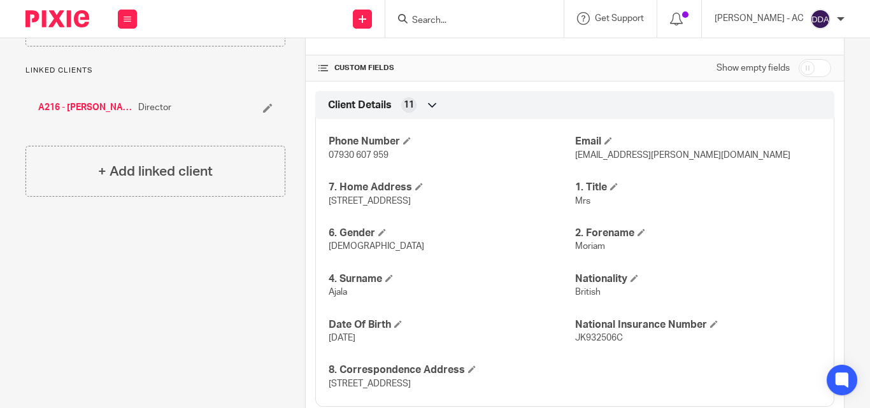
click at [475, 249] on p "[DEMOGRAPHIC_DATA]" at bounding box center [452, 246] width 246 height 13
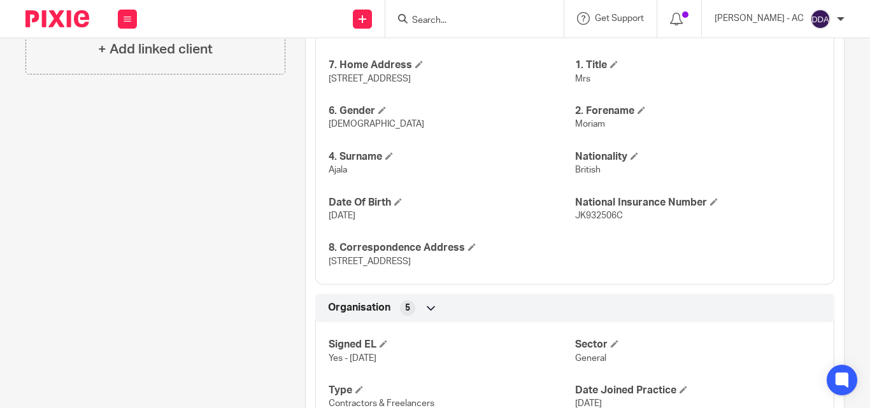
scroll to position [509, 0]
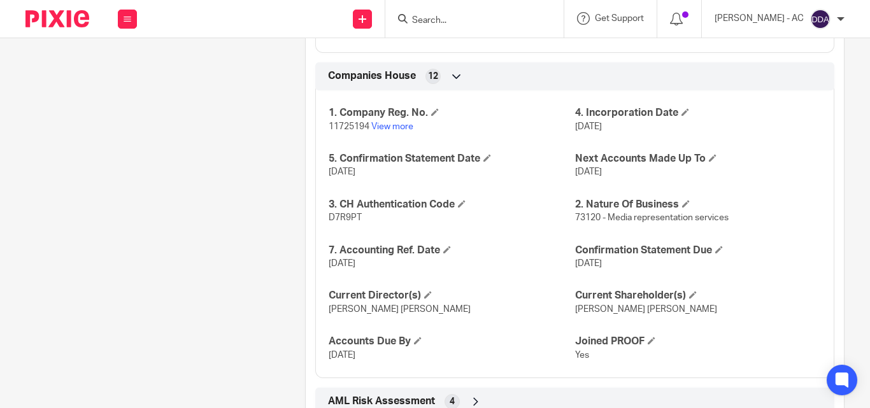
scroll to position [1185, 0]
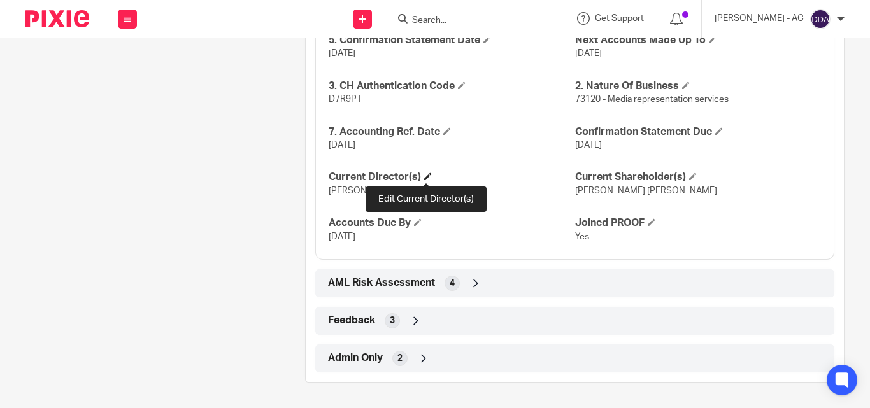
click at [424, 176] on span at bounding box center [428, 177] width 8 height 8
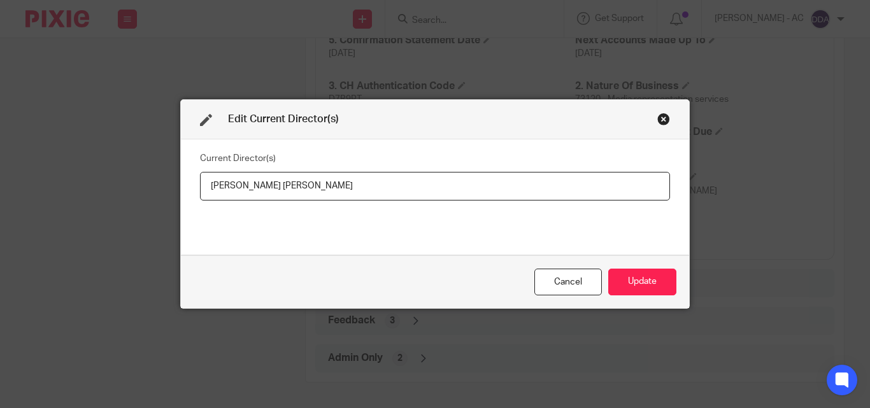
drag, startPoint x: 329, startPoint y: 198, endPoint x: 177, endPoint y: 202, distance: 151.6
click at [181, 202] on div "Current Director(s) [PERSON_NAME] [PERSON_NAME]" at bounding box center [435, 196] width 508 height 115
type input "Miss [PERSON_NAME]"
click at [632, 288] on button "Update" at bounding box center [642, 282] width 68 height 27
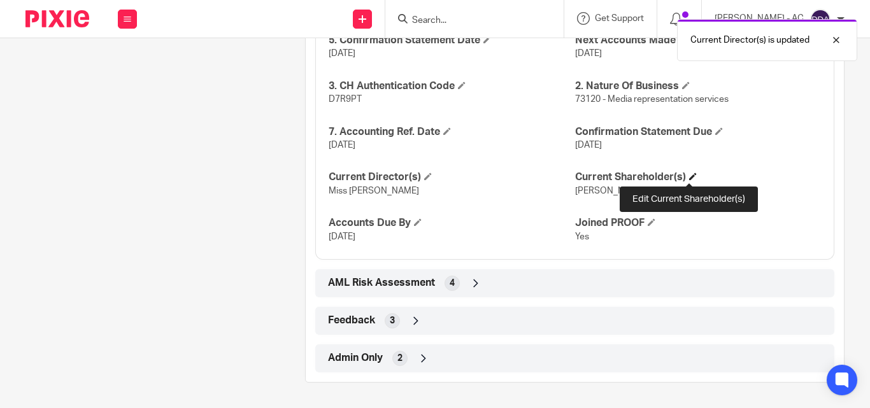
click at [689, 180] on span at bounding box center [693, 177] width 8 height 8
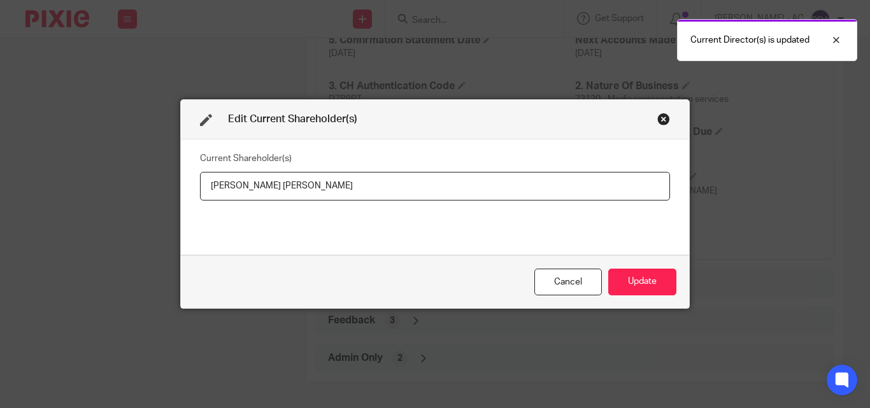
drag, startPoint x: 321, startPoint y: 195, endPoint x: 191, endPoint y: 188, distance: 130.0
click at [191, 188] on div "Current Shareholder(s) [PERSON_NAME] [PERSON_NAME]" at bounding box center [435, 196] width 508 height 115
type input "[PERSON_NAME]"
click at [633, 288] on button "Update" at bounding box center [642, 282] width 68 height 27
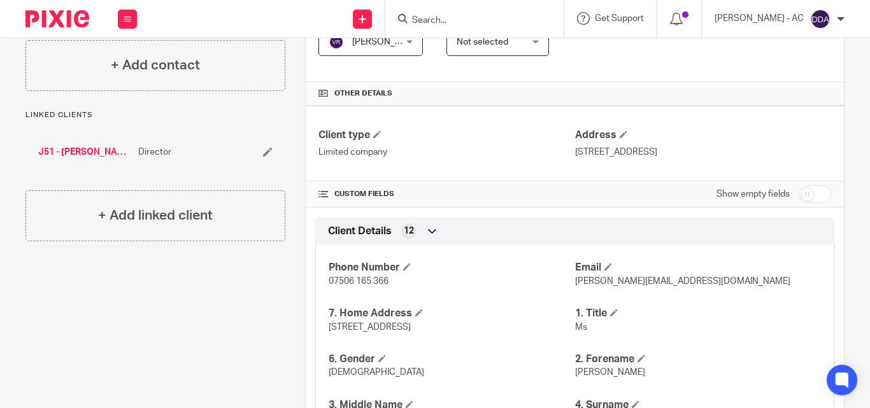
scroll to position [0, 0]
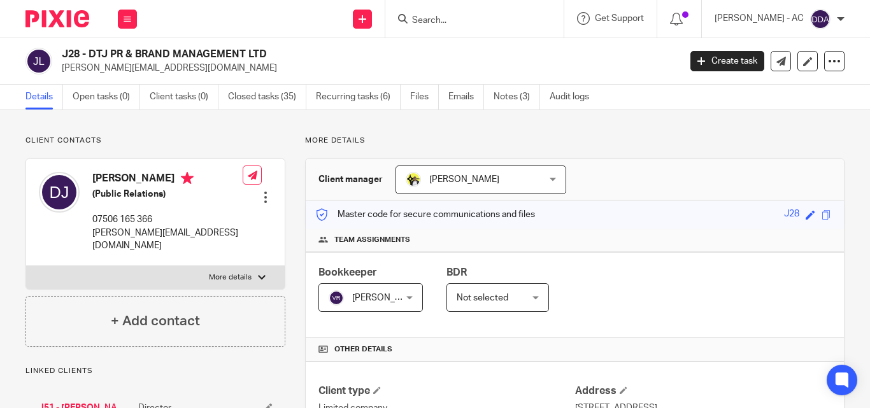
click at [672, 239] on h4 "Team assignments" at bounding box center [574, 240] width 513 height 10
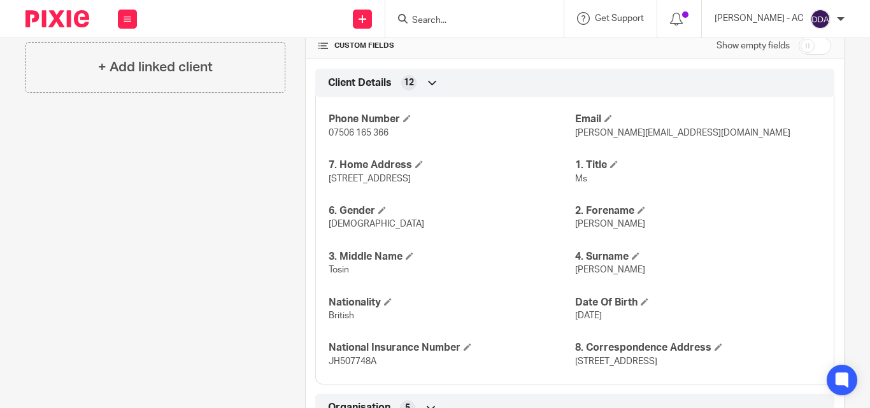
scroll to position [446, 0]
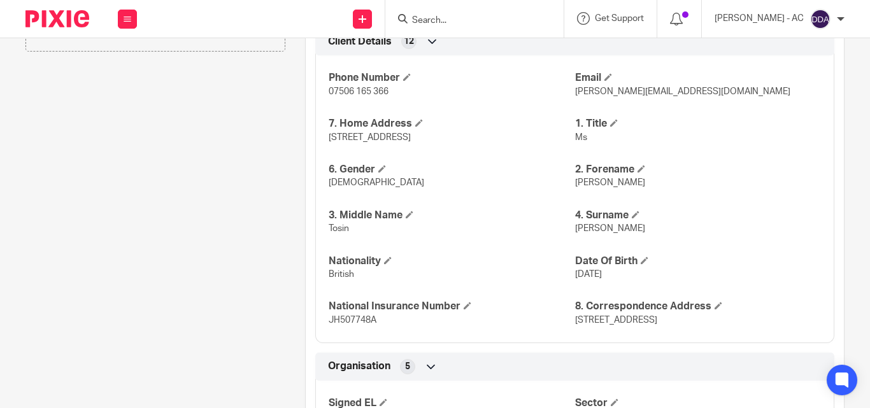
click at [602, 277] on span "30 Oct 1986" at bounding box center [588, 274] width 27 height 9
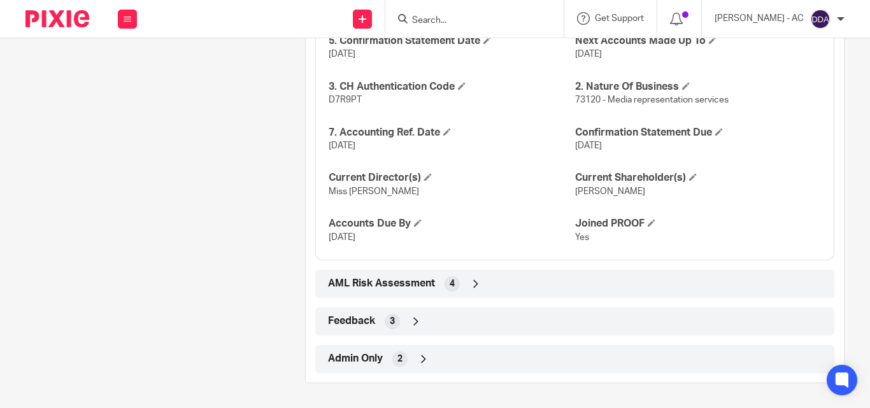
scroll to position [1185, 0]
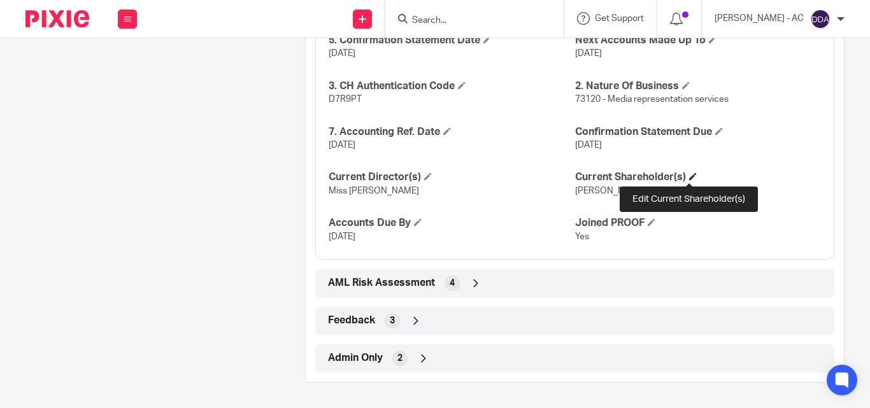
click at [689, 176] on span at bounding box center [693, 177] width 8 height 8
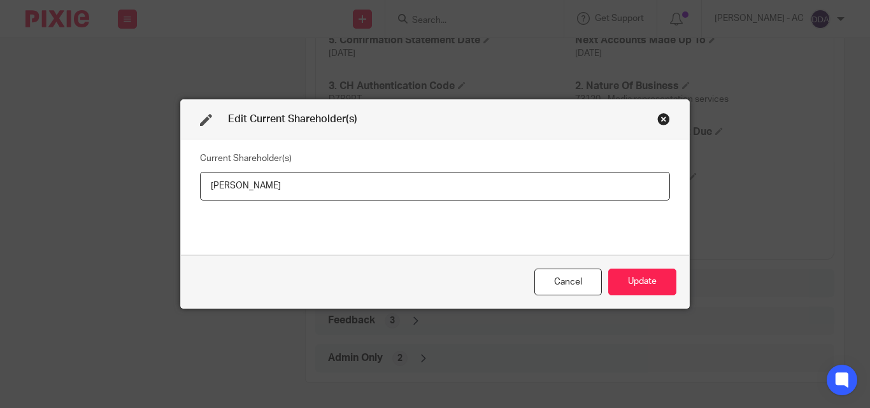
drag, startPoint x: 358, startPoint y: 185, endPoint x: 101, endPoint y: 185, distance: 256.6
click at [101, 185] on div "Edit Current Shareholder(s) Current Shareholder(s) Deborah JOHNSON Cancel Update" at bounding box center [435, 204] width 870 height 408
click at [653, 281] on button "Update" at bounding box center [642, 282] width 68 height 27
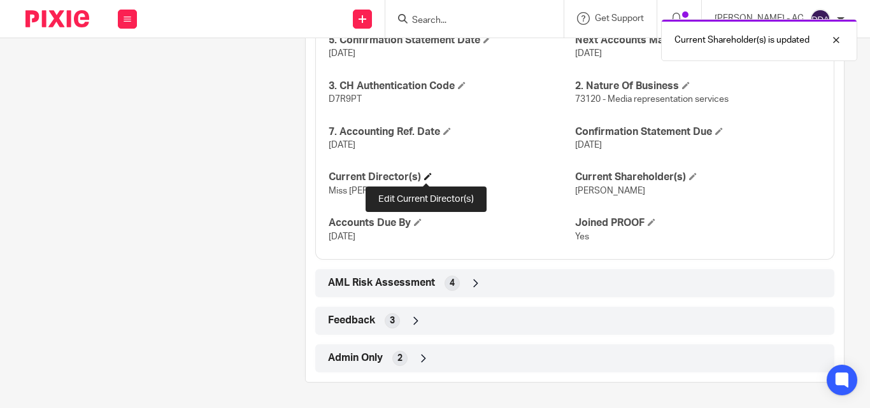
click at [427, 177] on span at bounding box center [428, 177] width 8 height 8
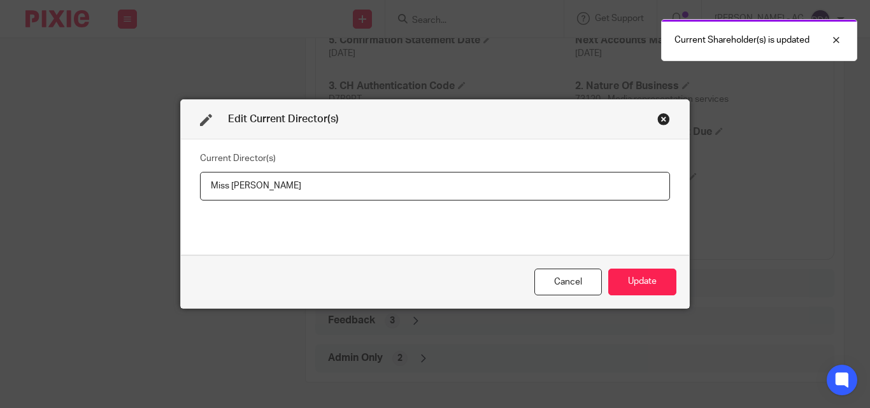
drag, startPoint x: 356, startPoint y: 190, endPoint x: 192, endPoint y: 192, distance: 163.6
click at [192, 192] on div "Current Director(s) Miss Deborah JOHNSON" at bounding box center [435, 196] width 508 height 115
click at [640, 279] on button "Update" at bounding box center [642, 282] width 68 height 27
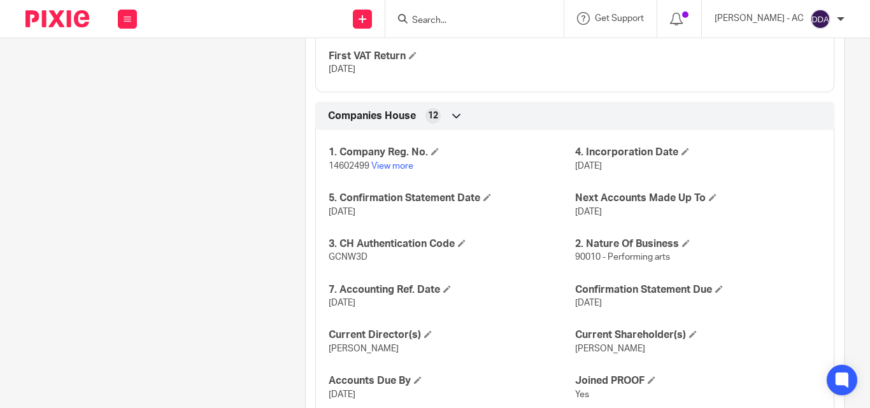
scroll to position [1330, 0]
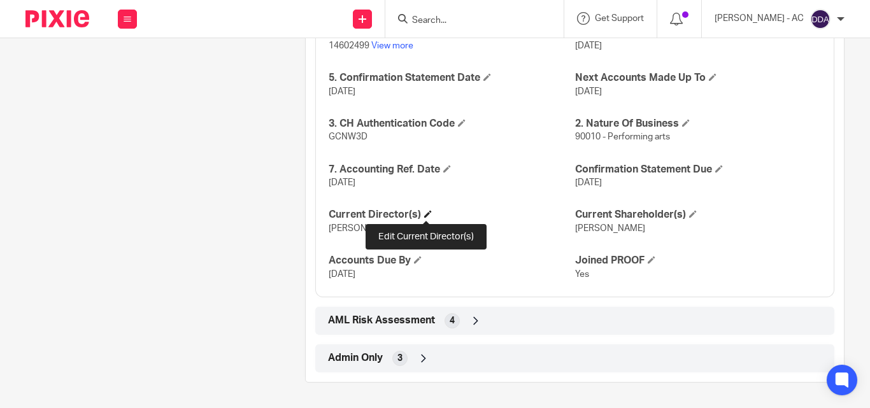
click at [427, 213] on span at bounding box center [428, 214] width 8 height 8
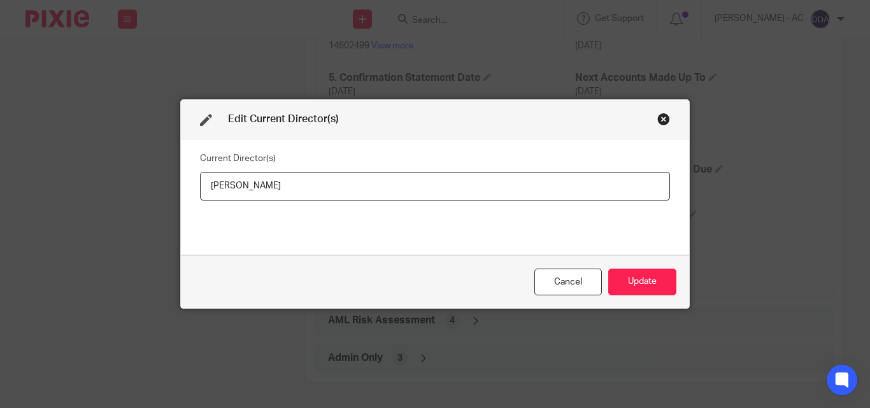
drag, startPoint x: 286, startPoint y: 192, endPoint x: 164, endPoint y: 192, distance: 122.2
click at [164, 192] on div "Edit Current Director(s) Current Director(s) [PERSON_NAME] Cancel Update" at bounding box center [435, 204] width 870 height 408
type input "[PERSON_NAME]"
click at [621, 284] on button "Update" at bounding box center [642, 282] width 68 height 27
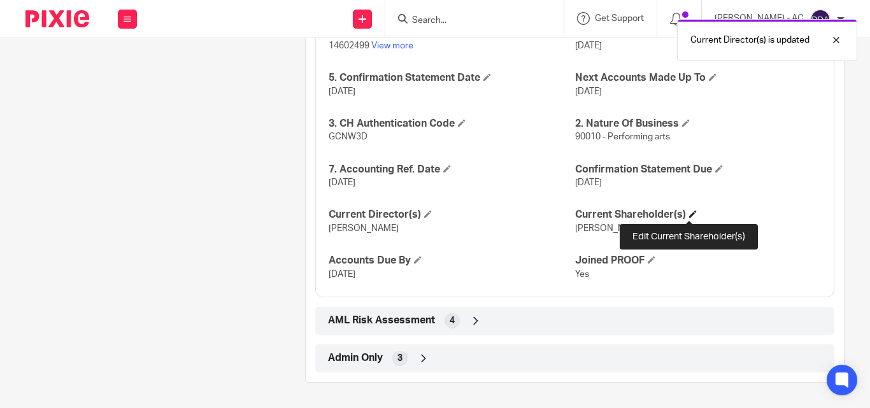
click at [689, 215] on span at bounding box center [693, 214] width 8 height 8
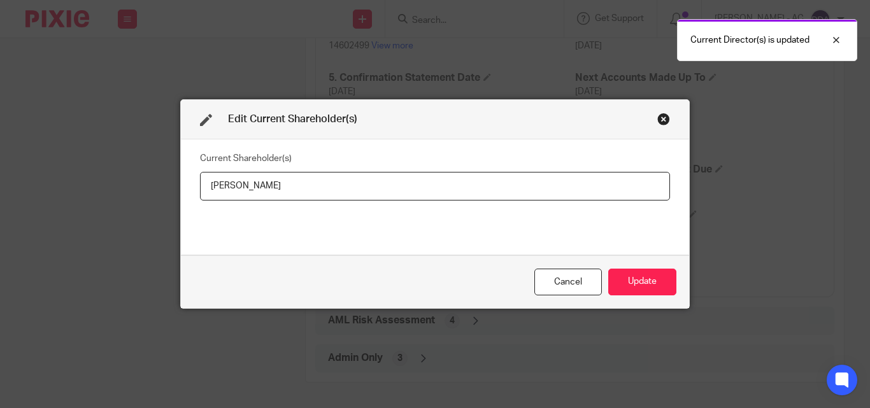
drag, startPoint x: 288, startPoint y: 188, endPoint x: 180, endPoint y: 186, distance: 108.2
click at [181, 186] on div "Current Shareholder(s) [PERSON_NAME]" at bounding box center [435, 196] width 508 height 115
type input "[PERSON_NAME]"
click at [651, 280] on button "Update" at bounding box center [642, 282] width 68 height 27
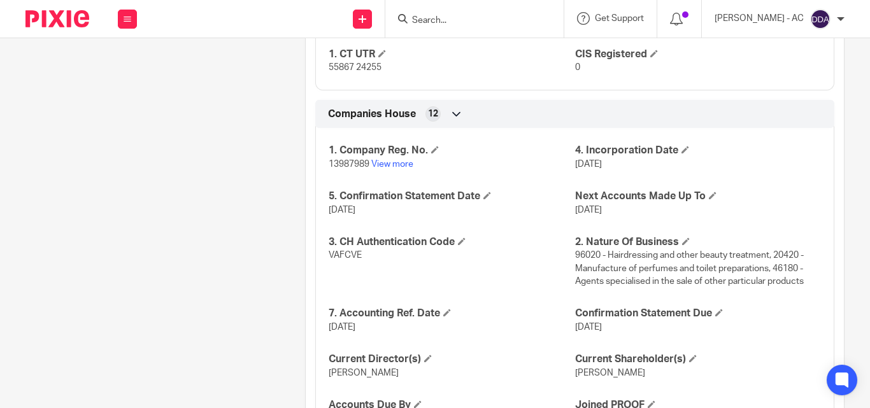
scroll to position [1128, 0]
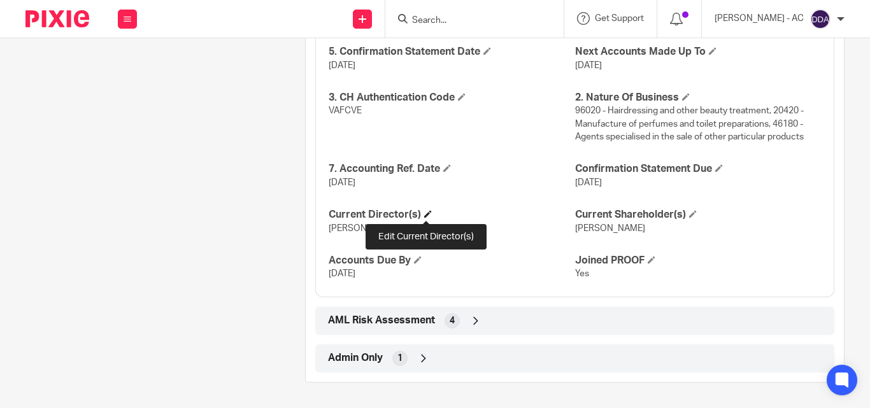
click at [425, 215] on span at bounding box center [428, 214] width 8 height 8
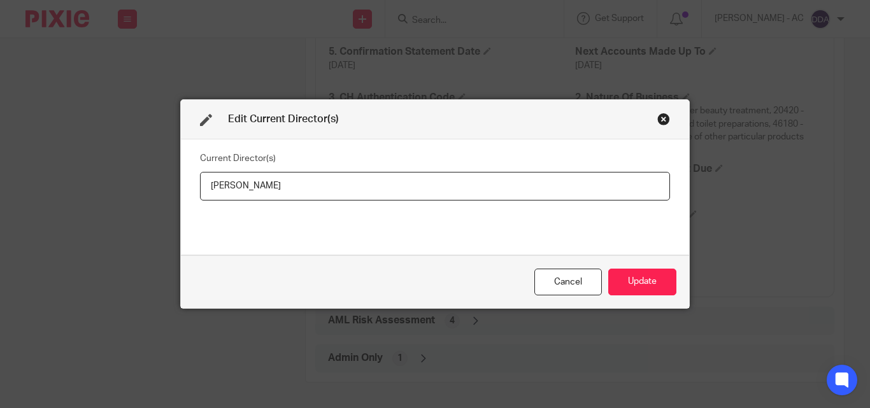
drag, startPoint x: 299, startPoint y: 191, endPoint x: 187, endPoint y: 192, distance: 112.1
click at [187, 192] on div "Current Director(s) Jennifer Oyibo" at bounding box center [435, 196] width 508 height 115
type input "Miss Jennifer OYIBO"
click at [623, 278] on button "Update" at bounding box center [642, 282] width 68 height 27
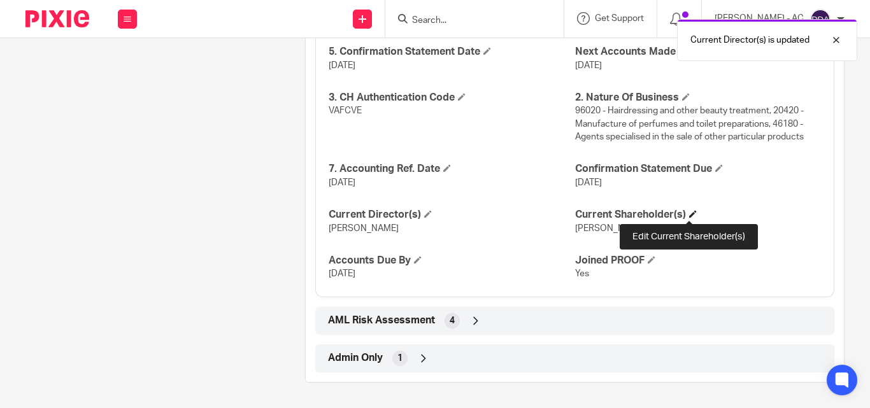
click at [689, 215] on span at bounding box center [693, 214] width 8 height 8
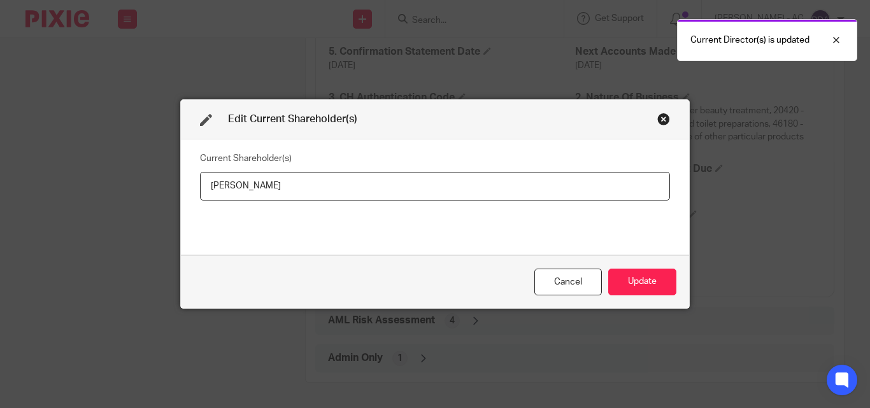
drag, startPoint x: 364, startPoint y: 168, endPoint x: 224, endPoint y: 185, distance: 140.5
click at [224, 185] on fieldset "Current Shareholder(s) Jennifer Oyibo" at bounding box center [435, 174] width 470 height 51
drag, startPoint x: 292, startPoint y: 188, endPoint x: 235, endPoint y: 187, distance: 57.3
click at [200, 190] on input "Jennifer Oyibo" at bounding box center [435, 186] width 470 height 29
paste input "YIBO"
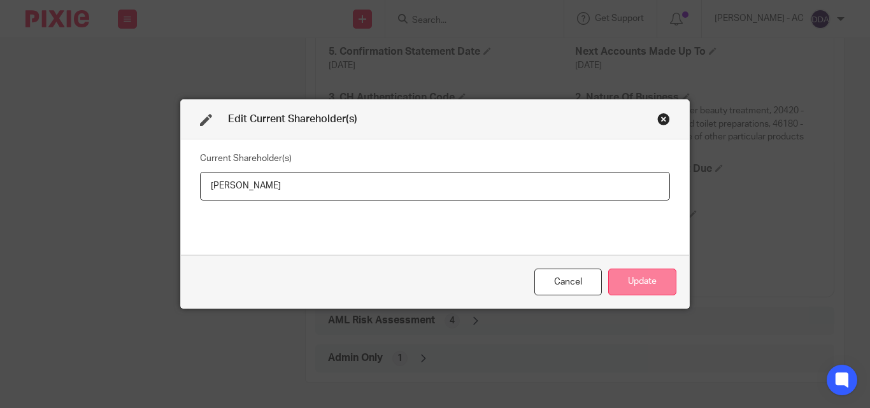
type input "Jennifer OYIBO"
click at [651, 279] on button "Update" at bounding box center [642, 282] width 68 height 27
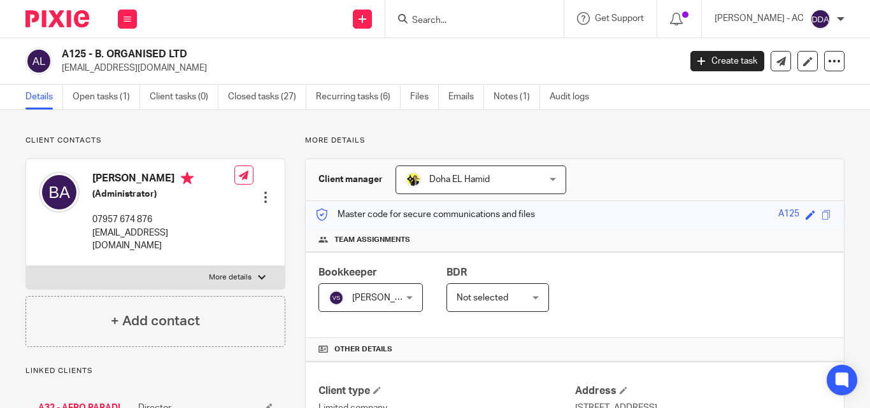
click at [581, 308] on div "Bookkeeper [PERSON_NAME] [PERSON_NAME] Not selected [PERSON_NAME] [PERSON_NAME]…" at bounding box center [575, 295] width 538 height 86
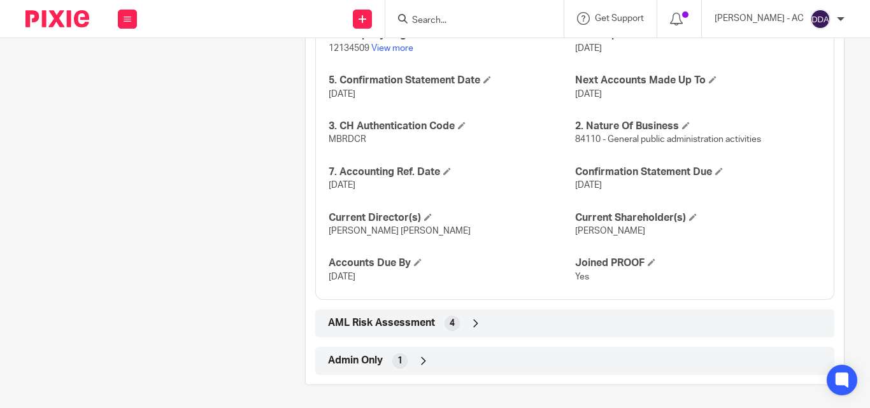
scroll to position [1101, 0]
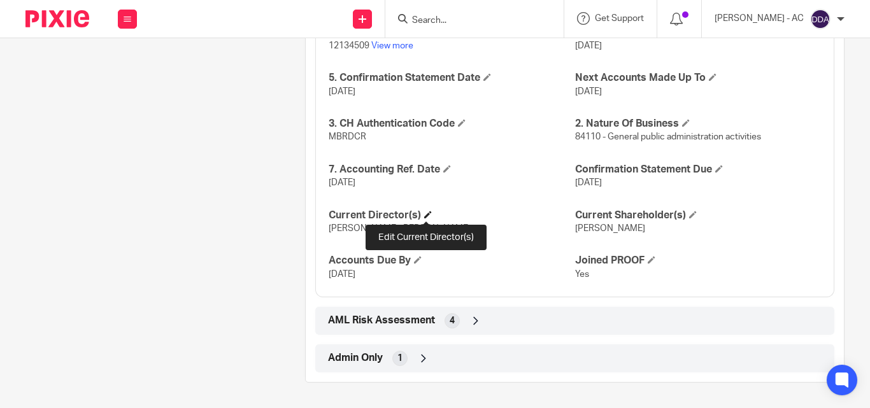
click at [426, 214] on span at bounding box center [428, 215] width 8 height 8
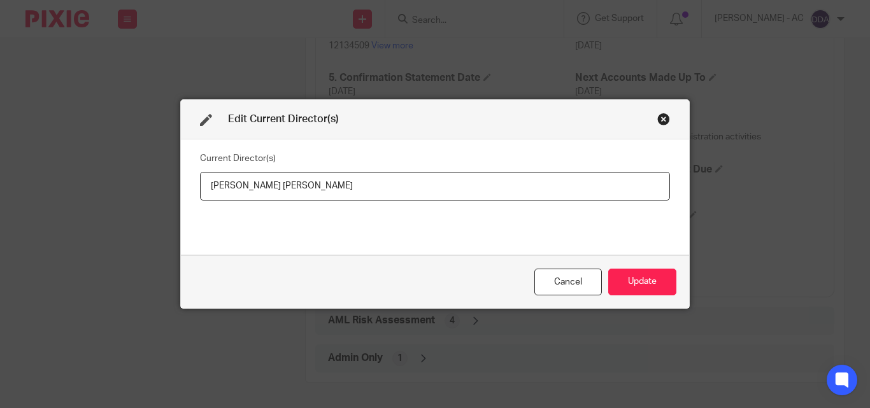
drag, startPoint x: 378, startPoint y: 187, endPoint x: 179, endPoint y: 199, distance: 199.6
click at [181, 199] on div "Current Director(s) [PERSON_NAME] [PERSON_NAME]" at bounding box center [435, 196] width 508 height 115
click at [621, 285] on button "Update" at bounding box center [642, 282] width 68 height 27
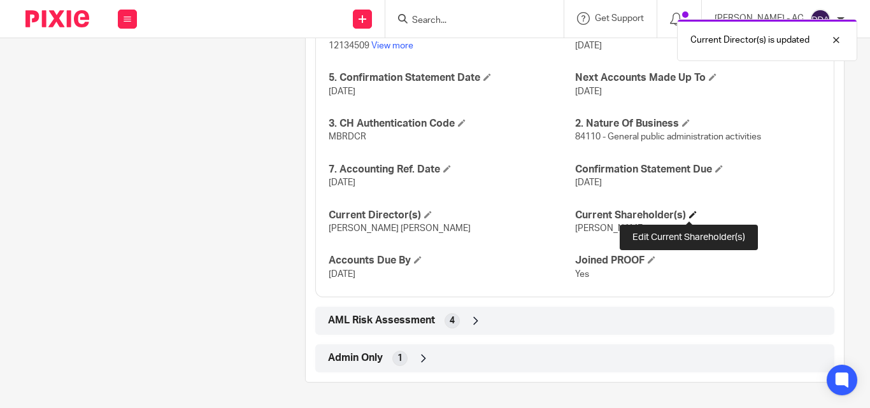
click at [689, 216] on span at bounding box center [693, 215] width 8 height 8
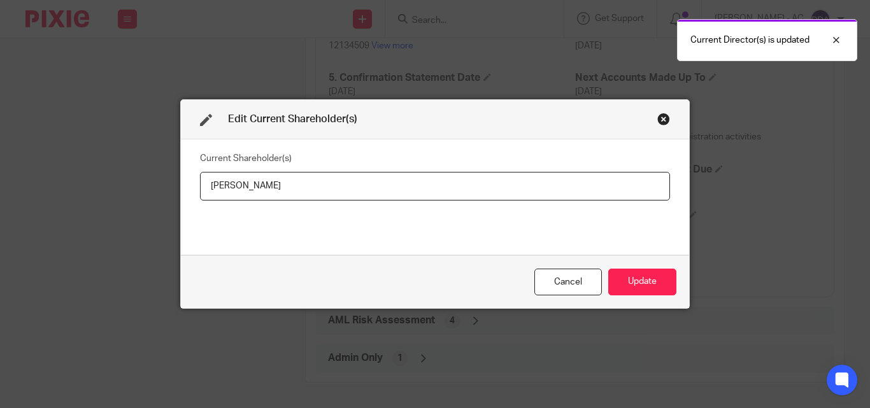
drag, startPoint x: 314, startPoint y: 179, endPoint x: 157, endPoint y: 188, distance: 156.9
click at [157, 188] on div "Edit Current Shareholder(s) Current Shareholder(s) [PERSON_NAME] Cancel Update" at bounding box center [435, 204] width 870 height 408
type input "[PERSON_NAME]"
click at [649, 277] on button "Update" at bounding box center [642, 282] width 68 height 27
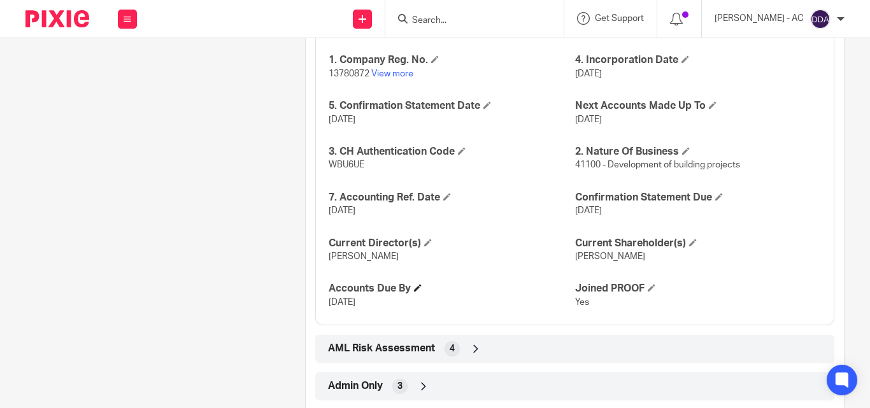
scroll to position [1101, 0]
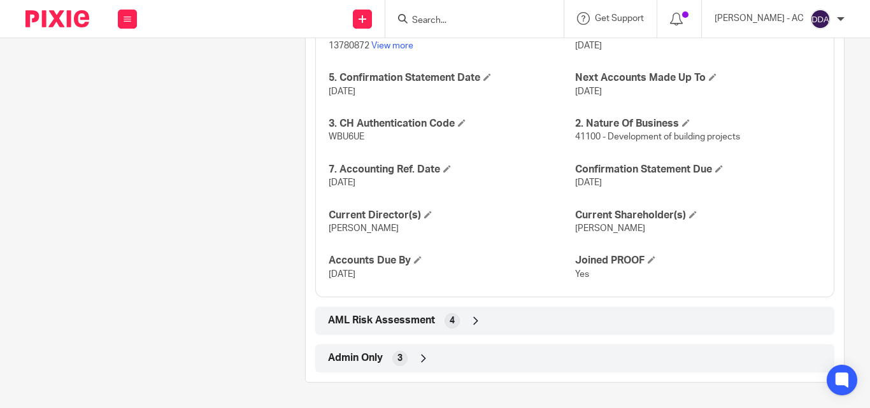
drag, startPoint x: 431, startPoint y: 214, endPoint x: 402, endPoint y: 225, distance: 30.9
click at [426, 215] on h4 "Current Director(s)" at bounding box center [452, 215] width 246 height 13
click at [425, 213] on span at bounding box center [428, 215] width 8 height 8
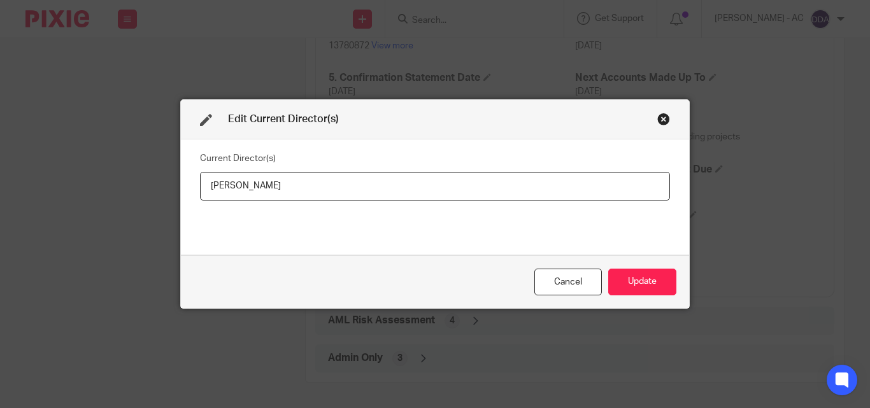
drag, startPoint x: 306, startPoint y: 186, endPoint x: 164, endPoint y: 191, distance: 142.7
click at [164, 191] on div "Edit Current Director(s) Current Director(s) Gabriel Amuzu Cancel Update" at bounding box center [435, 204] width 870 height 408
type input "Mr Gabriel AMUZU"
click at [642, 278] on button "Update" at bounding box center [642, 282] width 68 height 27
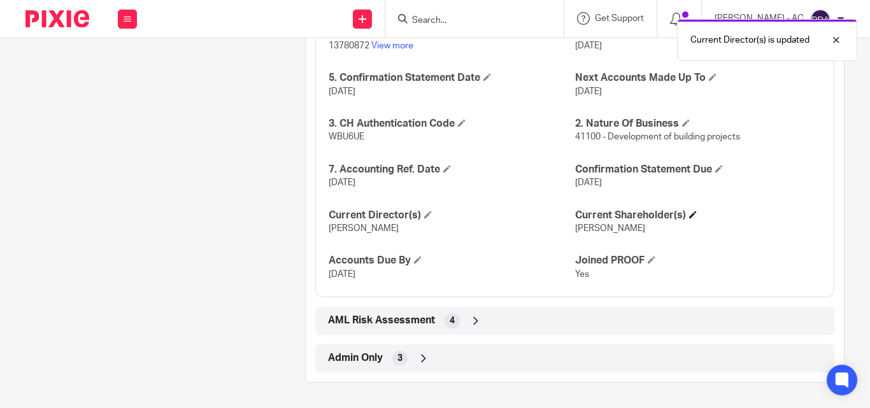
click at [683, 218] on h4 "Current Shareholder(s)" at bounding box center [698, 215] width 246 height 13
click at [691, 213] on span at bounding box center [693, 215] width 8 height 8
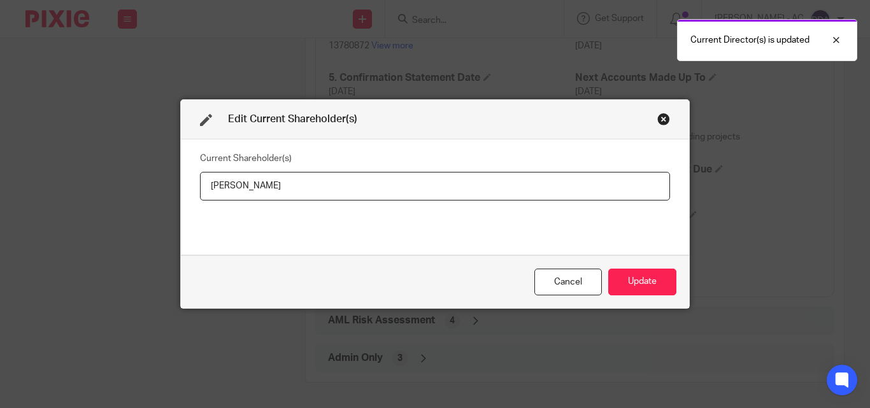
drag, startPoint x: 281, startPoint y: 187, endPoint x: 178, endPoint y: 187, distance: 103.1
click at [181, 187] on div "Current Shareholder(s) Gabriel Amuzu" at bounding box center [435, 196] width 508 height 115
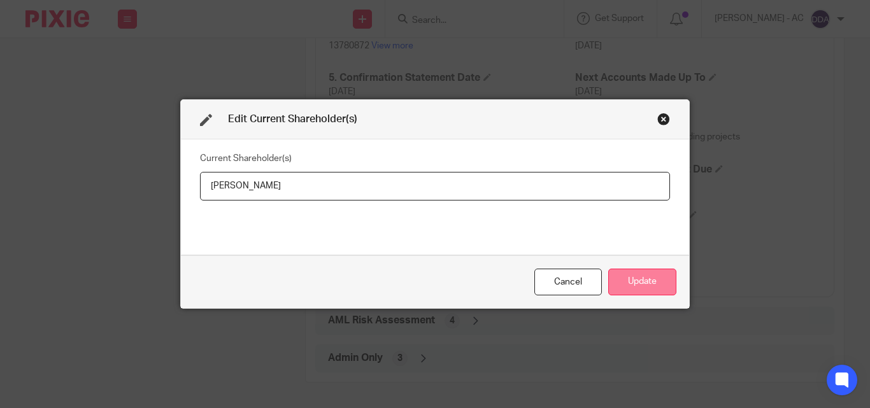
type input "Gabriel AMUZU"
click at [639, 280] on button "Update" at bounding box center [642, 282] width 68 height 27
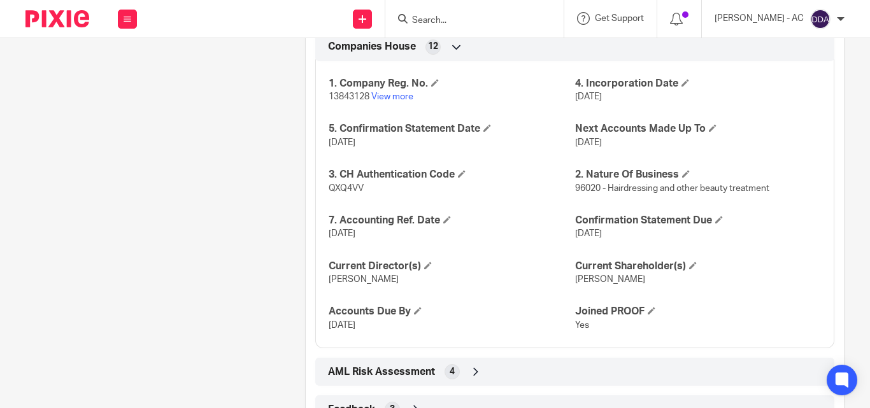
scroll to position [1322, 0]
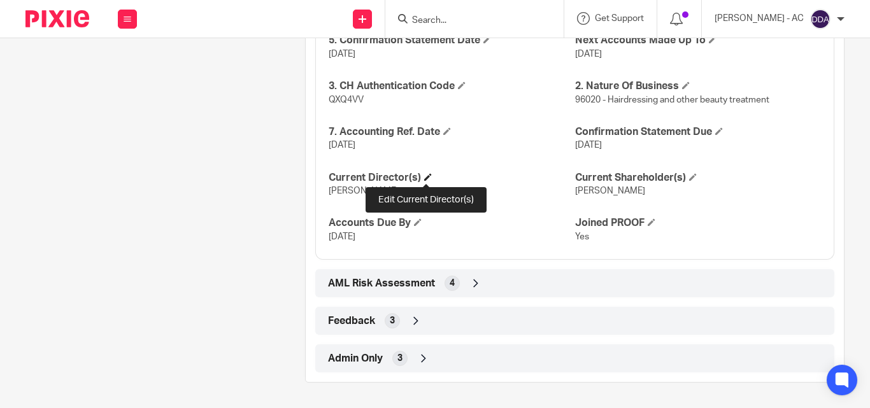
click at [425, 177] on span at bounding box center [428, 177] width 8 height 8
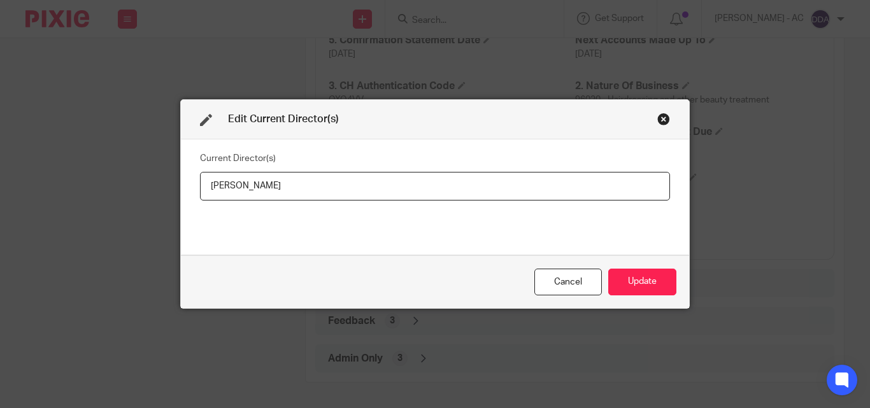
drag, startPoint x: 346, startPoint y: 184, endPoint x: 195, endPoint y: 185, distance: 150.3
click at [200, 185] on input "[PERSON_NAME]" at bounding box center [435, 186] width 470 height 29
type input "[PERSON_NAME]"
click at [609, 279] on button "Update" at bounding box center [642, 282] width 68 height 27
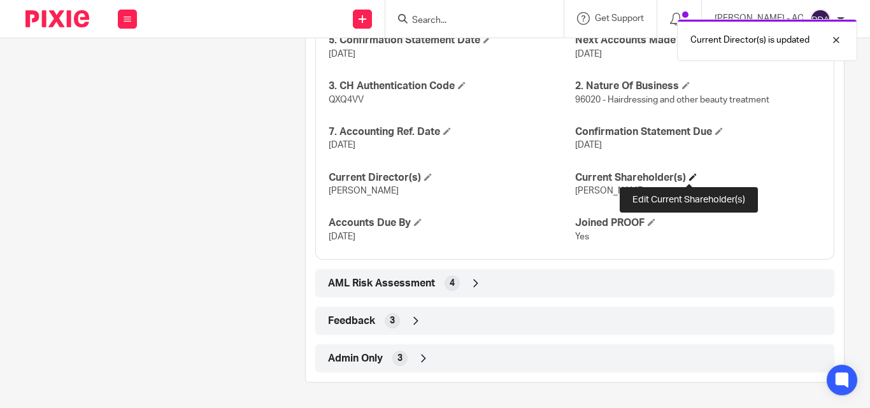
click at [689, 176] on span at bounding box center [693, 177] width 8 height 8
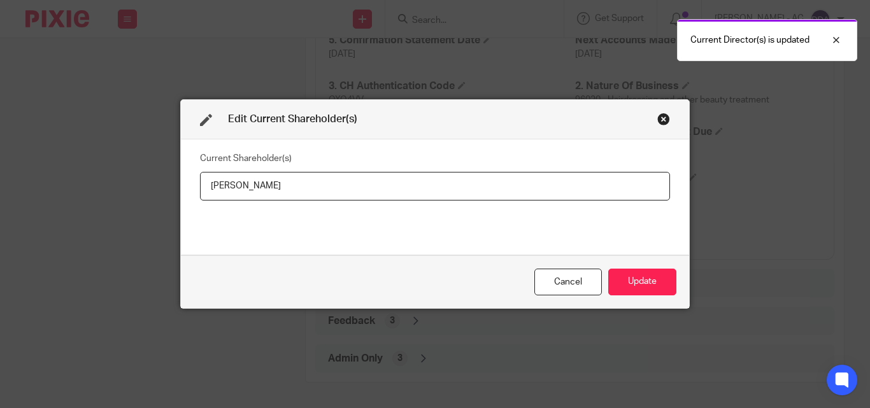
drag, startPoint x: 327, startPoint y: 188, endPoint x: 190, endPoint y: 193, distance: 136.3
click at [190, 193] on div "Current Shareholder(s) [PERSON_NAME]" at bounding box center [435, 196] width 508 height 115
type input "[PERSON_NAME]"
click at [641, 276] on button "Update" at bounding box center [642, 282] width 68 height 27
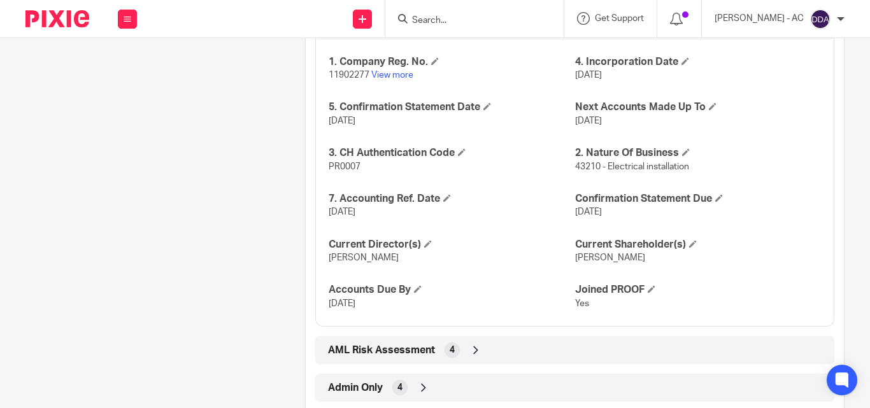
scroll to position [1298, 0]
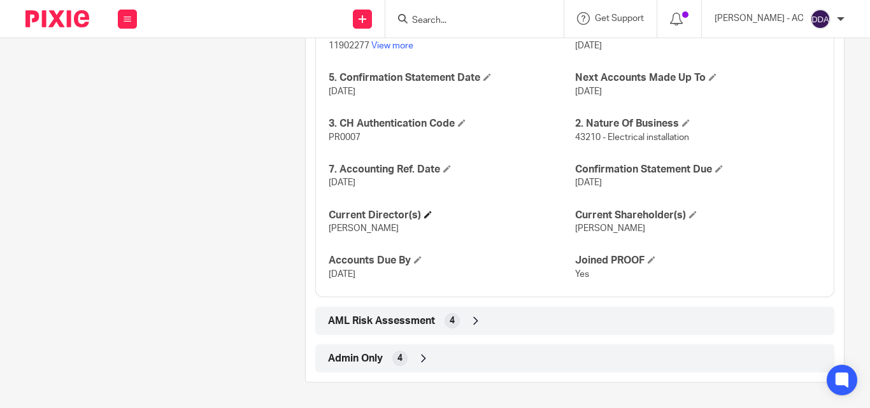
click at [419, 214] on h4 "Current Director(s)" at bounding box center [452, 215] width 246 height 13
click at [419, 215] on h4 "Current Director(s)" at bounding box center [452, 215] width 246 height 13
click at [428, 216] on span at bounding box center [428, 215] width 8 height 8
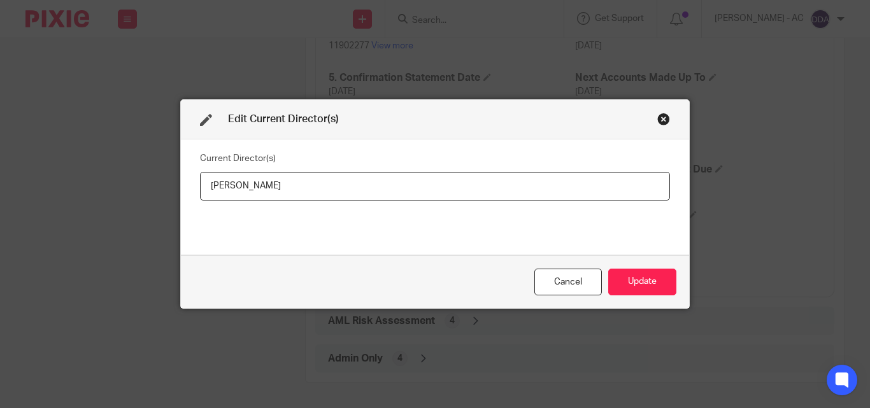
drag, startPoint x: 344, startPoint y: 191, endPoint x: 159, endPoint y: 192, distance: 185.9
click at [159, 192] on div "Edit Current Director(s) Current Director(s) David Gallagher Cancel Update" at bounding box center [435, 204] width 870 height 408
type input "Mr David GALLAGHER"
click at [649, 280] on button "Update" at bounding box center [642, 282] width 68 height 27
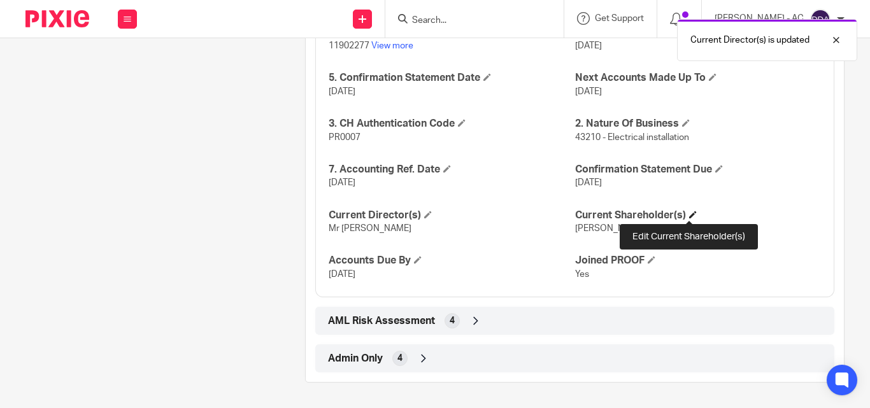
click at [689, 211] on span at bounding box center [693, 215] width 8 height 8
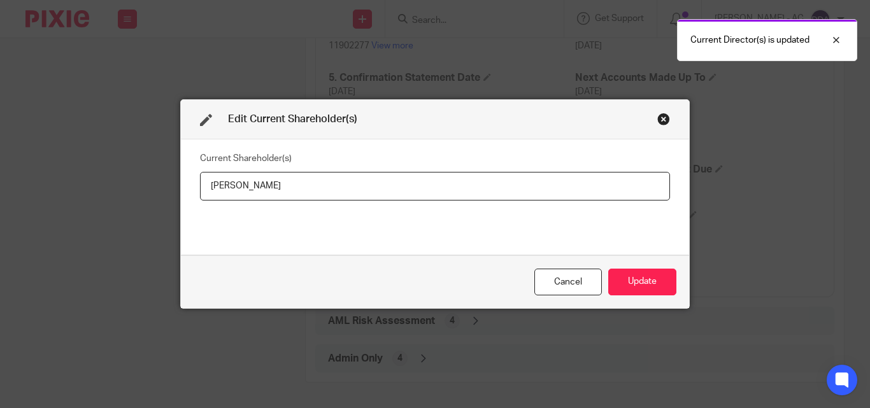
drag, startPoint x: 326, startPoint y: 180, endPoint x: 193, endPoint y: 183, distance: 133.1
click at [193, 183] on div "Current Shareholder(s) David Gallagher" at bounding box center [435, 196] width 508 height 115
type input "David GALLAGHER"
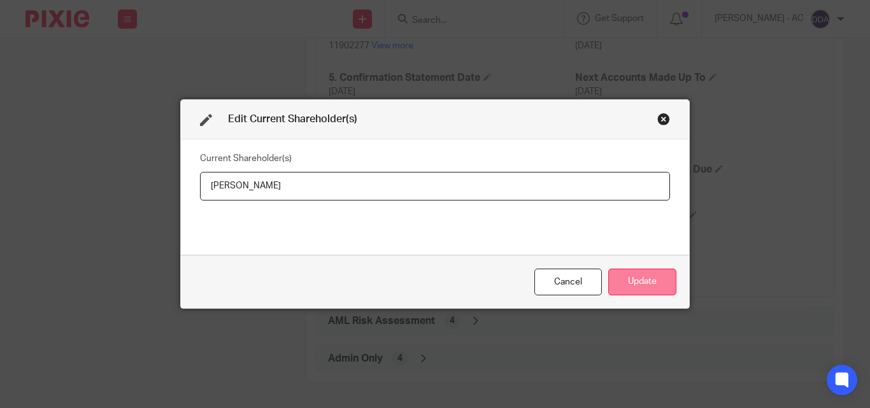
click at [616, 276] on button "Update" at bounding box center [642, 282] width 68 height 27
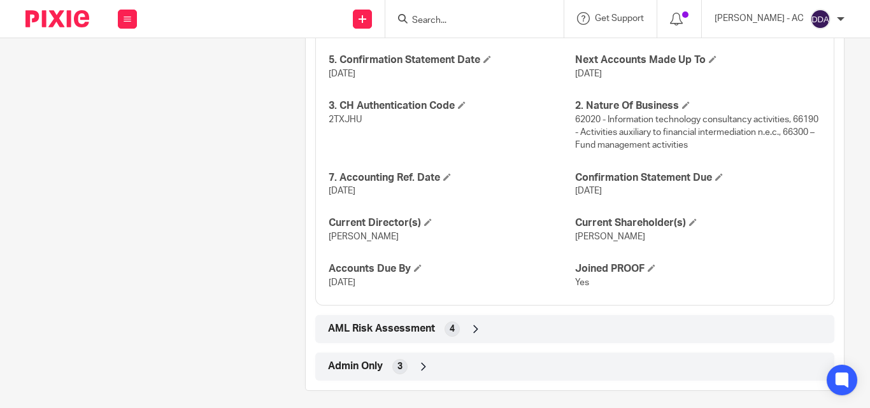
scroll to position [1310, 0]
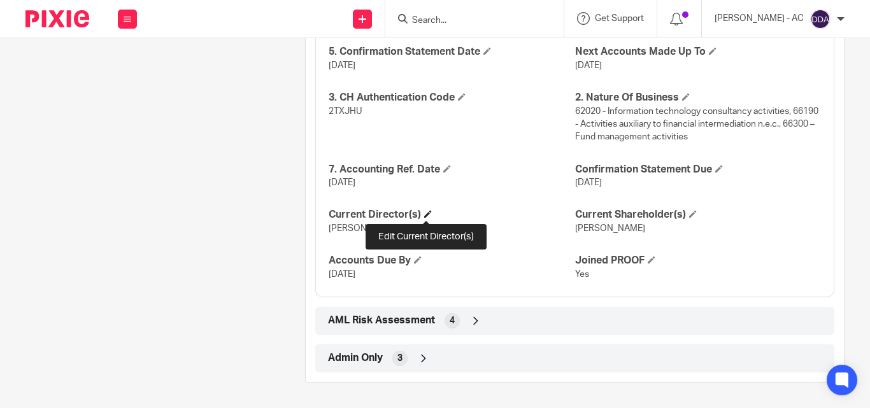
click at [427, 212] on span at bounding box center [428, 214] width 8 height 8
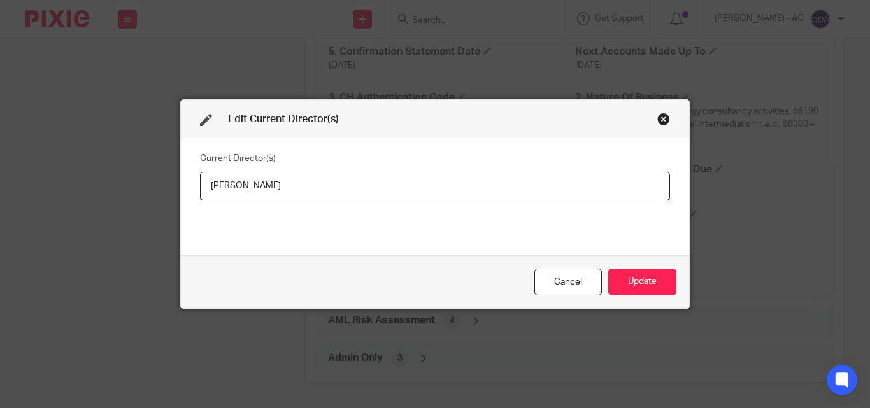
drag, startPoint x: 293, startPoint y: 181, endPoint x: 162, endPoint y: 187, distance: 130.7
click at [162, 187] on div "Edit Current Director(s) Current Director(s) [PERSON_NAME] Update" at bounding box center [435, 204] width 870 height 408
type input "[PERSON_NAME] OLURO"
click at [635, 279] on button "Update" at bounding box center [642, 282] width 68 height 27
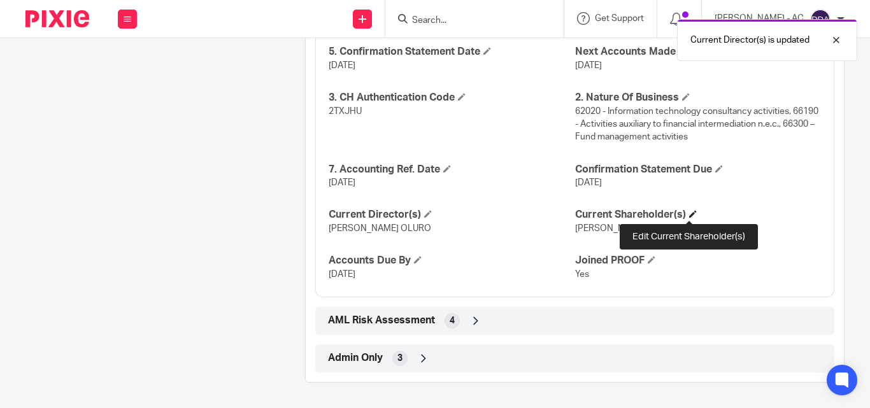
click at [689, 216] on span at bounding box center [693, 214] width 8 height 8
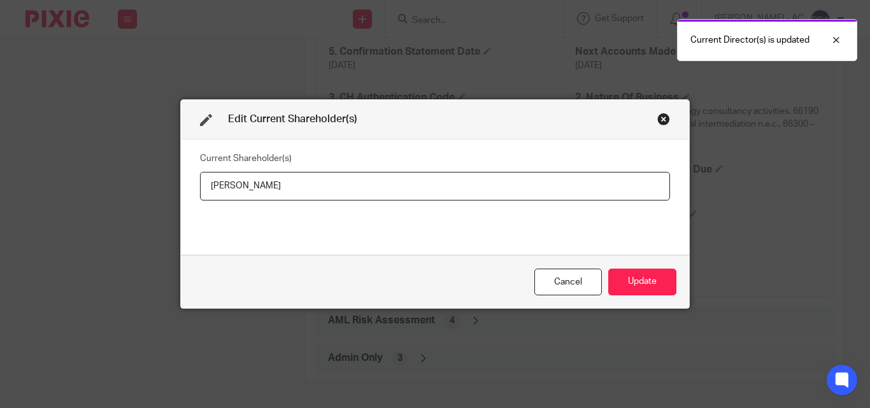
drag, startPoint x: 315, startPoint y: 190, endPoint x: 199, endPoint y: 190, distance: 115.9
click at [200, 190] on input "[PERSON_NAME]" at bounding box center [435, 186] width 470 height 29
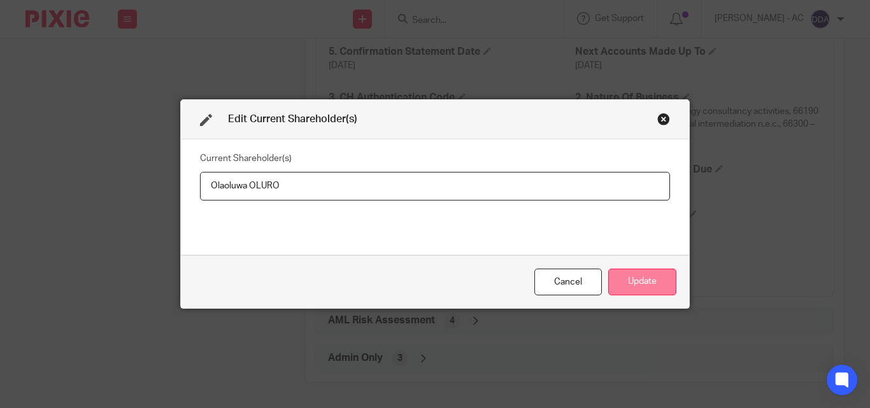
type input "Olaoluwa OLURO"
click at [633, 278] on button "Update" at bounding box center [642, 282] width 68 height 27
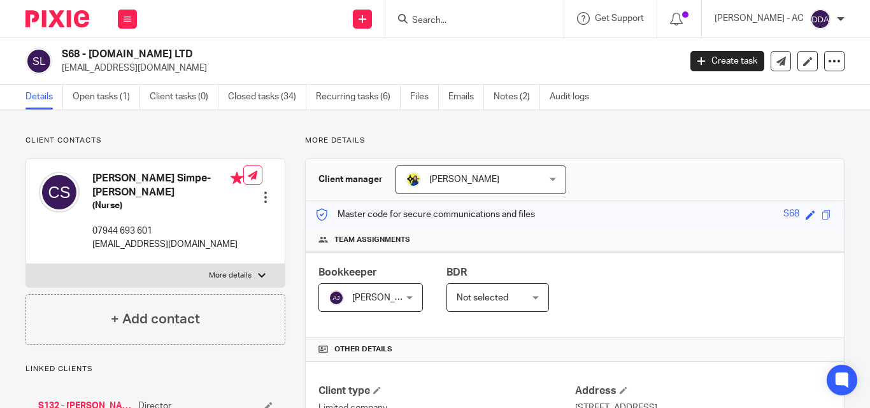
click at [449, 19] on input "Search" at bounding box center [468, 20] width 115 height 11
paste input "Ms Carissa SIMPE-ASANTE"
type input "Ms Carissa SIMPE-ASANTE"
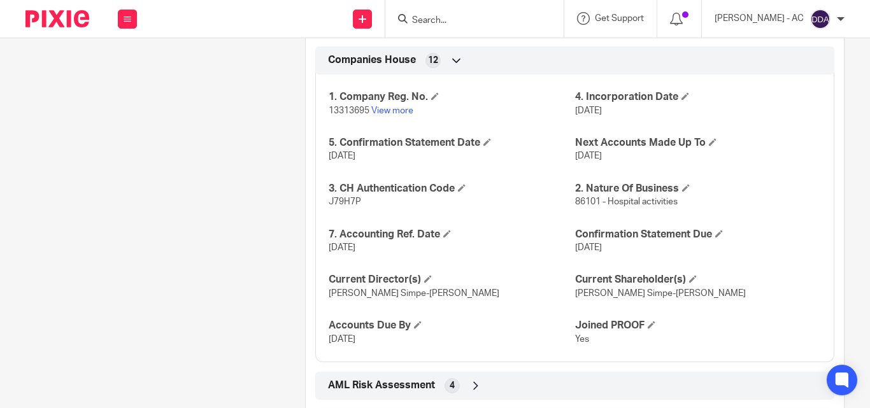
scroll to position [1185, 0]
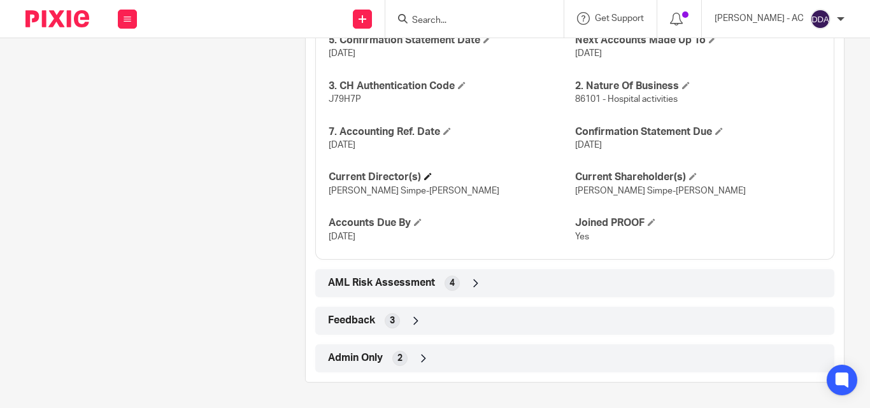
click at [430, 173] on h4 "Current Director(s)" at bounding box center [452, 177] width 246 height 13
click at [425, 177] on span at bounding box center [428, 177] width 8 height 8
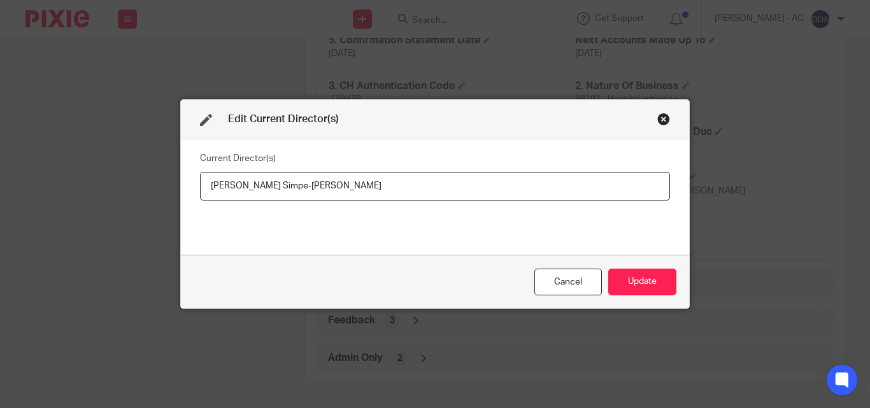
drag, startPoint x: 344, startPoint y: 195, endPoint x: 195, endPoint y: 195, distance: 149.0
click at [200, 195] on input "Carissa Simpe-Asante" at bounding box center [435, 186] width 470 height 29
type input "Ms Carissa SIMPE-ASANTE"
click at [645, 281] on button "Update" at bounding box center [642, 282] width 68 height 27
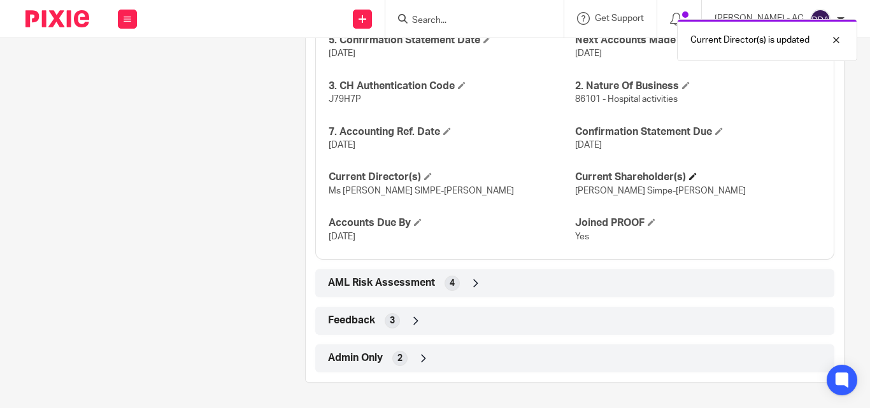
click at [693, 176] on h4 "Current Shareholder(s)" at bounding box center [698, 177] width 246 height 13
click at [689, 178] on span at bounding box center [693, 177] width 8 height 8
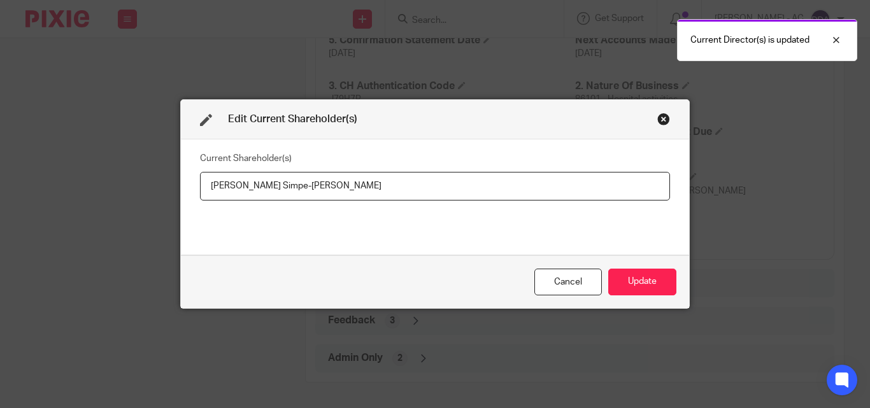
drag, startPoint x: 297, startPoint y: 187, endPoint x: 193, endPoint y: 196, distance: 104.8
click at [193, 196] on div "Current Shareholder(s) Carissa Simpe-Asante" at bounding box center [435, 196] width 508 height 115
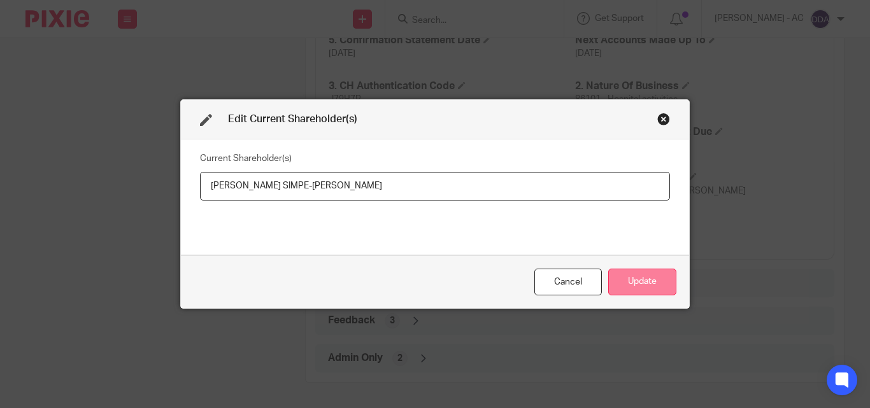
type input "Carissa SIMPE-ASANTE"
click at [626, 276] on button "Update" at bounding box center [642, 282] width 68 height 27
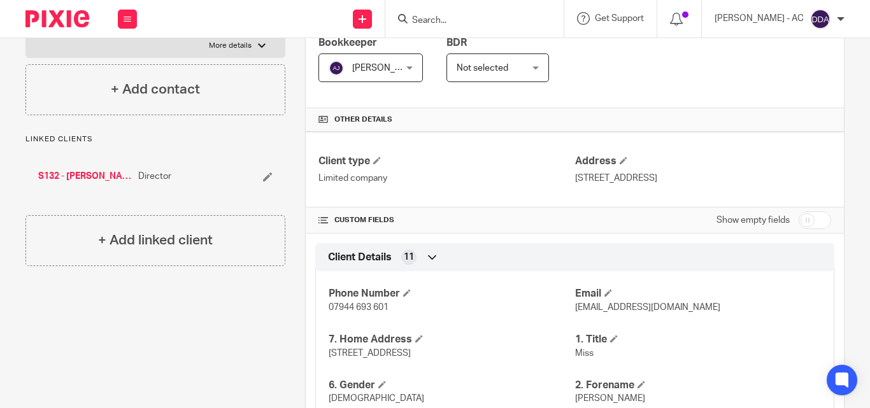
scroll to position [0, 0]
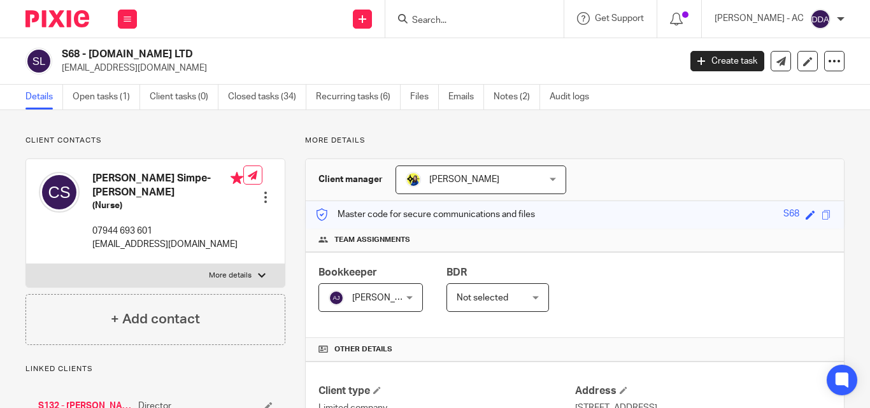
click at [528, 335] on div "Bookkeeper Abhay Jayswal Abhay Jayswal Not selected Abhay Jayswal Akhil Siby - …" at bounding box center [575, 295] width 538 height 86
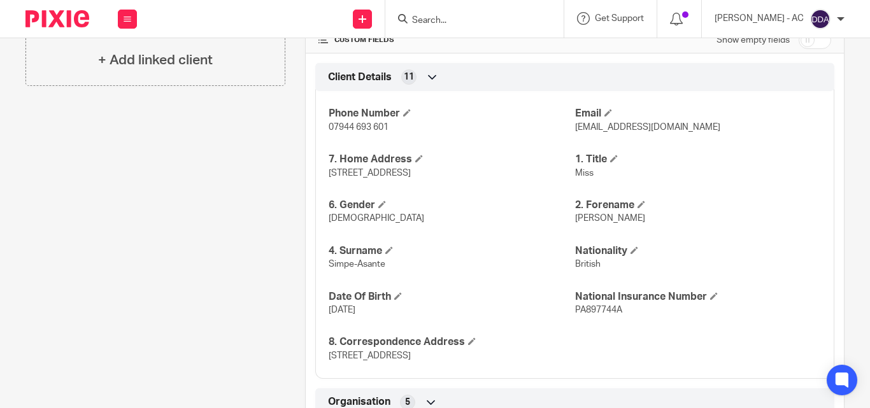
scroll to position [446, 0]
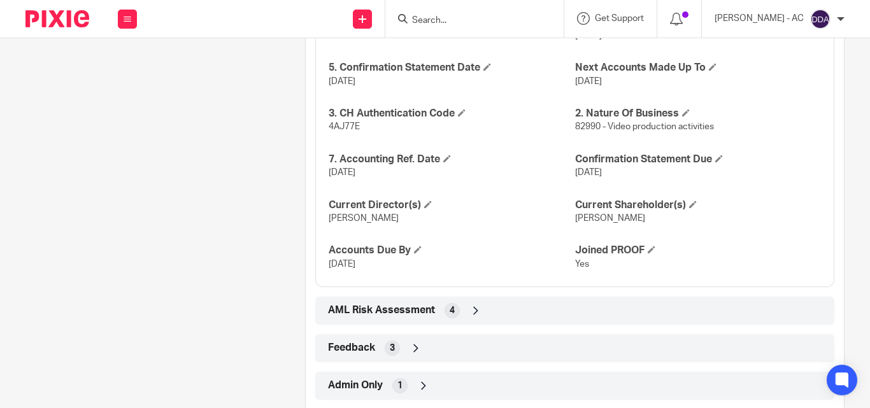
scroll to position [1139, 0]
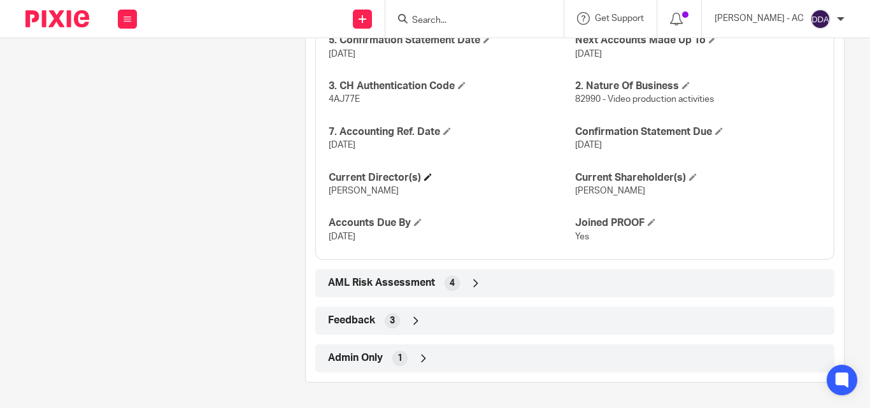
click at [424, 172] on h4 "Current Director(s)" at bounding box center [452, 177] width 246 height 13
click at [424, 176] on span at bounding box center [428, 177] width 8 height 8
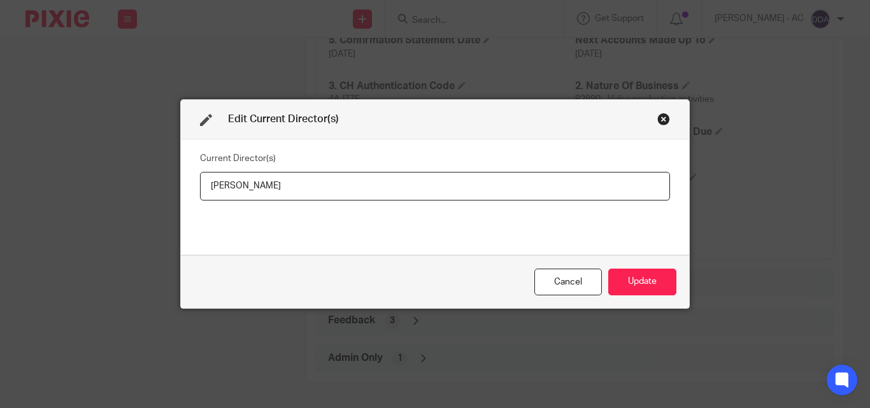
drag, startPoint x: 316, startPoint y: 189, endPoint x: 183, endPoint y: 191, distance: 133.1
click at [183, 191] on div "Current Director(s) [PERSON_NAME]" at bounding box center [435, 196] width 508 height 115
type input "[PERSON_NAME]"
click at [618, 283] on button "Update" at bounding box center [642, 282] width 68 height 27
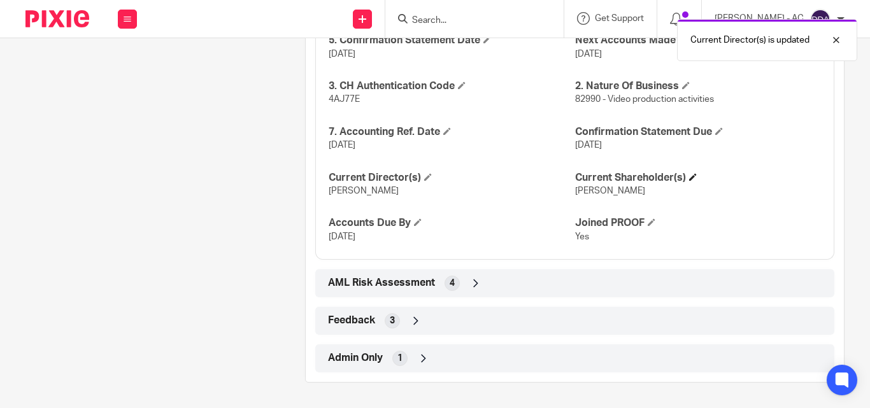
drag, startPoint x: 680, startPoint y: 174, endPoint x: 686, endPoint y: 180, distance: 9.0
click at [681, 174] on h4 "Current Shareholder(s)" at bounding box center [698, 177] width 246 height 13
click at [689, 180] on span at bounding box center [693, 177] width 8 height 8
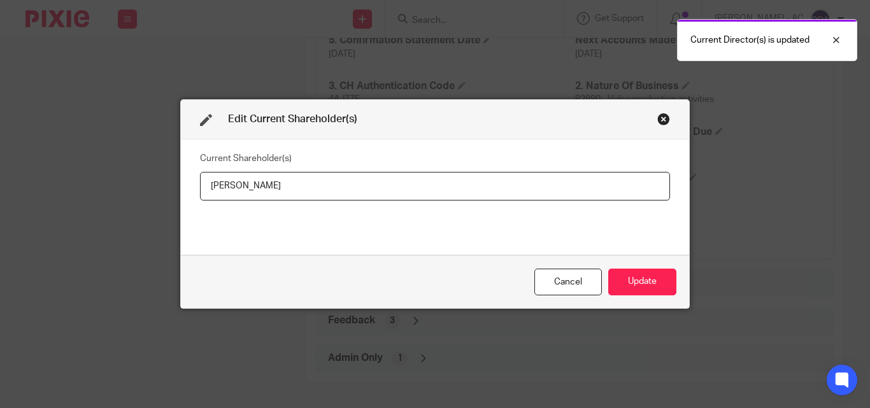
drag, startPoint x: 357, startPoint y: 189, endPoint x: 178, endPoint y: 192, distance: 179.6
click at [181, 192] on div "Current Shareholder(s) Olumide Adedeji" at bounding box center [435, 196] width 508 height 115
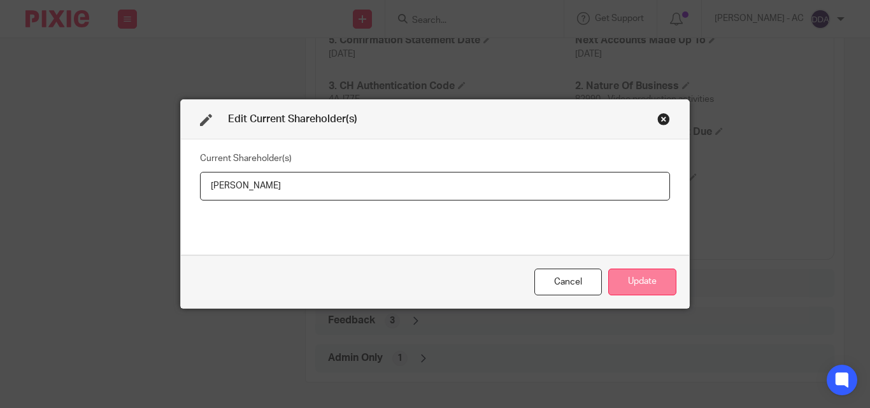
type input "Olumide ADEDEJI"
click at [638, 283] on button "Update" at bounding box center [642, 282] width 68 height 27
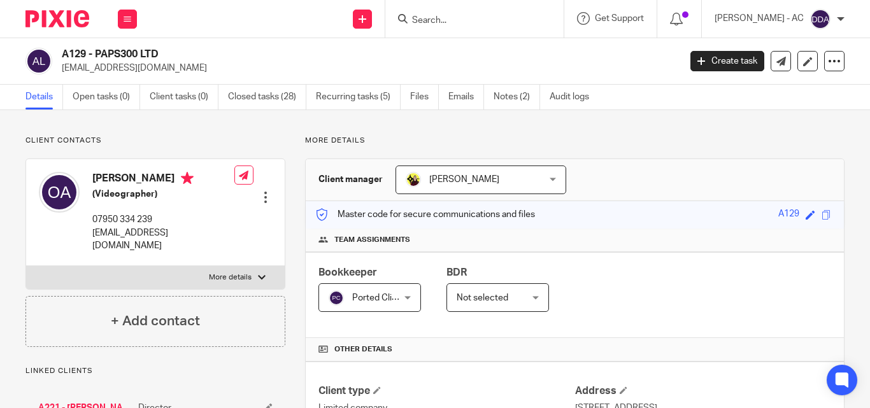
click at [622, 280] on div "Bookkeeper Ported Clients Ported Clients Not selected [PERSON_NAME] [PERSON_NAM…" at bounding box center [575, 295] width 538 height 86
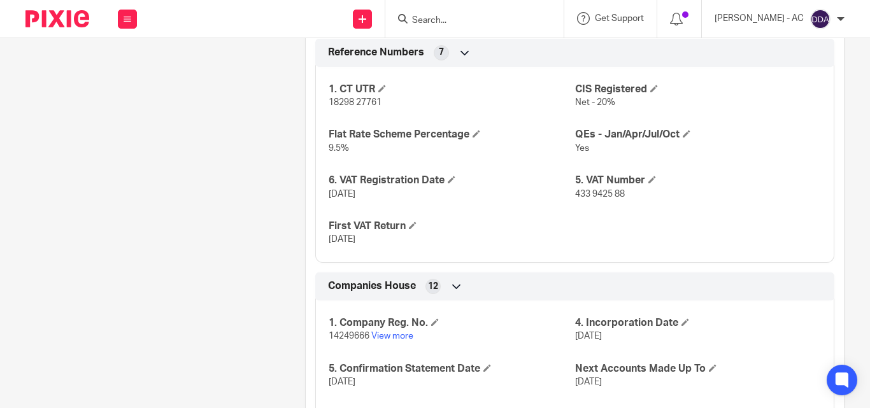
scroll to position [1238, 0]
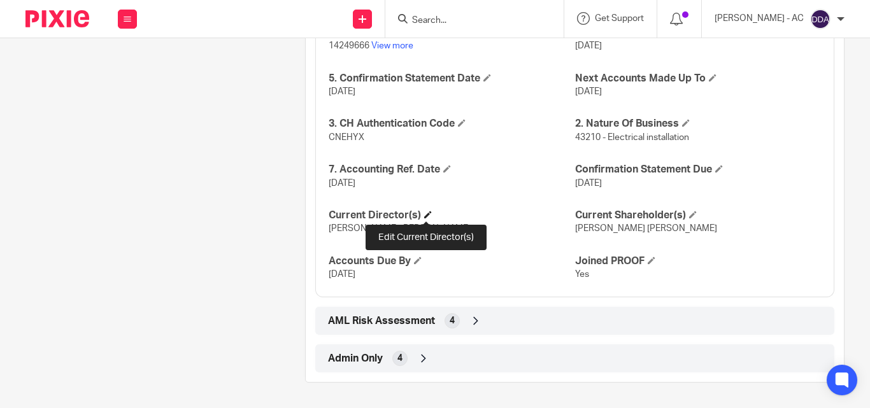
click at [428, 213] on span at bounding box center [428, 215] width 8 height 8
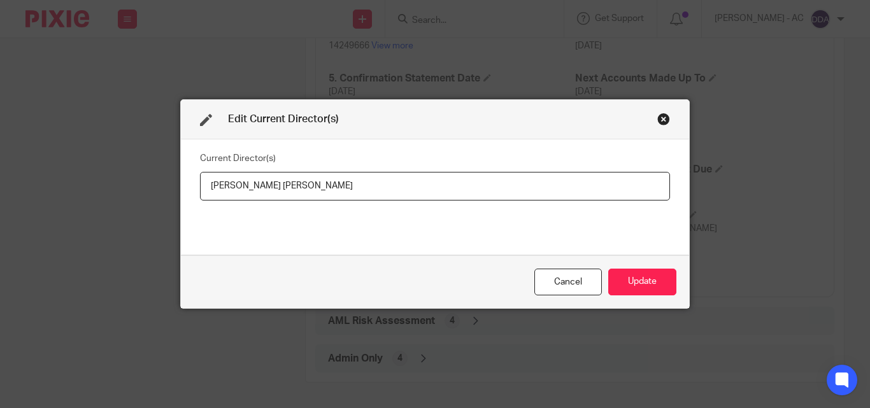
drag, startPoint x: 310, startPoint y: 188, endPoint x: 185, endPoint y: 188, distance: 124.8
click at [185, 188] on div "Current Director(s) [PERSON_NAME] [PERSON_NAME]" at bounding box center [435, 196] width 508 height 115
type input "[PERSON_NAME] [PERSON_NAME]"
click at [640, 283] on button "Update" at bounding box center [642, 282] width 68 height 27
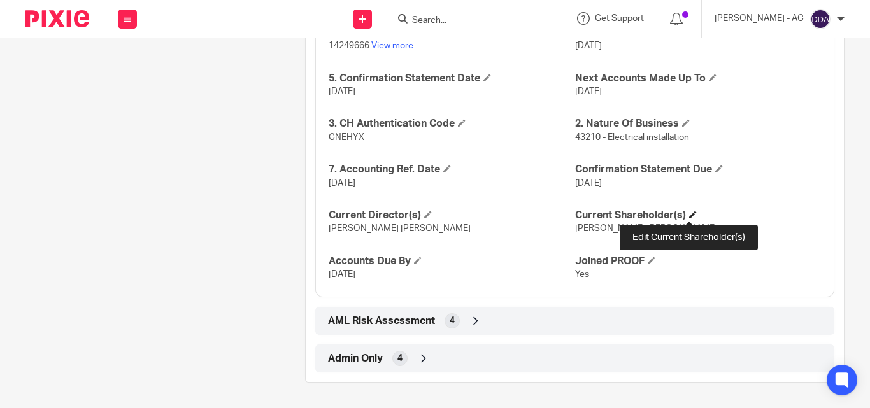
click at [689, 215] on span at bounding box center [693, 215] width 8 height 8
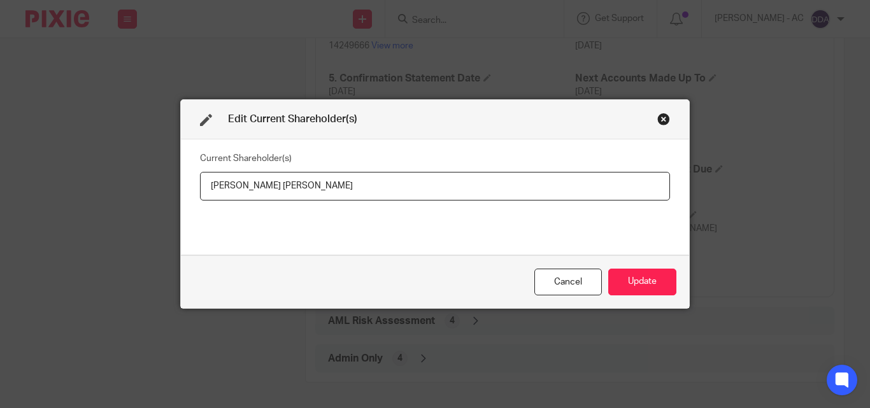
drag, startPoint x: 332, startPoint y: 190, endPoint x: 142, endPoint y: 190, distance: 190.4
click at [142, 190] on div "Edit Current Shareholder(s) Current Shareholder(s) [PERSON_NAME] [PERSON_NAME] …" at bounding box center [435, 204] width 870 height 408
type input "[PERSON_NAME]"
click at [655, 276] on button "Update" at bounding box center [642, 282] width 68 height 27
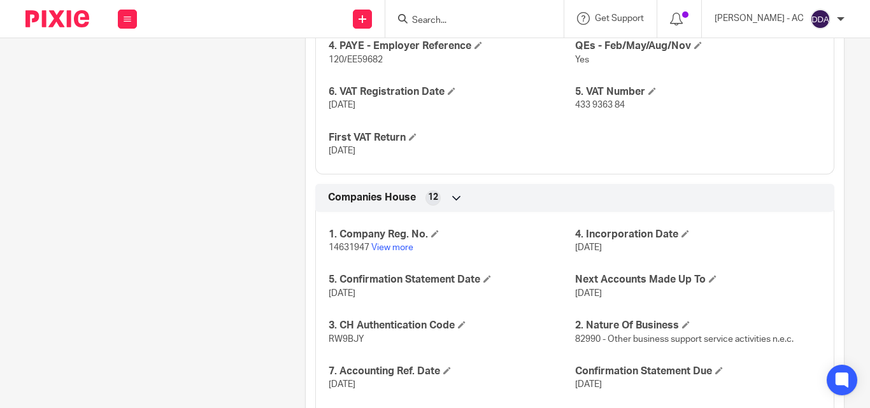
scroll to position [1335, 0]
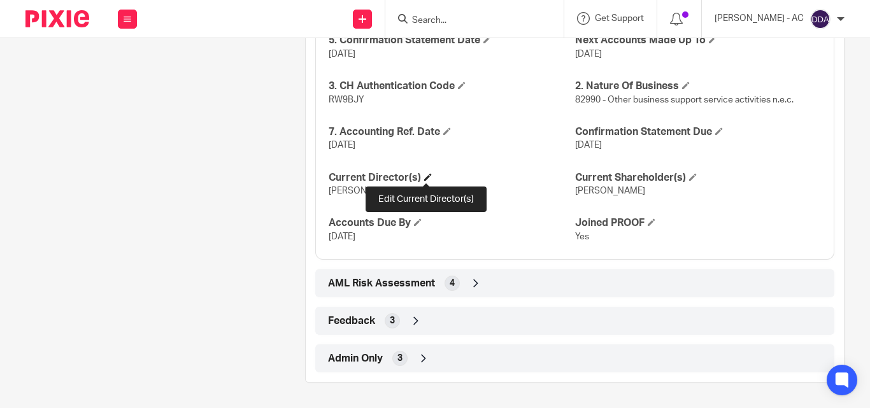
click at [427, 175] on span at bounding box center [428, 177] width 8 height 8
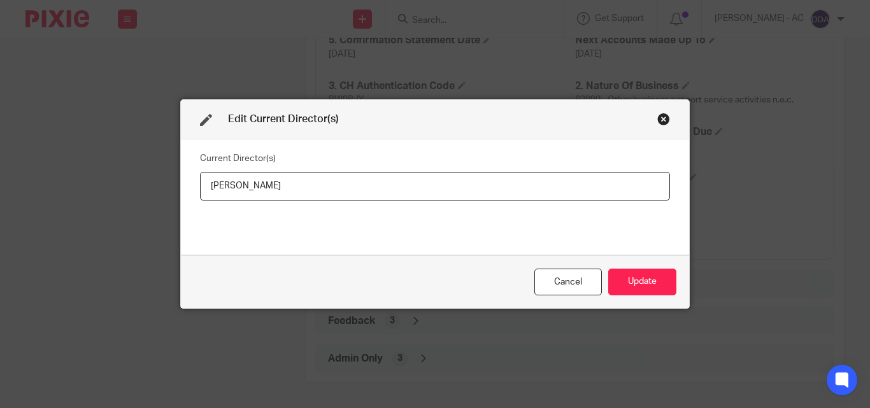
drag, startPoint x: 346, startPoint y: 191, endPoint x: 194, endPoint y: 183, distance: 152.4
click at [194, 183] on div "Current Director(s) [PERSON_NAME]" at bounding box center [435, 196] width 508 height 115
type input "[PERSON_NAME]"
click at [653, 279] on button "Update" at bounding box center [642, 282] width 68 height 27
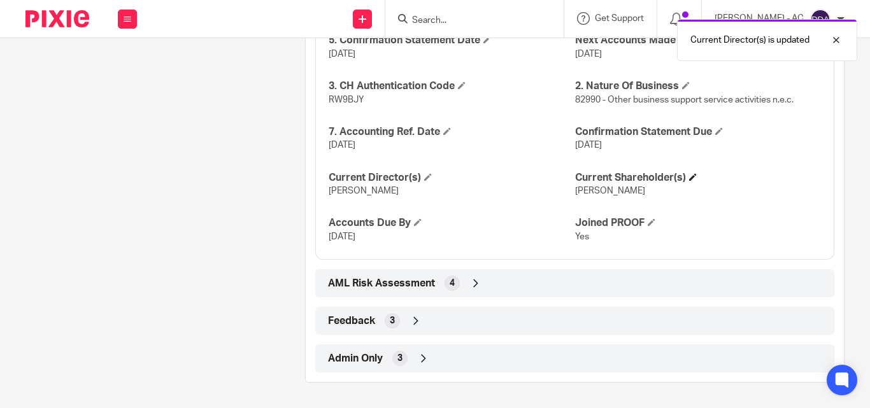
click at [684, 178] on h4 "Current Shareholder(s)" at bounding box center [698, 177] width 246 height 13
click at [689, 178] on span at bounding box center [693, 177] width 8 height 8
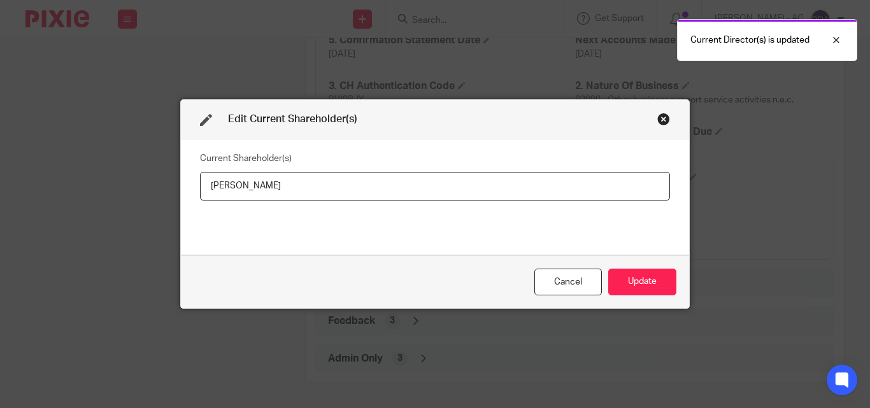
drag, startPoint x: 394, startPoint y: 190, endPoint x: 185, endPoint y: 193, distance: 208.8
click at [185, 193] on div "Current Shareholder(s) Sarah Temitope Aluko-Oginni" at bounding box center [435, 196] width 508 height 115
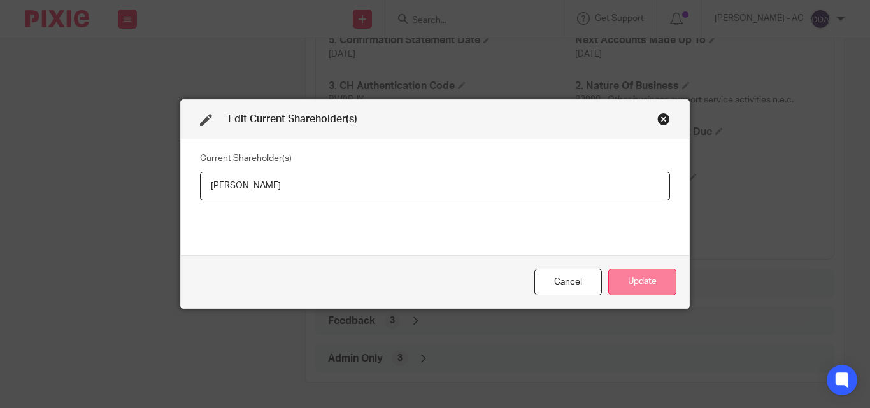
type input "Sarah ALUKO-OGINNI"
click at [614, 283] on button "Update" at bounding box center [642, 282] width 68 height 27
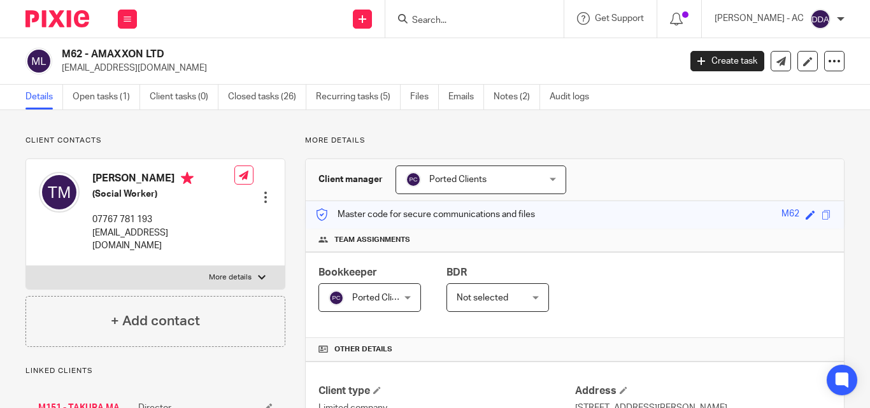
drag, startPoint x: 693, startPoint y: 295, endPoint x: 691, endPoint y: 285, distance: 9.6
click at [693, 295] on div "Bookkeeper Ported Clients Ported Clients Not selected [PERSON_NAME] [PERSON_NAM…" at bounding box center [575, 295] width 538 height 86
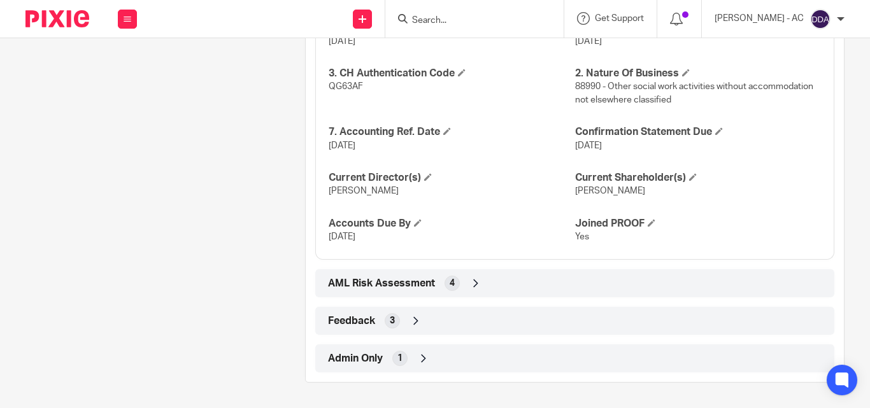
scroll to position [1178, 0]
click at [427, 179] on span at bounding box center [428, 177] width 8 height 8
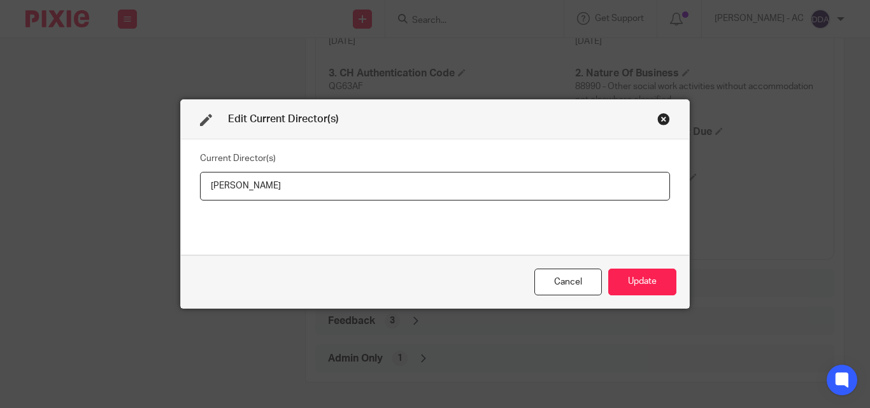
drag, startPoint x: 374, startPoint y: 178, endPoint x: 191, endPoint y: 181, distance: 182.8
click at [191, 181] on div "Current Director(s) Takura Brian Mashonganyika" at bounding box center [435, 196] width 508 height 115
type input "Mr Takura Brian MASHONGANYIKA"
drag, startPoint x: 643, startPoint y: 288, endPoint x: 563, endPoint y: 247, distance: 90.3
click at [642, 288] on button "Update" at bounding box center [642, 282] width 68 height 27
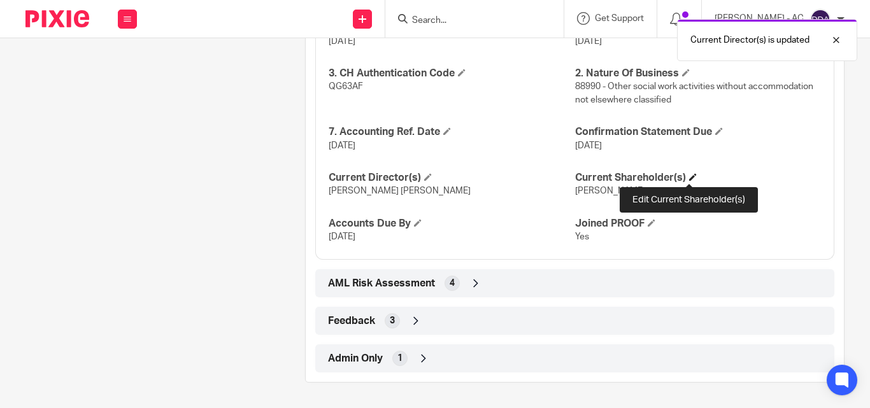
click at [689, 176] on span at bounding box center [693, 177] width 8 height 8
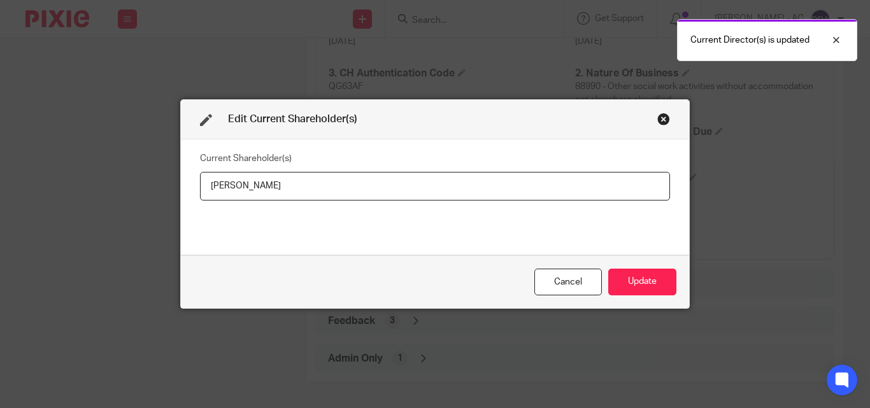
drag, startPoint x: 343, startPoint y: 185, endPoint x: 199, endPoint y: 193, distance: 144.1
click at [200, 193] on input "Takura Brian Mashonganyika" at bounding box center [435, 186] width 470 height 29
type input "Takura MASHONGANYIKA"
click at [641, 276] on button "Update" at bounding box center [642, 282] width 68 height 27
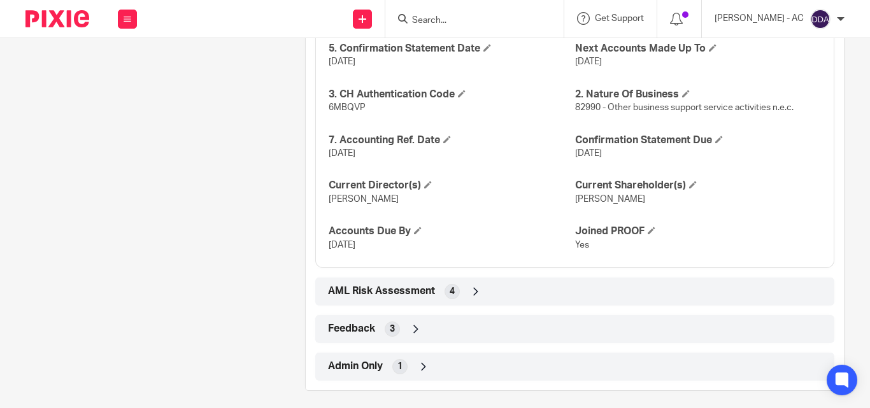
scroll to position [1185, 0]
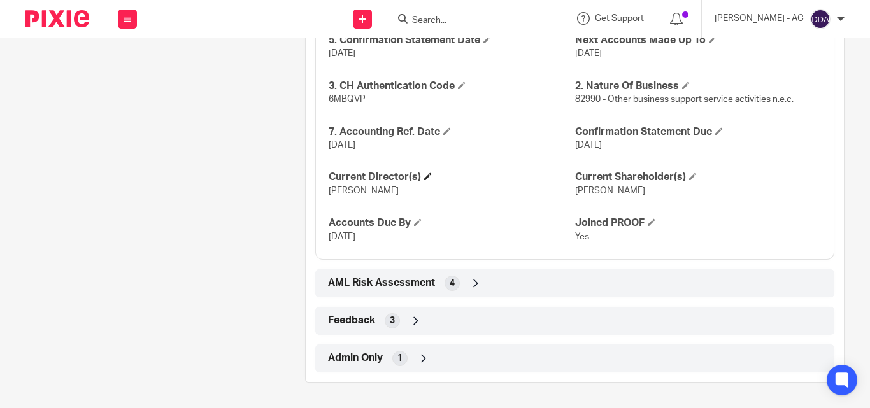
click at [424, 172] on h4 "Current Director(s)" at bounding box center [452, 177] width 246 height 13
click at [424, 173] on span at bounding box center [428, 177] width 8 height 8
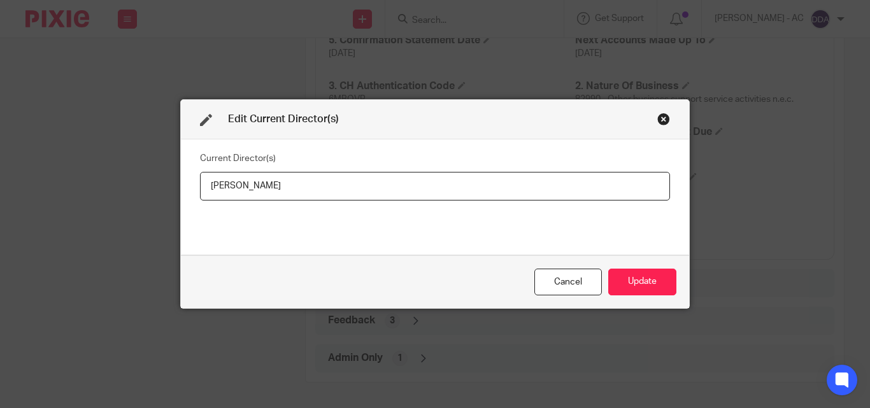
drag, startPoint x: 349, startPoint y: 186, endPoint x: 149, endPoint y: 171, distance: 200.5
click at [167, 179] on div "Edit Current Director(s) Current Director(s) [PERSON_NAME] Cancel Update" at bounding box center [435, 204] width 870 height 408
type input "[PERSON_NAME] MZONDO"
click at [632, 273] on button "Update" at bounding box center [642, 282] width 68 height 27
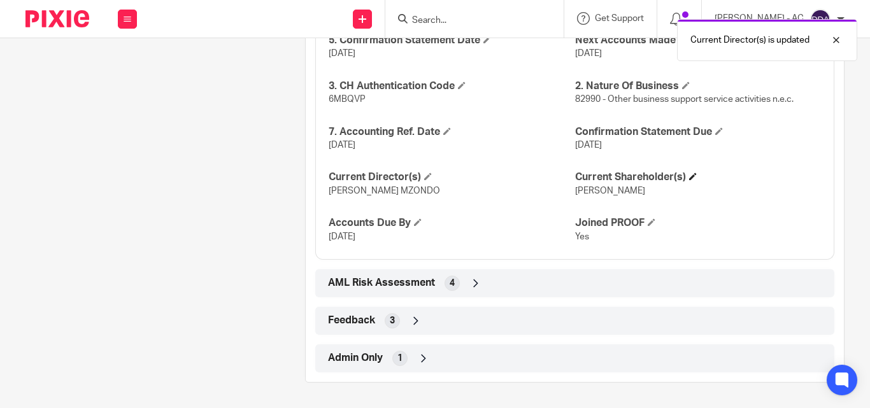
click at [682, 178] on h4 "Current Shareholder(s)" at bounding box center [698, 177] width 246 height 13
click at [689, 173] on span at bounding box center [693, 177] width 8 height 8
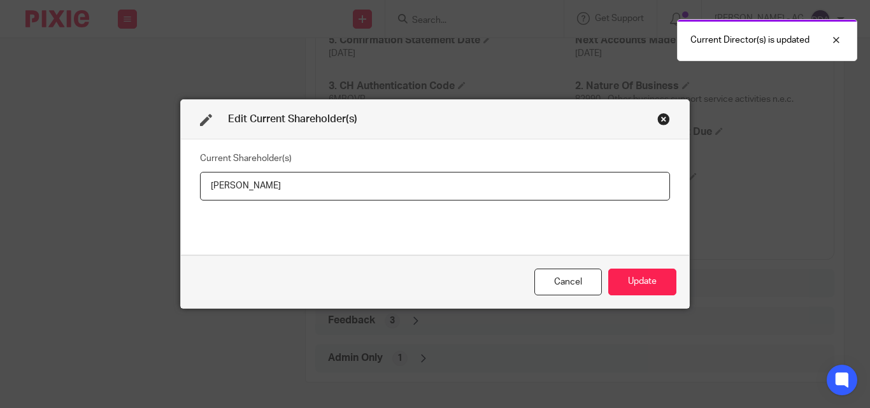
drag, startPoint x: 334, startPoint y: 185, endPoint x: 190, endPoint y: 188, distance: 143.9
click at [190, 188] on div "Current Shareholder(s) [PERSON_NAME]" at bounding box center [435, 196] width 508 height 115
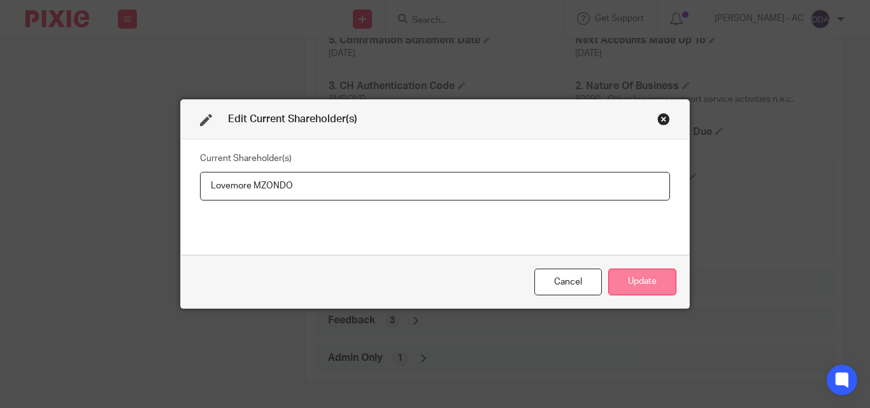
type input "Lovemore MZONDO"
click at [633, 273] on button "Update" at bounding box center [642, 282] width 68 height 27
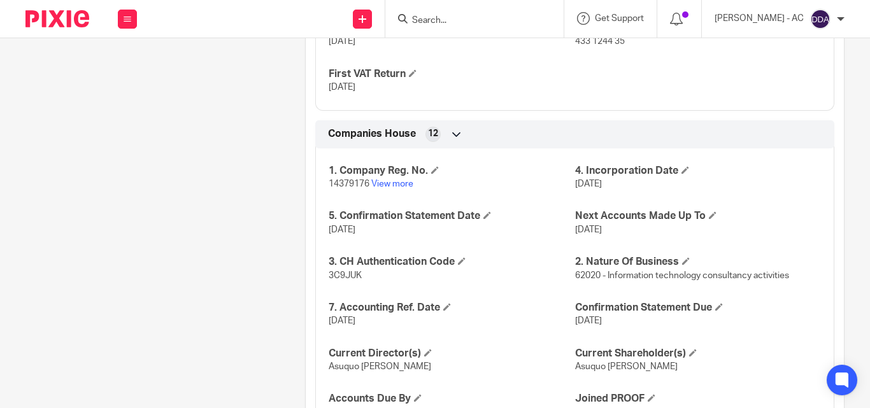
scroll to position [1284, 0]
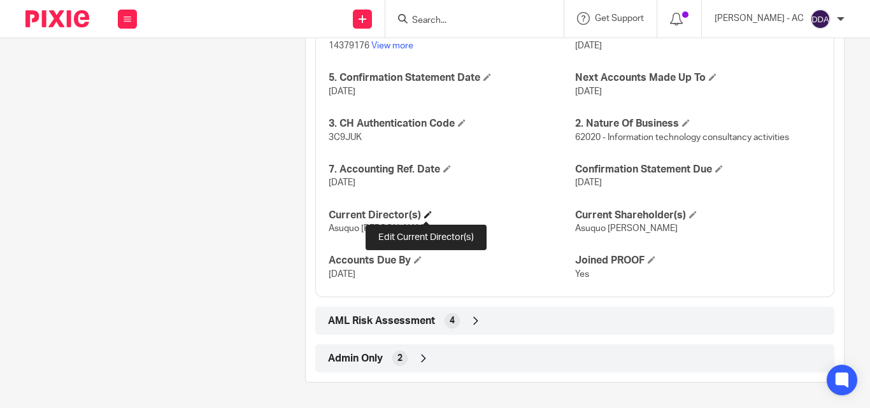
click at [425, 216] on span at bounding box center [428, 215] width 8 height 8
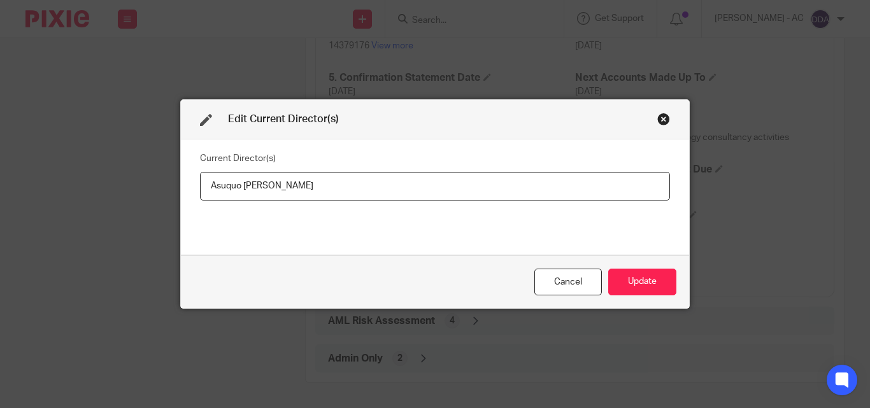
drag, startPoint x: 312, startPoint y: 190, endPoint x: 157, endPoint y: 191, distance: 154.7
click at [157, 191] on div "Edit Current Director(s) Current Director(s) [PERSON_NAME] [PERSON_NAME] Cancel…" at bounding box center [435, 204] width 870 height 408
type input "[PERSON_NAME] [PERSON_NAME]"
click at [623, 285] on button "Update" at bounding box center [642, 282] width 68 height 27
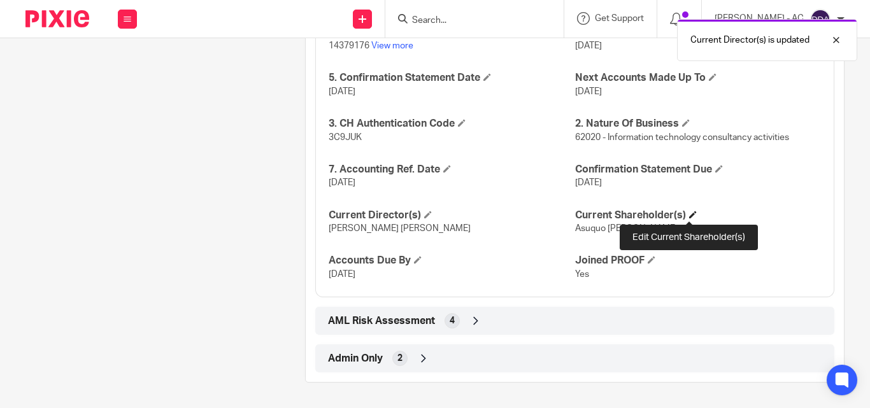
click at [691, 216] on span at bounding box center [693, 215] width 8 height 8
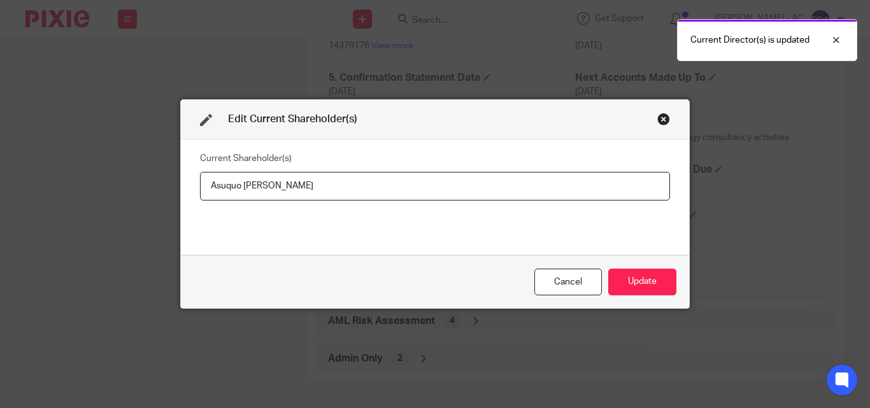
drag, startPoint x: 332, startPoint y: 182, endPoint x: 168, endPoint y: 182, distance: 163.6
click at [168, 182] on div "Edit Current Shareholder(s) Current Shareholder(s) [PERSON_NAME] [PERSON_NAME] …" at bounding box center [435, 204] width 870 height 408
type input "[PERSON_NAME]"
click at [657, 279] on button "Update" at bounding box center [642, 282] width 68 height 27
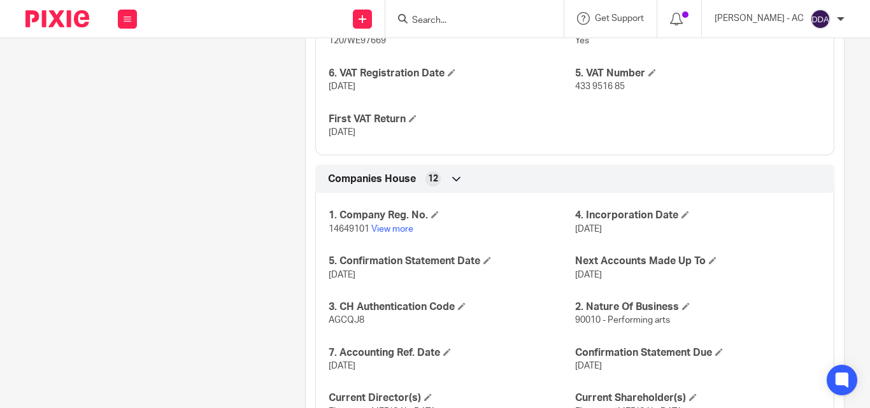
scroll to position [1273, 0]
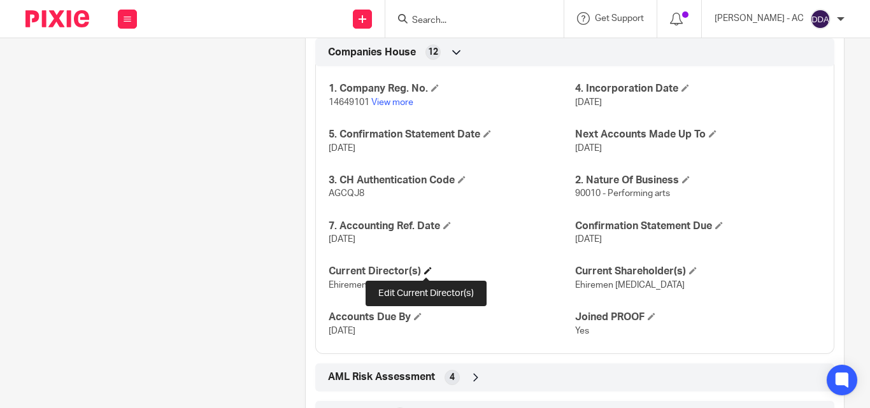
click at [424, 271] on span at bounding box center [428, 271] width 8 height 8
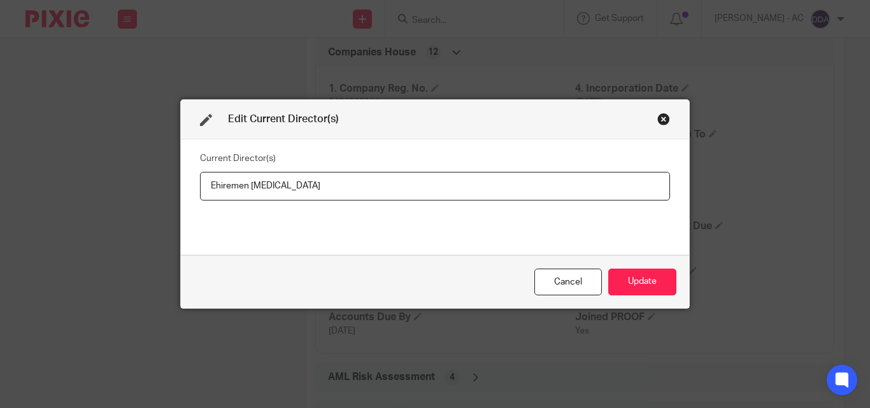
drag, startPoint x: 289, startPoint y: 192, endPoint x: 178, endPoint y: 199, distance: 111.0
click at [181, 199] on div "Current Director(s) Ehiremen [MEDICAL_DATA]" at bounding box center [435, 196] width 508 height 115
type input "[PERSON_NAME][MEDICAL_DATA]"
click at [647, 292] on button "Update" at bounding box center [642, 282] width 68 height 27
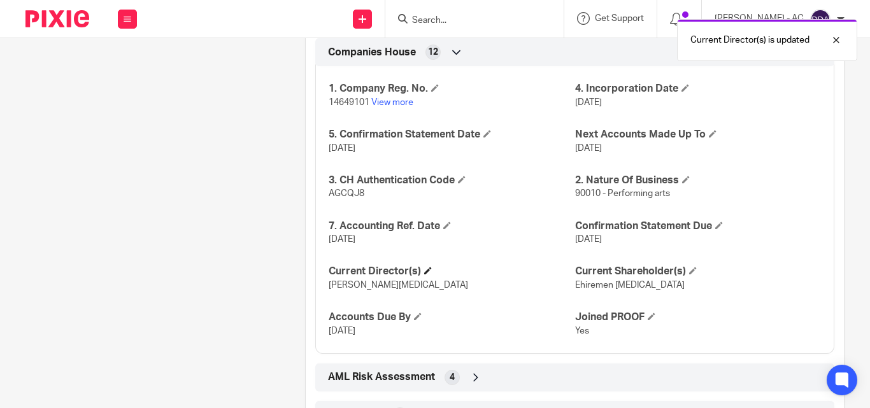
scroll to position [1330, 0]
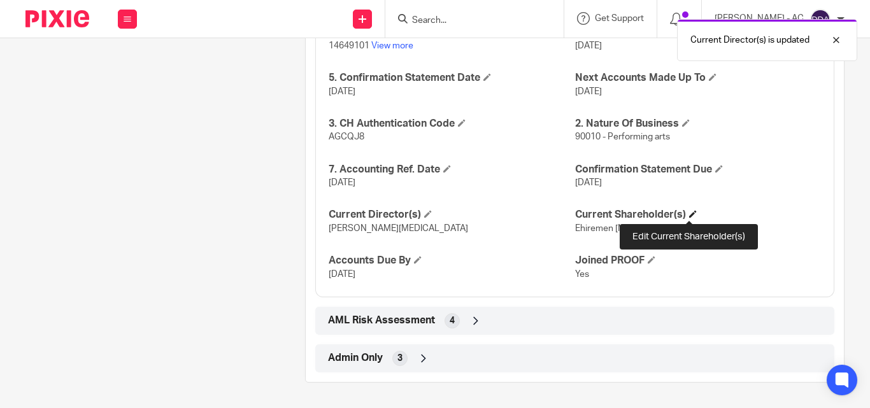
click at [689, 212] on span at bounding box center [693, 214] width 8 height 8
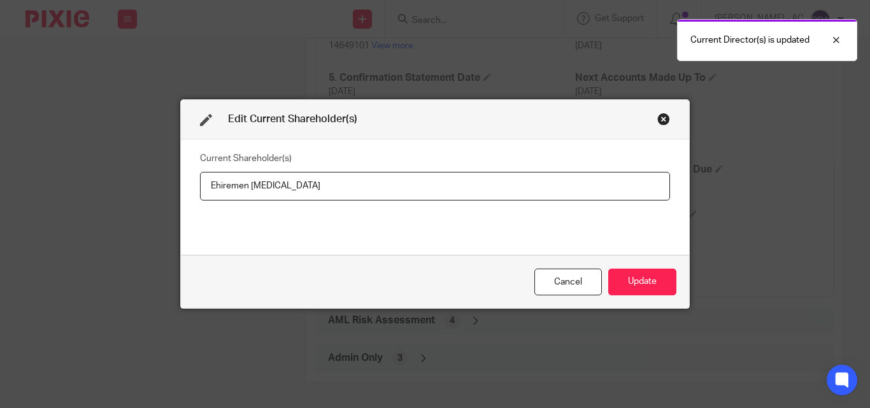
drag, startPoint x: 269, startPoint y: 187, endPoint x: 187, endPoint y: 186, distance: 82.8
click at [187, 186] on div "Current Shareholder(s) Ehiremen [MEDICAL_DATA]" at bounding box center [435, 196] width 508 height 115
click at [628, 279] on button "Update" at bounding box center [642, 282] width 68 height 27
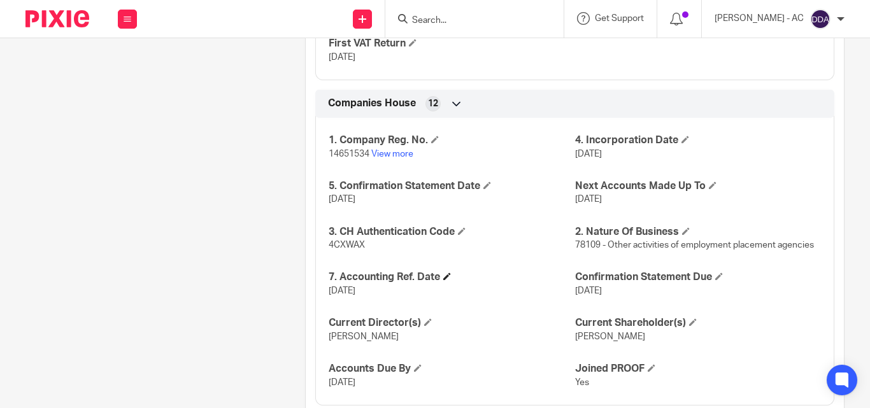
scroll to position [1389, 0]
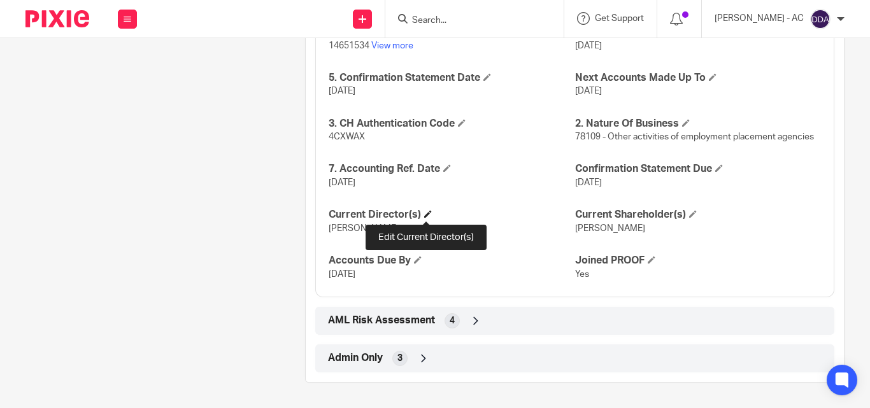
click at [424, 213] on span at bounding box center [428, 214] width 8 height 8
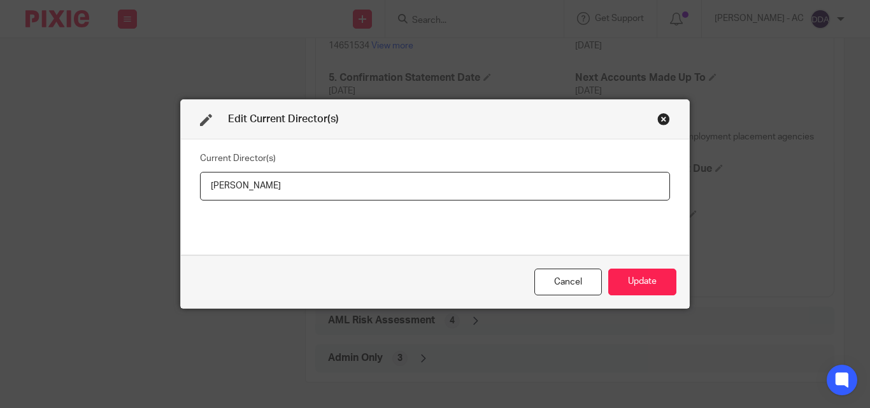
drag, startPoint x: 338, startPoint y: 189, endPoint x: 186, endPoint y: 182, distance: 152.3
click at [186, 182] on div "Current Director(s) [PERSON_NAME]" at bounding box center [435, 196] width 508 height 115
type input "[PERSON_NAME]"
click at [637, 280] on button "Update" at bounding box center [642, 282] width 68 height 27
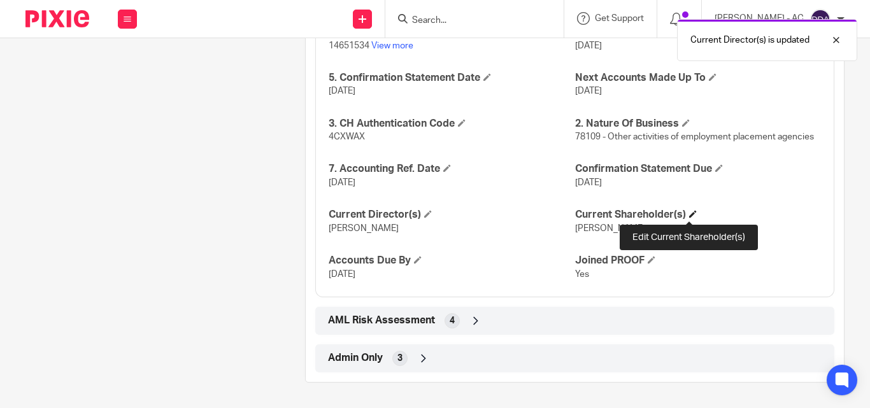
click at [689, 214] on span at bounding box center [693, 214] width 8 height 8
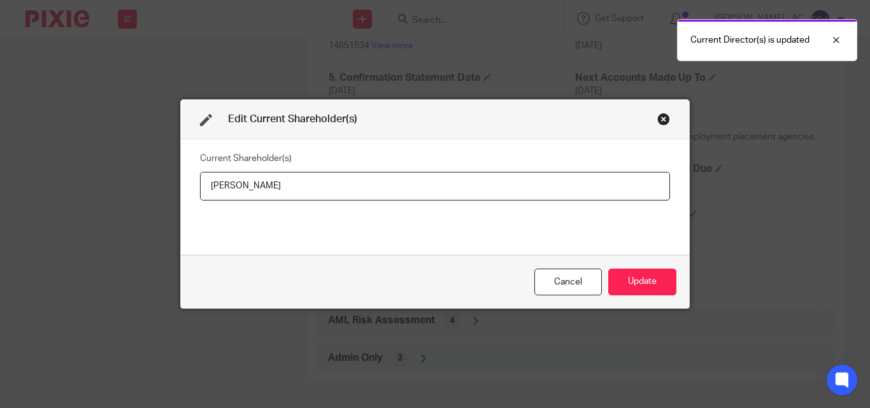
drag, startPoint x: 348, startPoint y: 188, endPoint x: 159, endPoint y: 184, distance: 189.1
click at [162, 185] on div "Edit Current Shareholder(s) Current Shareholder(s) [PERSON_NAME] Cancel Update" at bounding box center [435, 204] width 870 height 408
type input "[PERSON_NAME]"
click at [641, 282] on button "Update" at bounding box center [642, 282] width 68 height 27
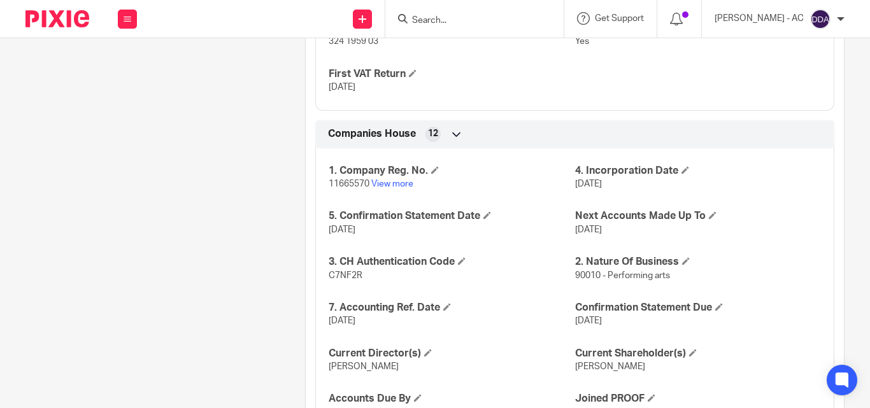
scroll to position [1298, 0]
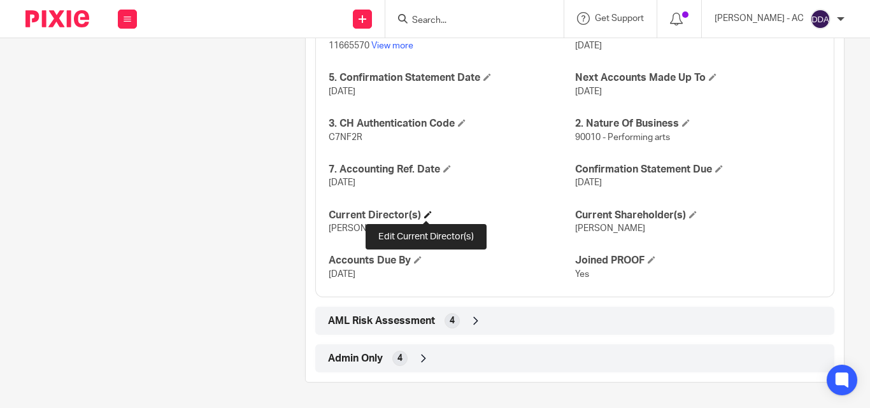
click at [424, 213] on span at bounding box center [428, 215] width 8 height 8
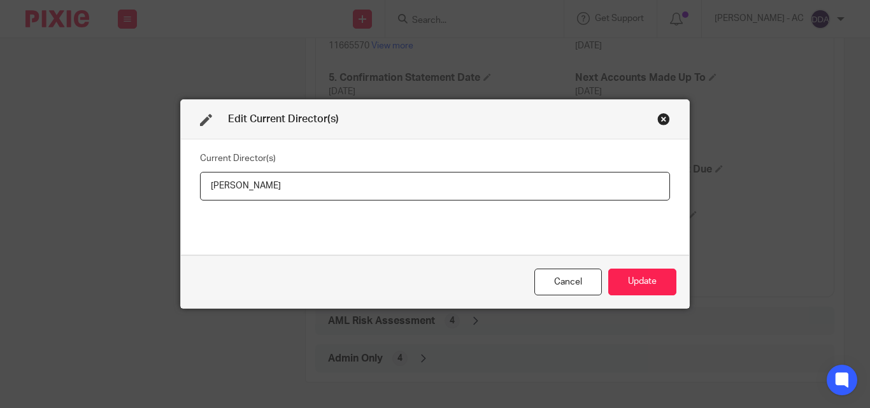
drag, startPoint x: 277, startPoint y: 183, endPoint x: 166, endPoint y: 181, distance: 110.8
click at [166, 181] on div "Edit Current Director(s) Current Director(s) Sheila Atim Cancel Update" at bounding box center [435, 204] width 870 height 408
type input "Miss Sheila ATIM"
click at [658, 283] on button "Update" at bounding box center [642, 282] width 68 height 27
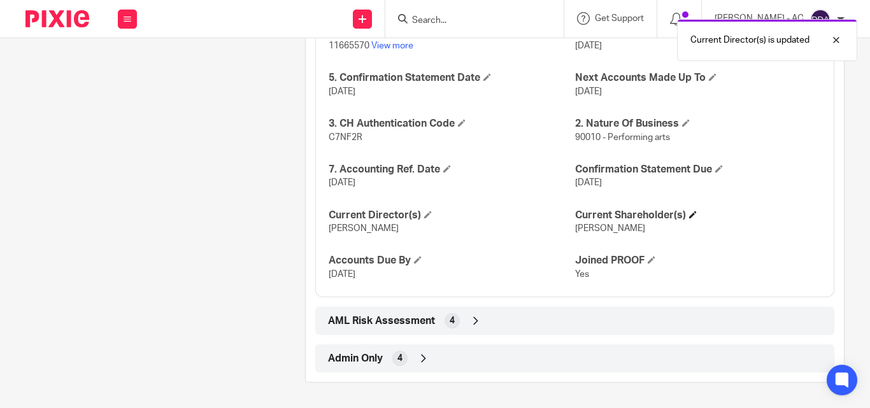
click at [682, 211] on h4 "Current Shareholder(s)" at bounding box center [698, 215] width 246 height 13
click at [690, 215] on span at bounding box center [693, 215] width 8 height 8
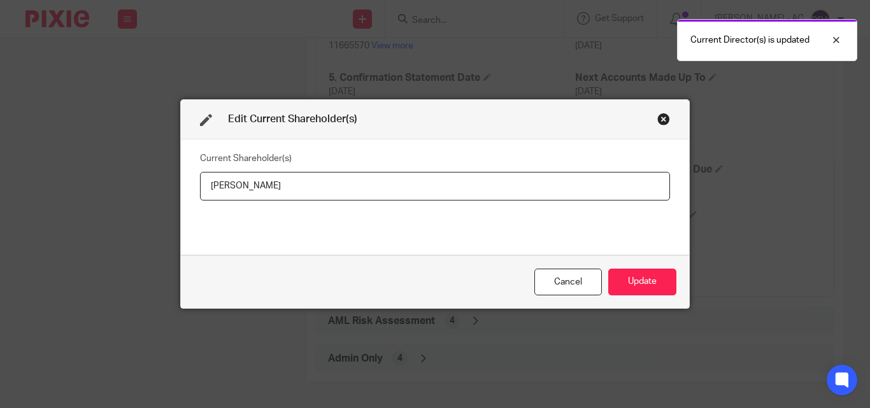
drag, startPoint x: 285, startPoint y: 190, endPoint x: 196, endPoint y: 188, distance: 88.5
click at [200, 188] on input "Sheila Atim" at bounding box center [435, 186] width 470 height 29
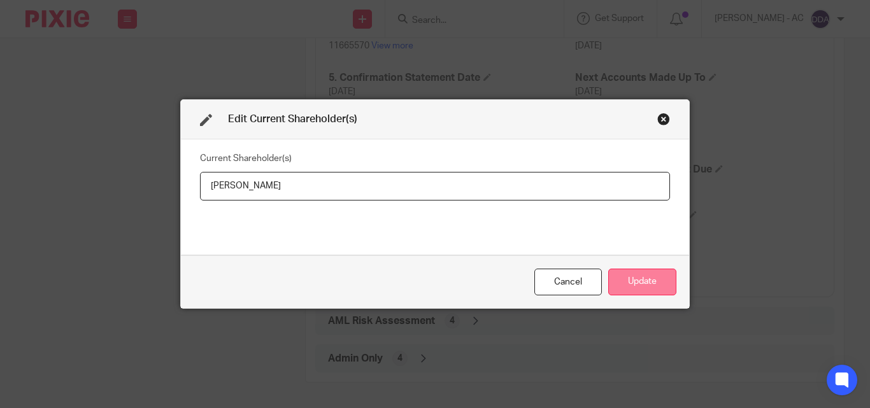
type input "Sheila ATIM"
click at [659, 285] on button "Update" at bounding box center [642, 282] width 68 height 27
click at [645, 276] on button "Update" at bounding box center [642, 282] width 68 height 27
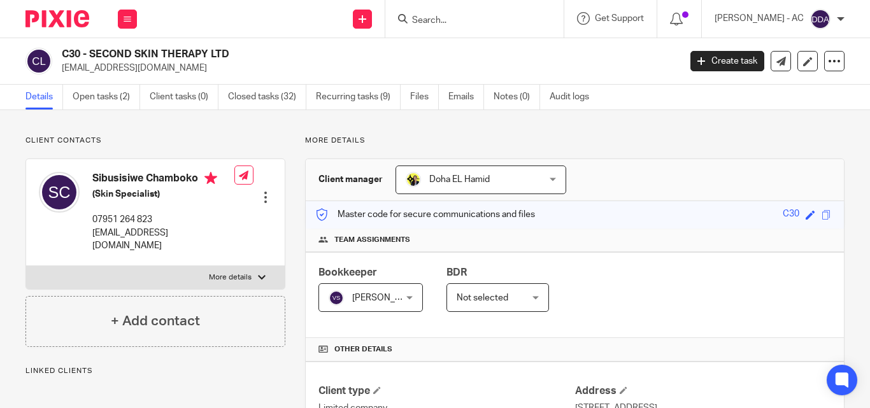
click at [730, 260] on div "Bookkeeper [PERSON_NAME] [PERSON_NAME] Not selected [PERSON_NAME] [PERSON_NAME]…" at bounding box center [575, 295] width 538 height 86
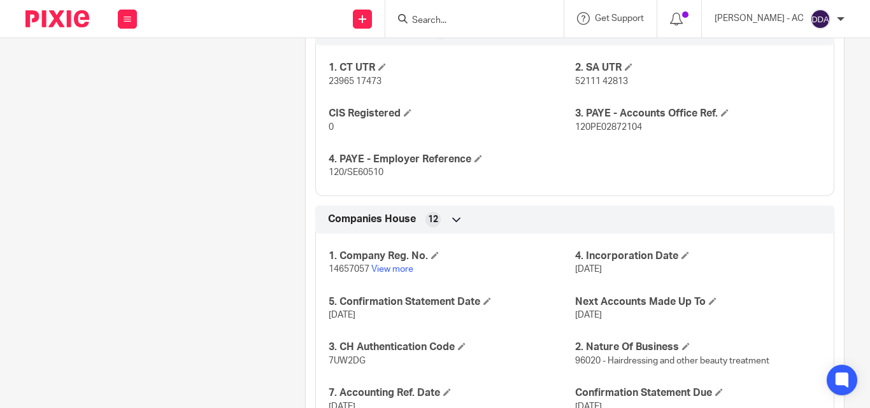
scroll to position [1252, 0]
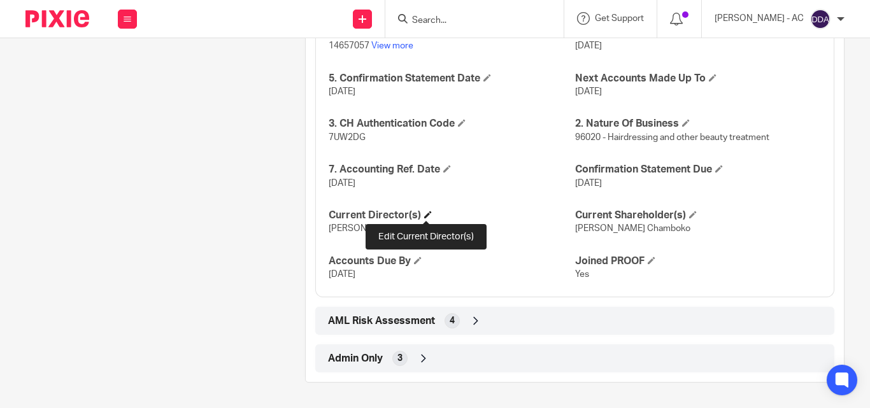
click at [427, 215] on span at bounding box center [428, 215] width 8 height 8
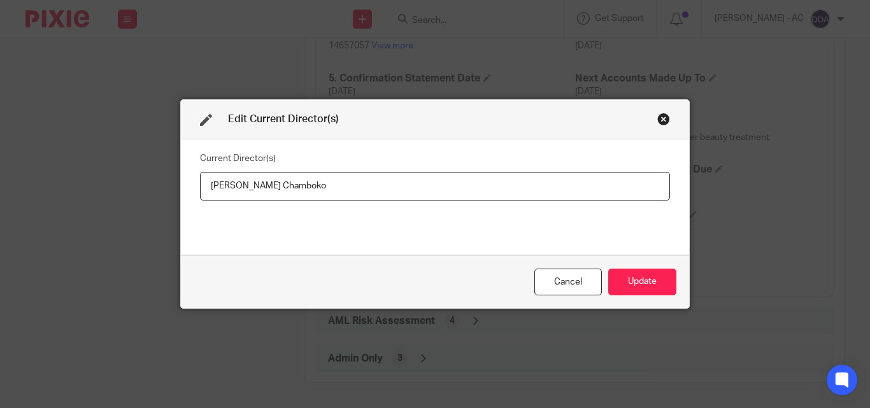
drag, startPoint x: 363, startPoint y: 187, endPoint x: 206, endPoint y: 195, distance: 156.8
click at [206, 195] on input "[PERSON_NAME] Chamboko" at bounding box center [435, 186] width 470 height 29
type input "[PERSON_NAME]"
click at [652, 282] on button "Update" at bounding box center [642, 282] width 68 height 27
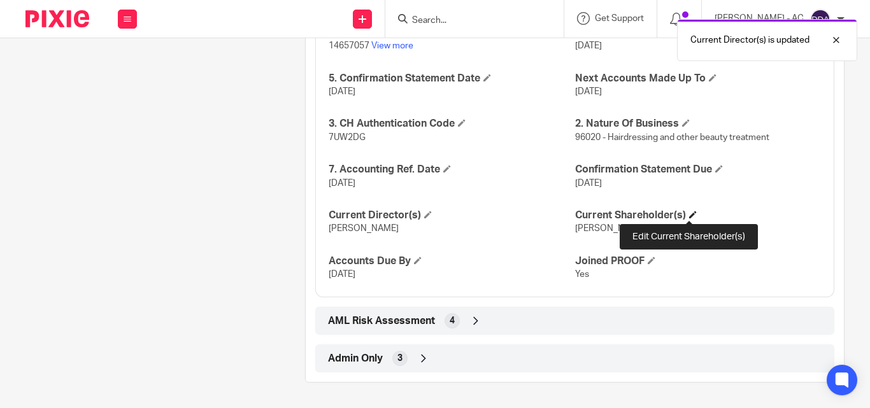
click at [689, 214] on span at bounding box center [693, 215] width 8 height 8
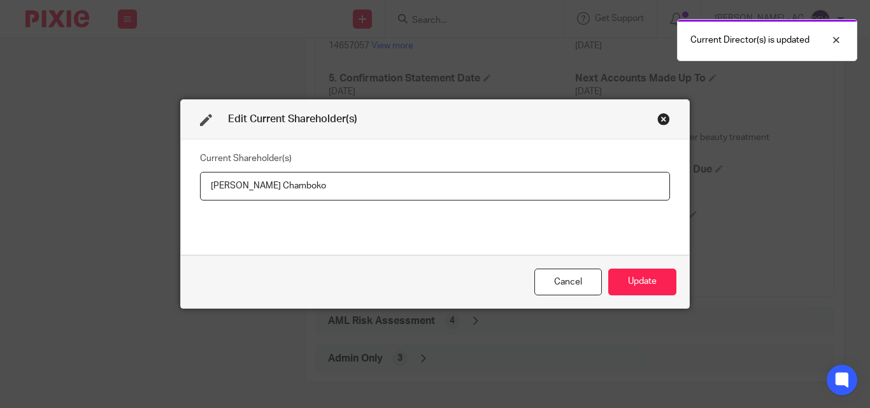
drag, startPoint x: 337, startPoint y: 190, endPoint x: 162, endPoint y: 185, distance: 174.5
click at [162, 185] on div "Edit Current Shareholder(s) Current Shareholder(s) Sibusisiwe Rudo Chamboko Can…" at bounding box center [435, 204] width 870 height 408
type input "Sibusisiwe CHAMBOKO"
click at [657, 278] on button "Update" at bounding box center [642, 282] width 68 height 27
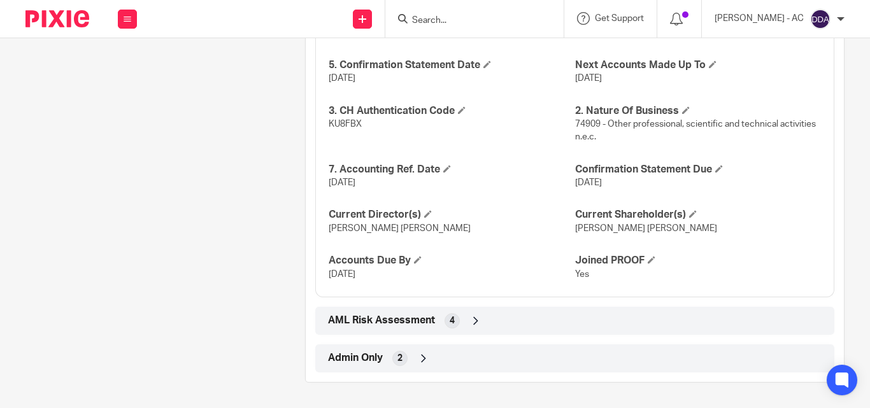
scroll to position [1219, 0]
click at [431, 214] on h4 "Current Director(s)" at bounding box center [452, 214] width 246 height 13
click at [426, 215] on span at bounding box center [428, 214] width 8 height 8
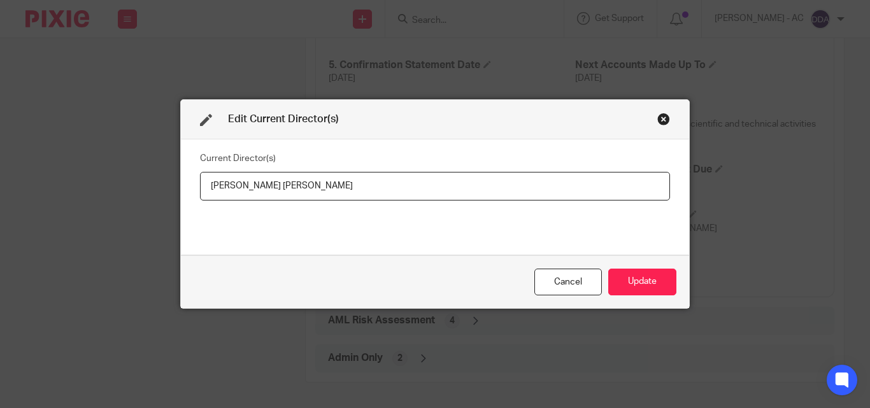
drag, startPoint x: 367, startPoint y: 187, endPoint x: 129, endPoint y: 186, distance: 238.1
click at [129, 186] on div "Edit Current Director(s) Current Director(s) [PERSON_NAME] [PERSON_NAME] Cancel…" at bounding box center [435, 204] width 870 height 408
click at [622, 273] on button "Update" at bounding box center [642, 282] width 68 height 27
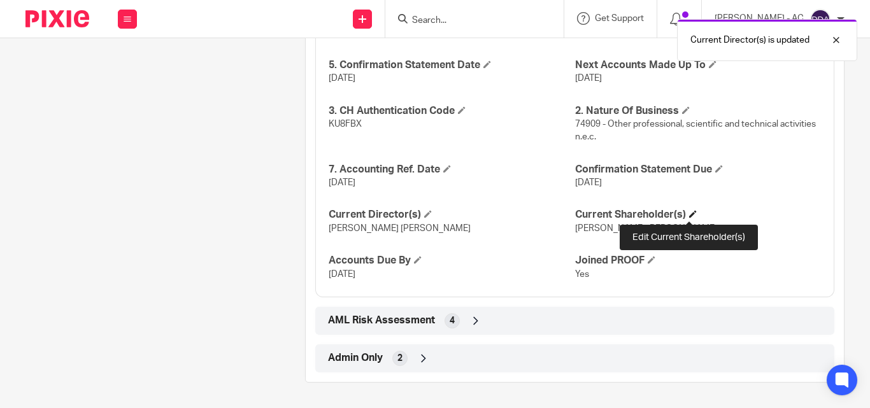
click at [689, 216] on span at bounding box center [693, 214] width 8 height 8
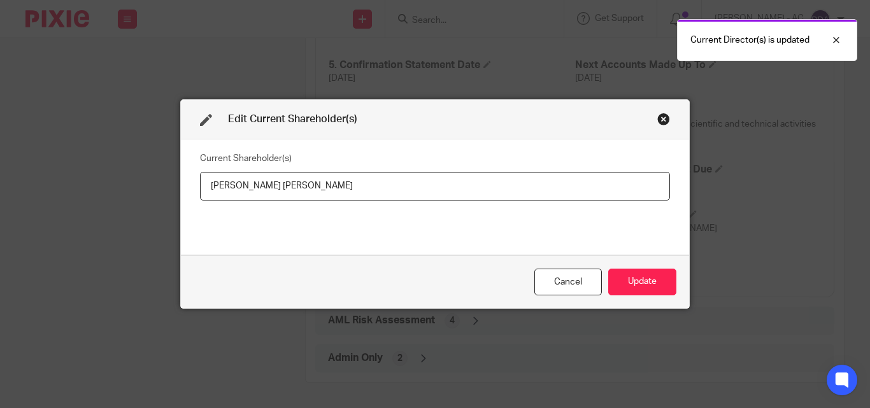
drag, startPoint x: 272, startPoint y: 185, endPoint x: 175, endPoint y: 189, distance: 96.8
click at [180, 189] on div "Edit Current Shareholder(s) Current Shareholder(s) [PERSON_NAME] [PERSON_NAME] …" at bounding box center [434, 203] width 509 height 209
type input "[PERSON_NAME] [PERSON_NAME]"
click at [627, 284] on button "Update" at bounding box center [642, 282] width 68 height 27
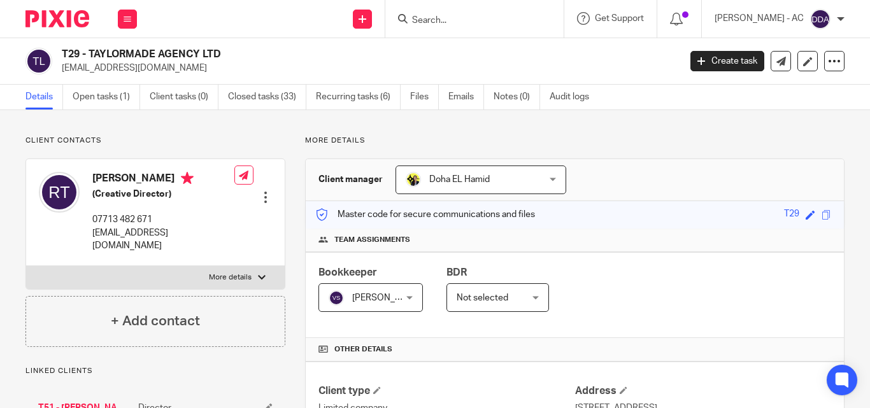
click at [644, 279] on div "Bookkeeper [PERSON_NAME] [PERSON_NAME] Not selected [PERSON_NAME] [PERSON_NAME]…" at bounding box center [575, 295] width 538 height 86
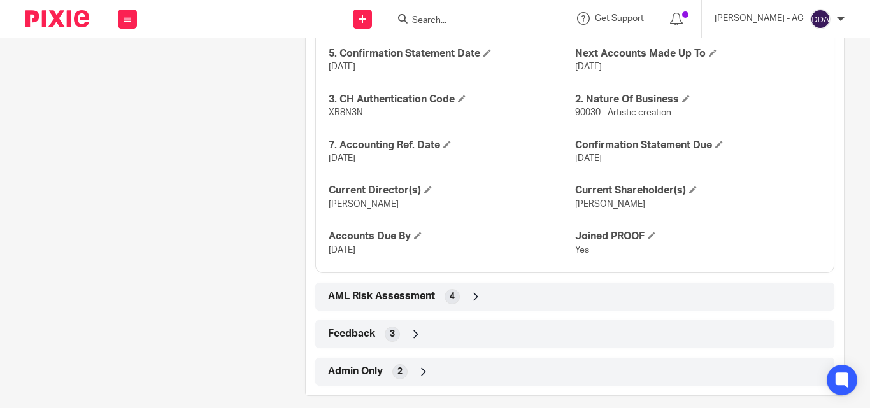
scroll to position [1185, 0]
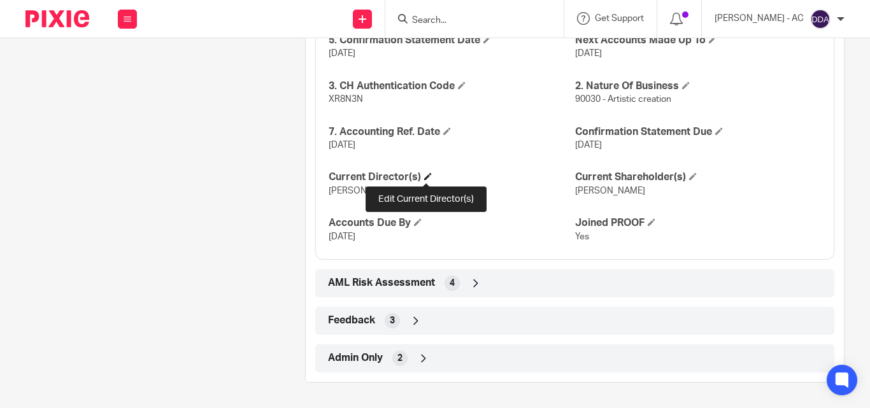
click at [427, 176] on span at bounding box center [428, 177] width 8 height 8
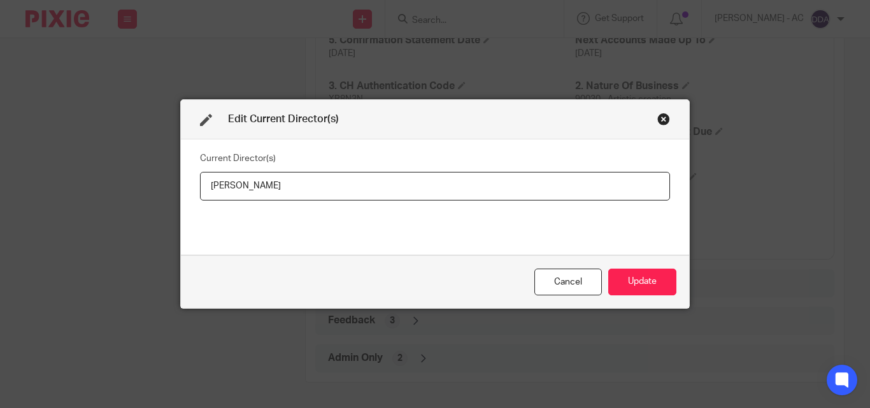
drag, startPoint x: 306, startPoint y: 197, endPoint x: 188, endPoint y: 194, distance: 117.8
click at [188, 194] on div "Current Director(s) [PERSON_NAME]" at bounding box center [435, 196] width 508 height 115
type input "Miss [PERSON_NAME]"
click at [653, 276] on button "Update" at bounding box center [642, 282] width 68 height 27
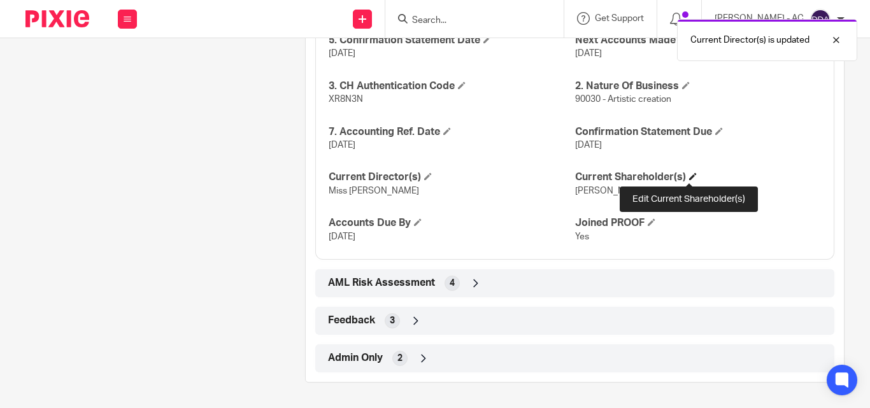
click at [689, 180] on span at bounding box center [693, 177] width 8 height 8
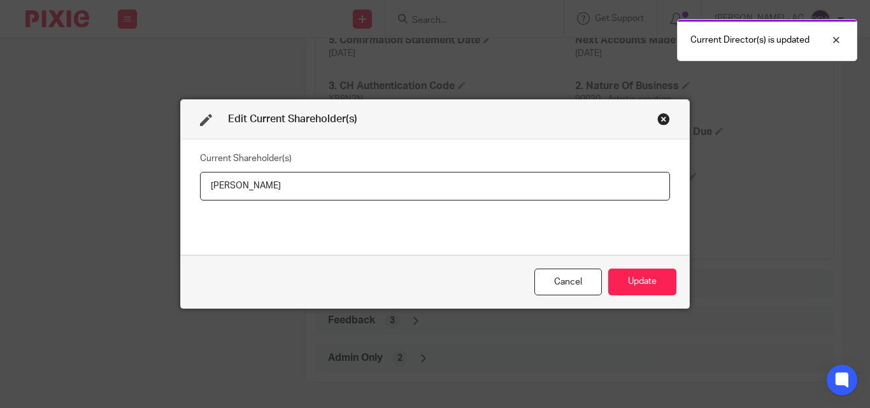
drag, startPoint x: 312, startPoint y: 172, endPoint x: 194, endPoint y: 181, distance: 118.1
click at [194, 181] on div "Current Shareholder(s) Ruth Taylor" at bounding box center [435, 196] width 508 height 115
type input "[PERSON_NAME]"
click at [640, 273] on button "Update" at bounding box center [642, 282] width 68 height 27
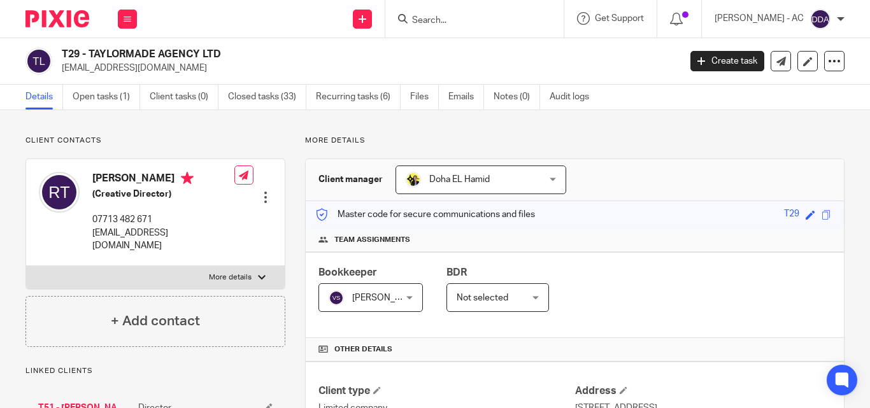
scroll to position [382, 0]
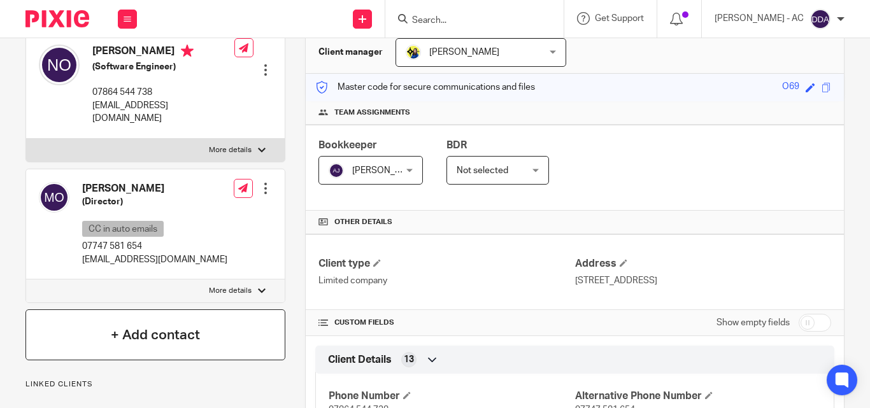
scroll to position [64, 0]
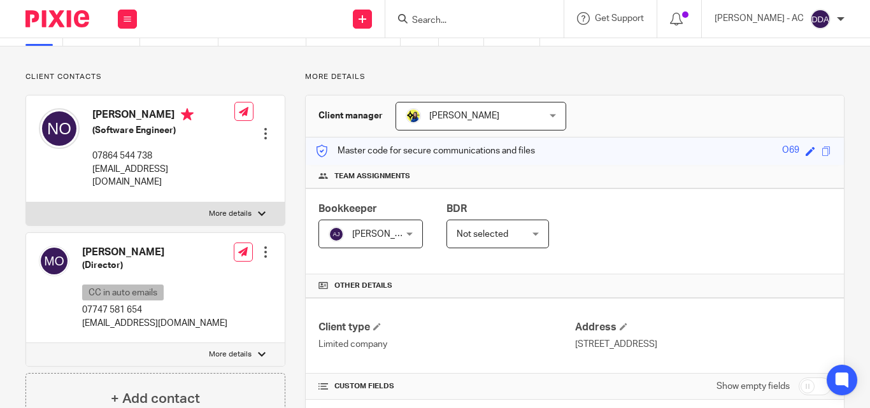
click at [229, 343] on label "More details" at bounding box center [155, 354] width 258 height 23
click at [26, 343] on input "More details" at bounding box center [25, 343] width 1 height 1
checkbox input "true"
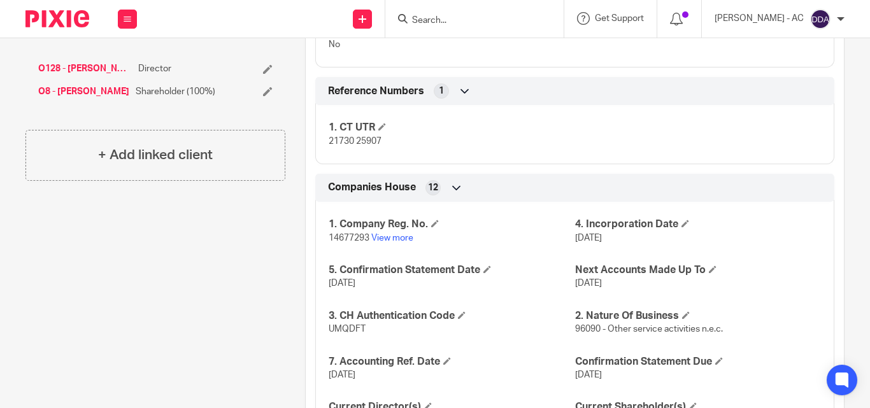
scroll to position [1147, 0]
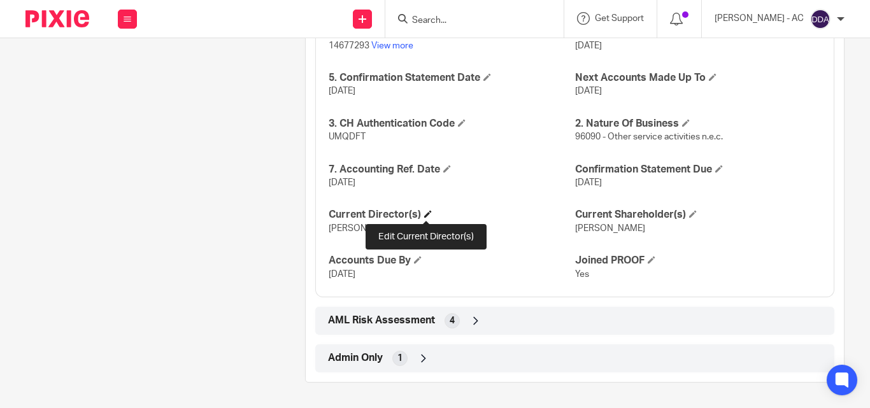
click at [427, 211] on span at bounding box center [428, 214] width 8 height 8
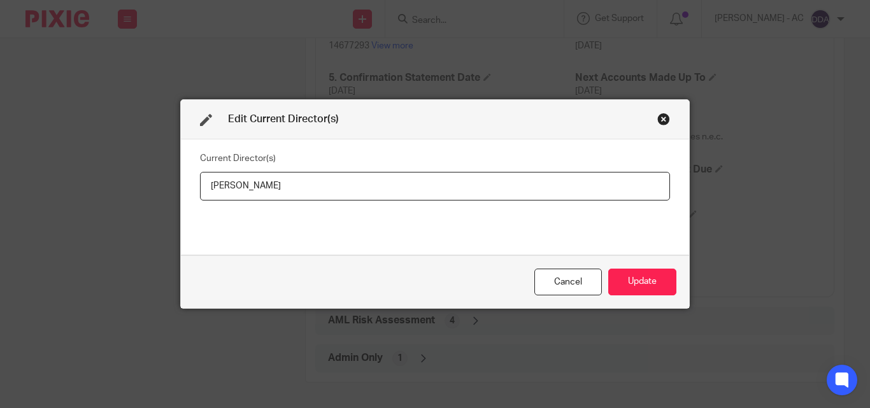
drag, startPoint x: 305, startPoint y: 187, endPoint x: 194, endPoint y: 190, distance: 111.5
click at [194, 190] on div "Current Director(s) Modupeola OLUJIMI" at bounding box center [435, 196] width 508 height 115
type input "Mrs Modupeola OLUJIMI"
click at [609, 276] on button "Update" at bounding box center [642, 282] width 68 height 27
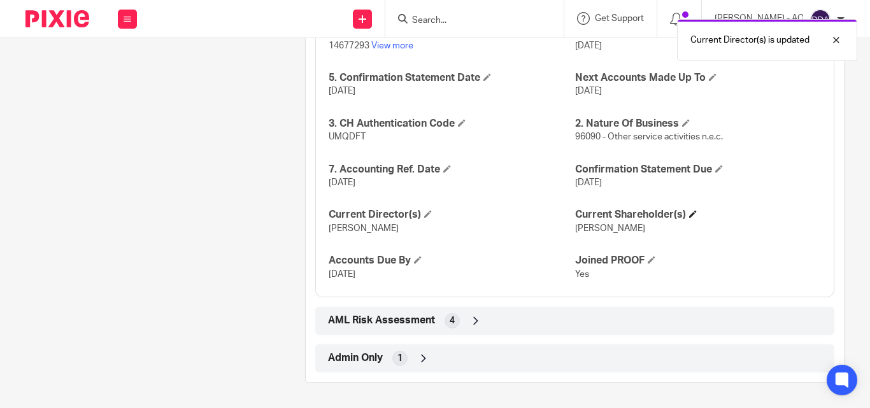
click at [685, 219] on h4 "Current Shareholder(s)" at bounding box center [698, 214] width 246 height 13
click at [689, 216] on span at bounding box center [693, 214] width 8 height 8
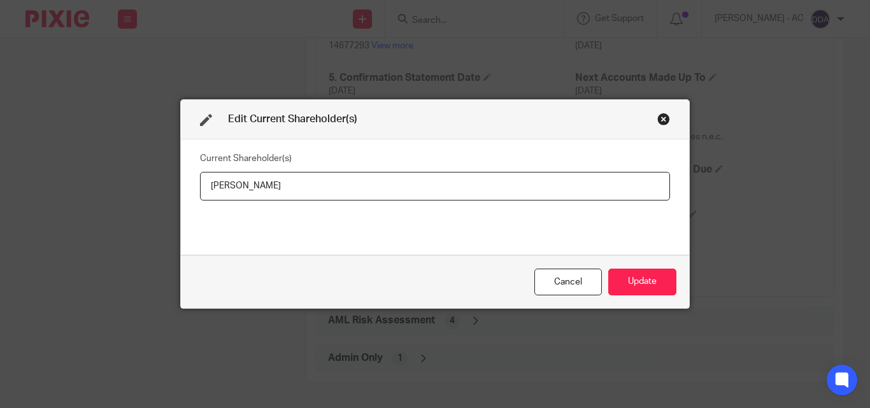
drag, startPoint x: 301, startPoint y: 185, endPoint x: 192, endPoint y: 188, distance: 109.6
click at [192, 188] on div "Current Shareholder(s) Modupeola OLUJIMI" at bounding box center [435, 196] width 508 height 115
click at [641, 276] on button "Update" at bounding box center [642, 282] width 68 height 27
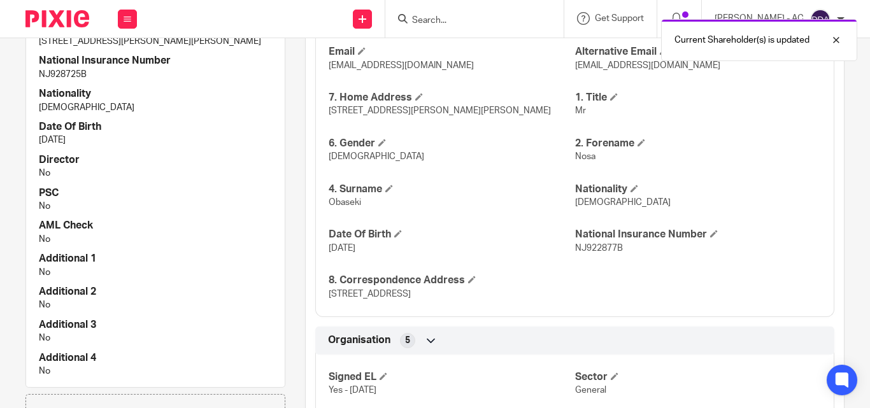
scroll to position [320, 0]
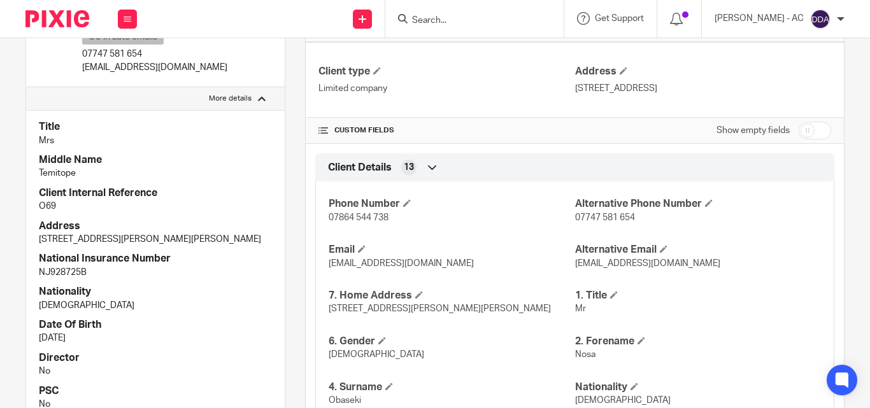
click at [543, 162] on div "Client Details 13" at bounding box center [575, 168] width 500 height 22
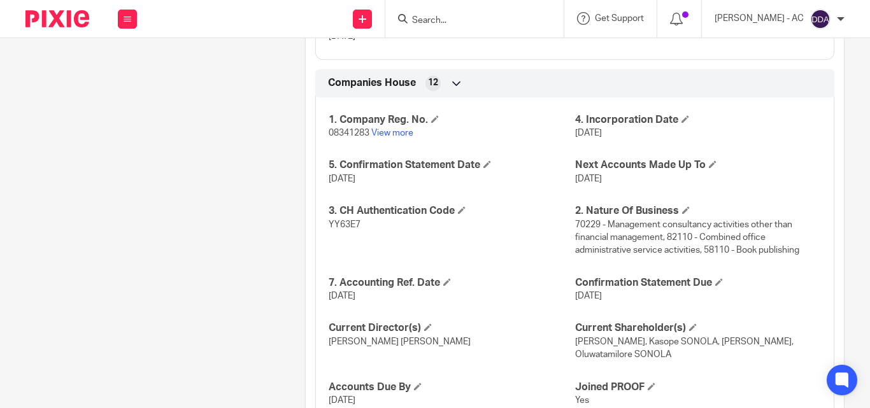
scroll to position [1361, 0]
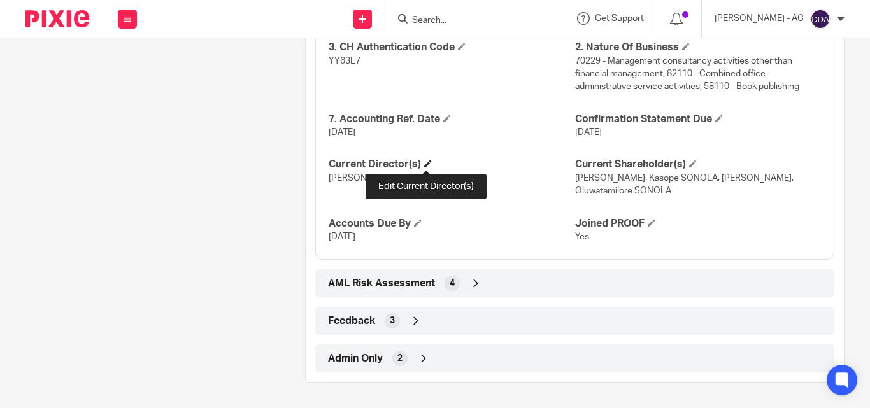
click at [427, 162] on span at bounding box center [428, 164] width 8 height 8
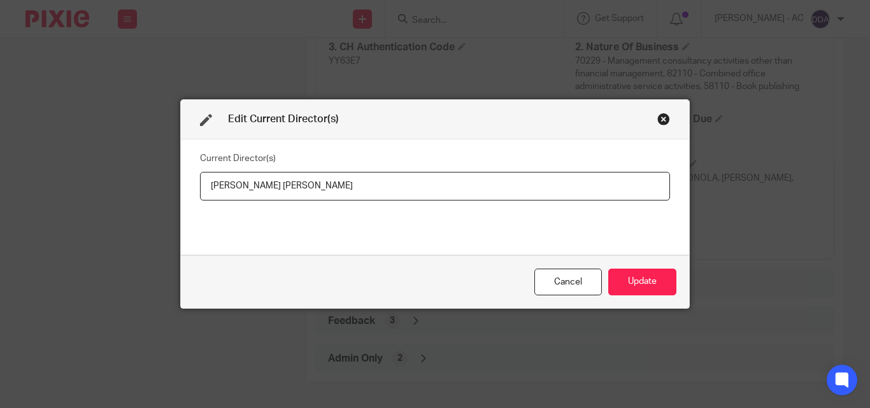
drag, startPoint x: 346, startPoint y: 186, endPoint x: 187, endPoint y: 197, distance: 158.9
click at [187, 197] on div "Current Director(s) [PERSON_NAME] [PERSON_NAME]" at bounding box center [435, 196] width 508 height 115
type input "Mrs Adeola Olutoyin SONOLA"
click at [654, 278] on button "Update" at bounding box center [642, 282] width 68 height 27
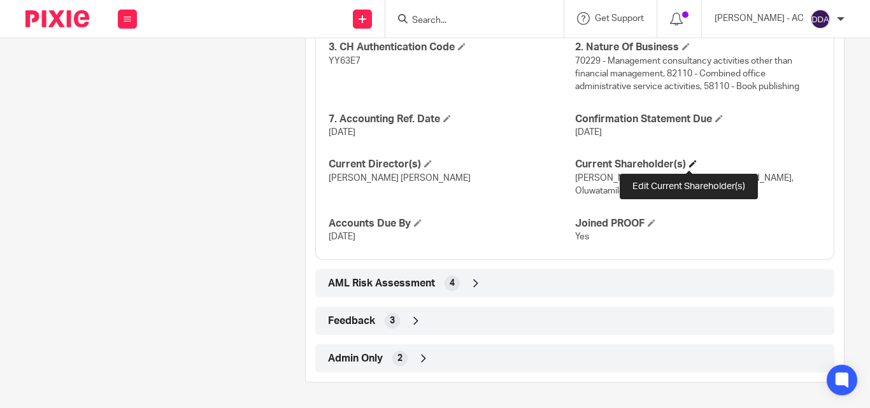
click at [689, 160] on span at bounding box center [693, 164] width 8 height 8
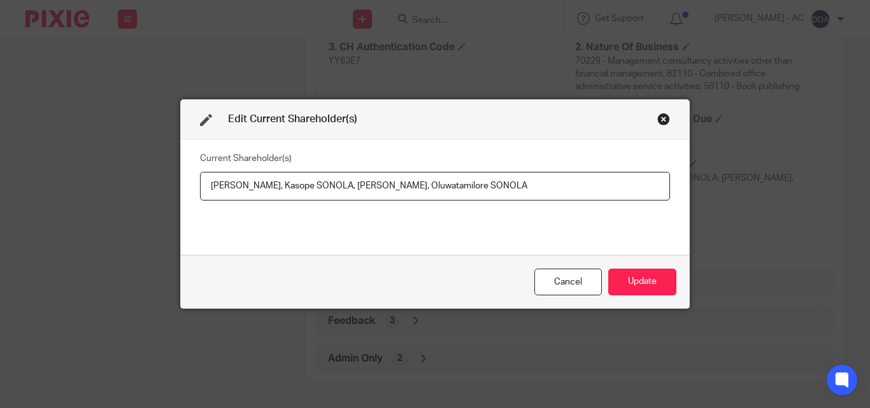
drag, startPoint x: 204, startPoint y: 184, endPoint x: 272, endPoint y: 194, distance: 68.8
click at [272, 194] on input "Adeola SONOLA, Kasope SONOLA, Omobolade SONOLA, Oluwatamilore SONOLA" at bounding box center [435, 186] width 470 height 29
drag, startPoint x: 276, startPoint y: 181, endPoint x: 344, endPoint y: 184, distance: 68.2
click at [344, 184] on input "Adeola SONOLA, Kasope SONOLA, Omobolade SONOLA, Oluwatamilore SONOLA" at bounding box center [435, 186] width 470 height 29
drag, startPoint x: 348, startPoint y: 188, endPoint x: 435, endPoint y: 187, distance: 87.9
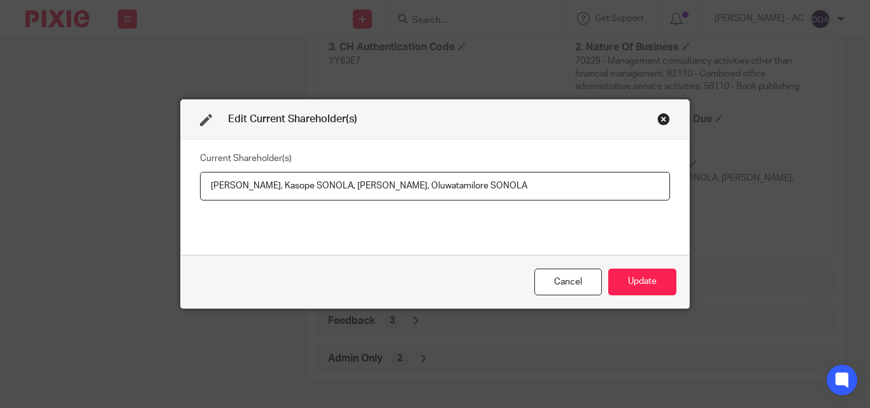
click at [435, 187] on input "Adeola SONOLA, Kasope SONOLA, Omobolade SONOLA, Oluwatamilore SONOLA" at bounding box center [435, 186] width 470 height 29
paste input "text"
click at [348, 185] on input "Adeola SONOLA, Kasope SONOLA,Omobolade SONOLA, Oluwatamilore SONOLA" at bounding box center [435, 186] width 470 height 29
type input "Adeola SONOLA, Kasope SONOLA, Omobolade SONOLA, Oluwatamilore SONOLA"
drag, startPoint x: 440, startPoint y: 184, endPoint x: 540, endPoint y: 185, distance: 100.0
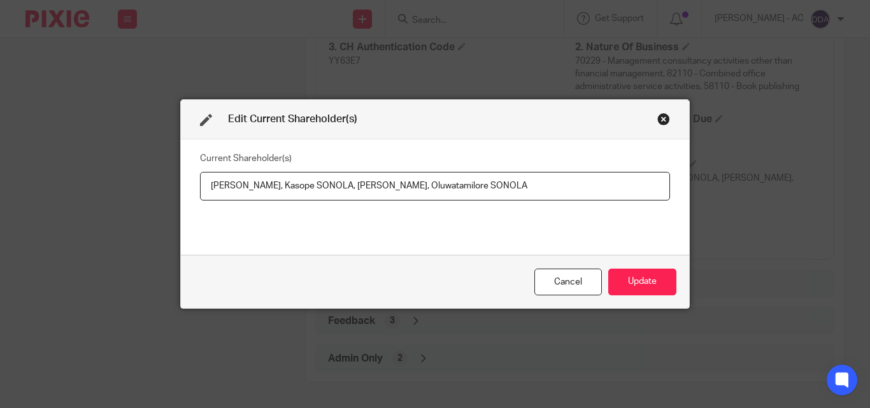
click at [540, 185] on input "Adeola SONOLA, Kasope SONOLA, Omobolade SONOLA, Oluwatamilore SONOLA" at bounding box center [435, 186] width 470 height 29
click at [502, 221] on div "Current Shareholder(s) Adeola SONOLA, Kasope SONOLA, Omobolade SONOLA, Oluwatam…" at bounding box center [435, 196] width 470 height 95
click at [623, 282] on button "Update" at bounding box center [642, 282] width 68 height 27
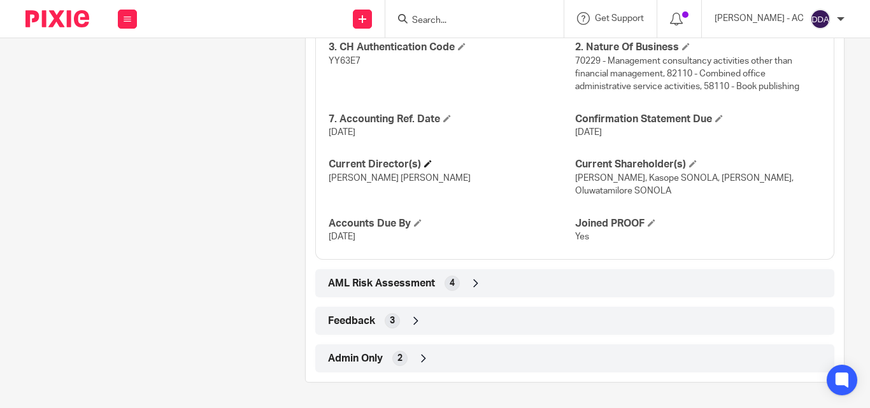
click at [385, 169] on h4 "Current Director(s)" at bounding box center [452, 164] width 246 height 13
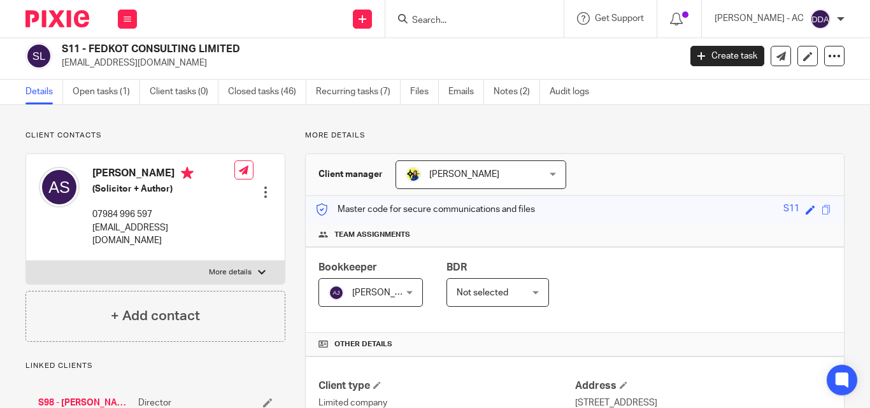
scroll to position [0, 0]
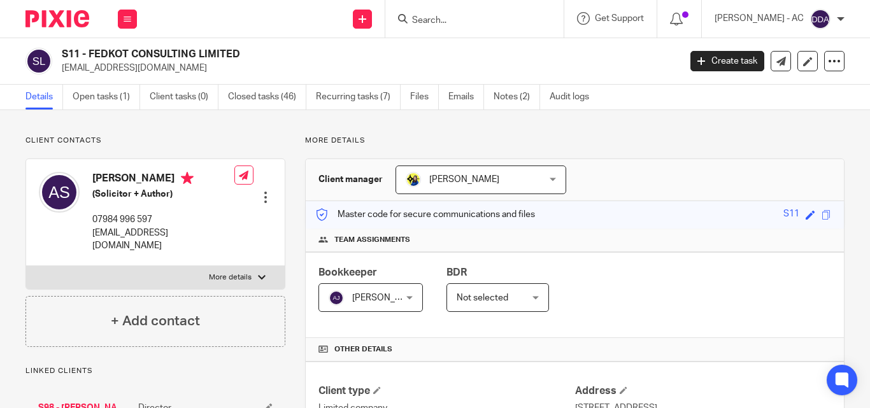
click at [607, 315] on div "Bookkeeper Abhay Jayswal Abhay Jayswal Not selected Abhay Jayswal Akhil Siby - …" at bounding box center [575, 295] width 538 height 86
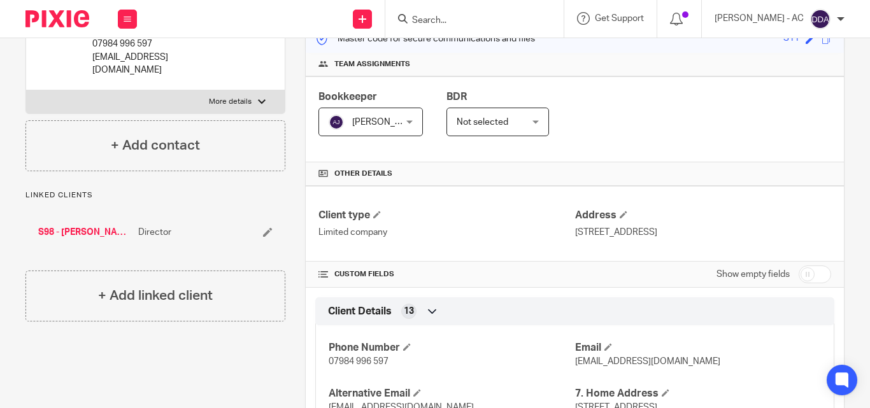
scroll to position [127, 0]
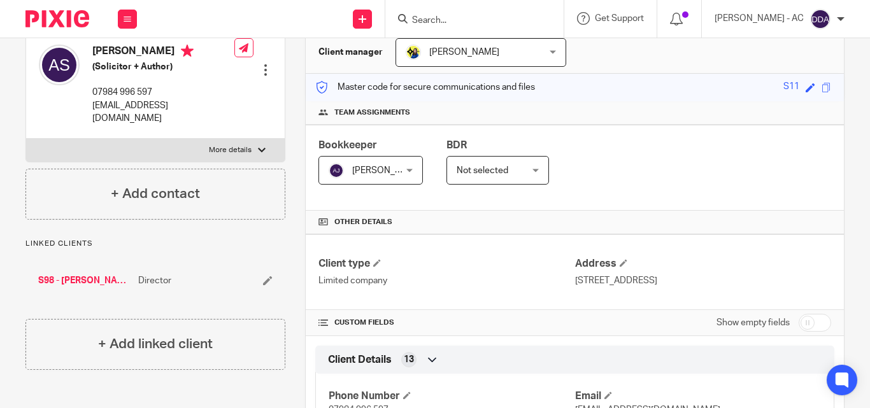
click at [243, 139] on label "More details" at bounding box center [155, 150] width 258 height 23
click at [26, 138] on input "More details" at bounding box center [25, 138] width 1 height 1
checkbox input "true"
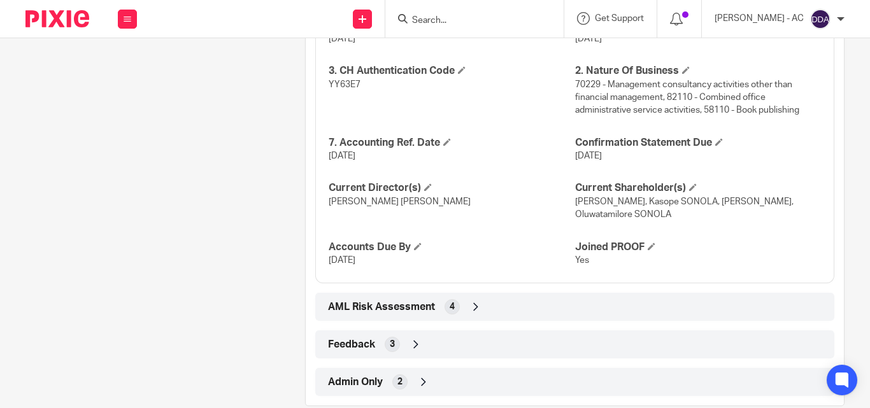
scroll to position [1361, 0]
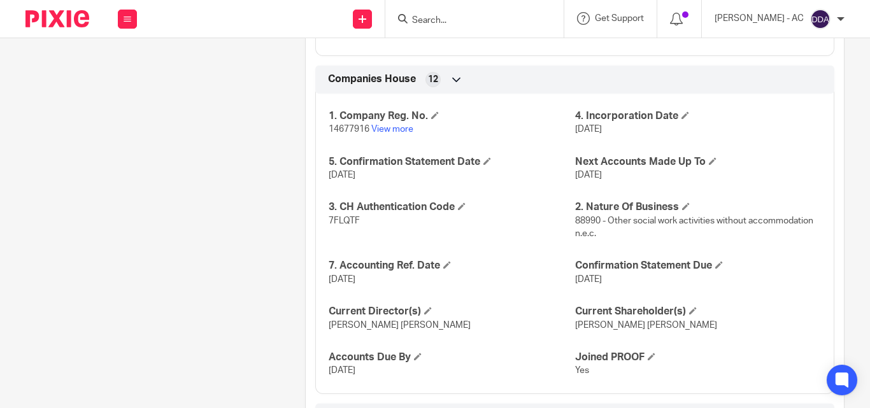
scroll to position [1252, 0]
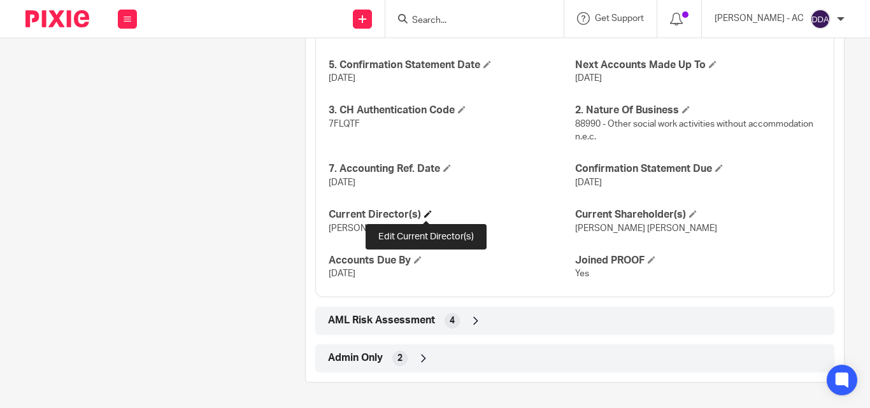
click at [424, 215] on span at bounding box center [428, 214] width 8 height 8
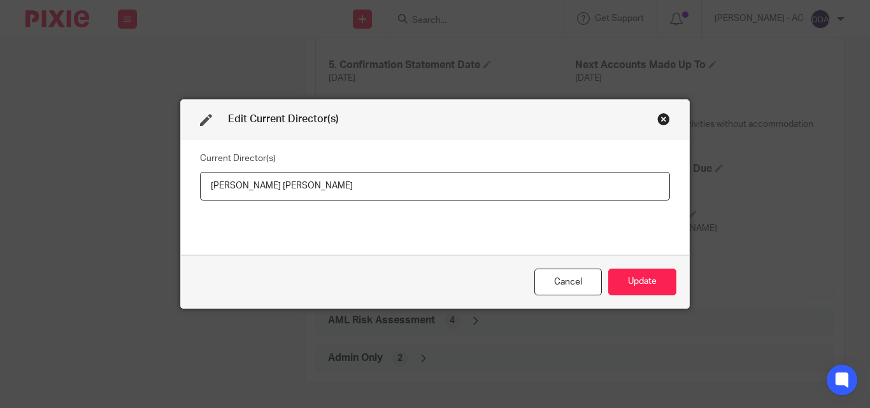
drag, startPoint x: 300, startPoint y: 189, endPoint x: 153, endPoint y: 185, distance: 146.5
click at [153, 185] on div "Edit Current Director(s) Current Director(s) Rashila Gopal Patel Cancel Update" at bounding box center [435, 204] width 870 height 408
type input "Mrs Rashila Gopal PATEL"
click at [624, 279] on button "Update" at bounding box center [642, 282] width 68 height 27
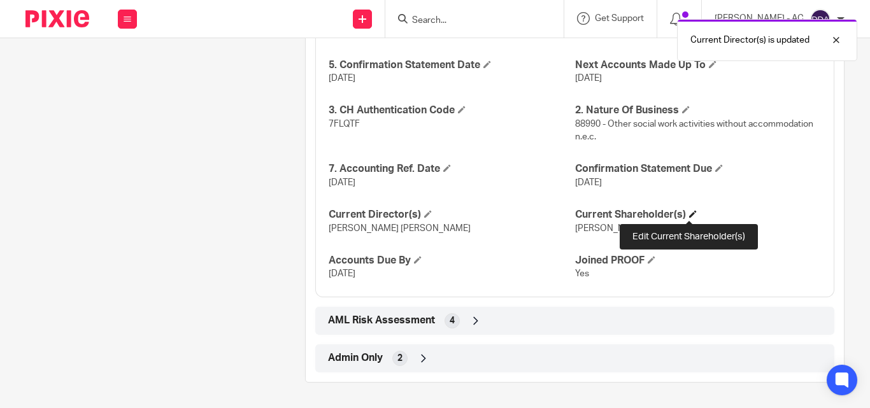
click at [689, 214] on span at bounding box center [693, 214] width 8 height 8
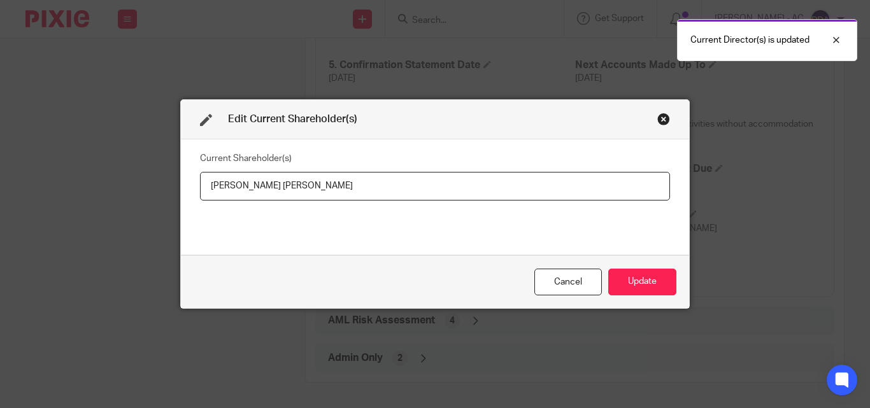
drag, startPoint x: 311, startPoint y: 185, endPoint x: 167, endPoint y: 185, distance: 143.2
click at [167, 185] on div "Edit Current Shareholder(s) Current Shareholder(s) Rashila Gopal Patel Cancel U…" at bounding box center [435, 204] width 870 height 408
type input "Rashila PATEL"
click at [628, 275] on button "Update" at bounding box center [642, 282] width 68 height 27
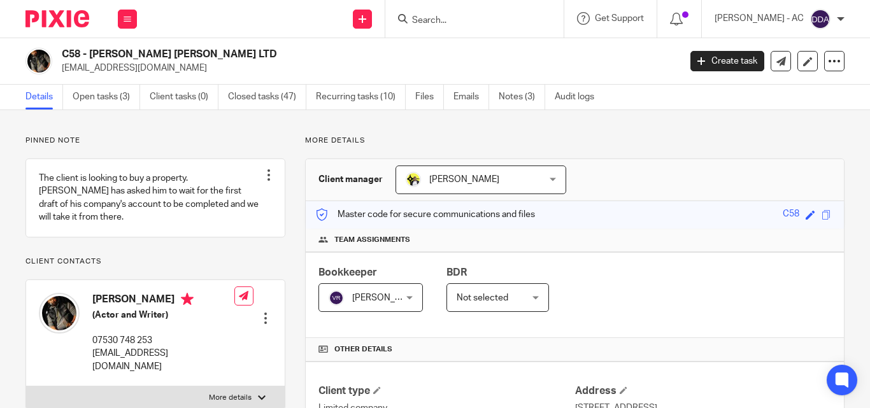
click at [614, 267] on div "Bookkeeper [PERSON_NAME] [PERSON_NAME] Not selected [PERSON_NAME] [PERSON_NAME]…" at bounding box center [575, 295] width 538 height 86
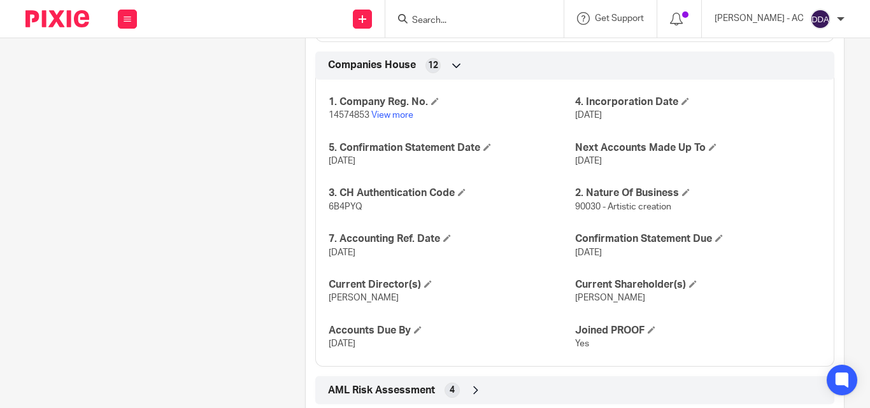
scroll to position [1276, 0]
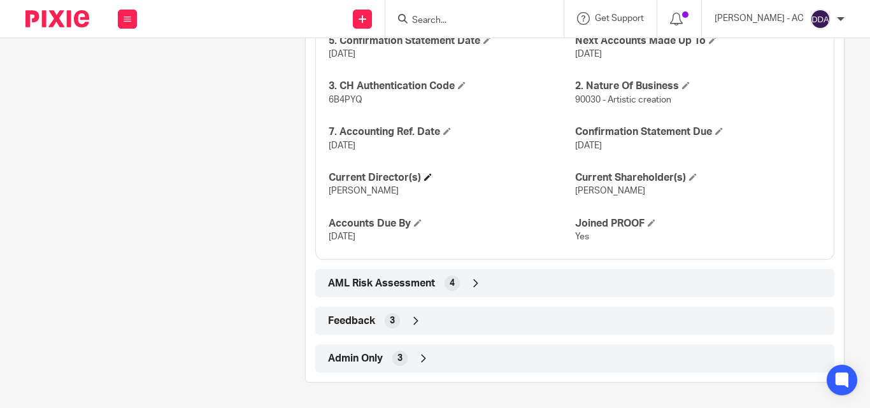
click at [430, 175] on h4 "Current Director(s)" at bounding box center [452, 177] width 246 height 13
click at [424, 176] on span at bounding box center [428, 177] width 8 height 8
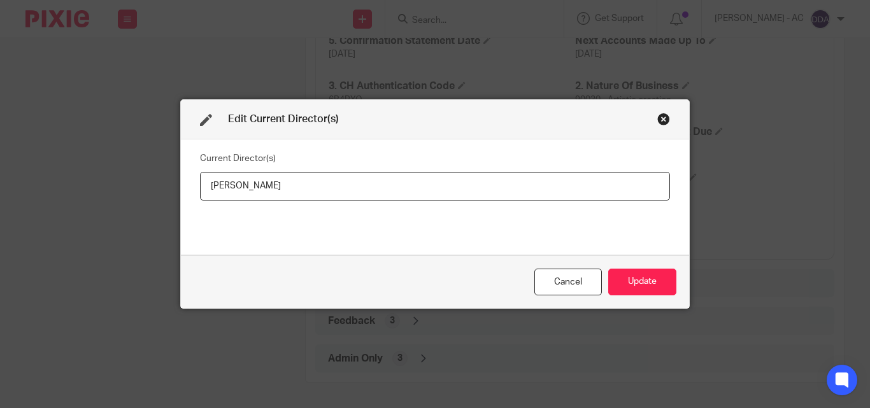
drag, startPoint x: 284, startPoint y: 183, endPoint x: 141, endPoint y: 194, distance: 143.0
click at [141, 194] on div "Edit Current Director(s) Current Director(s) [PERSON_NAME] Update" at bounding box center [435, 204] width 870 height 408
type input "Mr [PERSON_NAME]"
drag, startPoint x: 621, startPoint y: 274, endPoint x: 620, endPoint y: 261, distance: 12.8
click at [622, 274] on button "Update" at bounding box center [642, 282] width 68 height 27
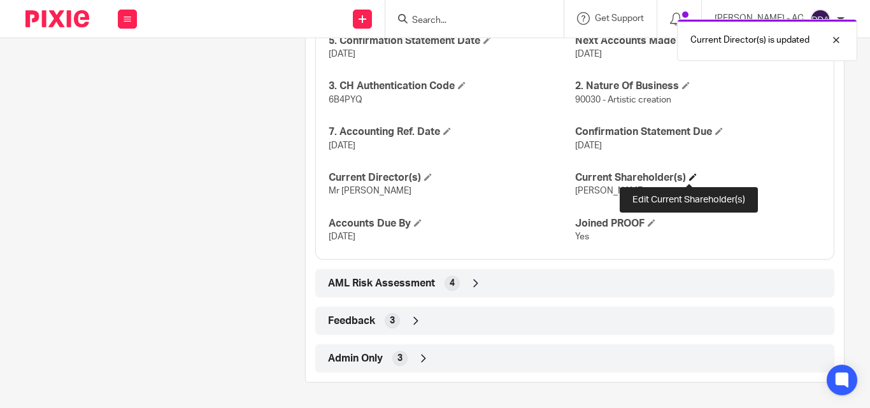
click at [689, 178] on span at bounding box center [693, 177] width 8 height 8
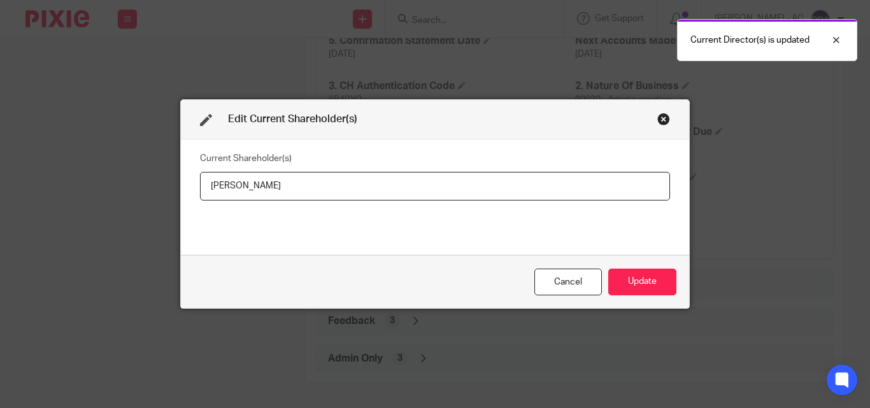
drag, startPoint x: 309, startPoint y: 196, endPoint x: 183, endPoint y: 201, distance: 126.1
click at [183, 201] on div "Current Shareholder(s) [PERSON_NAME]" at bounding box center [435, 196] width 508 height 115
type input "[PERSON_NAME]"
click at [642, 278] on button "Update" at bounding box center [642, 282] width 68 height 27
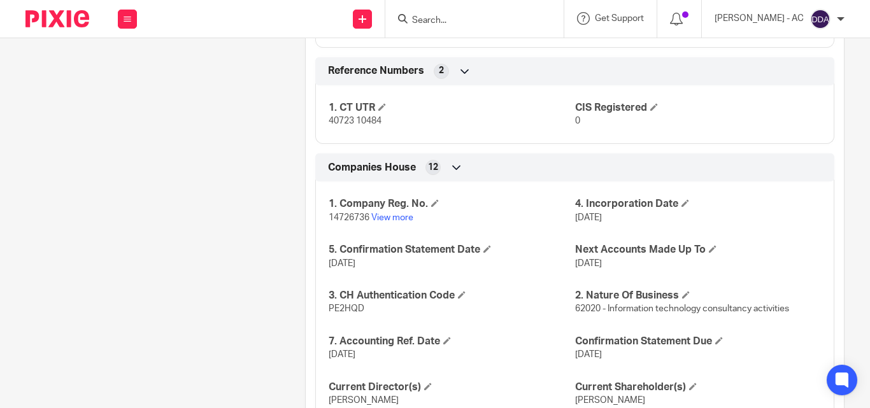
scroll to position [1101, 0]
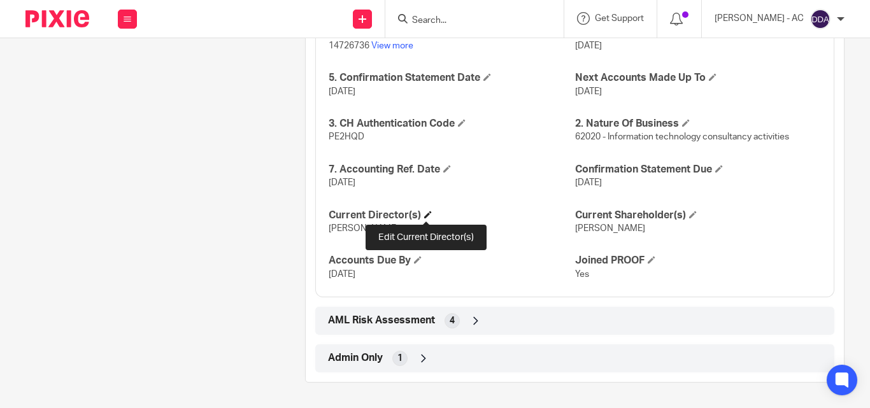
click at [428, 213] on span at bounding box center [428, 215] width 8 height 8
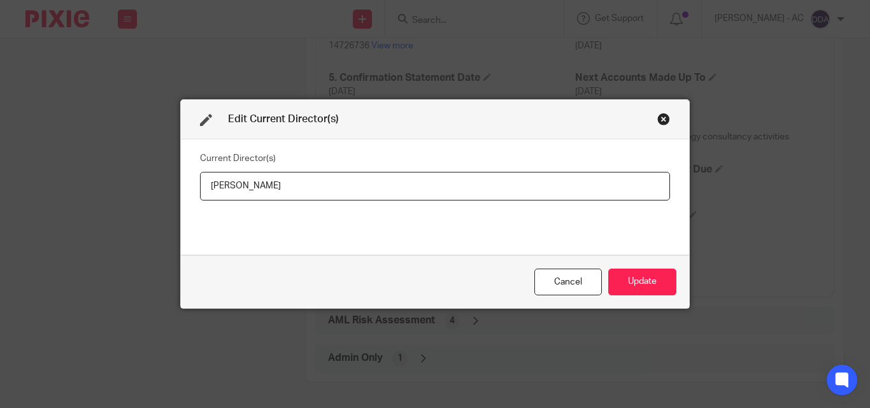
drag, startPoint x: 339, startPoint y: 188, endPoint x: 166, endPoint y: 203, distance: 173.2
click at [166, 203] on div "Edit Current Director(s) Current Director(s) Adebimpe Adebowale Cancel Update" at bounding box center [435, 204] width 870 height 408
type input "Miss Adebimpe ADEBOWALE"
click at [638, 283] on button "Update" at bounding box center [642, 282] width 68 height 27
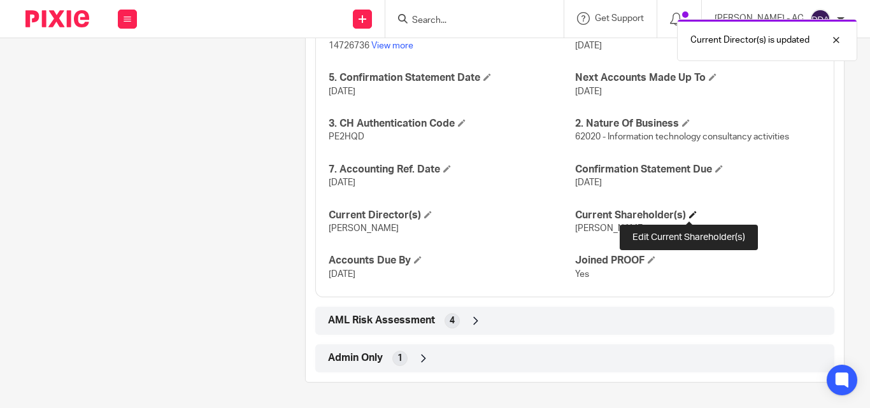
click at [690, 213] on span at bounding box center [693, 215] width 8 height 8
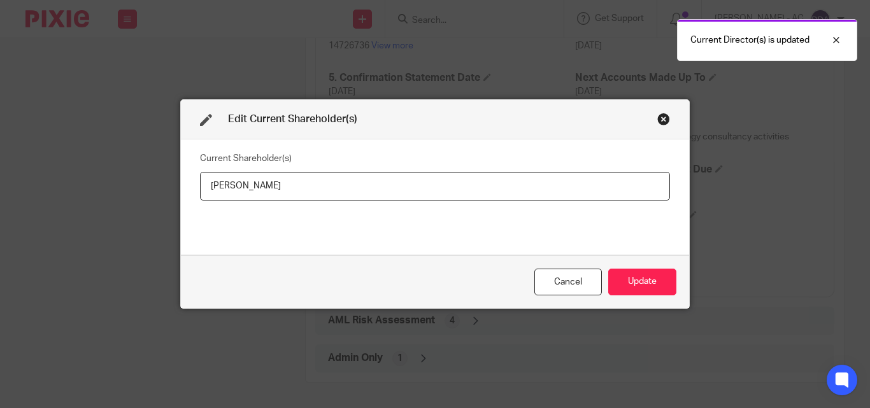
drag, startPoint x: 318, startPoint y: 195, endPoint x: 188, endPoint y: 201, distance: 130.7
click at [188, 201] on div "Current Shareholder(s) Adebimpe Adebowale" at bounding box center [435, 196] width 508 height 115
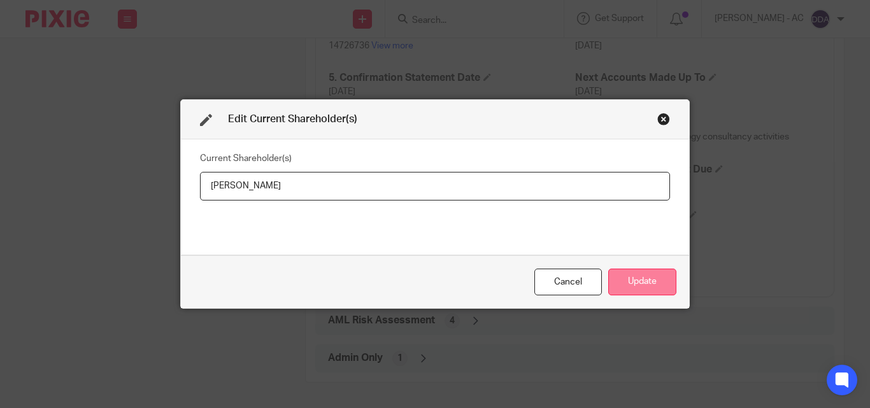
type input "Adebimpe ADEBOWALE"
click at [641, 279] on button "Update" at bounding box center [642, 282] width 68 height 27
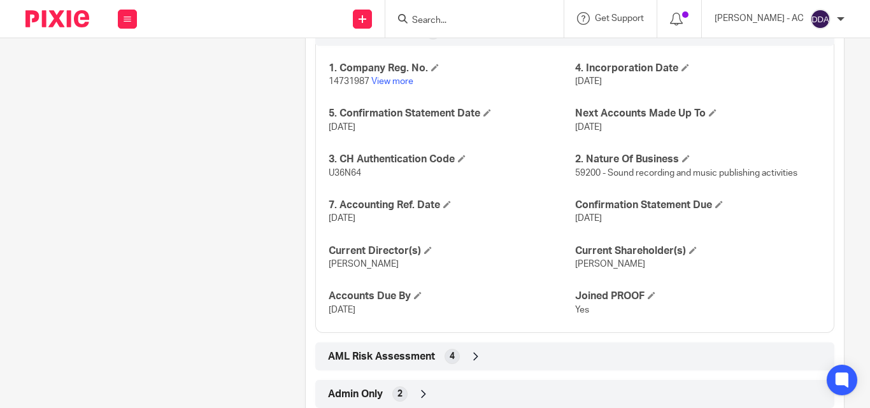
scroll to position [1284, 0]
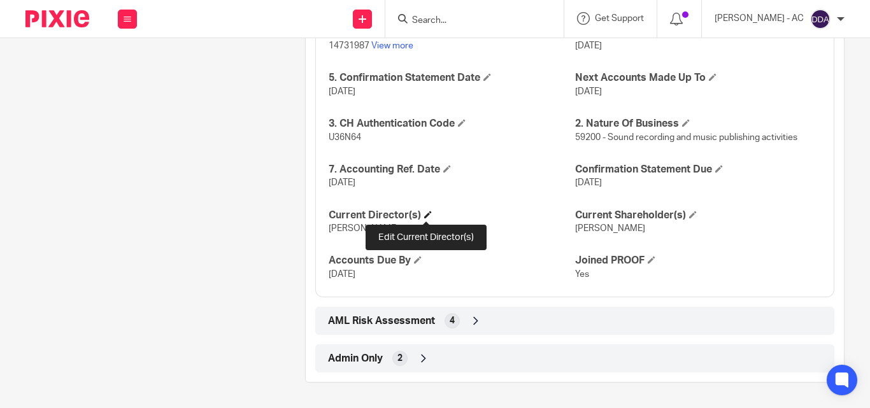
click at [427, 212] on span at bounding box center [428, 215] width 8 height 8
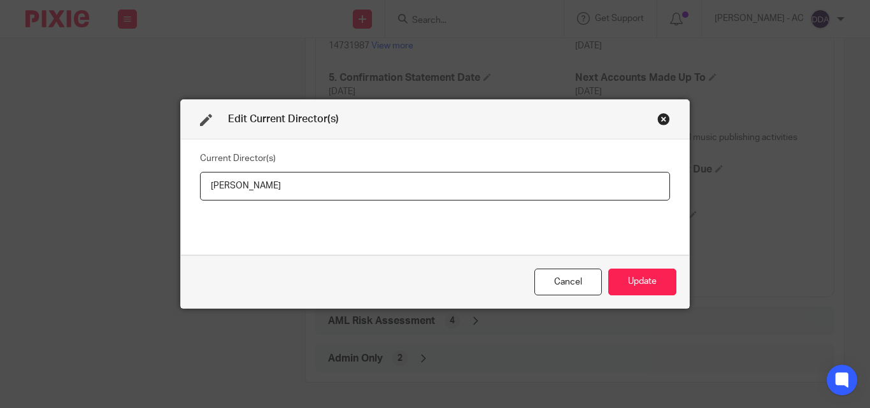
drag, startPoint x: 299, startPoint y: 183, endPoint x: 182, endPoint y: 183, distance: 117.1
click at [182, 183] on div "Current Director(s) [PERSON_NAME]" at bounding box center [435, 196] width 508 height 115
type input "[PERSON_NAME]"
click at [618, 282] on button "Update" at bounding box center [642, 282] width 68 height 27
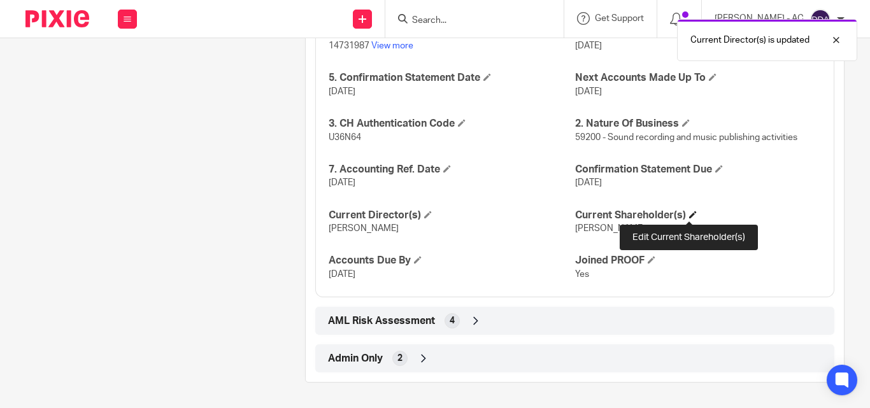
click at [689, 212] on span at bounding box center [693, 215] width 8 height 8
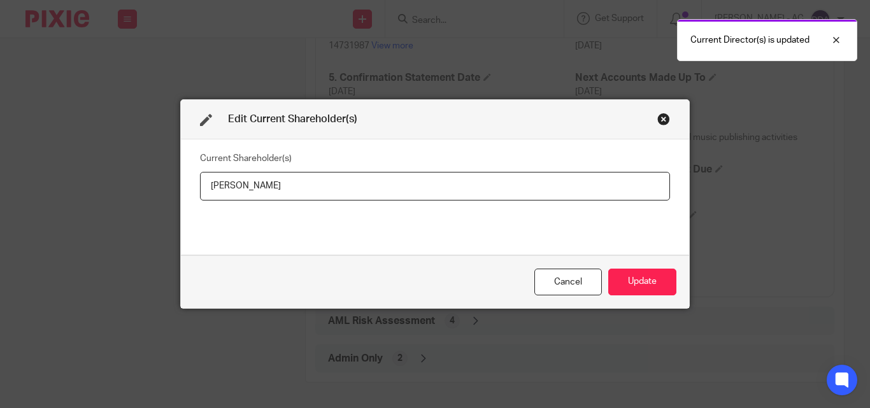
drag, startPoint x: 288, startPoint y: 184, endPoint x: 189, endPoint y: 191, distance: 99.6
click at [189, 191] on div "Current Shareholder(s) [PERSON_NAME]" at bounding box center [435, 196] width 508 height 115
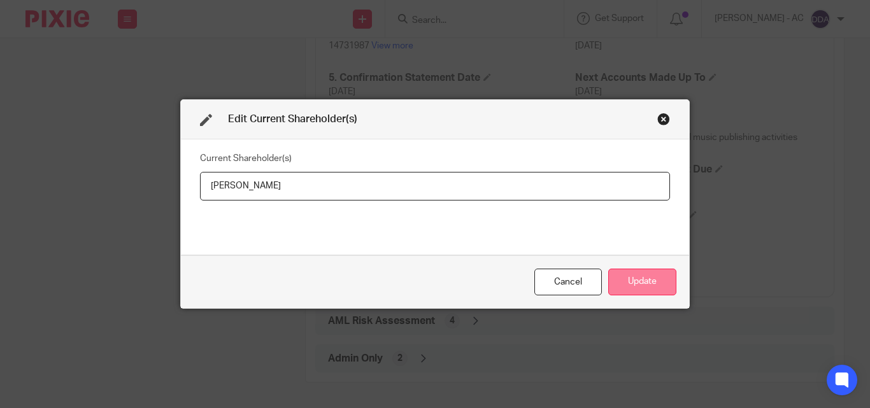
type input "[PERSON_NAME]"
click at [654, 277] on button "Update" at bounding box center [642, 282] width 68 height 27
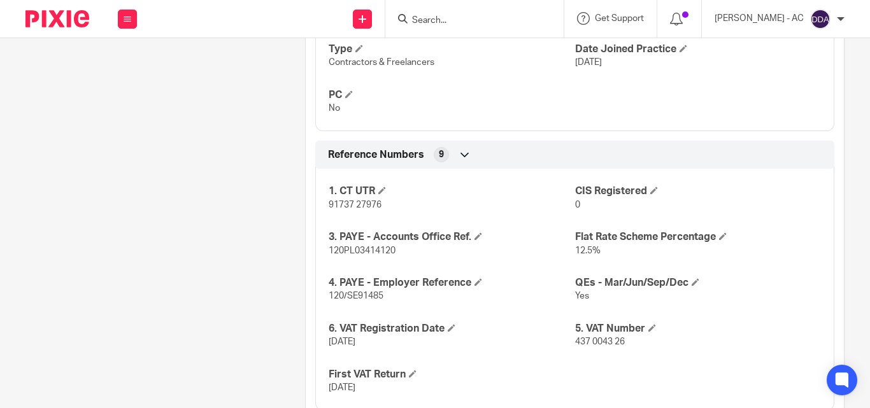
scroll to position [1330, 0]
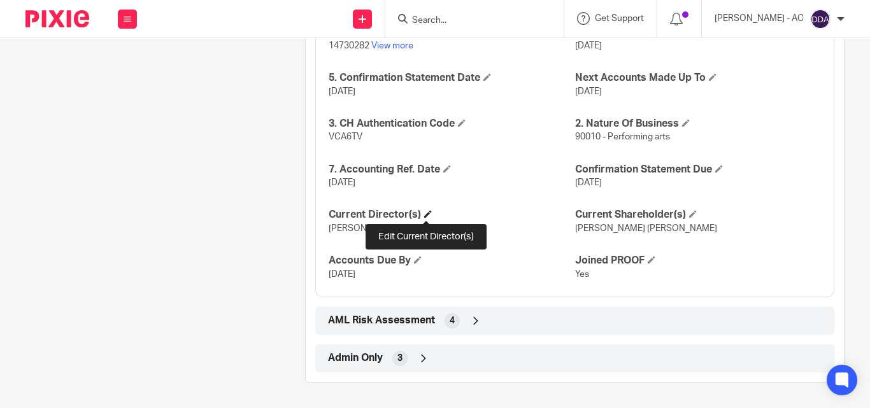
click at [427, 213] on span at bounding box center [428, 214] width 8 height 8
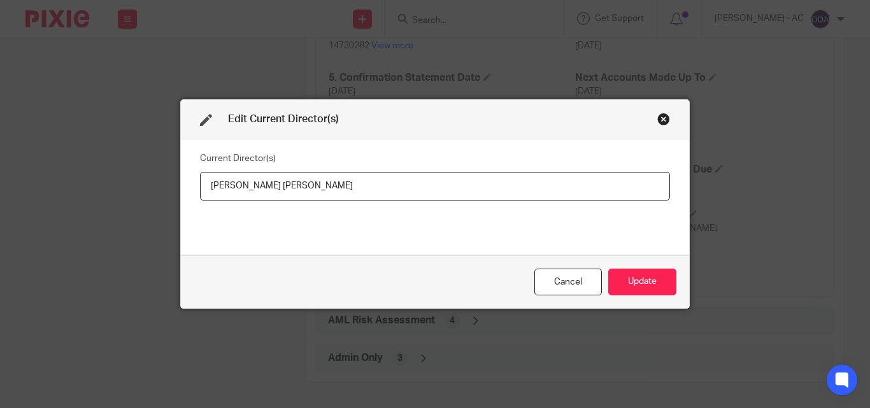
drag, startPoint x: 360, startPoint y: 190, endPoint x: 190, endPoint y: 188, distance: 169.4
click at [190, 188] on div "Current Director(s) Eugenie Caroline Holder" at bounding box center [435, 196] width 508 height 115
type input "Ms Eugenie HOLDER"
click at [634, 281] on button "Update" at bounding box center [642, 282] width 68 height 27
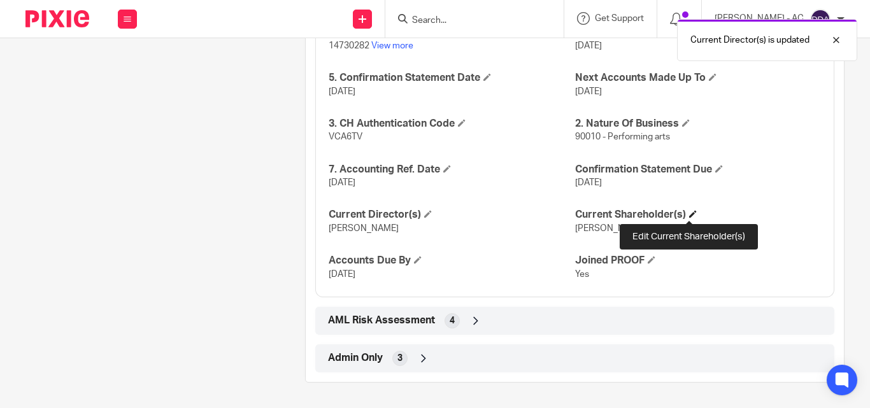
click at [689, 216] on span at bounding box center [693, 214] width 8 height 8
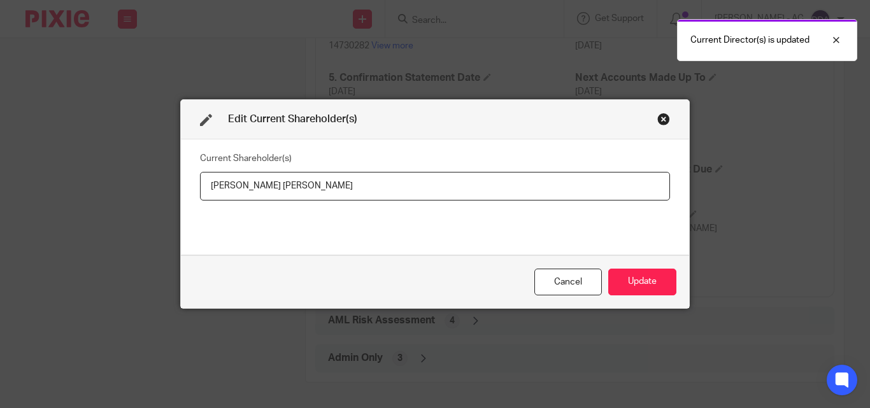
drag, startPoint x: 339, startPoint y: 197, endPoint x: 204, endPoint y: 194, distance: 135.0
click at [204, 194] on input "Eugenie Caroline Holder" at bounding box center [435, 186] width 470 height 29
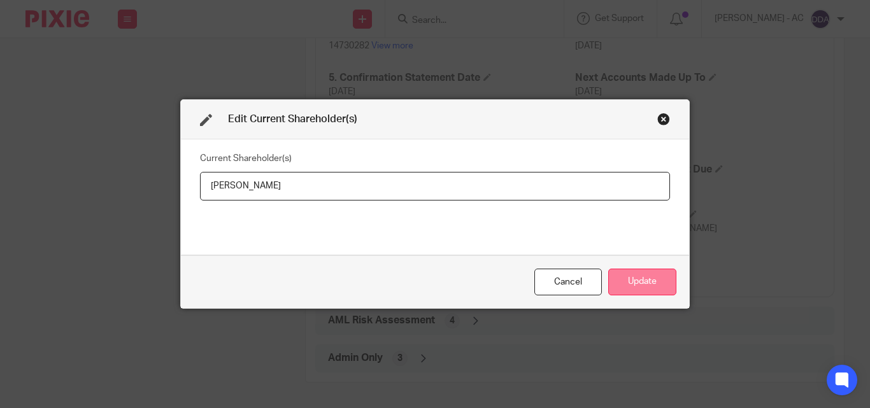
type input "Eugenie HOLDER"
click at [626, 281] on button "Update" at bounding box center [642, 282] width 68 height 27
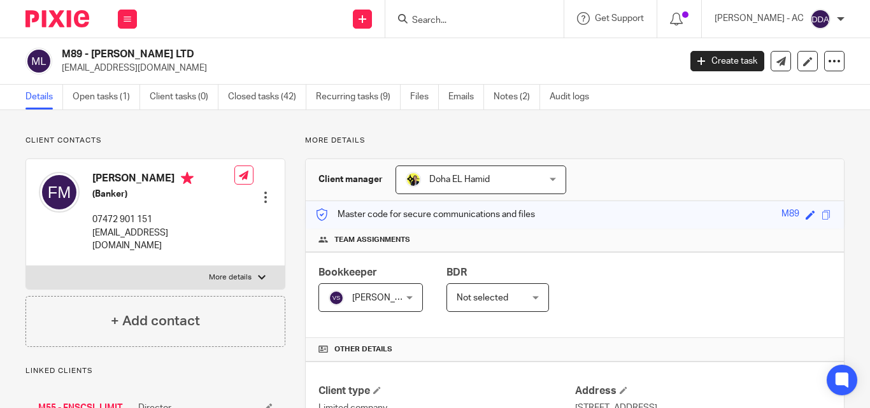
click at [546, 285] on div "Bookkeeper [PERSON_NAME] [PERSON_NAME] Not selected [PERSON_NAME] [PERSON_NAME]…" at bounding box center [575, 295] width 538 height 86
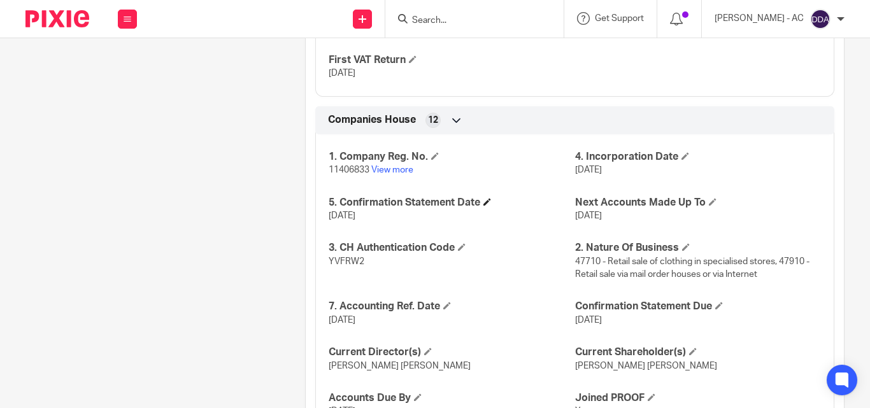
scroll to position [1252, 0]
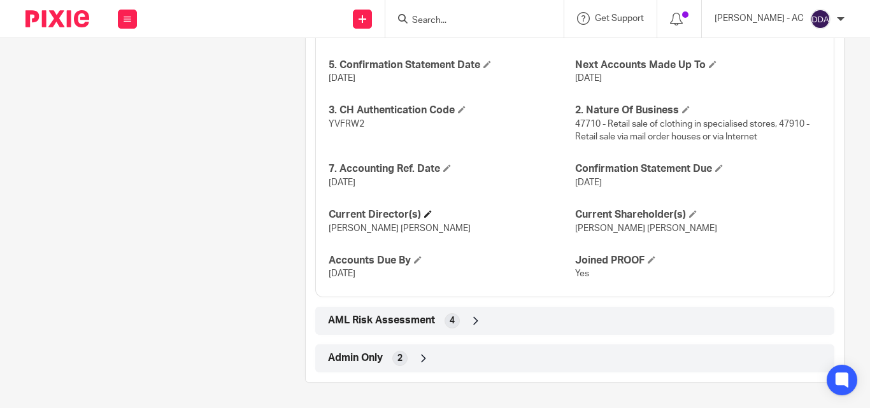
click at [421, 214] on h4 "Current Director(s)" at bounding box center [452, 214] width 246 height 13
click at [428, 213] on span at bounding box center [428, 214] width 8 height 8
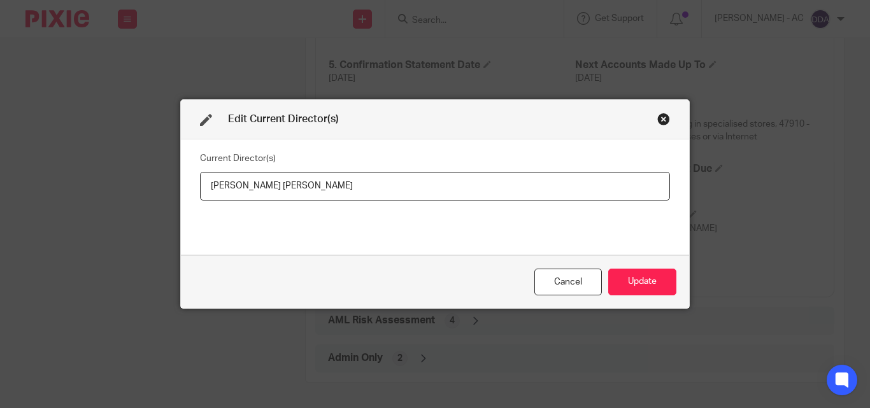
drag, startPoint x: 327, startPoint y: 196, endPoint x: 168, endPoint y: 190, distance: 158.6
click at [168, 190] on div "Edit Current Director(s) Current Director(s) [PERSON_NAME] [PERSON_NAME] Cancel…" at bounding box center [435, 204] width 870 height 408
type input "[PERSON_NAME]"
click at [639, 278] on button "Update" at bounding box center [642, 282] width 68 height 27
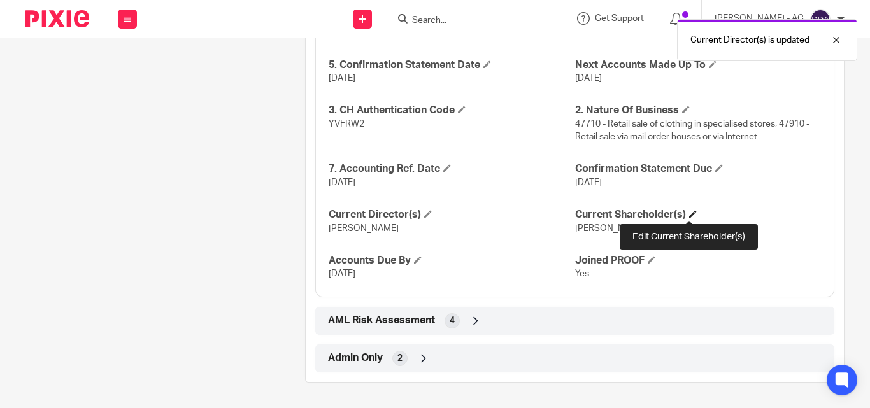
click at [689, 213] on span at bounding box center [693, 214] width 8 height 8
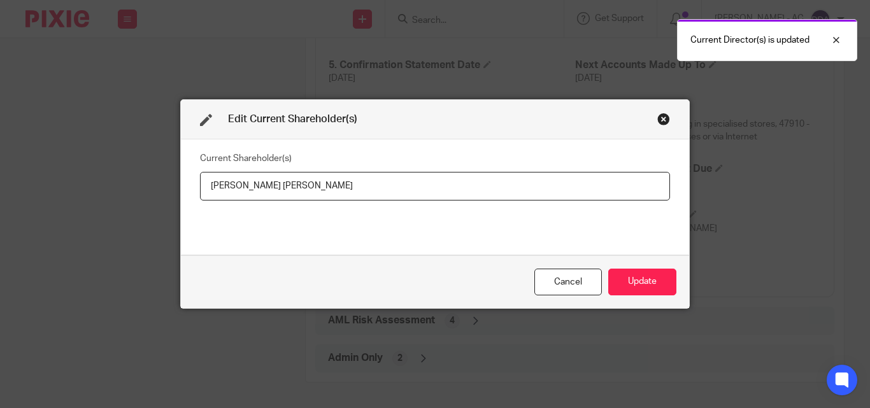
drag, startPoint x: 313, startPoint y: 188, endPoint x: 190, endPoint y: 192, distance: 122.3
click at [190, 192] on div "Current Shareholder(s) [PERSON_NAME] [PERSON_NAME]" at bounding box center [435, 196] width 508 height 115
type input "Farah MENSAH"
click at [623, 286] on button "Update" at bounding box center [642, 282] width 68 height 27
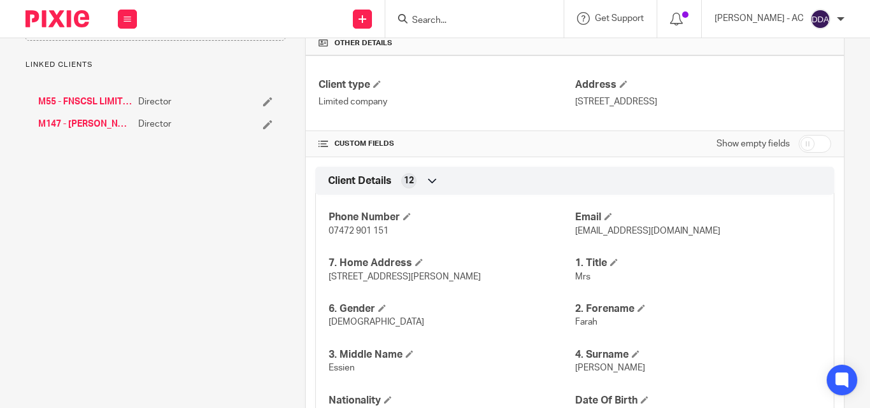
scroll to position [382, 0]
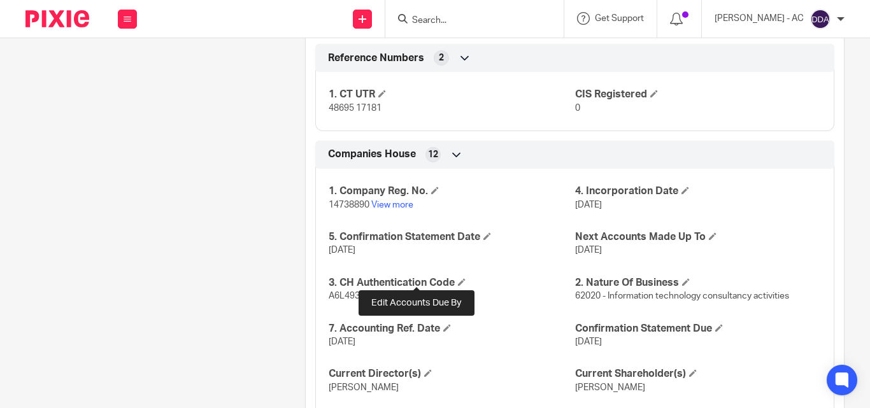
scroll to position [1185, 0]
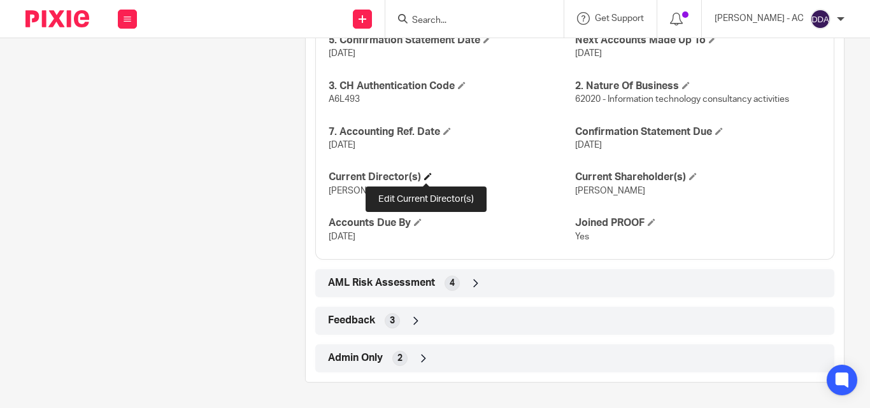
click at [427, 179] on span at bounding box center [428, 177] width 8 height 8
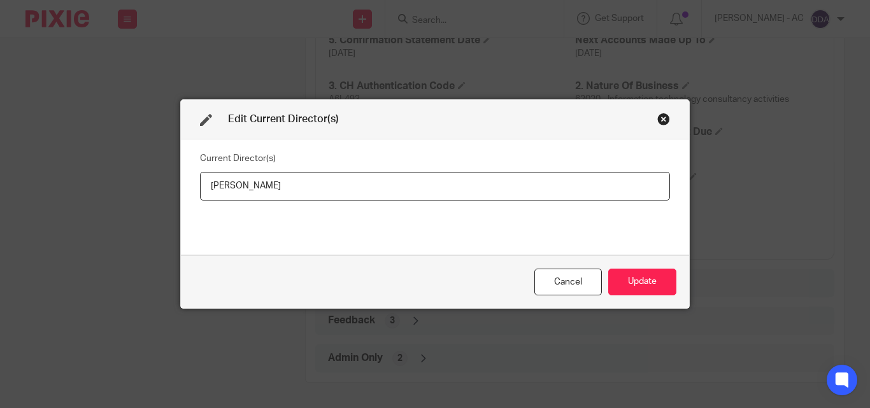
drag, startPoint x: 293, startPoint y: 189, endPoint x: 164, endPoint y: 188, distance: 129.2
click at [164, 188] on div "Edit Current Director(s) Current Director(s) AbdulMujeeb Aliu Cancel Update" at bounding box center [435, 204] width 870 height 408
type input "Mr Abdulmujeeb ALIU"
click at [651, 273] on button "Update" at bounding box center [642, 282] width 68 height 27
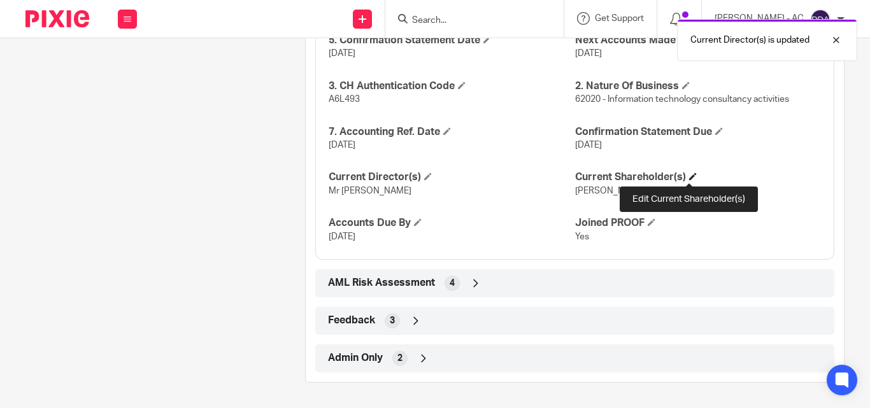
click at [689, 176] on span at bounding box center [693, 177] width 8 height 8
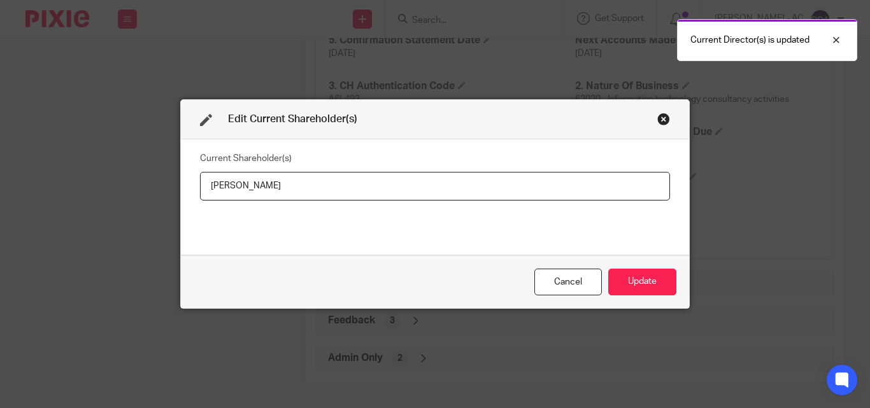
drag, startPoint x: 354, startPoint y: 190, endPoint x: 165, endPoint y: 195, distance: 189.2
click at [165, 195] on div "Edit Current Shareholder(s) Current Shareholder(s) AbdulMujeeb Aliu Cancel Upda…" at bounding box center [435, 204] width 870 height 408
type input "Abdulmujeeb ALIU"
click at [647, 283] on button "Update" at bounding box center [642, 282] width 68 height 27
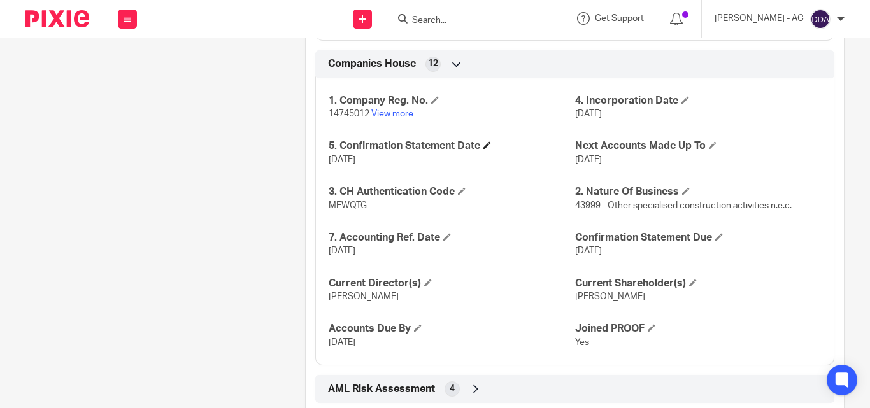
scroll to position [1284, 0]
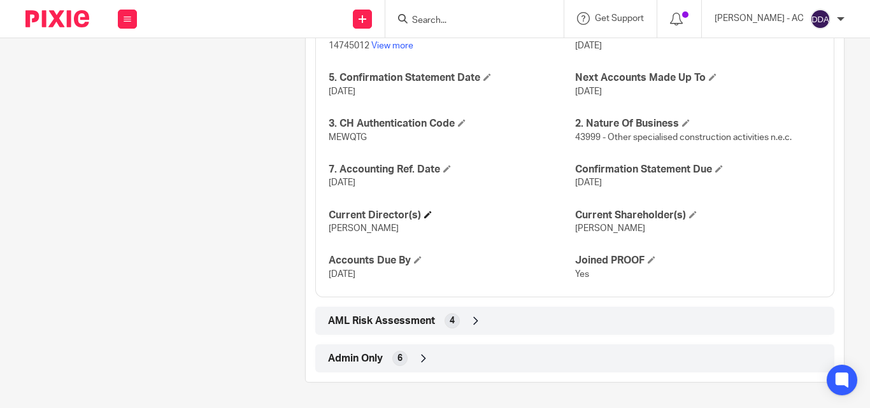
click at [422, 220] on h4 "Current Director(s)" at bounding box center [452, 215] width 246 height 13
click at [425, 216] on span at bounding box center [428, 215] width 8 height 8
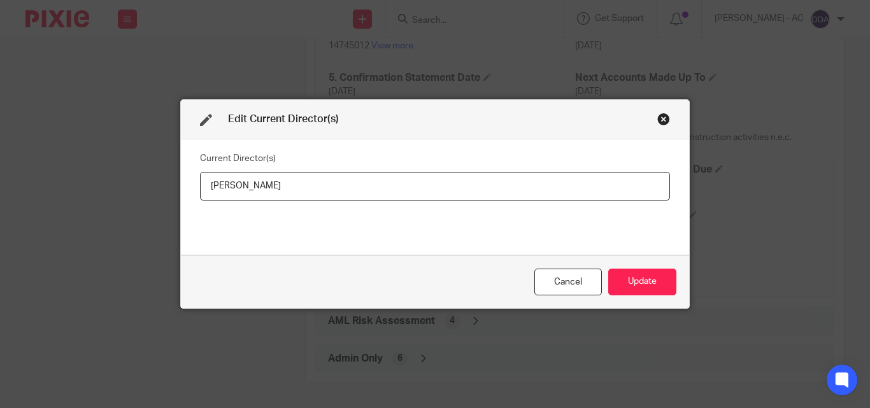
drag, startPoint x: 289, startPoint y: 183, endPoint x: 139, endPoint y: 183, distance: 150.3
click at [139, 183] on div "Edit Current Director(s) Current Director(s) Robert Coulson Cancel Update" at bounding box center [435, 204] width 870 height 408
type input "Mr Robert COULSON"
click at [618, 278] on button "Update" at bounding box center [642, 282] width 68 height 27
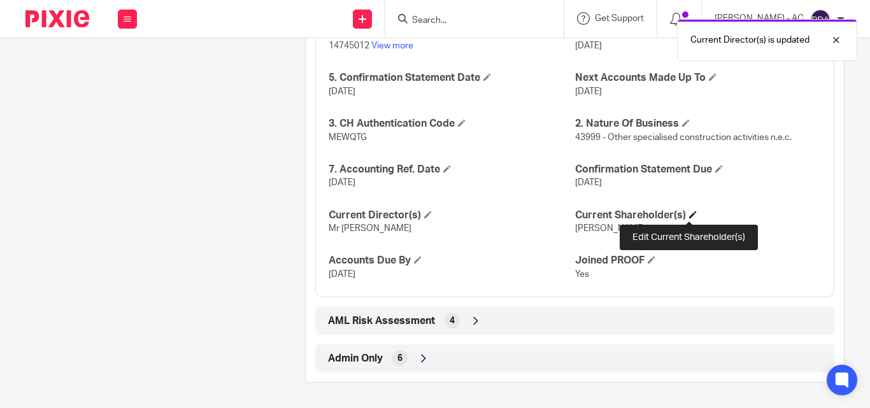
click at [689, 216] on span at bounding box center [693, 215] width 8 height 8
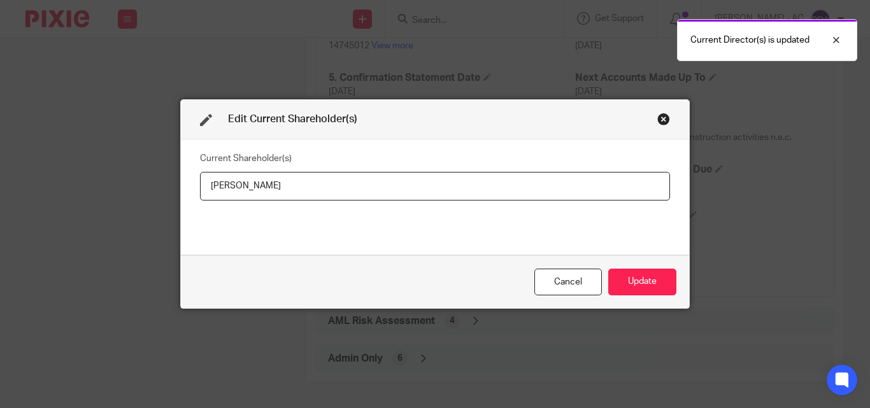
drag, startPoint x: 278, startPoint y: 183, endPoint x: 189, endPoint y: 190, distance: 89.4
click at [189, 190] on div "Current Shareholder(s) Robert Coulson" at bounding box center [435, 196] width 508 height 115
type input "Robert COULSON"
click at [625, 285] on button "Update" at bounding box center [642, 282] width 68 height 27
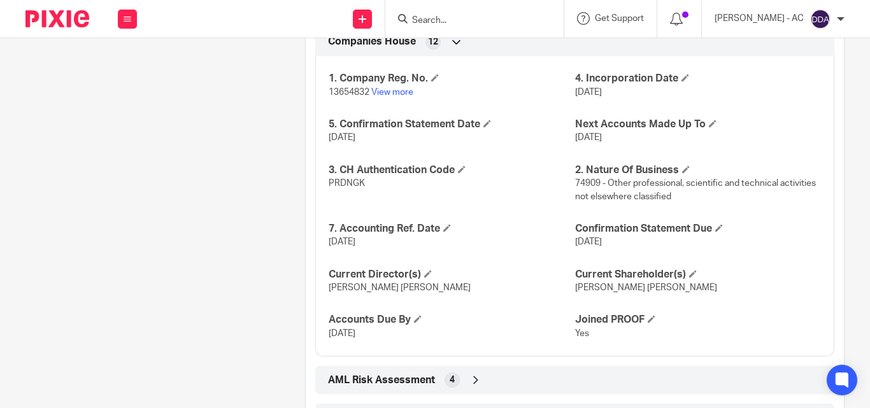
scroll to position [1198, 0]
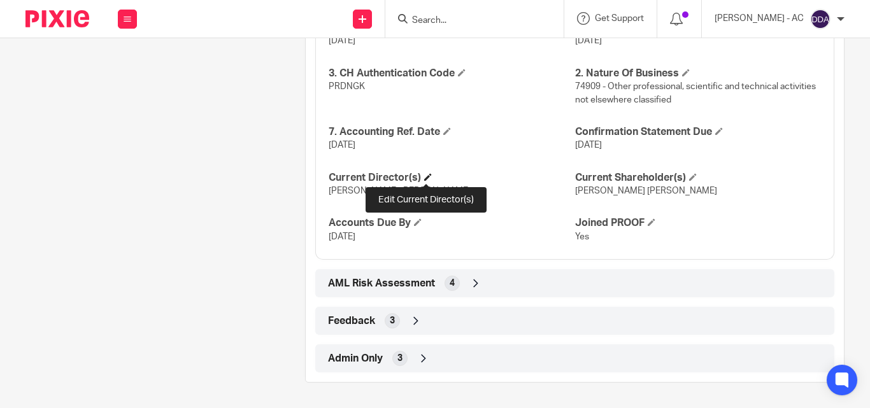
click at [428, 175] on span at bounding box center [428, 177] width 8 height 8
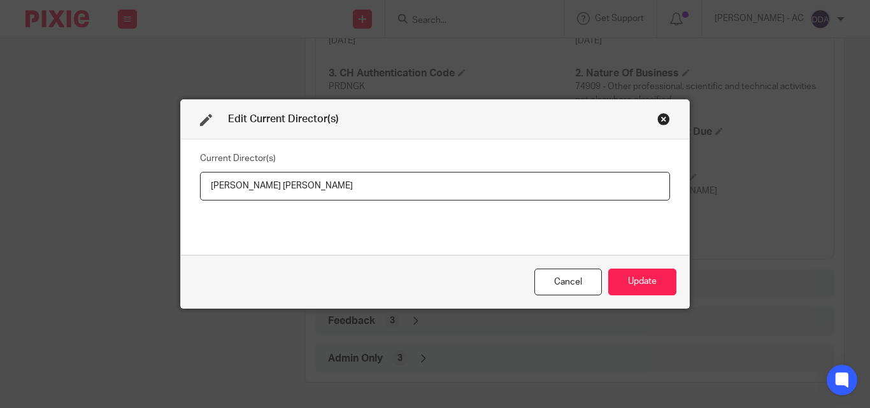
drag, startPoint x: 324, startPoint y: 184, endPoint x: 172, endPoint y: 188, distance: 152.2
click at [172, 188] on div "Edit Current Director(s) Current Director(s) [PERSON_NAME] [PERSON_NAME] Cancel…" at bounding box center [435, 204] width 870 height 408
type input "Miss [PERSON_NAME] [PERSON_NAME]"
drag, startPoint x: 625, startPoint y: 279, endPoint x: 586, endPoint y: 243, distance: 52.7
click at [615, 271] on button "Update" at bounding box center [642, 282] width 68 height 27
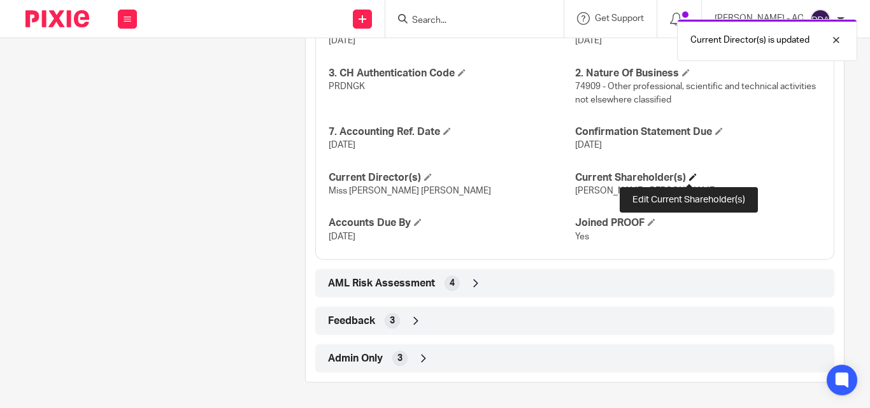
click at [689, 175] on span at bounding box center [693, 177] width 8 height 8
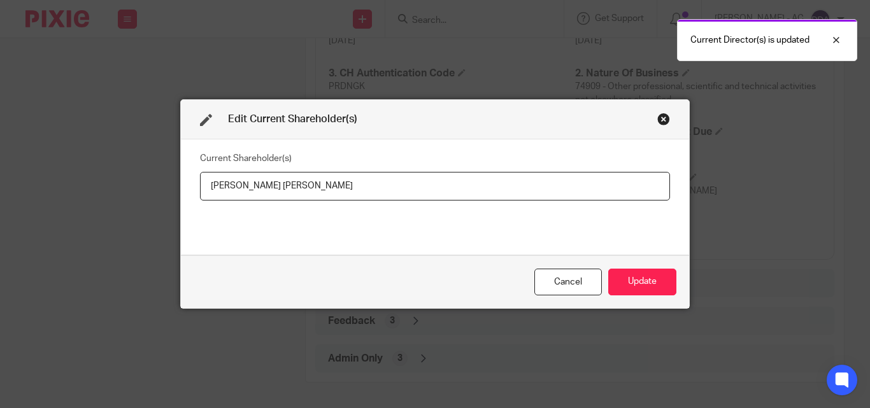
drag, startPoint x: 332, startPoint y: 181, endPoint x: 194, endPoint y: 193, distance: 139.3
click at [194, 193] on div "Current Shareholder(s) [PERSON_NAME] [PERSON_NAME]" at bounding box center [435, 196] width 508 height 115
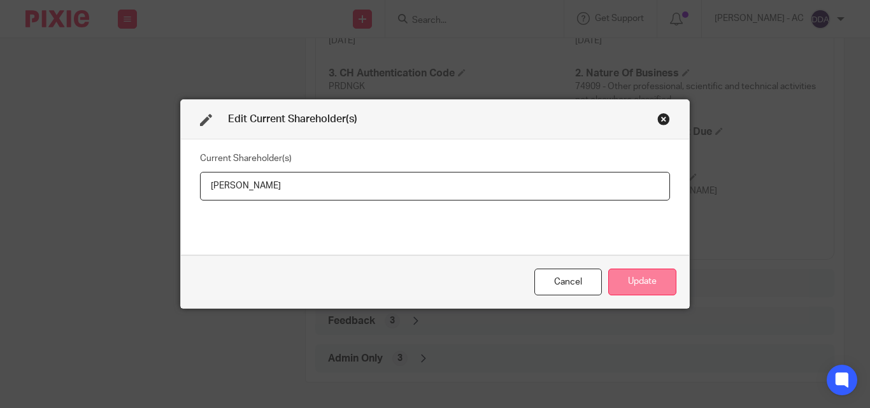
type input "[PERSON_NAME]"
click at [654, 278] on button "Update" at bounding box center [642, 282] width 68 height 27
click at [642, 279] on button "Update" at bounding box center [642, 282] width 68 height 27
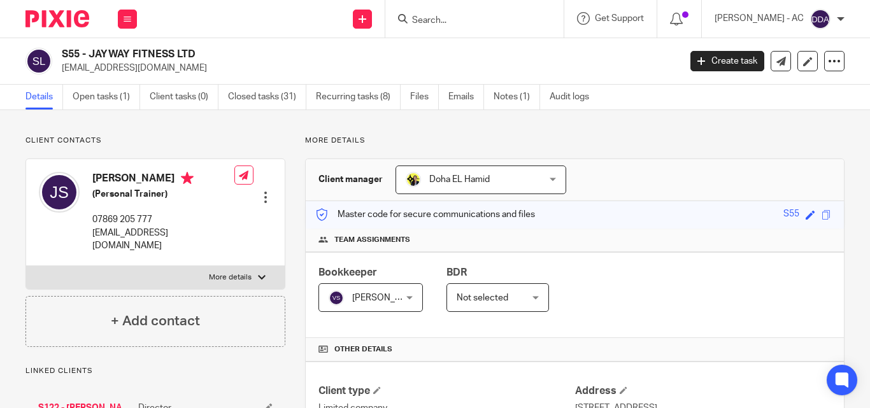
click at [658, 269] on div "Bookkeeper [PERSON_NAME] [PERSON_NAME] Not selected [PERSON_NAME] [PERSON_NAME]…" at bounding box center [575, 295] width 538 height 86
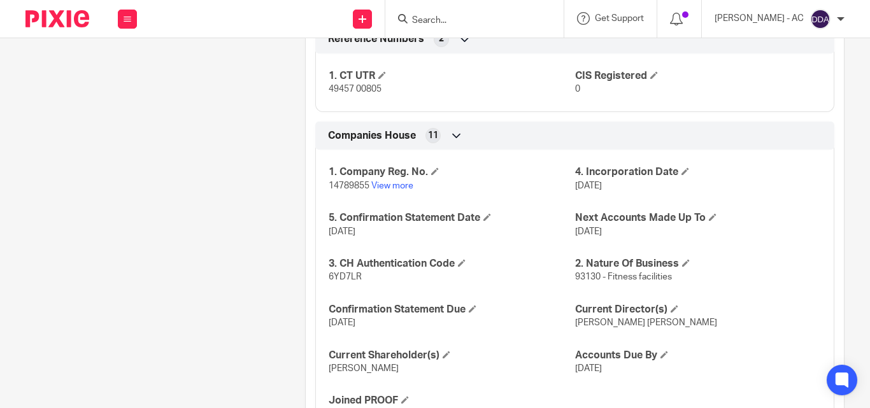
scroll to position [1082, 0]
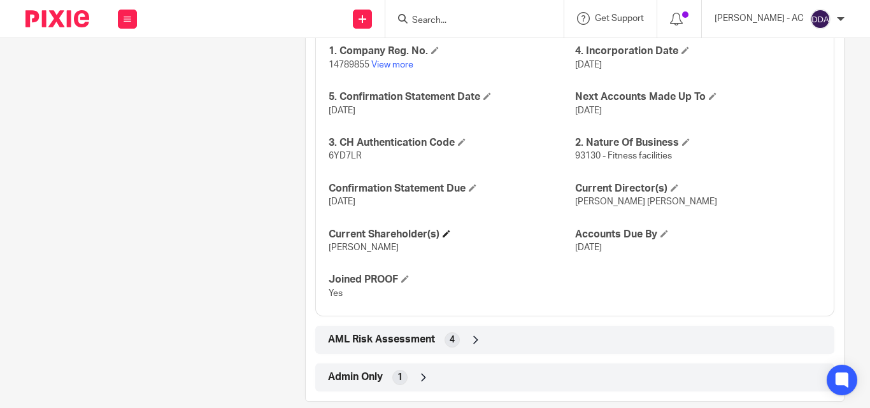
click at [450, 234] on h4 "Current Shareholder(s)" at bounding box center [452, 234] width 246 height 13
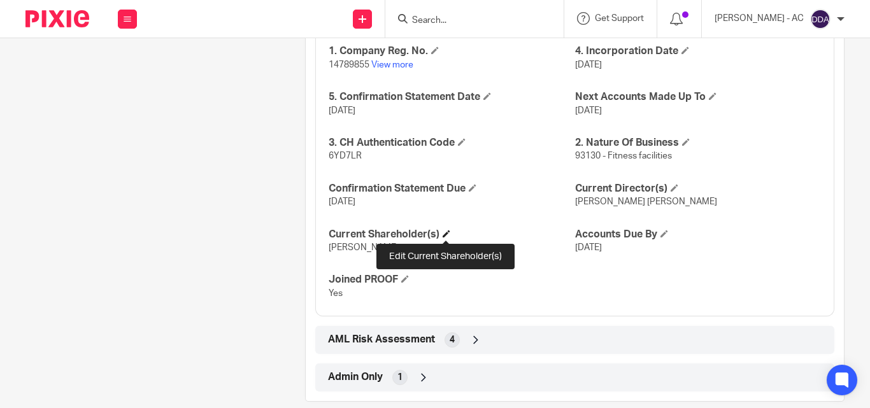
click at [446, 232] on span at bounding box center [446, 234] width 8 height 8
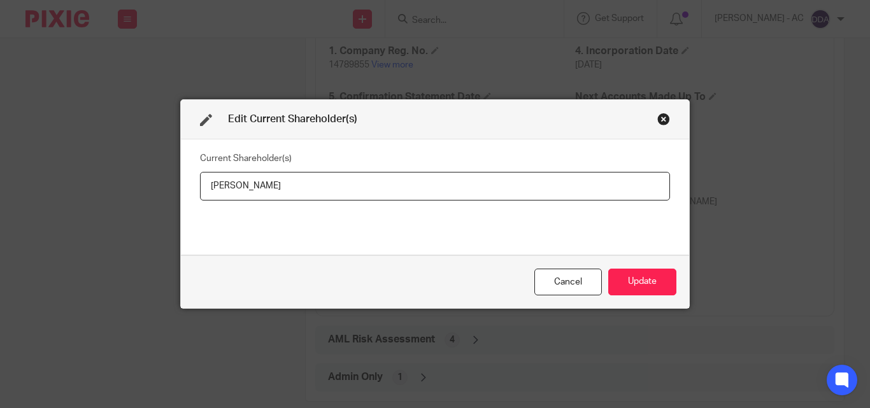
drag, startPoint x: 269, startPoint y: 180, endPoint x: 174, endPoint y: 187, distance: 94.5
click at [174, 187] on div "Edit Current Shareholder(s) Current Shareholder(s) Jay Smith Cancel Update" at bounding box center [435, 204] width 870 height 408
type input "Mr Jay Johnathon SMITH"
click at [660, 116] on div "Close this dialog window" at bounding box center [663, 119] width 13 height 13
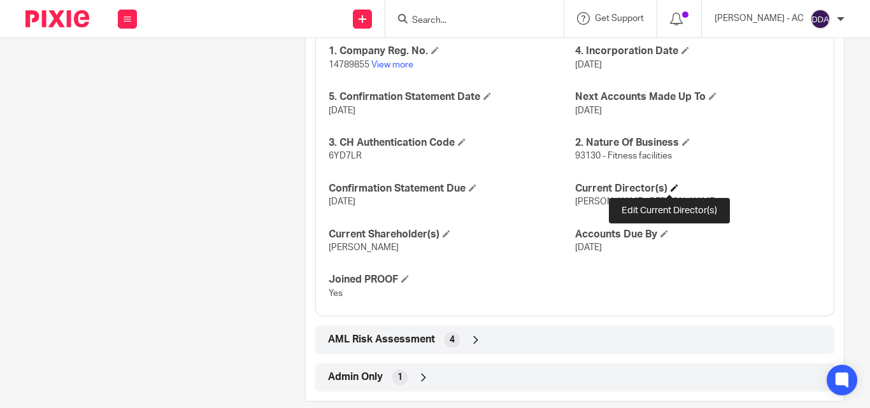
drag, startPoint x: 667, startPoint y: 188, endPoint x: 624, endPoint y: 187, distance: 42.7
click at [663, 188] on h4 "Current Director(s)" at bounding box center [698, 188] width 246 height 13
click at [673, 187] on h4 "Current Director(s)" at bounding box center [698, 188] width 246 height 13
click at [670, 188] on span at bounding box center [674, 188] width 8 height 8
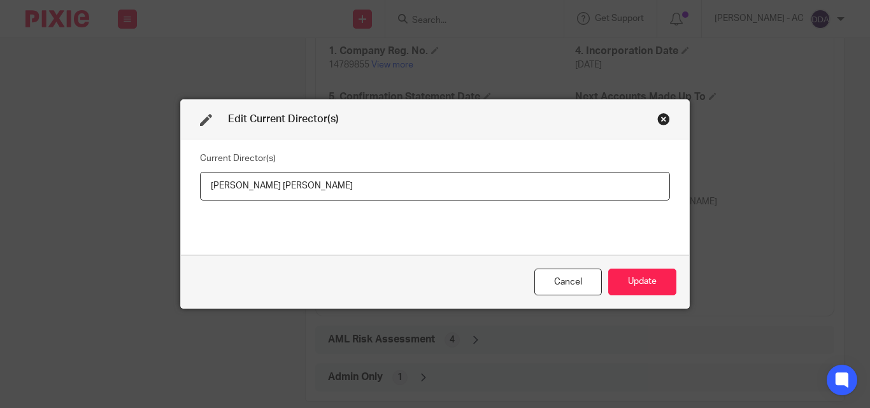
drag, startPoint x: 309, startPoint y: 180, endPoint x: 185, endPoint y: 180, distance: 124.1
click at [185, 180] on div "Current Director(s) Jay Johnathon Smith" at bounding box center [435, 196] width 508 height 115
type input "Mr Jay Johnathon SMITH"
click at [650, 272] on button "Update" at bounding box center [642, 282] width 68 height 27
click at [648, 275] on button "Update" at bounding box center [642, 282] width 68 height 27
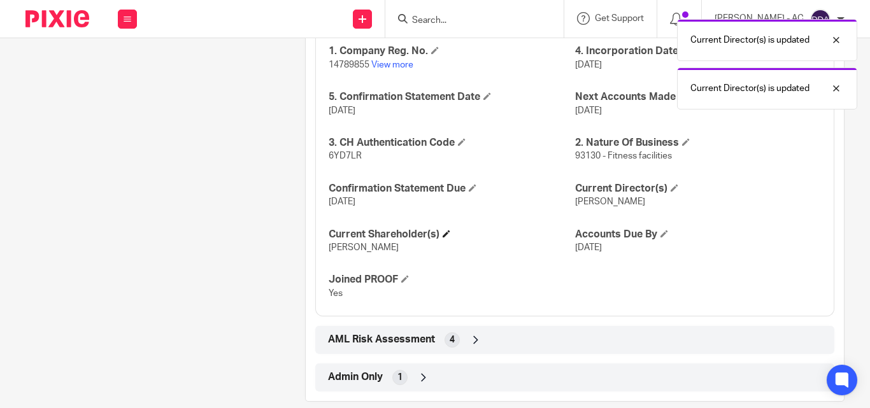
click at [442, 229] on h4 "Current Shareholder(s)" at bounding box center [452, 234] width 246 height 13
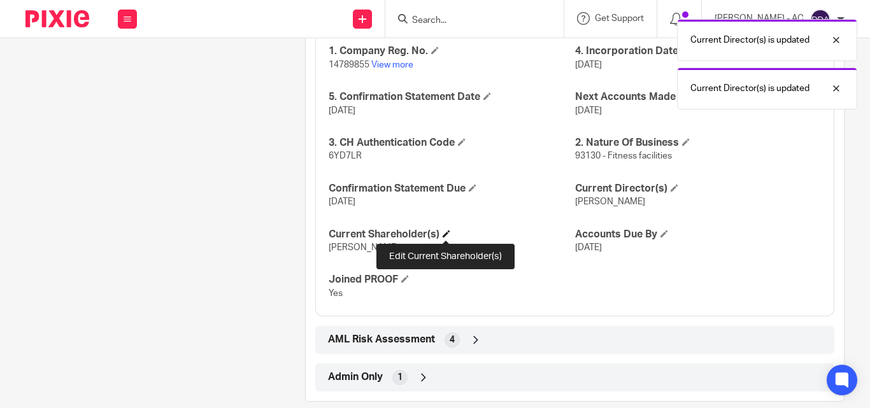
click at [449, 233] on span at bounding box center [446, 234] width 8 height 8
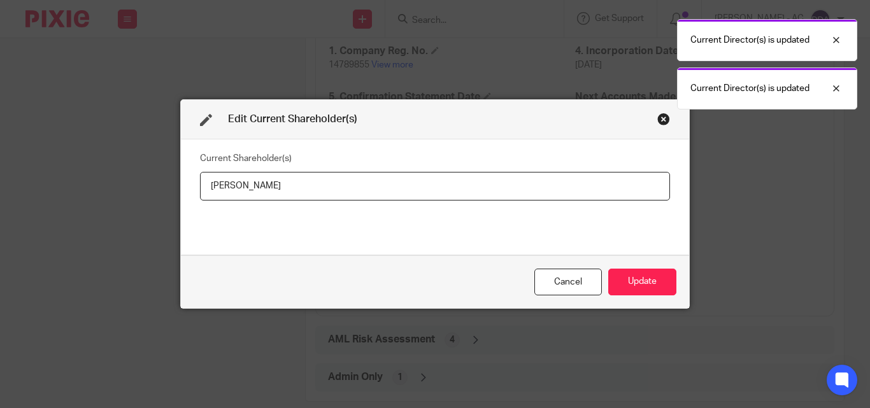
drag, startPoint x: 270, startPoint y: 187, endPoint x: 120, endPoint y: 188, distance: 149.6
click at [120, 188] on div "Edit Current Shareholder(s) Current Shareholder(s) Jay Smith Cancel Update" at bounding box center [435, 204] width 870 height 408
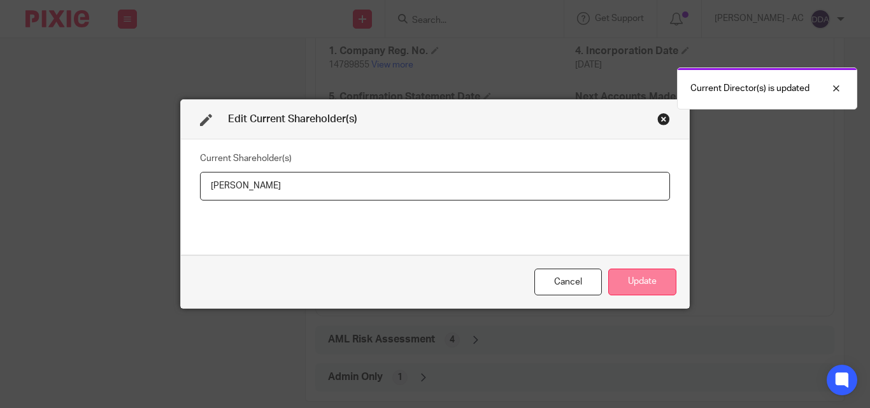
type input "Jay SMITH"
click at [634, 283] on button "Update" at bounding box center [642, 282] width 68 height 27
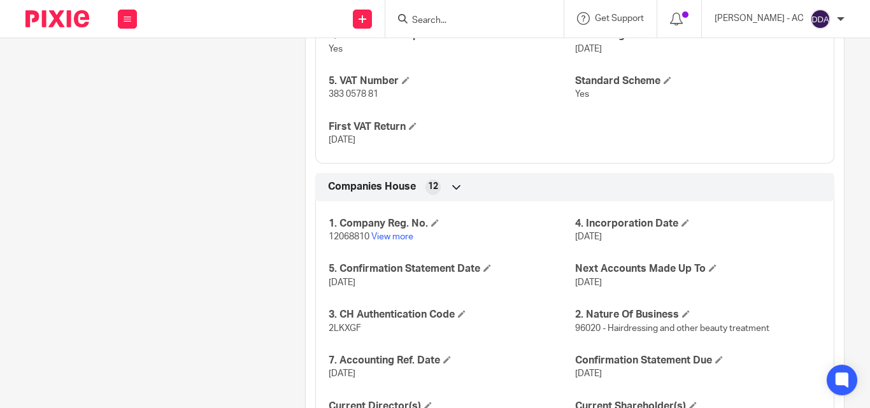
scroll to position [1284, 0]
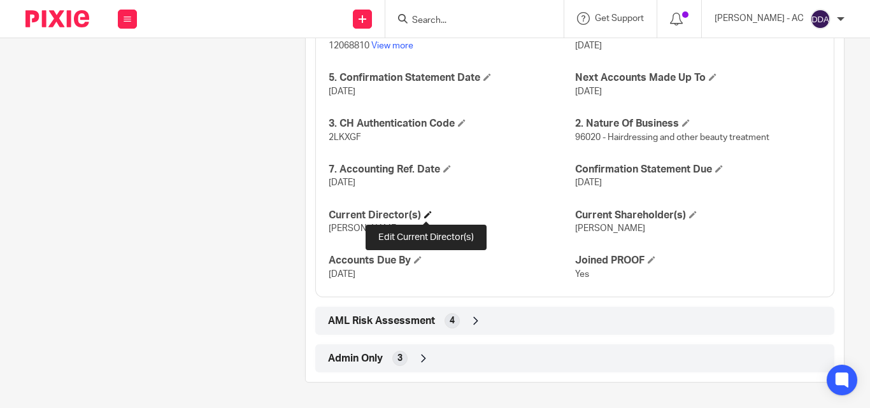
click at [424, 211] on span at bounding box center [428, 215] width 8 height 8
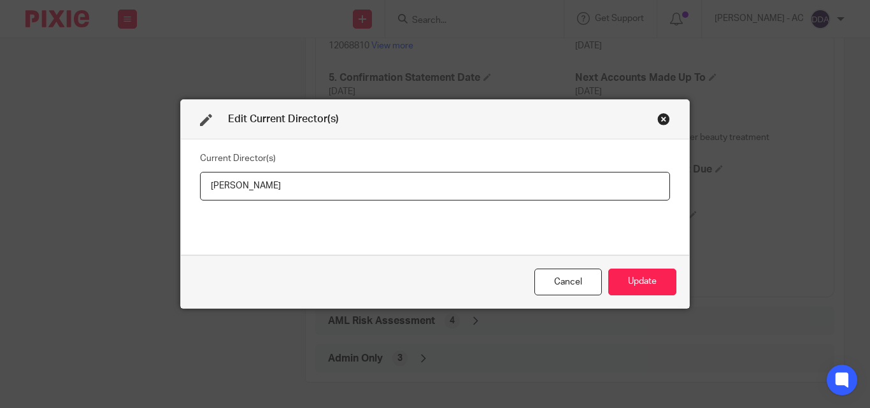
drag, startPoint x: 293, startPoint y: 185, endPoint x: 182, endPoint y: 197, distance: 112.0
click at [182, 197] on div "Current Director(s) [PERSON_NAME]" at bounding box center [435, 196] width 508 height 115
type input "[PERSON_NAME]"
click at [626, 277] on button "Update" at bounding box center [642, 282] width 68 height 27
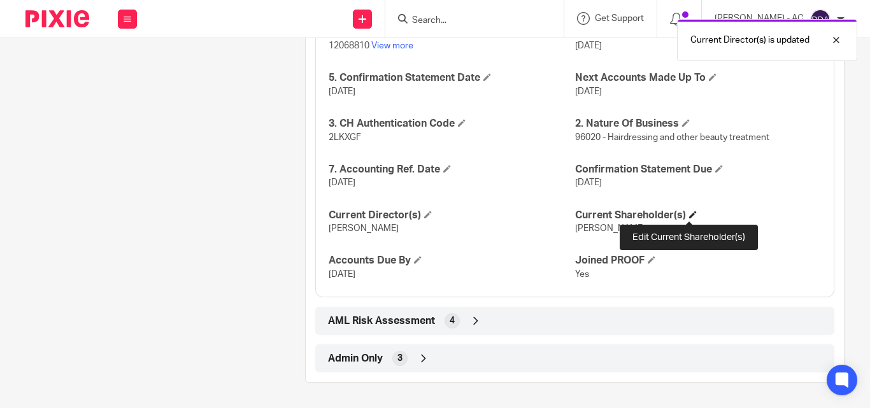
click at [689, 215] on span at bounding box center [693, 215] width 8 height 8
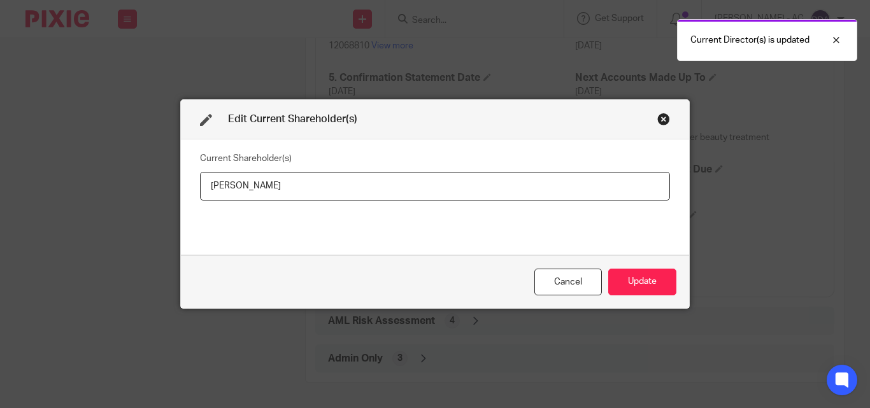
drag, startPoint x: 316, startPoint y: 185, endPoint x: 187, endPoint y: 187, distance: 129.9
click at [187, 187] on div "Current Shareholder(s) Khadijat Ayodele" at bounding box center [435, 196] width 508 height 115
type input "Khadijat AYODELE"
click at [636, 278] on button "Update" at bounding box center [642, 282] width 68 height 27
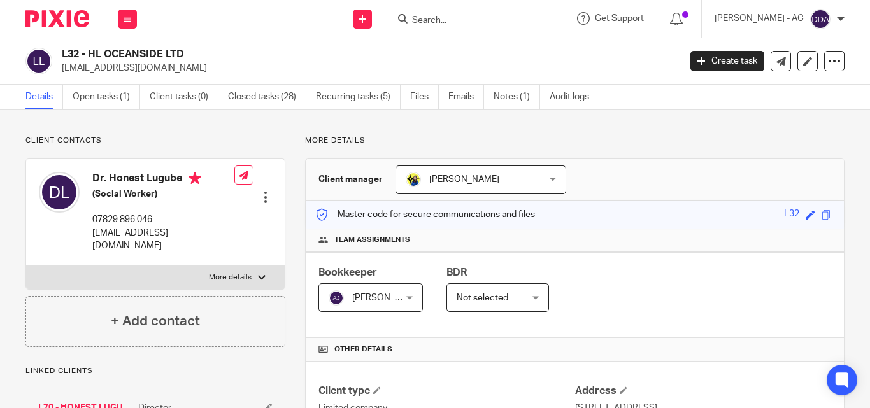
click at [550, 272] on div "Bookkeeper Abhay Jayswal Abhay Jayswal Not selected Abhay Jayswal Akhil Siby - …" at bounding box center [575, 295] width 538 height 86
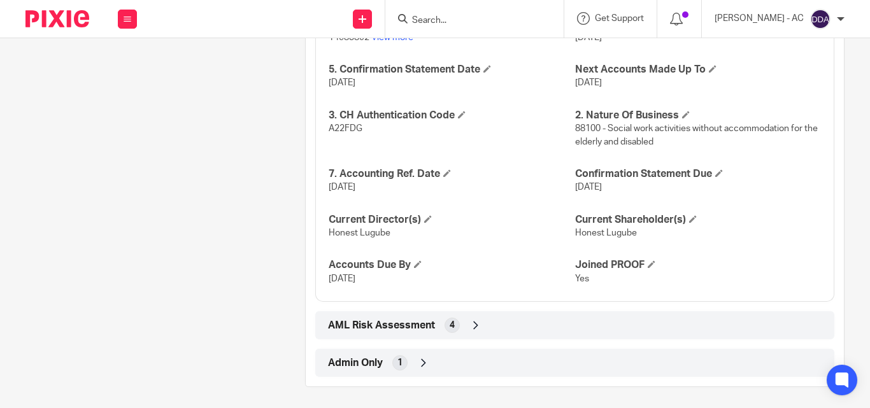
scroll to position [1160, 0]
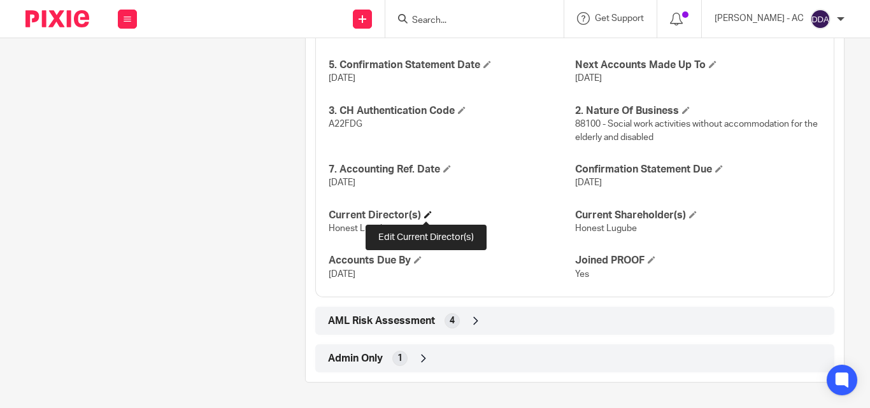
click at [425, 213] on span at bounding box center [428, 215] width 8 height 8
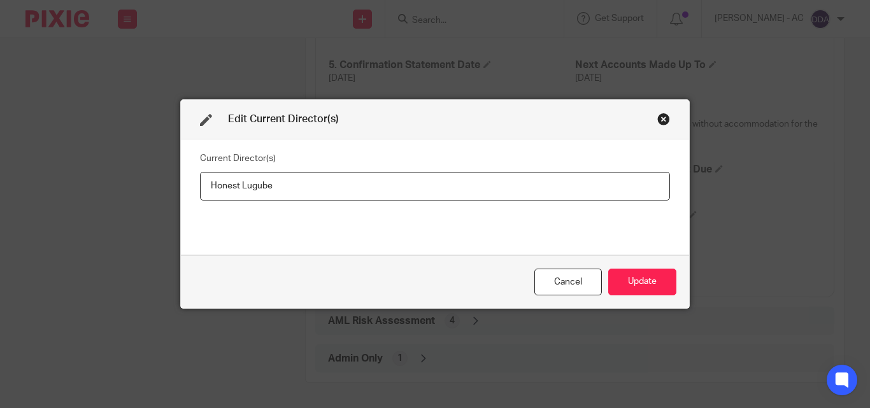
drag, startPoint x: 290, startPoint y: 183, endPoint x: 180, endPoint y: 191, distance: 109.8
click at [181, 191] on div "Current Director(s) Honest Lugube" at bounding box center [435, 196] width 508 height 115
type input "Mr Honest LUGUBE"
drag, startPoint x: 645, startPoint y: 274, endPoint x: 635, endPoint y: 266, distance: 12.2
click at [644, 271] on button "Update" at bounding box center [642, 282] width 68 height 27
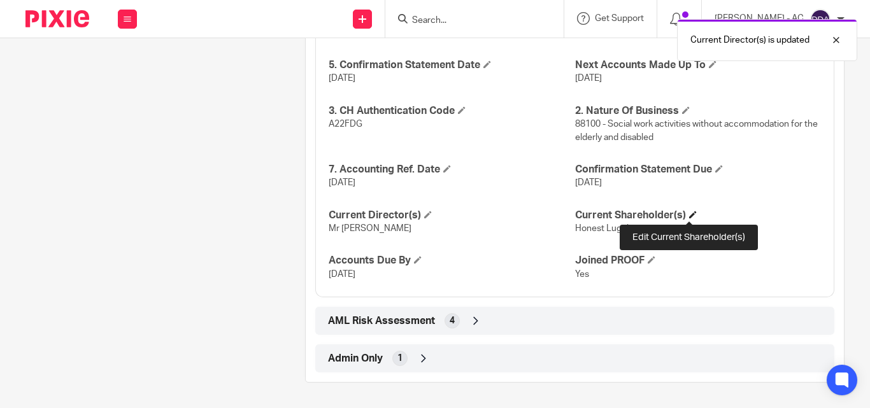
click at [689, 211] on span at bounding box center [693, 215] width 8 height 8
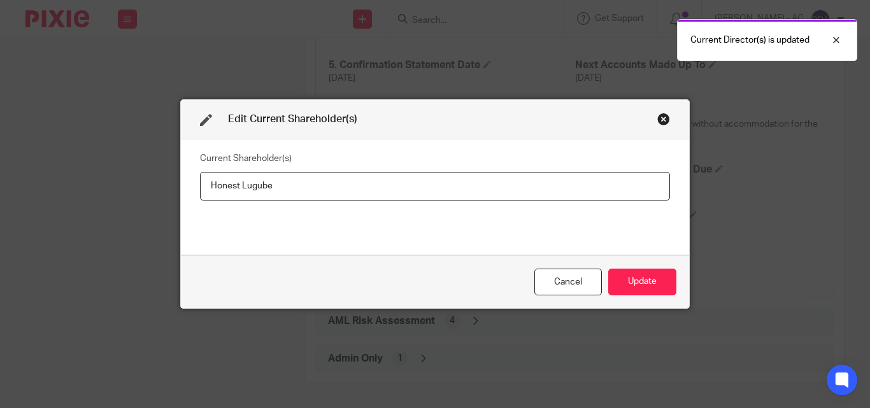
drag, startPoint x: 306, startPoint y: 192, endPoint x: 190, endPoint y: 192, distance: 116.5
click at [190, 192] on div "Current Shareholder(s) Honest Lugube" at bounding box center [435, 196] width 508 height 115
type input "Honest LUGUBE"
click at [634, 271] on button "Update" at bounding box center [642, 282] width 68 height 27
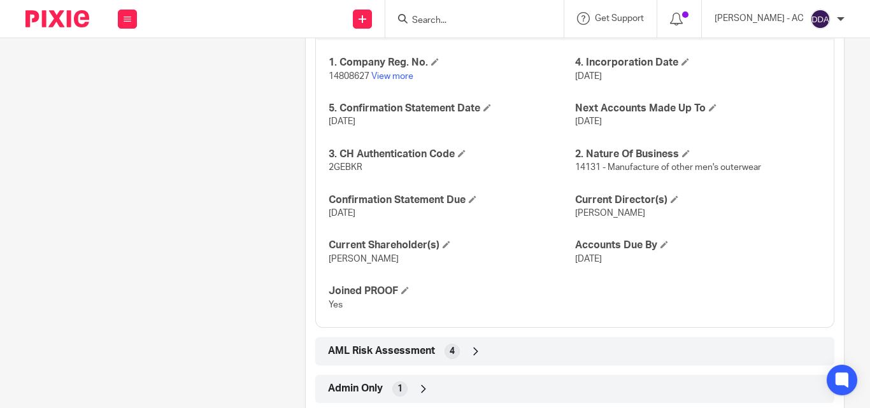
scroll to position [1147, 0]
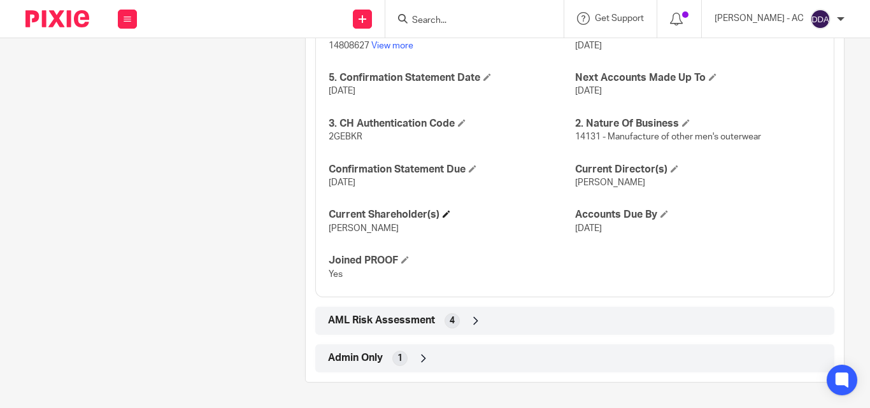
click at [453, 208] on h4 "Current Shareholder(s)" at bounding box center [452, 214] width 246 height 13
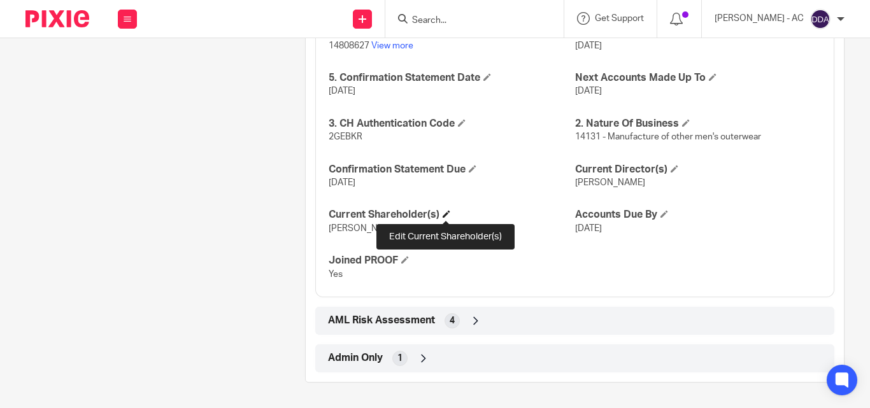
click at [446, 216] on span at bounding box center [446, 214] width 8 height 8
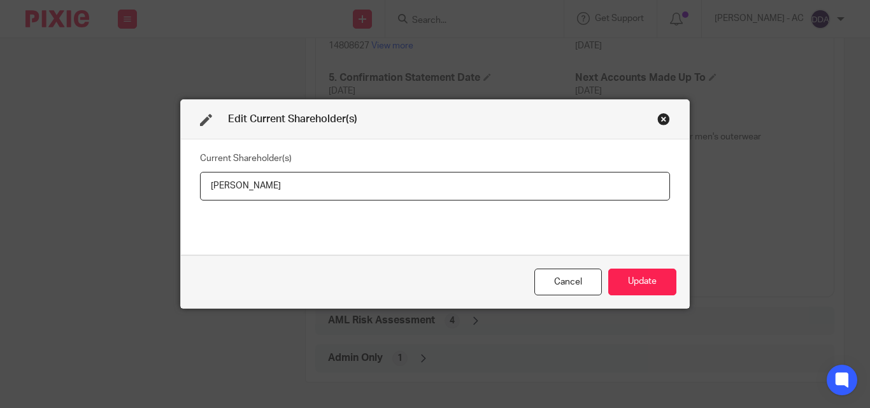
drag, startPoint x: 318, startPoint y: 183, endPoint x: 166, endPoint y: 188, distance: 152.2
click at [168, 188] on div "Edit Current Shareholder(s) Current Shareholder(s) [PERSON_NAME] Cancel Update" at bounding box center [435, 204] width 870 height 408
type input "[PERSON_NAME]"
drag, startPoint x: 654, startPoint y: 281, endPoint x: 614, endPoint y: 276, distance: 40.4
click at [651, 280] on button "Update" at bounding box center [642, 282] width 68 height 27
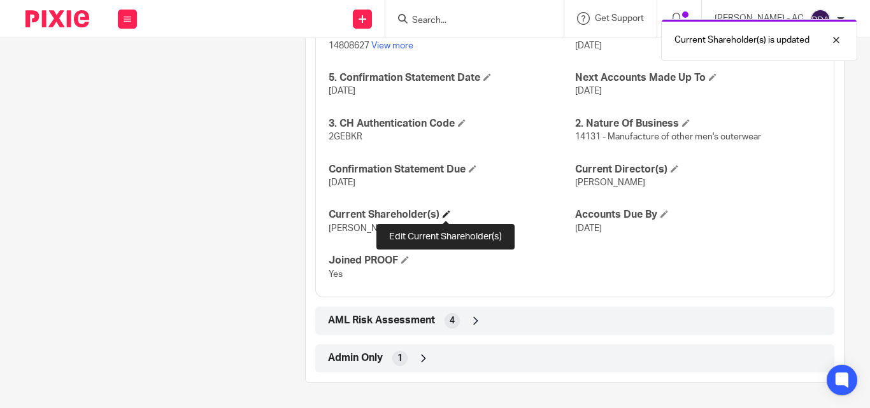
click at [444, 214] on span at bounding box center [446, 214] width 8 height 8
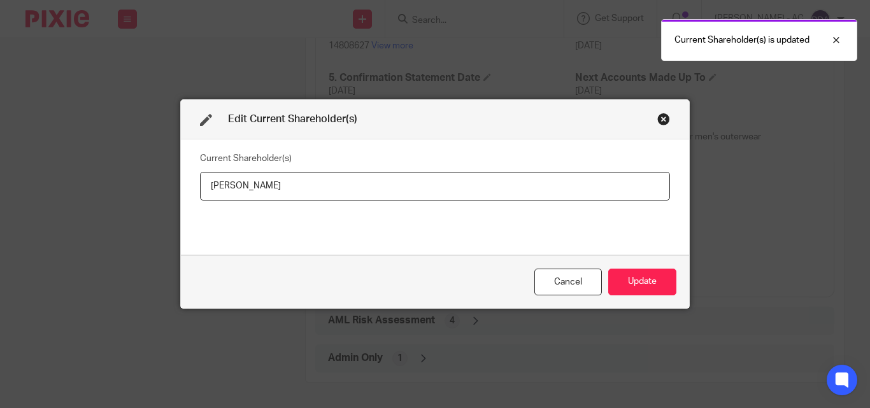
drag, startPoint x: 321, startPoint y: 189, endPoint x: 180, endPoint y: 196, distance: 140.9
click at [181, 196] on div "Current Shareholder(s) [PERSON_NAME]" at bounding box center [435, 196] width 508 height 115
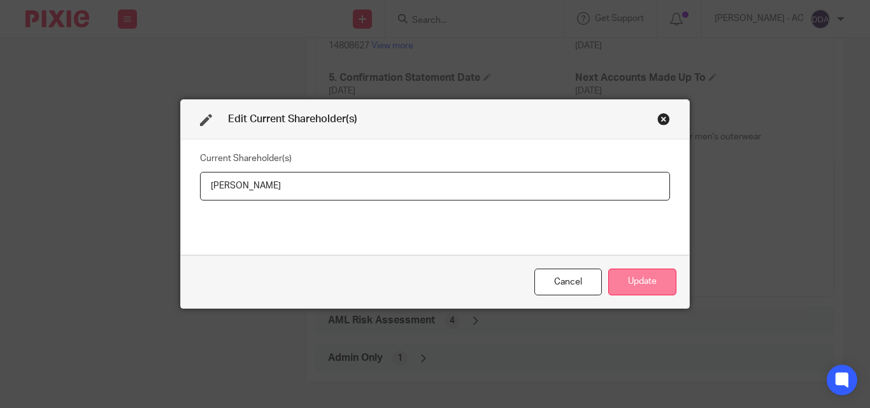
type input "[PERSON_NAME]"
click at [635, 281] on button "Update" at bounding box center [642, 282] width 68 height 27
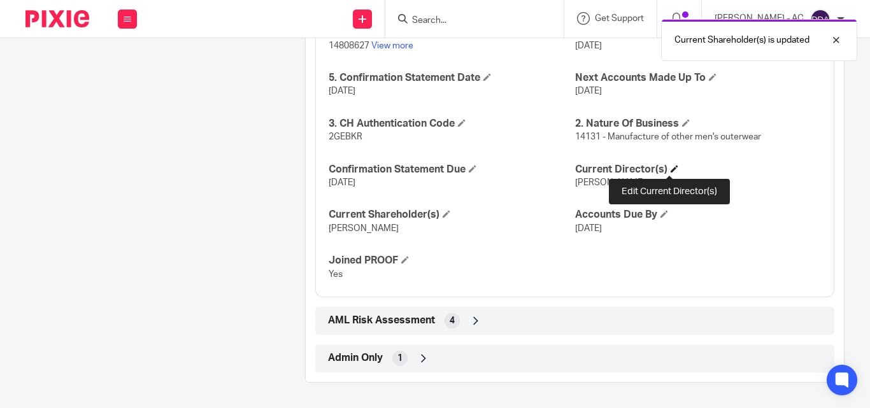
click at [676, 165] on h4 "Current Director(s)" at bounding box center [698, 169] width 246 height 13
click at [670, 167] on span at bounding box center [674, 169] width 8 height 8
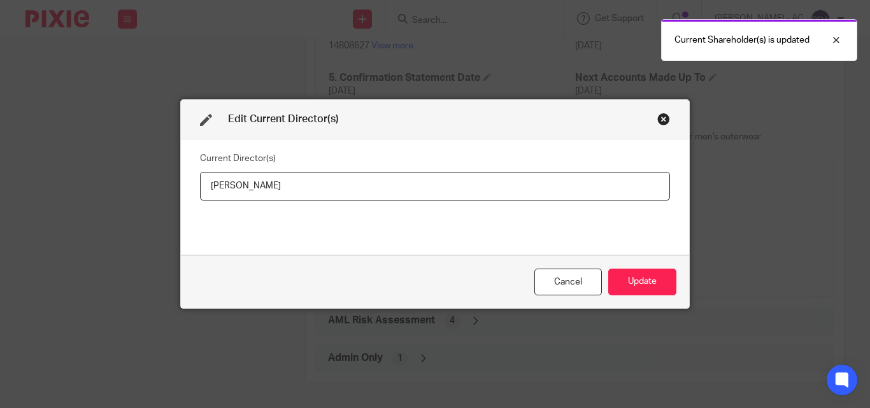
drag, startPoint x: 299, startPoint y: 188, endPoint x: 188, endPoint y: 191, distance: 111.4
click at [188, 191] on div "Current Director(s) [PERSON_NAME]" at bounding box center [435, 196] width 508 height 115
type input "[PERSON_NAME]"
click at [660, 278] on button "Update" at bounding box center [642, 282] width 68 height 27
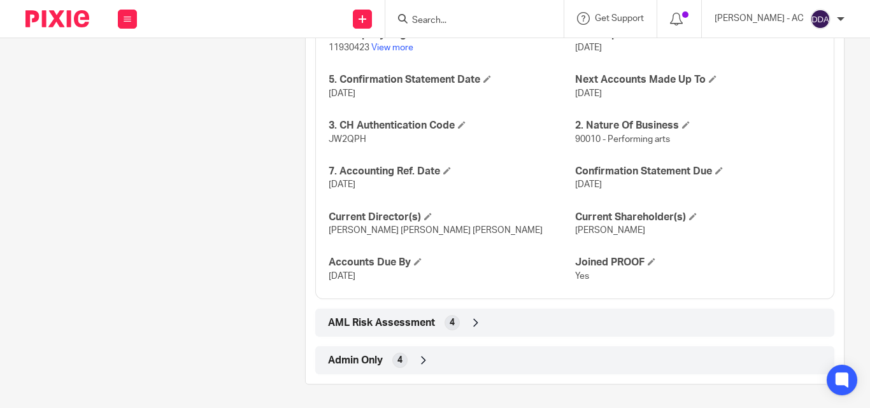
scroll to position [1284, 0]
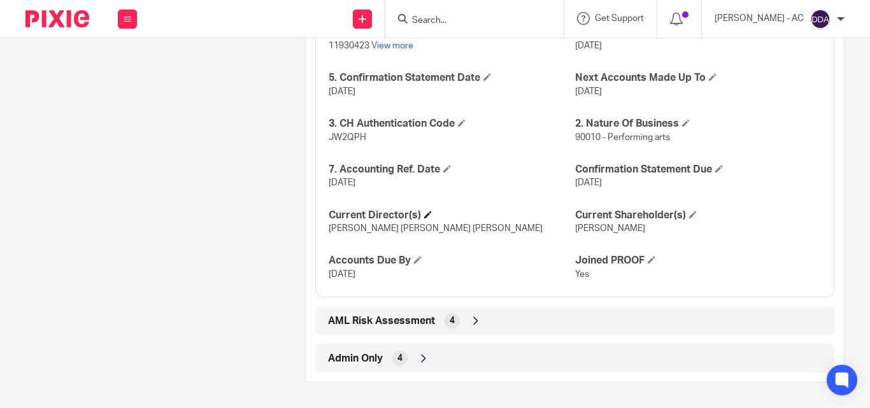
click at [431, 211] on h4 "Current Director(s)" at bounding box center [452, 215] width 246 height 13
click at [428, 213] on span at bounding box center [428, 215] width 8 height 8
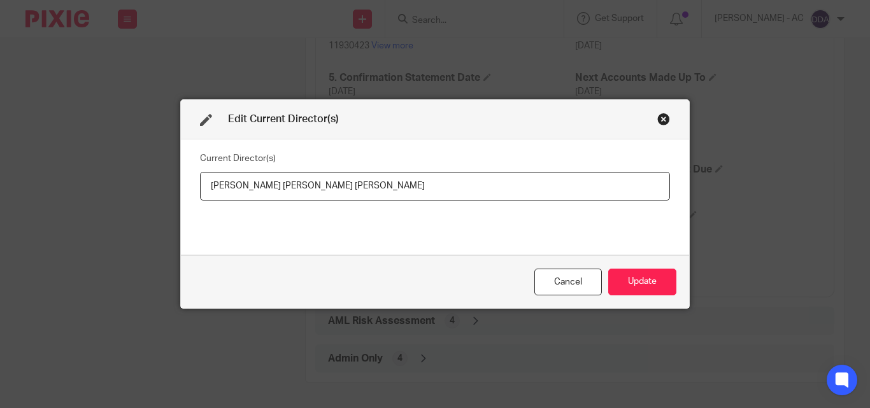
drag, startPoint x: 390, startPoint y: 188, endPoint x: 180, endPoint y: 203, distance: 211.2
click at [181, 203] on div "Current Director(s) Tiana Monique Cynthia Thomas-Ambersley" at bounding box center [435, 196] width 508 height 115
type input "Miss Tiana Monique Cynthia THOMAS-AMBERSLEY"
click at [646, 280] on button "Update" at bounding box center [642, 282] width 68 height 27
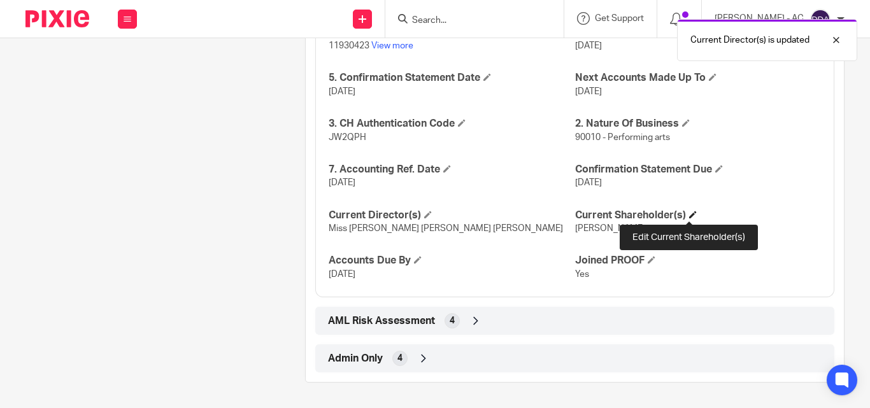
click at [689, 214] on span at bounding box center [693, 215] width 8 height 8
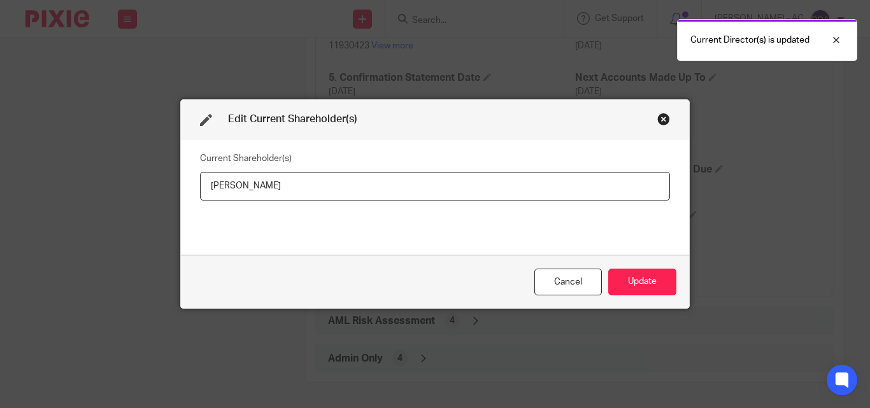
drag, startPoint x: 360, startPoint y: 184, endPoint x: 204, endPoint y: 188, distance: 156.7
click at [204, 188] on input "Tiana THOMAS-AMBERSLEY" at bounding box center [435, 186] width 470 height 29
click at [627, 279] on button "Update" at bounding box center [642, 282] width 68 height 27
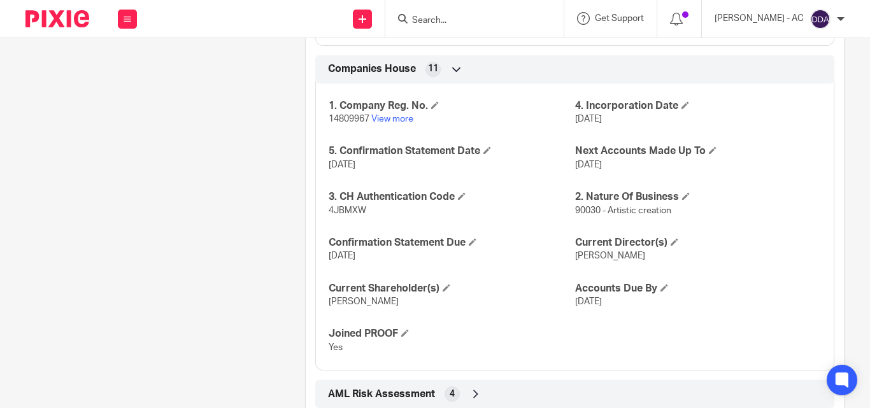
scroll to position [1284, 0]
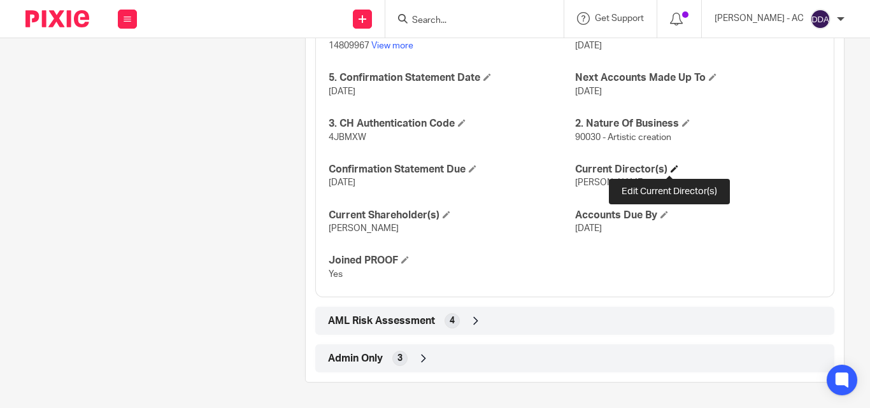
click at [671, 169] on span at bounding box center [674, 169] width 8 height 8
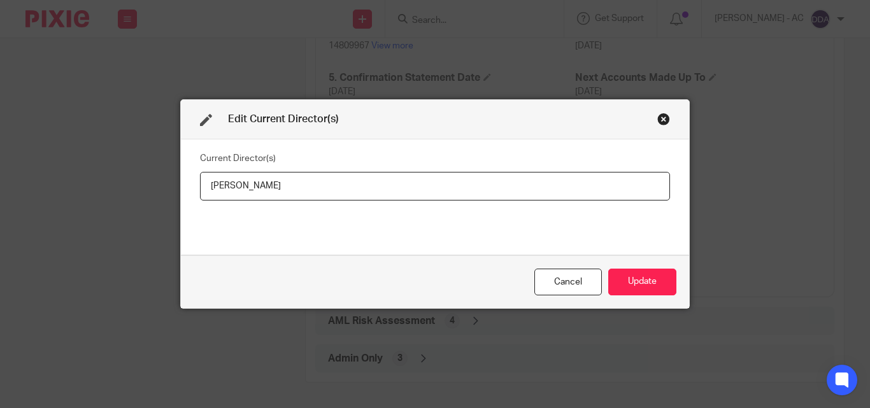
drag, startPoint x: 288, startPoint y: 181, endPoint x: 159, endPoint y: 195, distance: 129.4
click at [159, 195] on div "Edit Current Director(s) Current Director(s) [PERSON_NAME] Update" at bounding box center [435, 204] width 870 height 408
type input "[PERSON_NAME]"
click at [649, 279] on button "Update" at bounding box center [642, 282] width 68 height 27
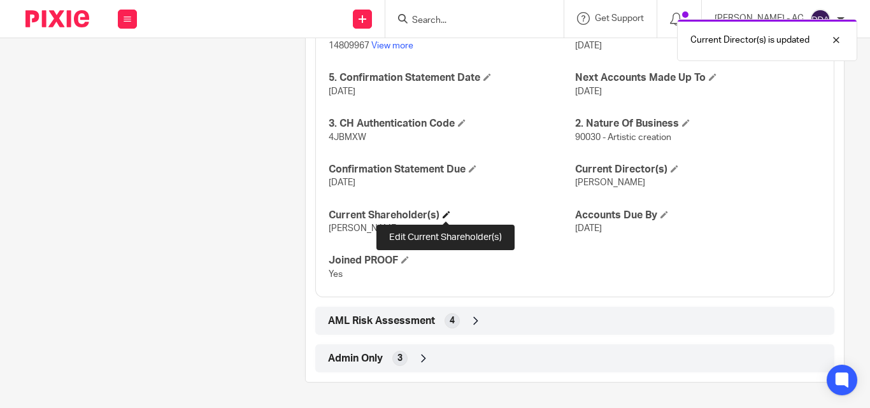
click at [446, 216] on span at bounding box center [446, 215] width 8 height 8
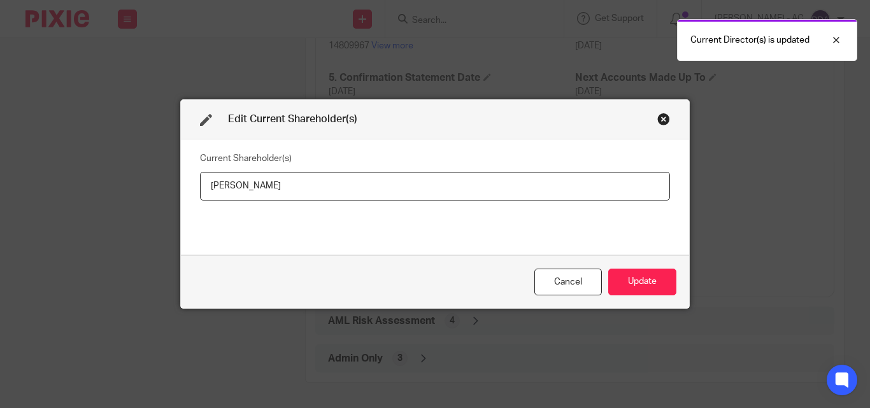
drag, startPoint x: 290, startPoint y: 187, endPoint x: 192, endPoint y: 194, distance: 98.3
click at [192, 194] on div "Current Shareholder(s) [PERSON_NAME]" at bounding box center [435, 196] width 508 height 115
type input "[PERSON_NAME]"
click at [632, 276] on button "Update" at bounding box center [642, 282] width 68 height 27
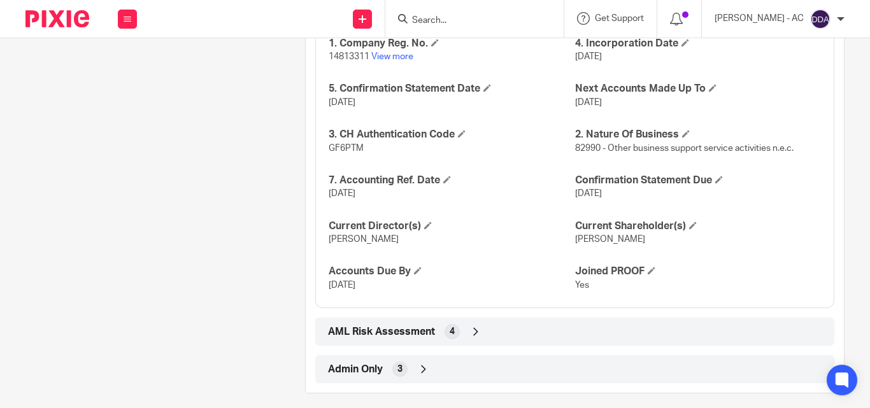
scroll to position [1284, 0]
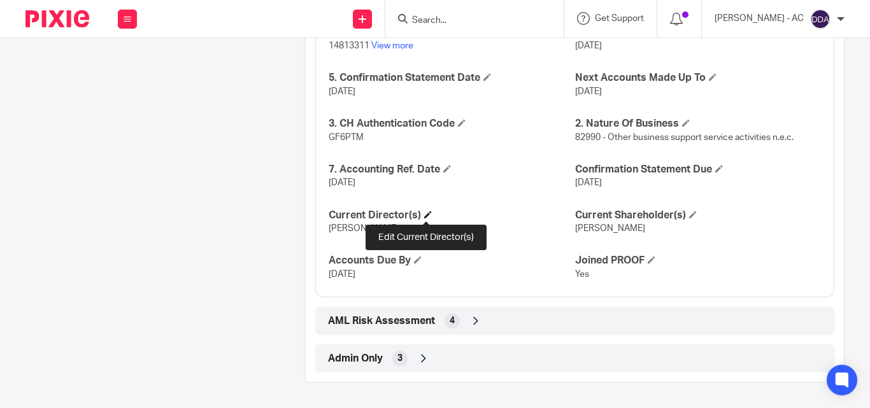
click at [428, 217] on span at bounding box center [428, 215] width 8 height 8
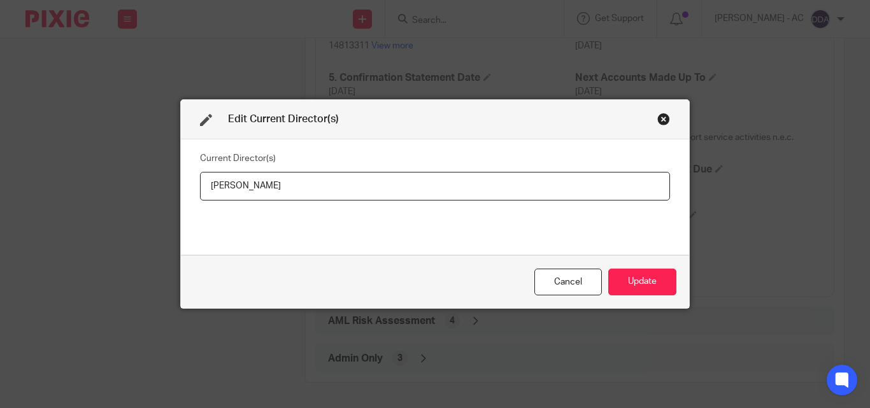
drag, startPoint x: 292, startPoint y: 182, endPoint x: 162, endPoint y: 188, distance: 130.0
click at [162, 188] on div "Edit Current Director(s) Current Director(s) Nicolas Gordon Cancel Update" at bounding box center [435, 204] width 870 height 408
type input "Mr Nicolas GORDON"
click at [633, 275] on button "Update" at bounding box center [642, 282] width 68 height 27
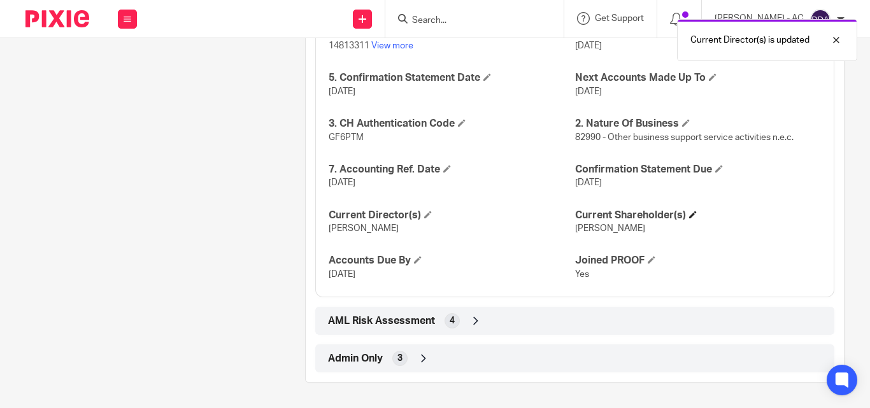
click at [693, 213] on h4 "Current Shareholder(s)" at bounding box center [698, 215] width 246 height 13
click at [689, 216] on span at bounding box center [693, 215] width 8 height 8
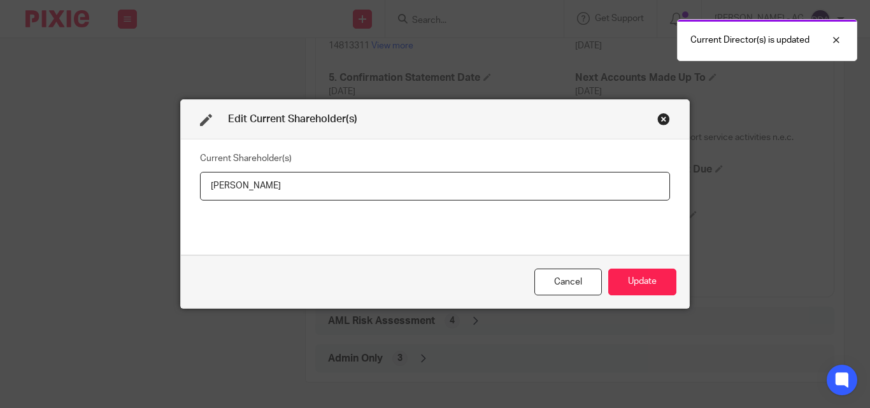
drag, startPoint x: 300, startPoint y: 188, endPoint x: 163, endPoint y: 190, distance: 136.9
click at [164, 191] on div "Edit Current Shareholder(s) Current Shareholder(s) Mr Nicolas Gordon Cancel Upd…" at bounding box center [435, 204] width 870 height 408
type input "Nicolas GORDON"
click at [648, 278] on button "Update" at bounding box center [642, 282] width 68 height 27
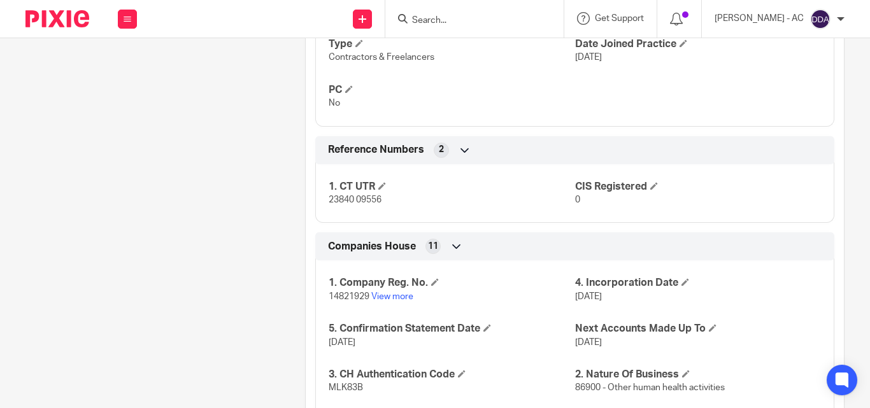
scroll to position [1082, 0]
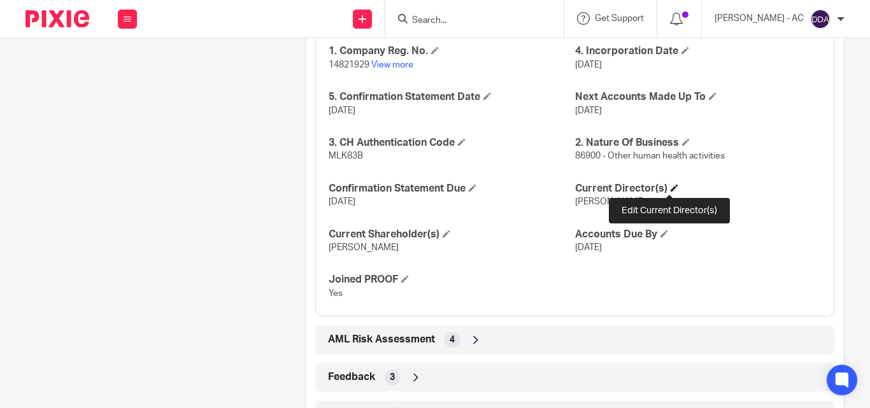
click at [670, 188] on span at bounding box center [674, 188] width 8 height 8
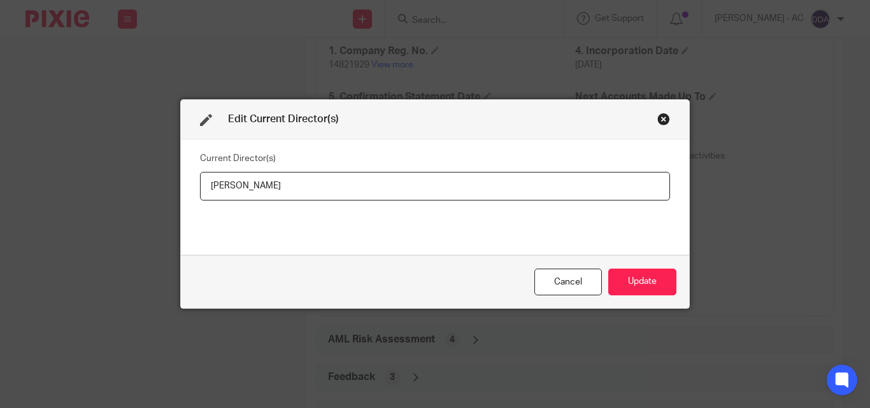
drag, startPoint x: 362, startPoint y: 192, endPoint x: 160, endPoint y: 190, distance: 201.8
click at [160, 190] on div "Edit Current Director(s) Current Director(s) [PERSON_NAME] Update" at bounding box center [435, 204] width 870 height 408
click at [618, 281] on button "Update" at bounding box center [642, 282] width 68 height 27
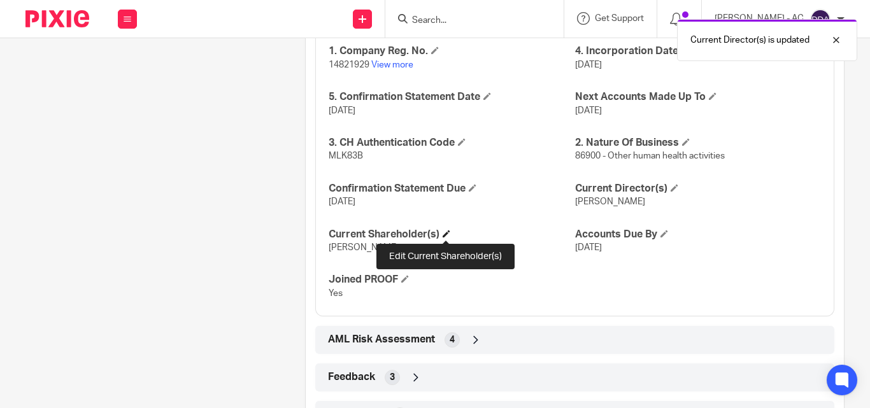
click at [444, 237] on span at bounding box center [446, 234] width 8 height 8
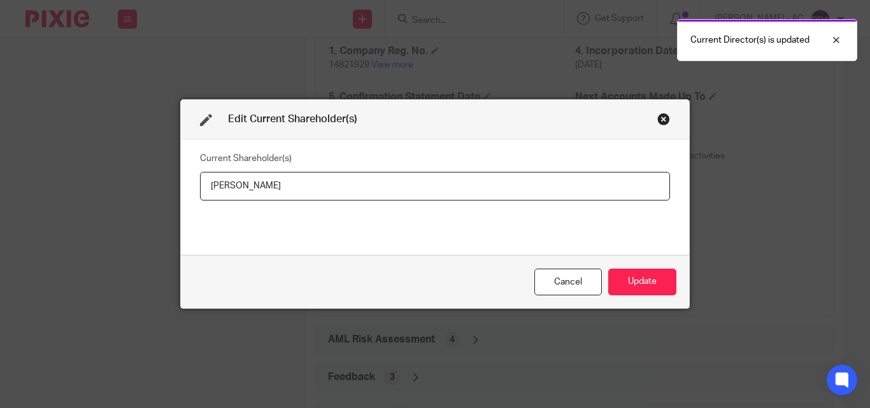
drag, startPoint x: 290, startPoint y: 186, endPoint x: 171, endPoint y: 194, distance: 120.0
click at [171, 194] on div "Edit Current Shareholder(s) Current Shareholder(s) Julie BAAH Cancel Update" at bounding box center [435, 204] width 870 height 408
click at [630, 281] on button "Update" at bounding box center [642, 282] width 68 height 27
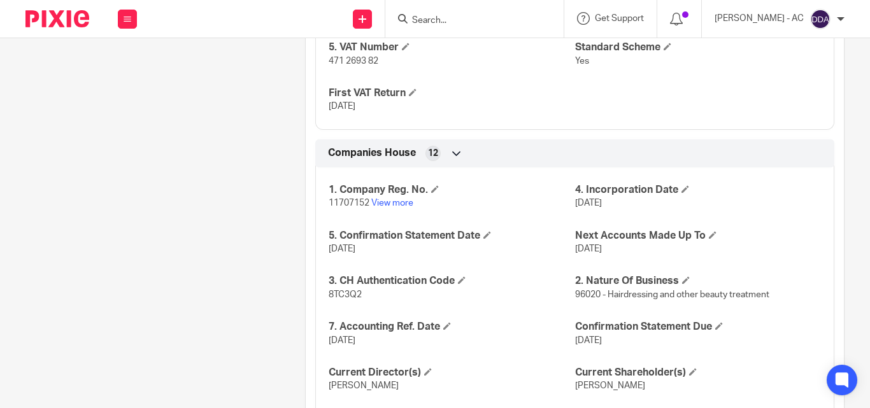
scroll to position [1238, 0]
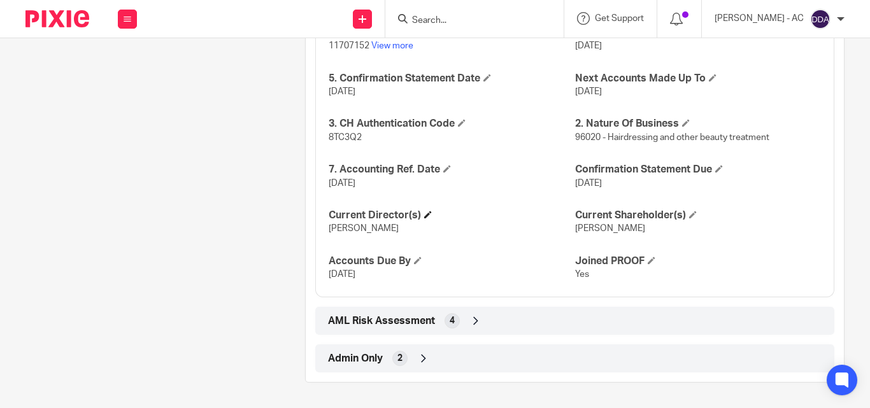
click at [421, 216] on h4 "Current Director(s)" at bounding box center [452, 215] width 246 height 13
click at [427, 214] on span at bounding box center [428, 215] width 8 height 8
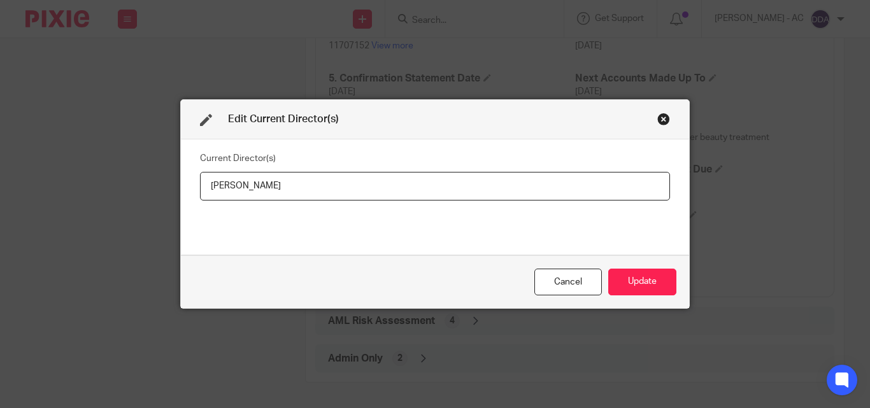
drag, startPoint x: 293, startPoint y: 186, endPoint x: 179, endPoint y: 181, distance: 114.7
click at [181, 181] on div "Current Director(s) [PERSON_NAME]" at bounding box center [435, 196] width 508 height 115
type input "[PERSON_NAME]"
drag, startPoint x: 626, startPoint y: 279, endPoint x: 428, endPoint y: 226, distance: 204.9
click at [626, 278] on button "Update" at bounding box center [642, 282] width 68 height 27
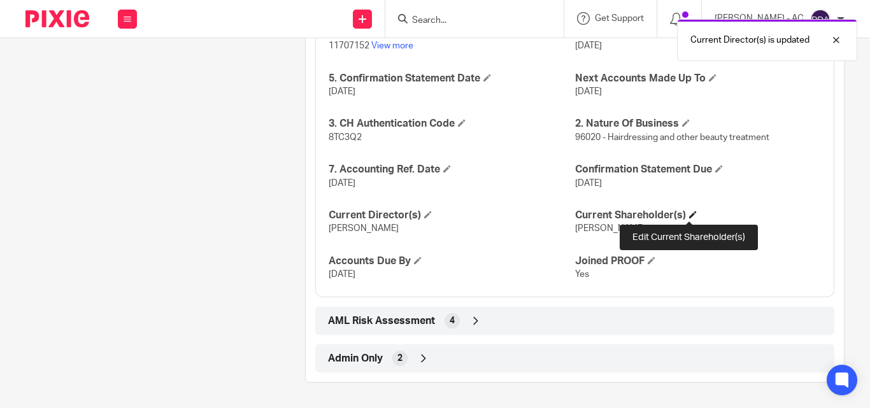
click at [689, 213] on span at bounding box center [693, 215] width 8 height 8
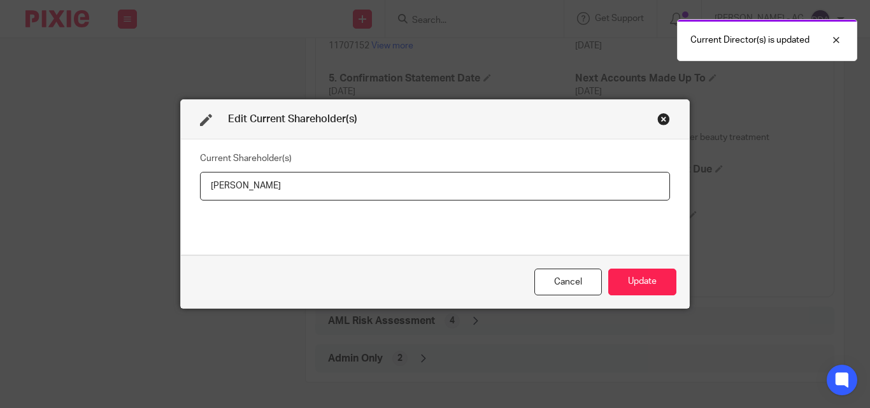
drag, startPoint x: 285, startPoint y: 187, endPoint x: 197, endPoint y: 192, distance: 88.0
click at [200, 192] on input "[PERSON_NAME]" at bounding box center [435, 186] width 470 height 29
type input "[PERSON_NAME]"
click at [642, 285] on button "Update" at bounding box center [642, 282] width 68 height 27
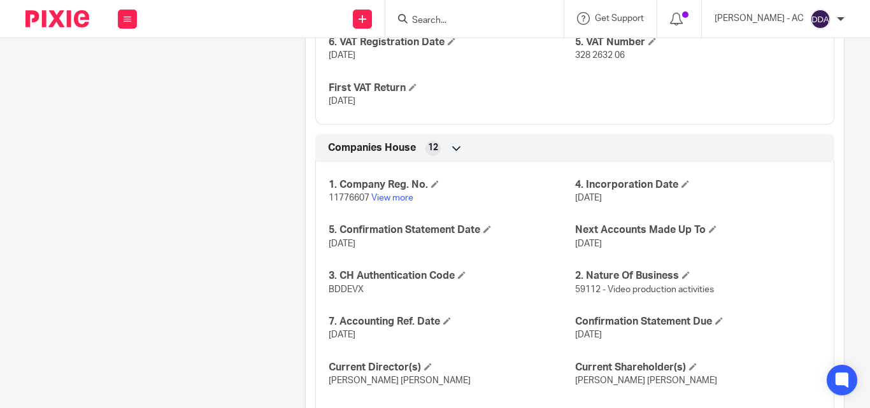
scroll to position [1284, 0]
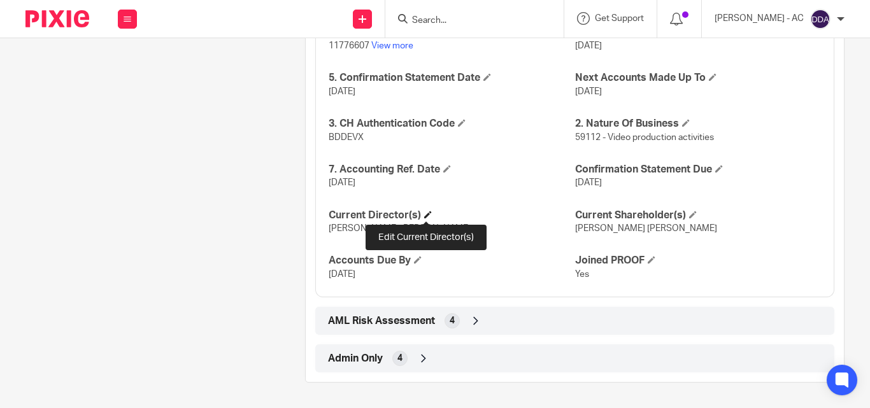
click at [425, 214] on span at bounding box center [428, 215] width 8 height 8
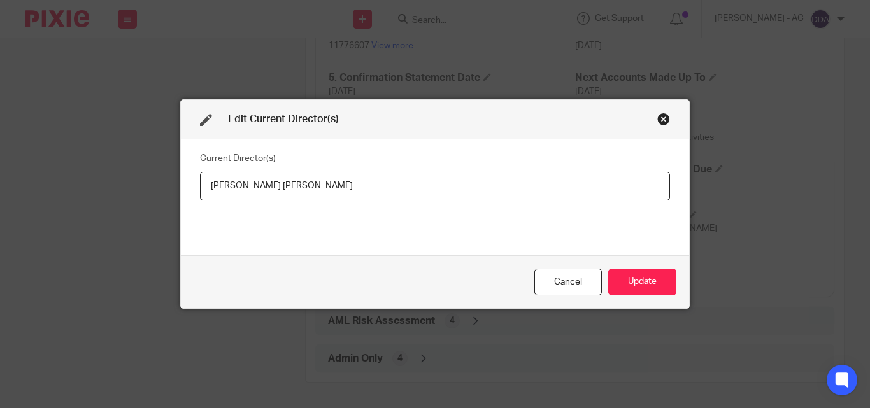
drag, startPoint x: 324, startPoint y: 188, endPoint x: 167, endPoint y: 196, distance: 156.8
click at [169, 196] on div "Edit Current Director(s) Current Director(s) [PERSON_NAME] [PERSON_NAME] Cancel…" at bounding box center [435, 204] width 870 height 408
type input "[PERSON_NAME]"
click at [644, 281] on button "Update" at bounding box center [642, 282] width 68 height 27
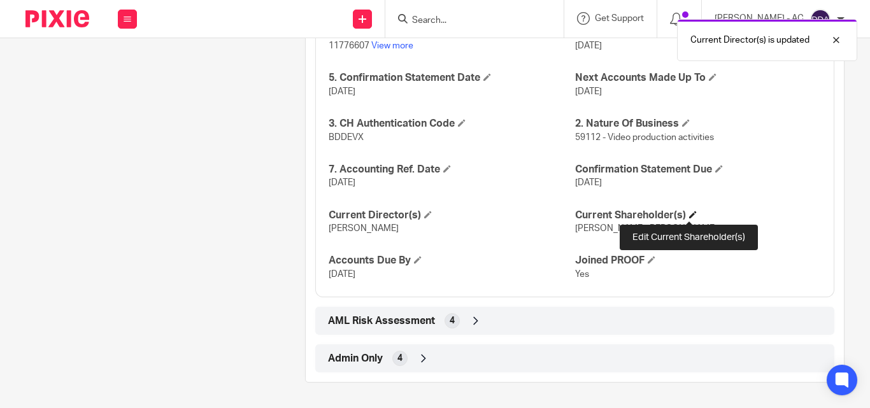
click at [689, 213] on span at bounding box center [693, 215] width 8 height 8
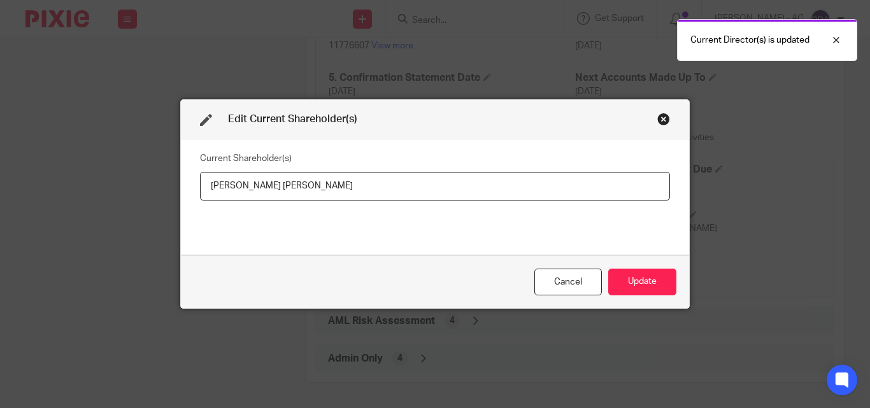
drag, startPoint x: 325, startPoint y: 187, endPoint x: 195, endPoint y: 194, distance: 130.1
click at [200, 194] on input "Lucy Amelia Evenden" at bounding box center [435, 186] width 470 height 29
type input "Lucy EVENDEN"
click at [631, 277] on button "Update" at bounding box center [642, 282] width 68 height 27
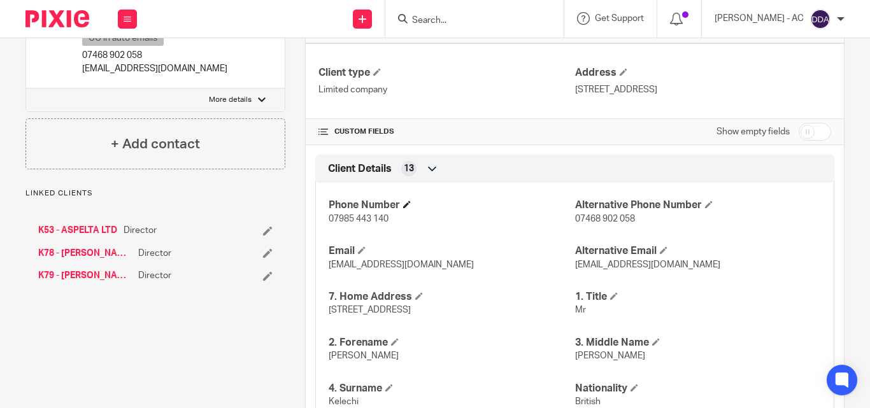
scroll to position [446, 0]
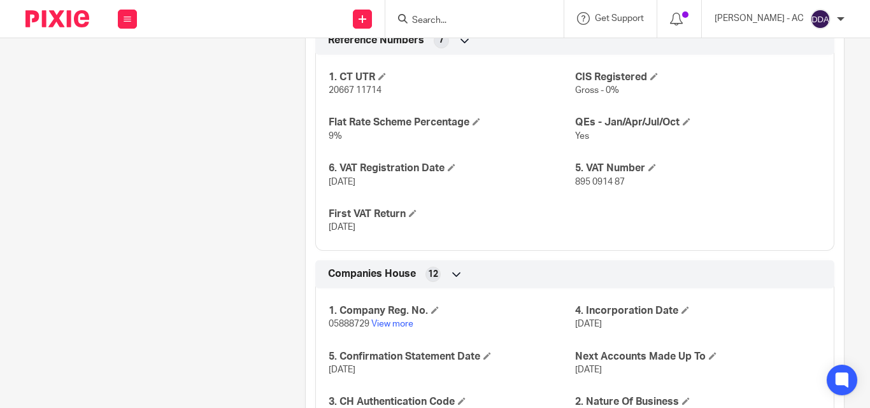
scroll to position [1252, 0]
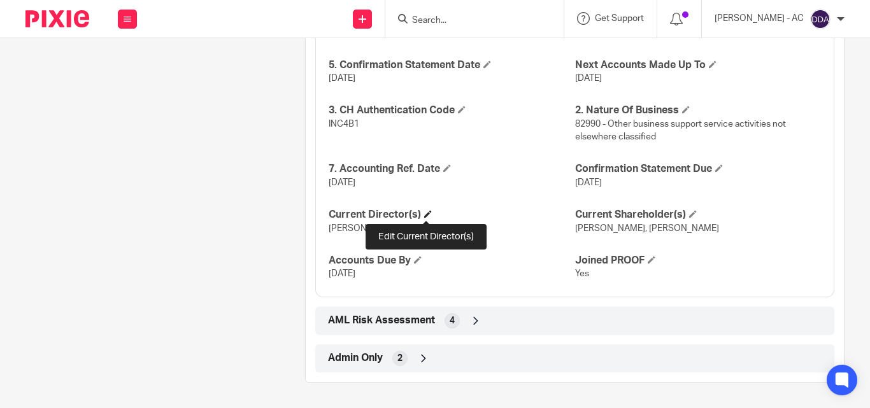
click at [427, 213] on span at bounding box center [428, 214] width 8 height 8
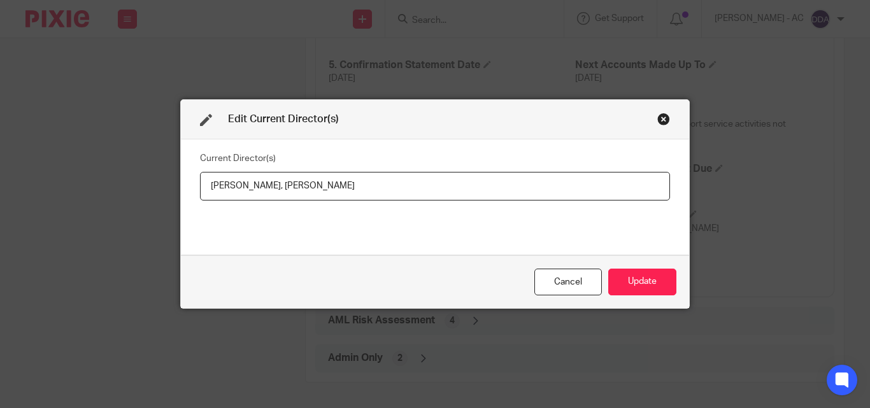
drag, startPoint x: 345, startPoint y: 188, endPoint x: 176, endPoint y: 190, distance: 168.7
click at [181, 190] on div "Current Director(s) Gillian Gilroy, Gerard Gilroy" at bounding box center [435, 196] width 508 height 115
type input "Mr Gerard GILROY"
click at [667, 118] on div "Edit Current Director(s)" at bounding box center [435, 120] width 508 height 40
click at [657, 117] on div "Close this dialog window" at bounding box center [663, 119] width 13 height 13
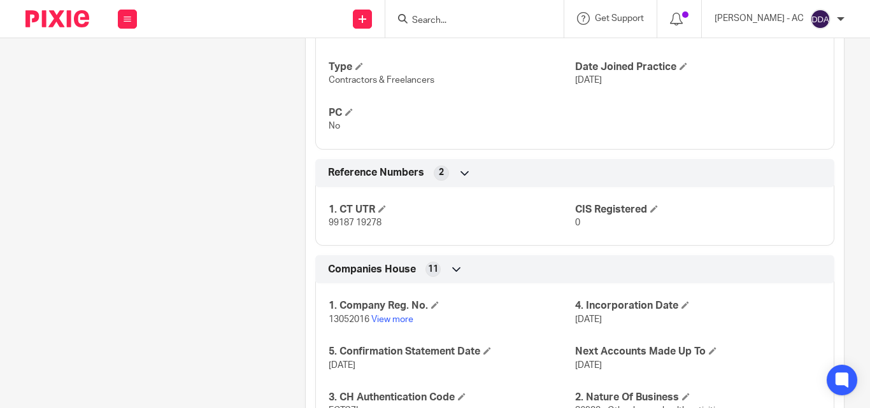
scroll to position [1101, 0]
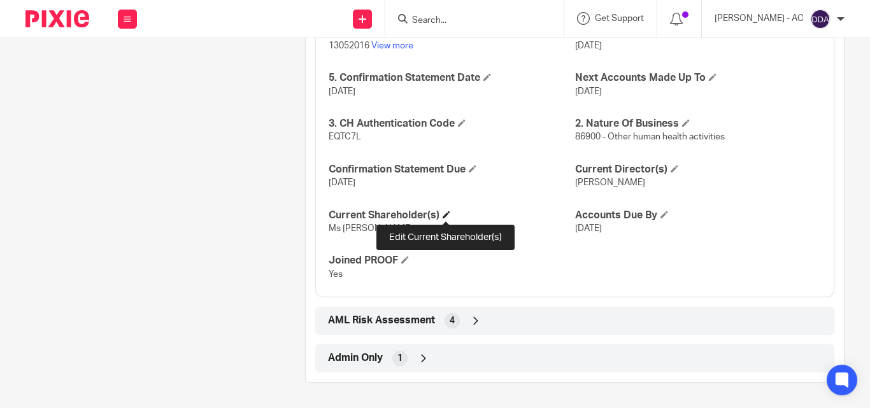
click at [447, 212] on span at bounding box center [446, 215] width 8 height 8
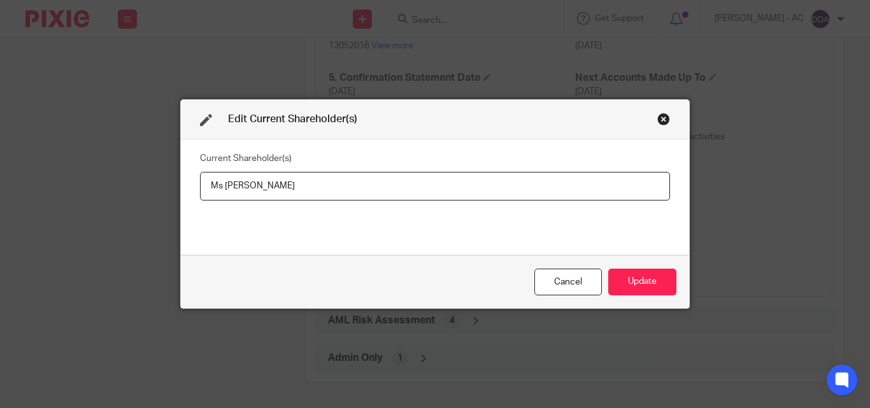
click at [666, 119] on div "Edit Current Shareholder(s)" at bounding box center [435, 120] width 508 height 40
click at [658, 119] on div "Close this dialog window" at bounding box center [663, 119] width 13 height 13
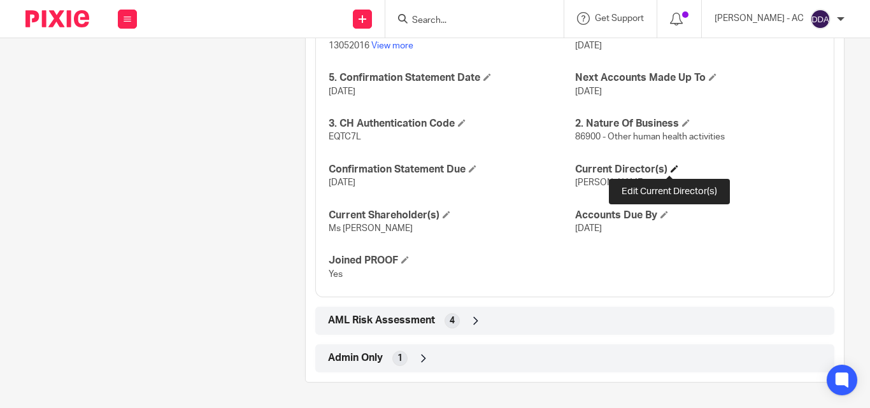
click at [670, 167] on span at bounding box center [674, 169] width 8 height 8
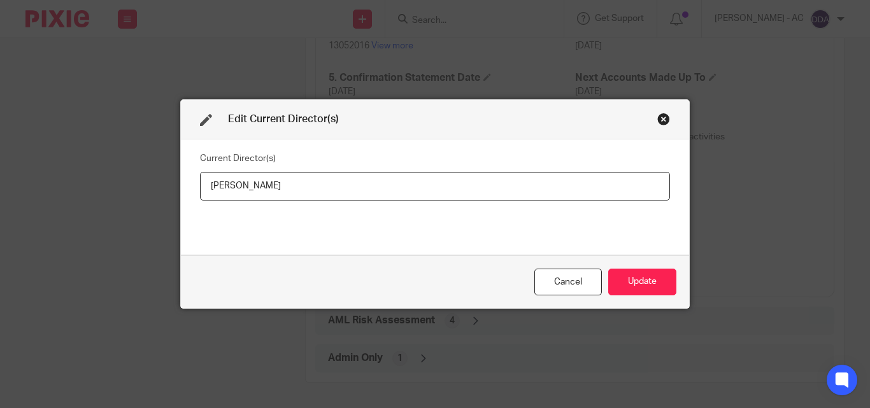
drag, startPoint x: 397, startPoint y: 187, endPoint x: 151, endPoint y: 191, distance: 246.4
click at [151, 191] on div "Edit Current Director(s) Current Director(s) [PERSON_NAME] Update" at bounding box center [435, 204] width 870 height 408
type input "Ms [PERSON_NAME]"
click at [627, 279] on button "Update" at bounding box center [642, 282] width 68 height 27
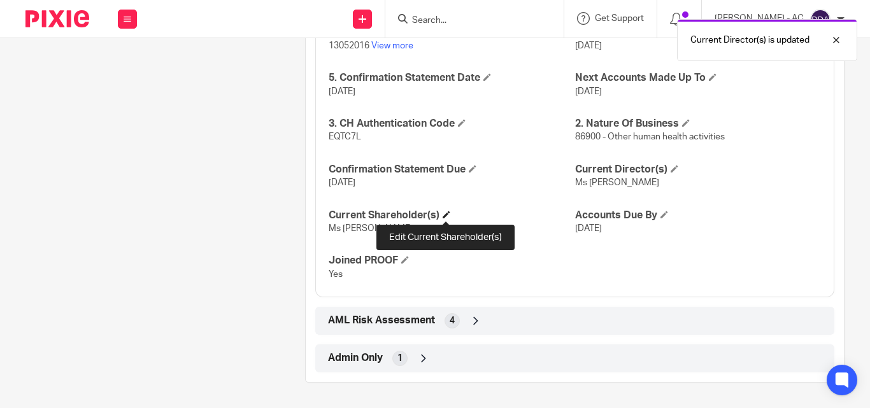
drag, startPoint x: 446, startPoint y: 218, endPoint x: 443, endPoint y: 211, distance: 7.7
click at [443, 211] on span at bounding box center [446, 215] width 8 height 8
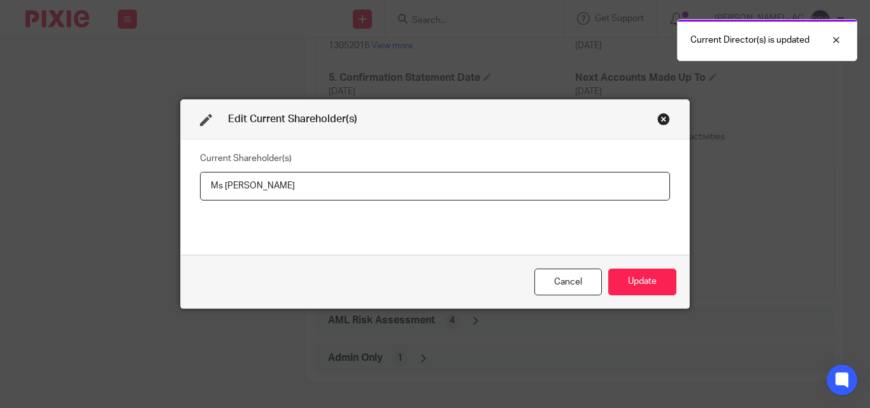
drag, startPoint x: 327, startPoint y: 189, endPoint x: 169, endPoint y: 189, distance: 157.9
click at [169, 189] on div "Edit Current Shareholder(s) Current Shareholder(s) Ms Nomakhosi ZIKHALI Cancel …" at bounding box center [435, 204] width 870 height 408
type input "Nomakhosi ZIKHALI"
click at [630, 270] on button "Update" at bounding box center [642, 282] width 68 height 27
click at [644, 285] on button "Update" at bounding box center [642, 282] width 68 height 27
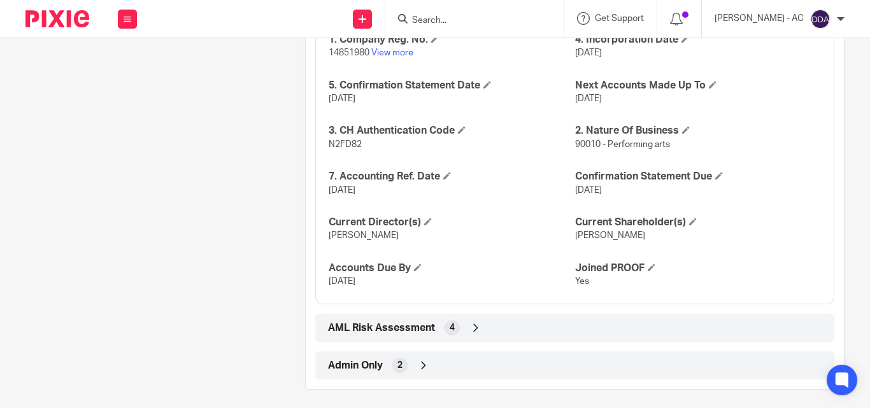
scroll to position [1238, 0]
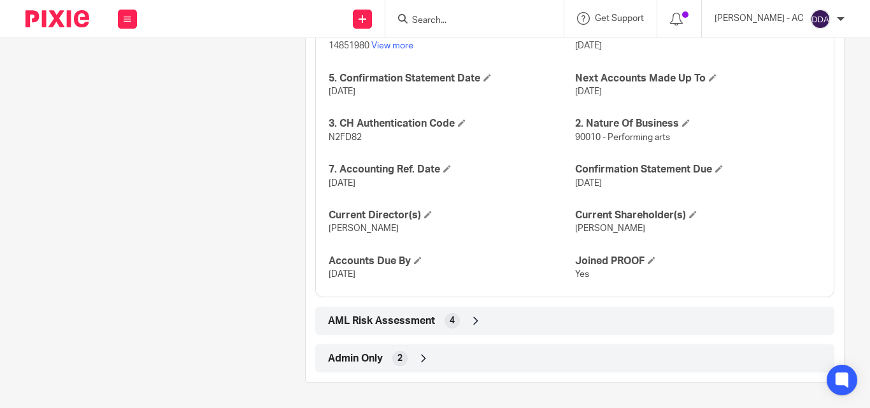
click at [426, 204] on div "1. Company Reg. No. 14851980 View more 4. Incorporation Date [DATE] 5. Confirma…" at bounding box center [574, 149] width 519 height 297
click at [424, 211] on span at bounding box center [428, 215] width 8 height 8
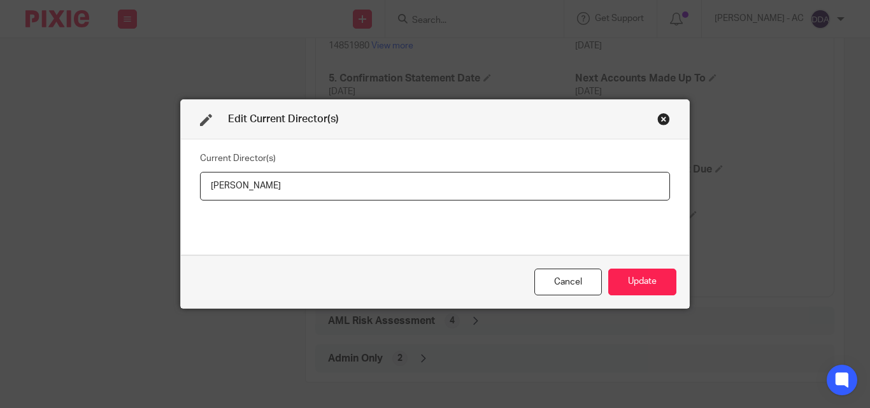
drag, startPoint x: 328, startPoint y: 188, endPoint x: 192, endPoint y: 192, distance: 136.3
click at [200, 192] on input "[PERSON_NAME]" at bounding box center [435, 186] width 470 height 29
type input "[PERSON_NAME]"
click at [635, 279] on button "Update" at bounding box center [642, 282] width 68 height 27
click at [621, 283] on button "Update" at bounding box center [642, 282] width 68 height 27
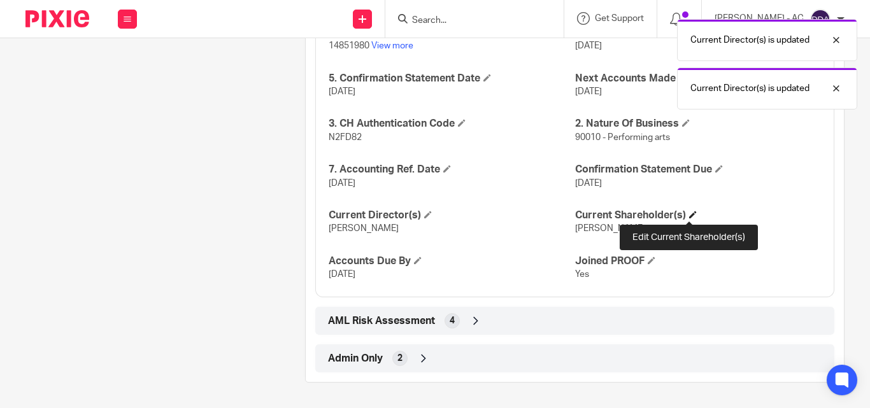
click at [689, 216] on span at bounding box center [693, 215] width 8 height 8
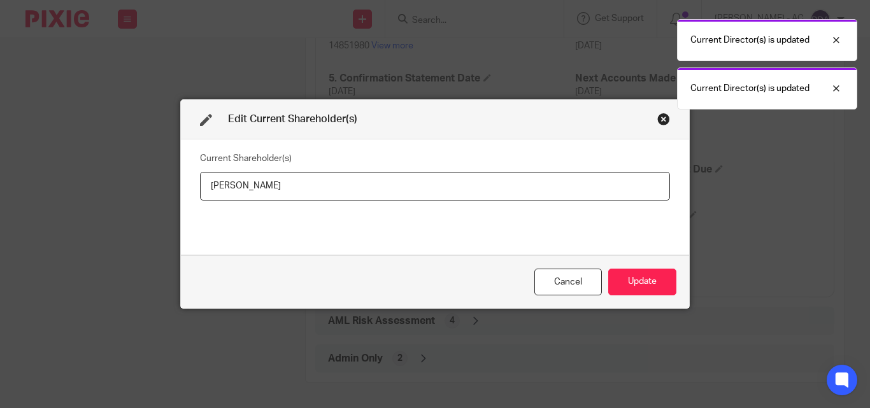
drag, startPoint x: 330, startPoint y: 186, endPoint x: 157, endPoint y: 207, distance: 174.4
click at [157, 207] on div "Edit Current Shareholder(s) Current Shareholder(s) [PERSON_NAME] Cancel Update" at bounding box center [435, 204] width 870 height 408
type input "[PERSON_NAME]"
click at [621, 285] on button "Update" at bounding box center [642, 282] width 68 height 27
